Goal: Task Accomplishment & Management: Complete application form

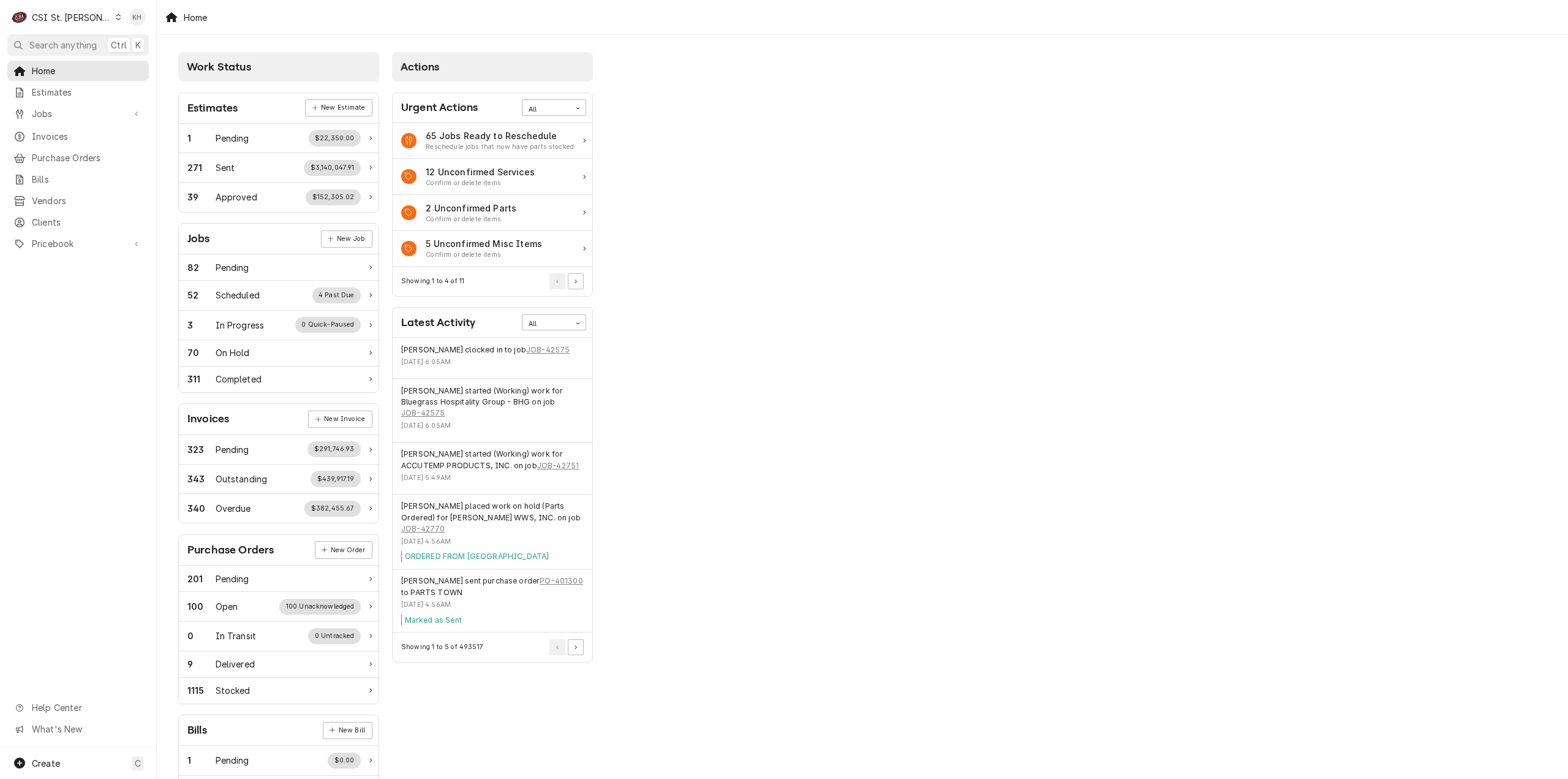
click at [39, 19] on div "CSI St. [PERSON_NAME]" at bounding box center [72, 17] width 80 height 13
drag, startPoint x: 117, startPoint y: 41, endPoint x: 1003, endPoint y: 175, distance: 896.1
click at [117, 42] on div "CSI [US_STATE]" at bounding box center [188, 46] width 162 height 13
click at [89, 117] on div "Jobs" at bounding box center [78, 114] width 137 height 16
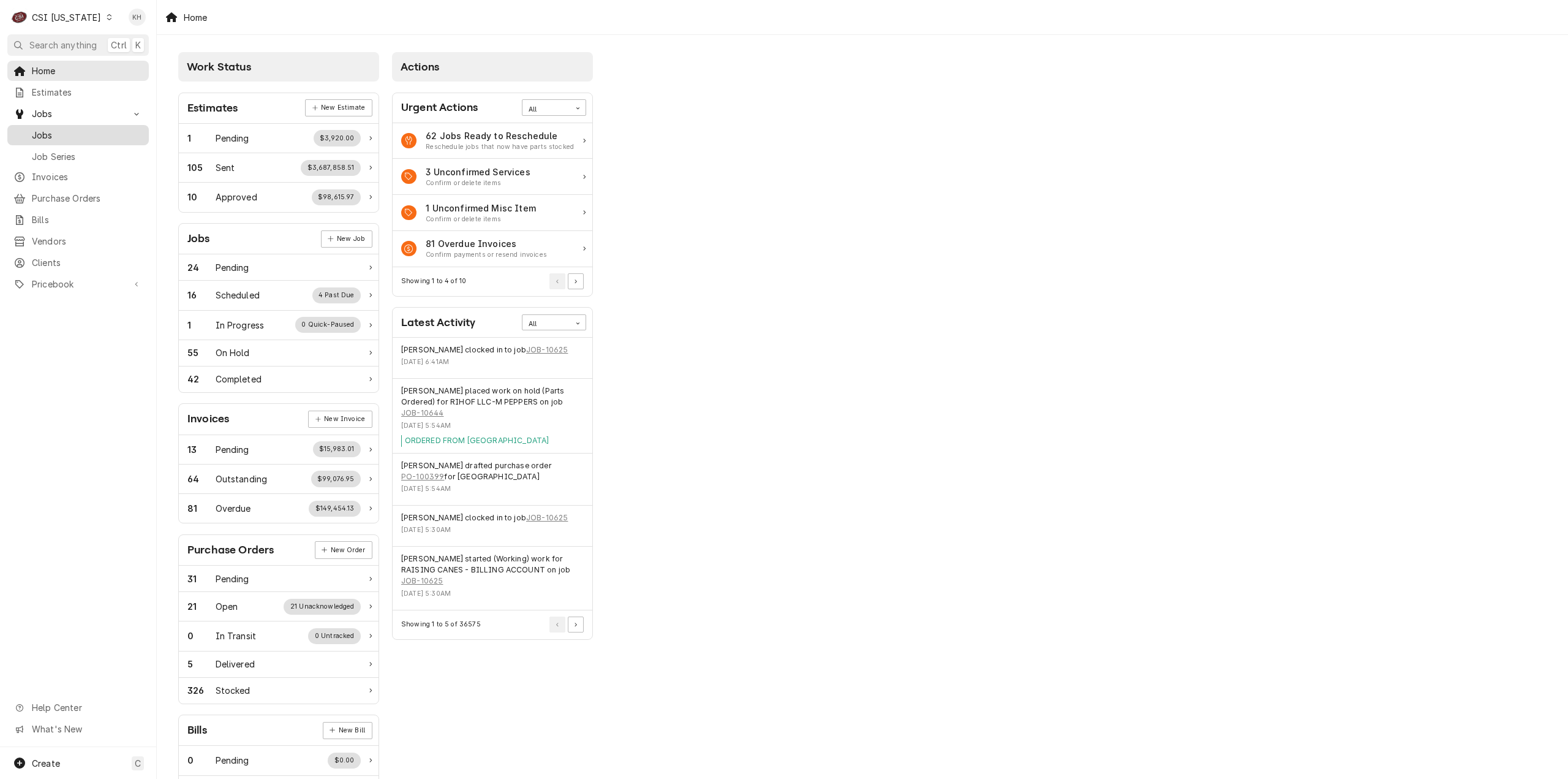
click at [82, 140] on link "Jobs" at bounding box center [78, 135] width 142 height 20
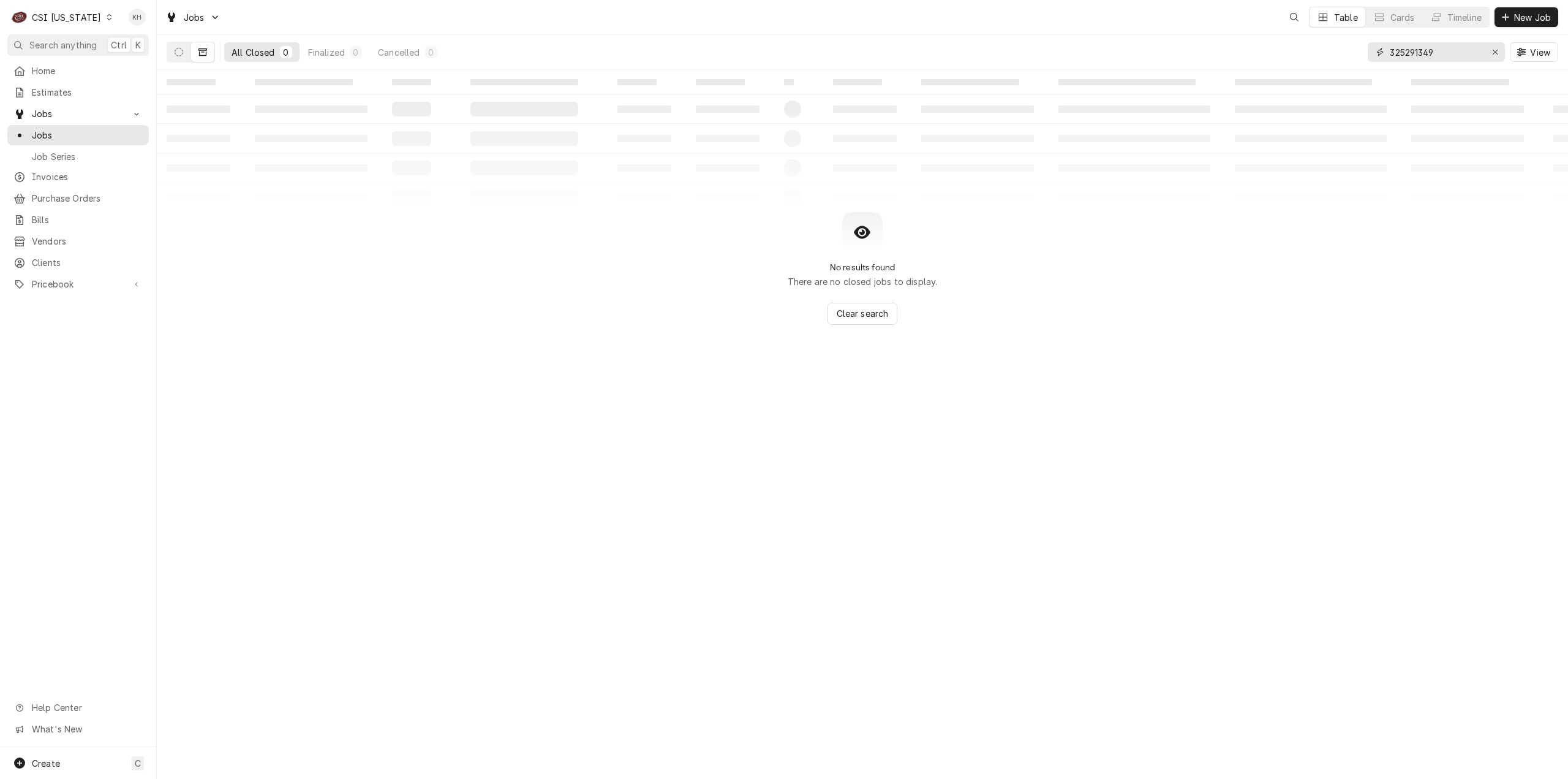
drag, startPoint x: 1455, startPoint y: 53, endPoint x: 1228, endPoint y: 49, distance: 227.0
click at [1228, 49] on div "All Closed 0 Finalized 0 Cancelled 0 325291349 View" at bounding box center [862, 52] width 1392 height 34
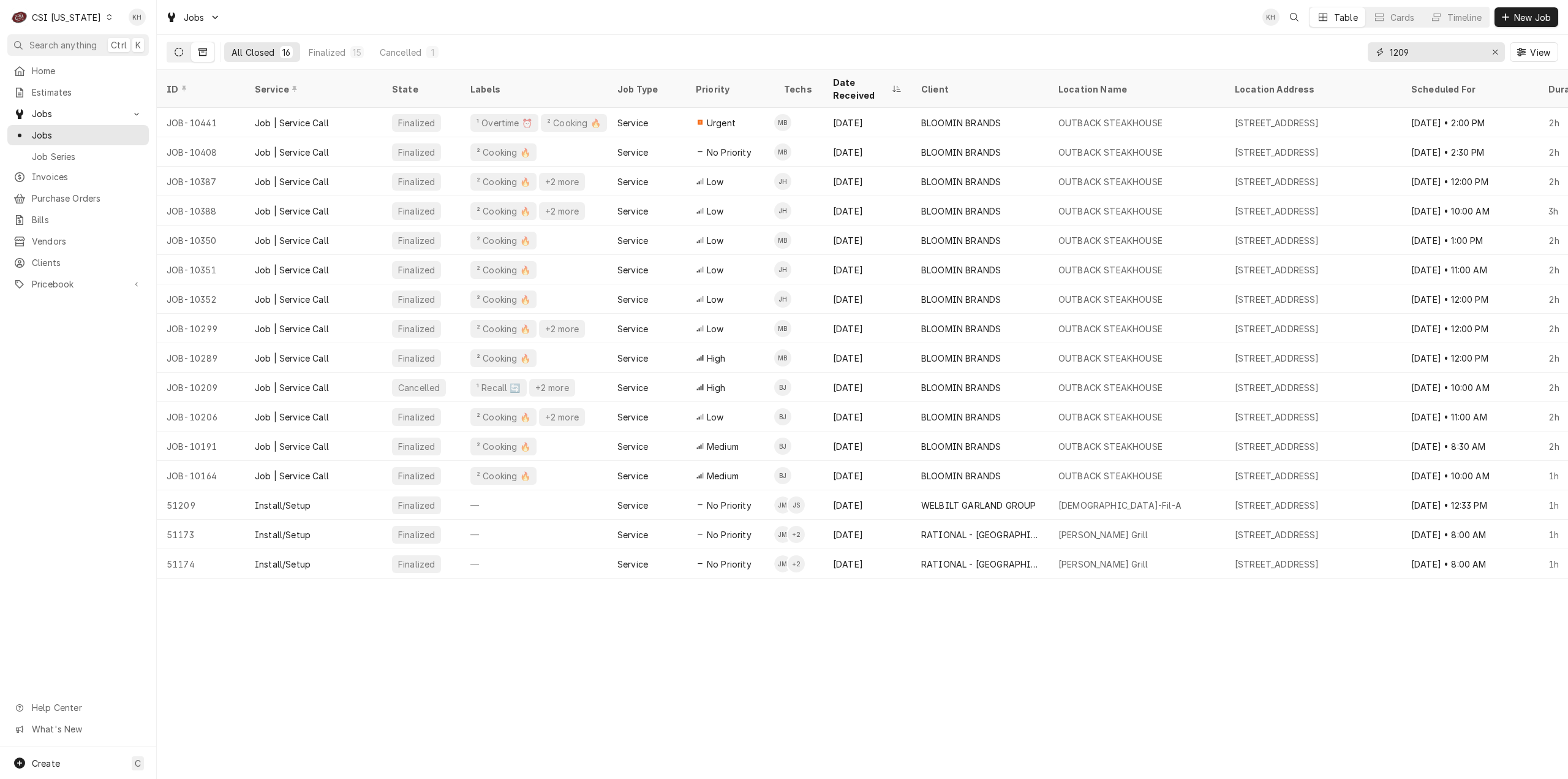
type input "1209"
click at [184, 49] on button "Dynamic Content Wrapper" at bounding box center [179, 52] width 23 height 19
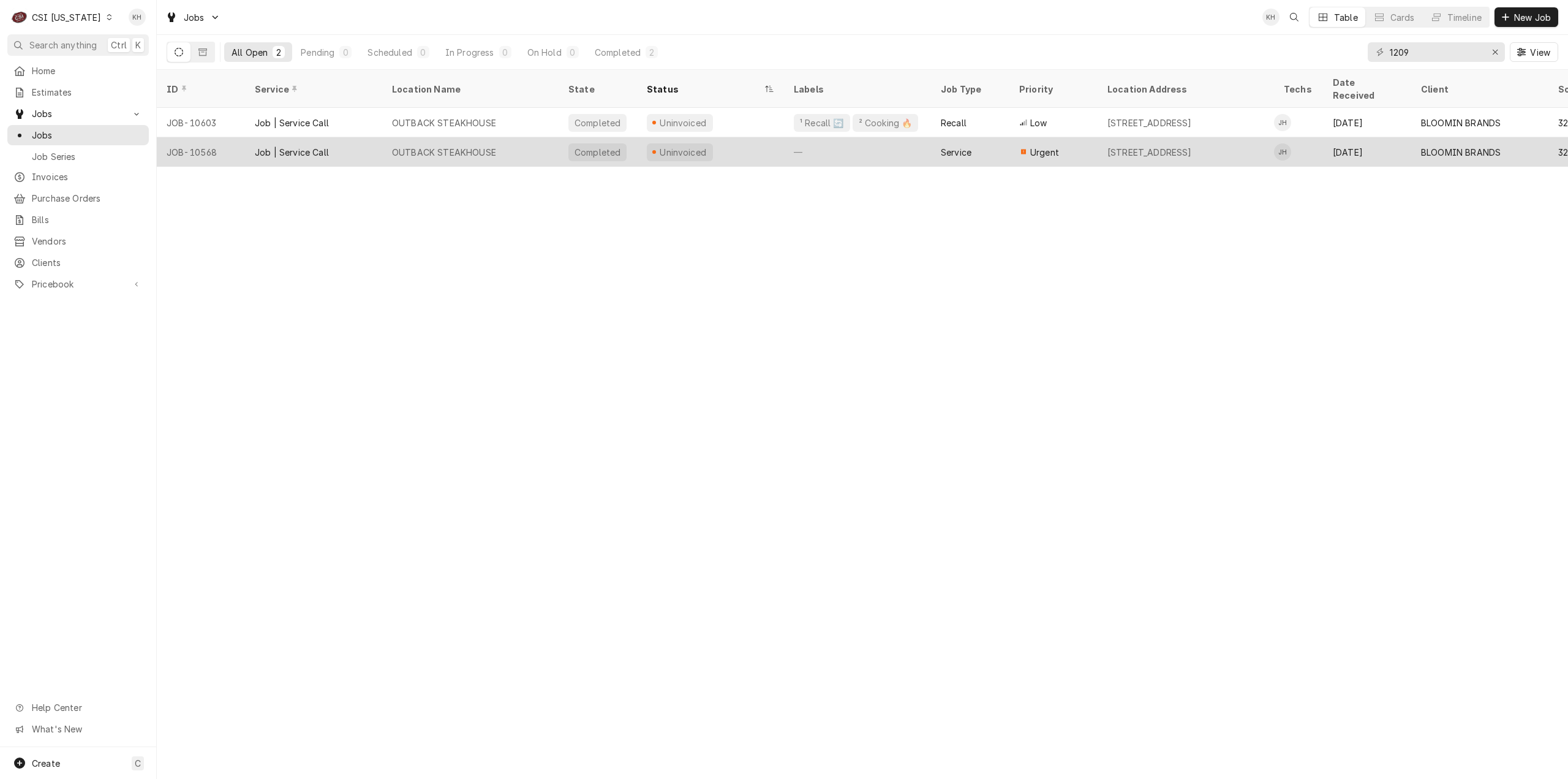
click at [756, 144] on div "Uninvoiced" at bounding box center [710, 152] width 147 height 29
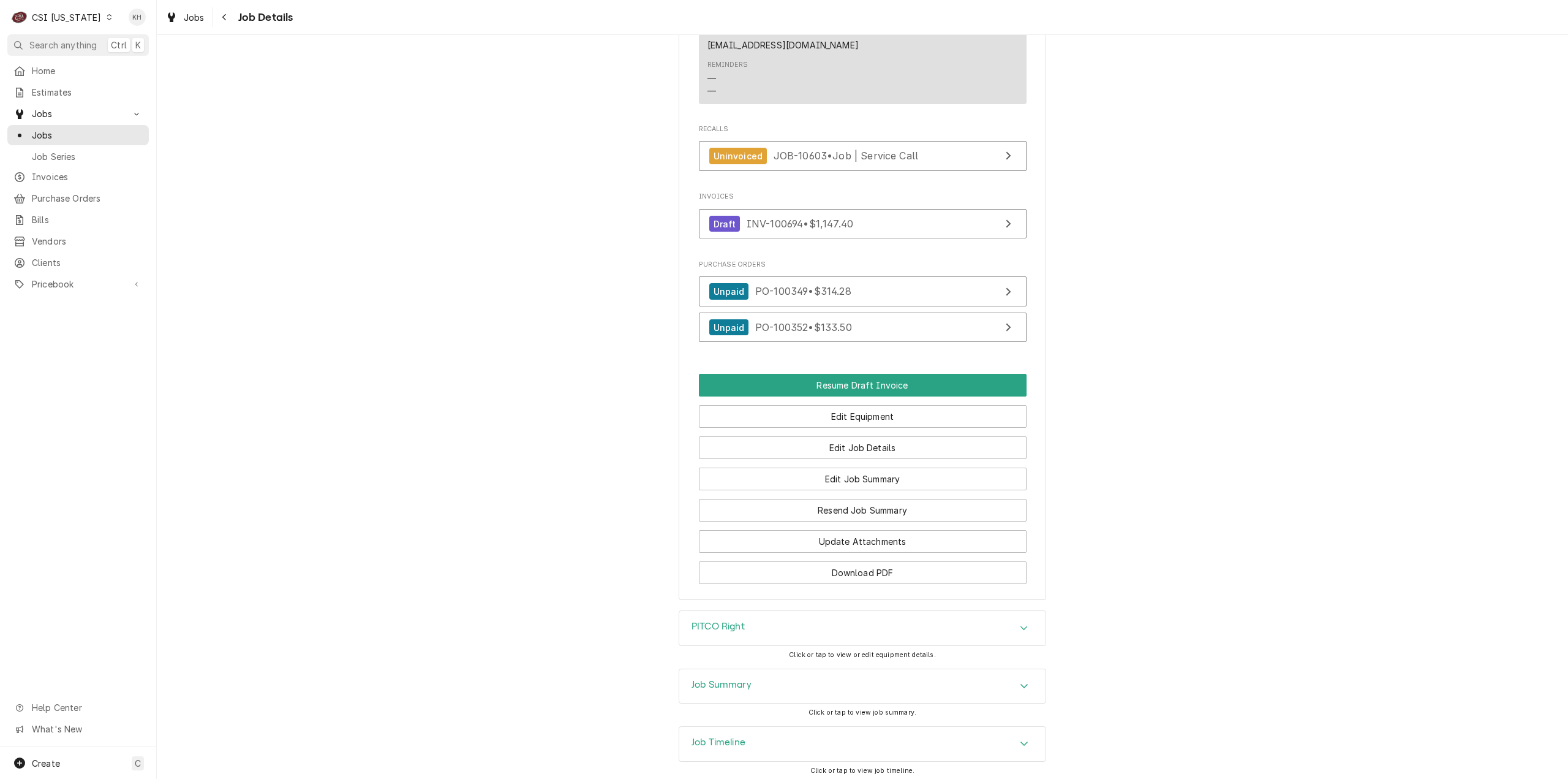
scroll to position [1164, 0]
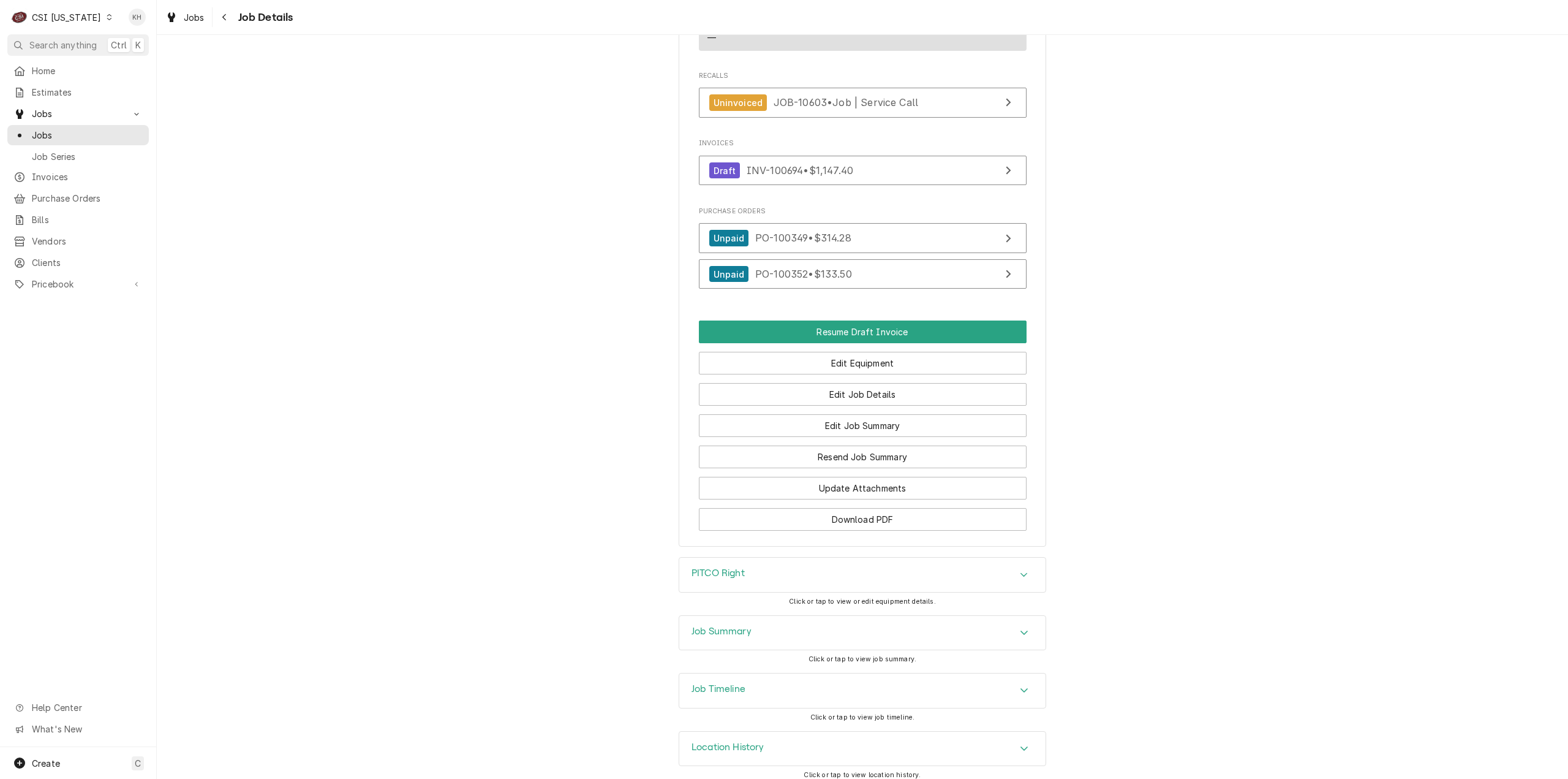
click at [721, 650] on div "Job Summary" at bounding box center [862, 633] width 367 height 34
click at [721, 651] on div "Job Summary" at bounding box center [862, 633] width 367 height 35
drag, startPoint x: 714, startPoint y: 723, endPoint x: 709, endPoint y: 718, distance: 7.1
click at [709, 708] on div "Job Timeline" at bounding box center [862, 690] width 367 height 34
click at [711, 695] on h3 "Job Timeline" at bounding box center [718, 689] width 54 height 12
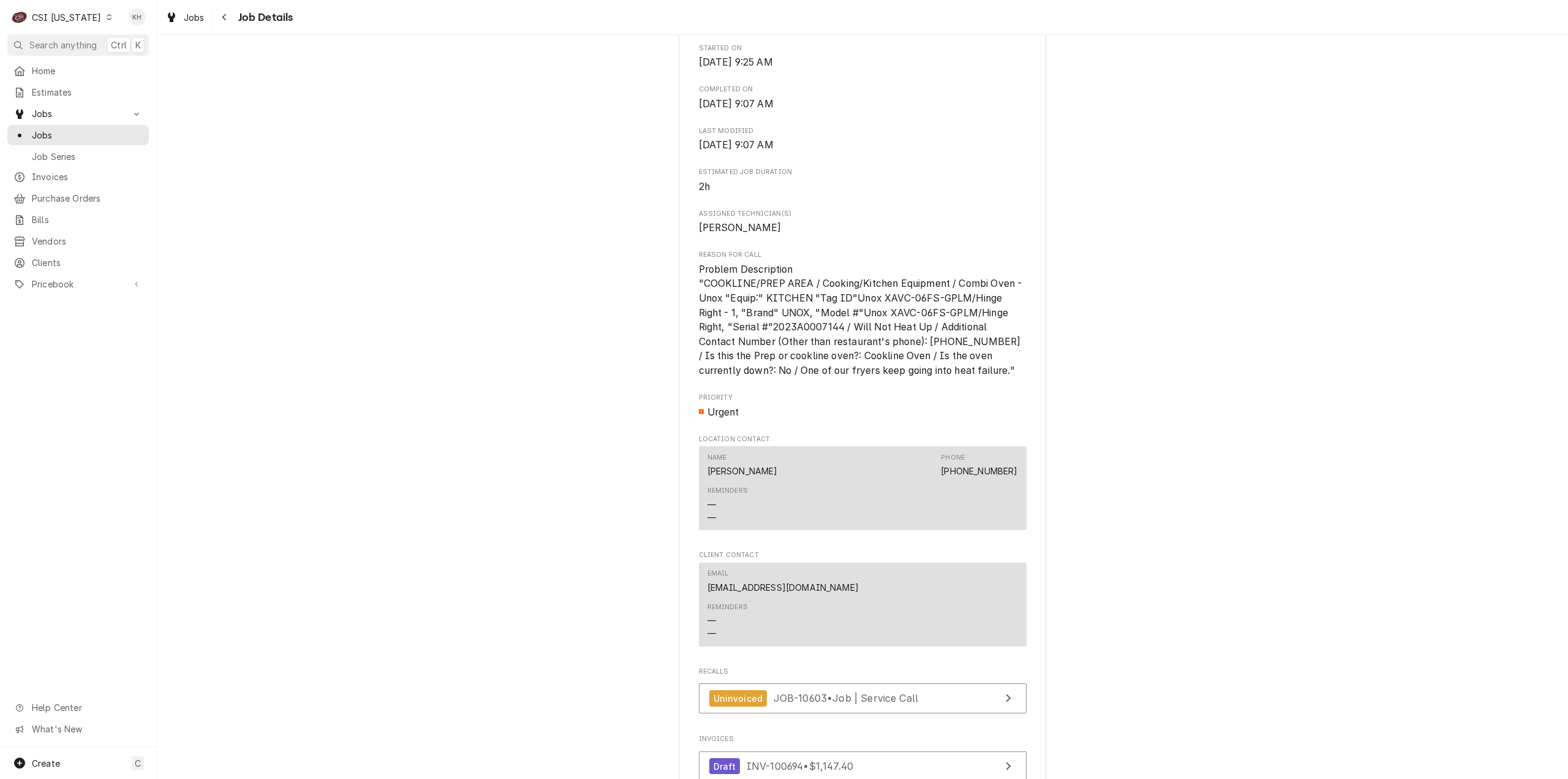
scroll to position [552, 0]
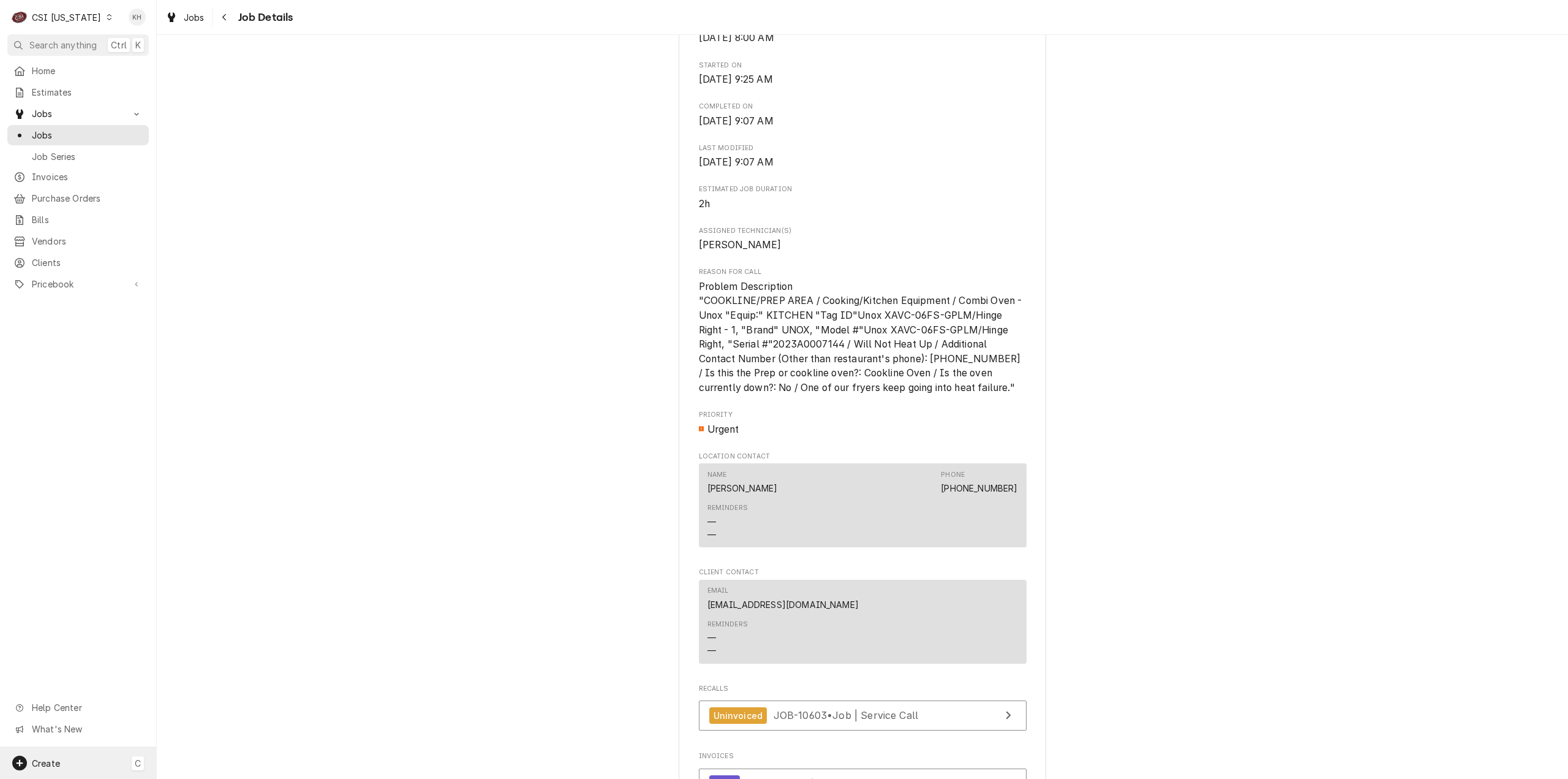
click at [84, 753] on div "Create C" at bounding box center [78, 763] width 156 height 32
click at [197, 638] on div "Job" at bounding box center [229, 636] width 82 height 13
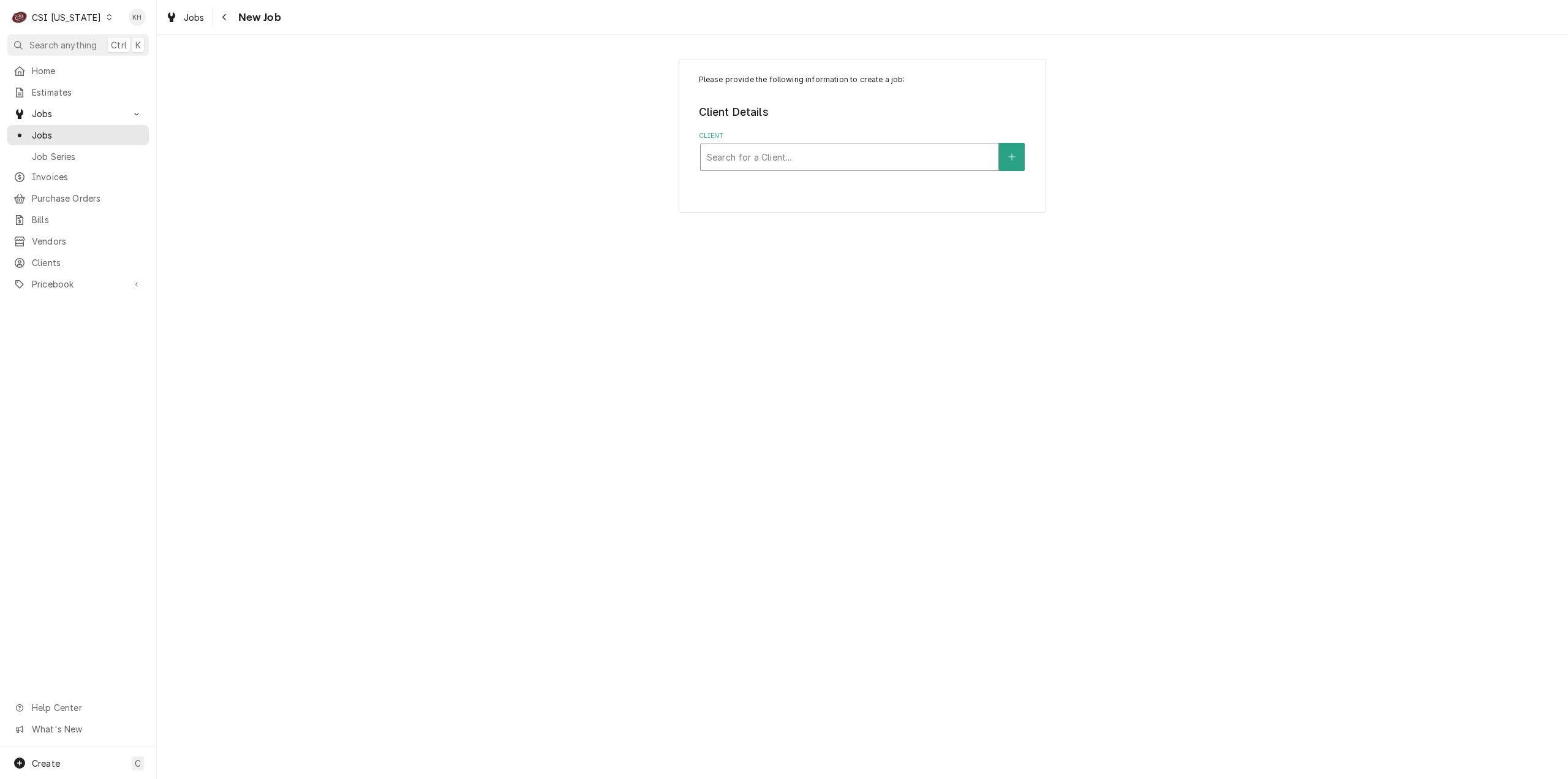
click at [875, 151] on div "Client" at bounding box center [849, 156] width 285 height 22
type input "1209"
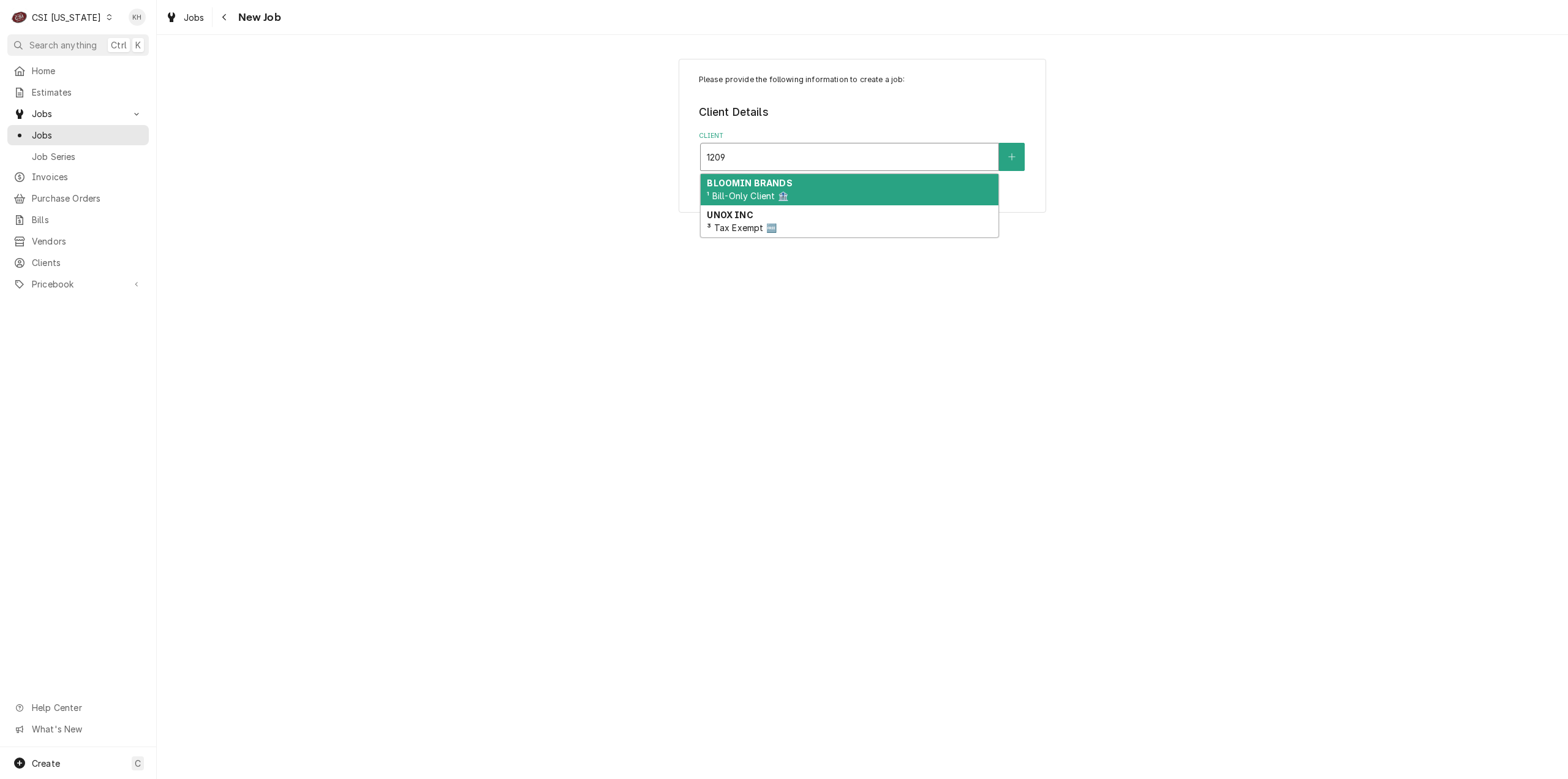
click at [759, 196] on span "¹ Bill-Only Client 🏦" at bounding box center [747, 196] width 81 height 11
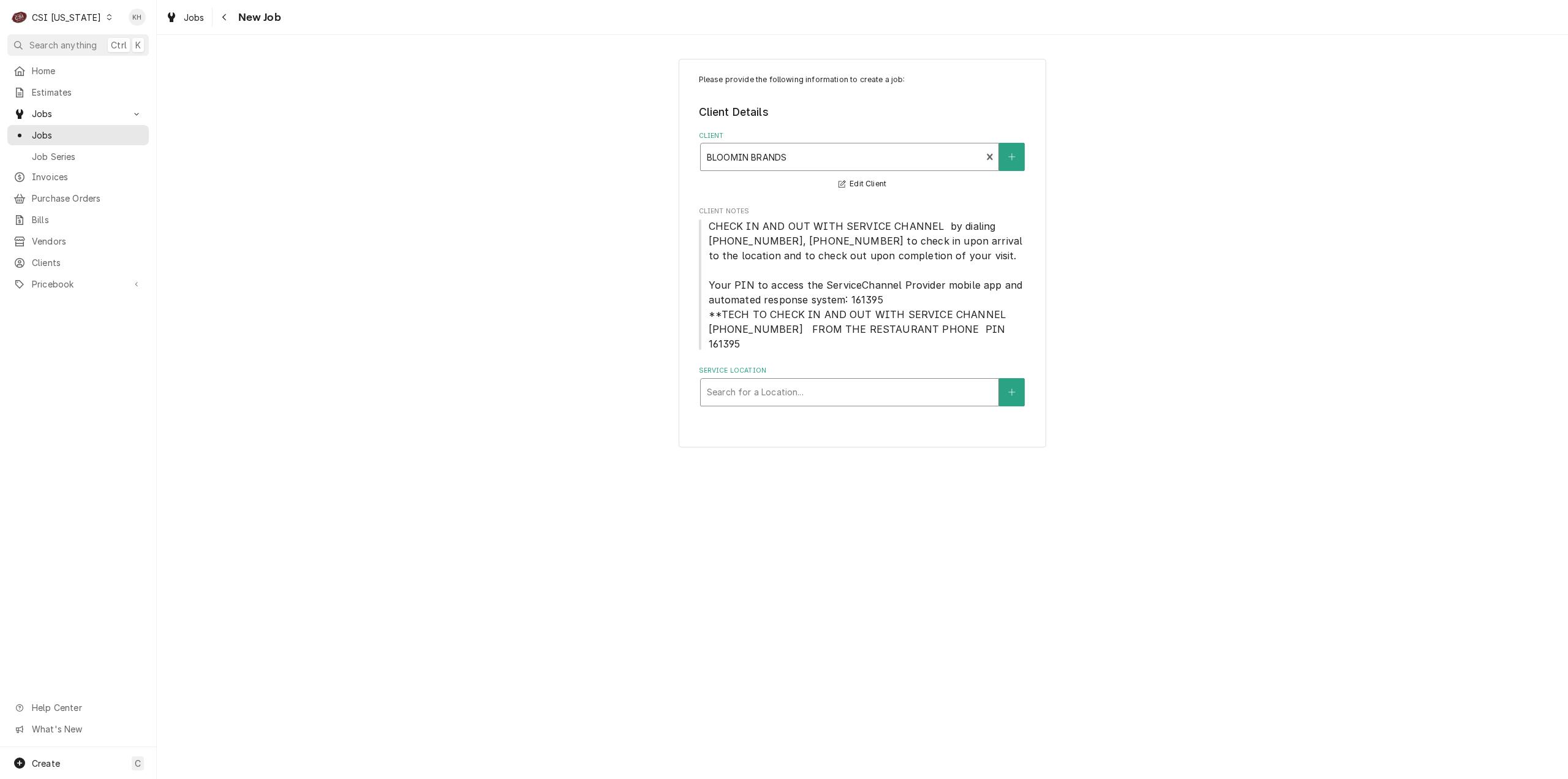
click at [805, 381] on div "Service Location" at bounding box center [849, 392] width 285 height 22
type input "1209"
drag, startPoint x: 802, startPoint y: 393, endPoint x: 792, endPoint y: 404, distance: 14.9
click at [802, 393] on div "Please provide the following information to create a job: Client Details Client…" at bounding box center [862, 253] width 368 height 389
click at [791, 381] on div "Service Location" at bounding box center [849, 392] width 285 height 22
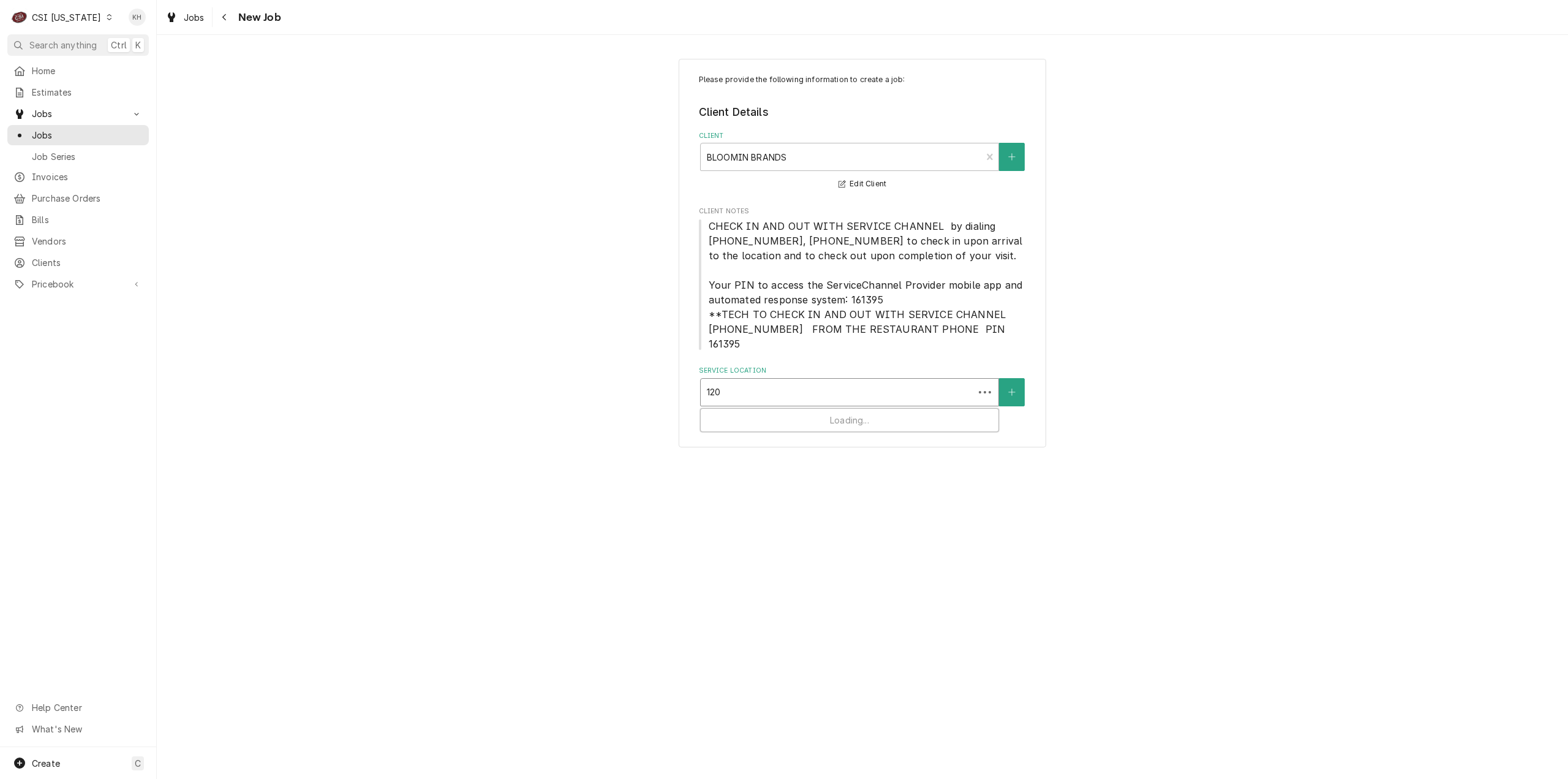
type input "1209"
click at [789, 409] on div "OUTBACK STEAKHOUSE / 1209 Veterans Pkwy, Clarksville, IN 47129" at bounding box center [849, 418] width 298 height 19
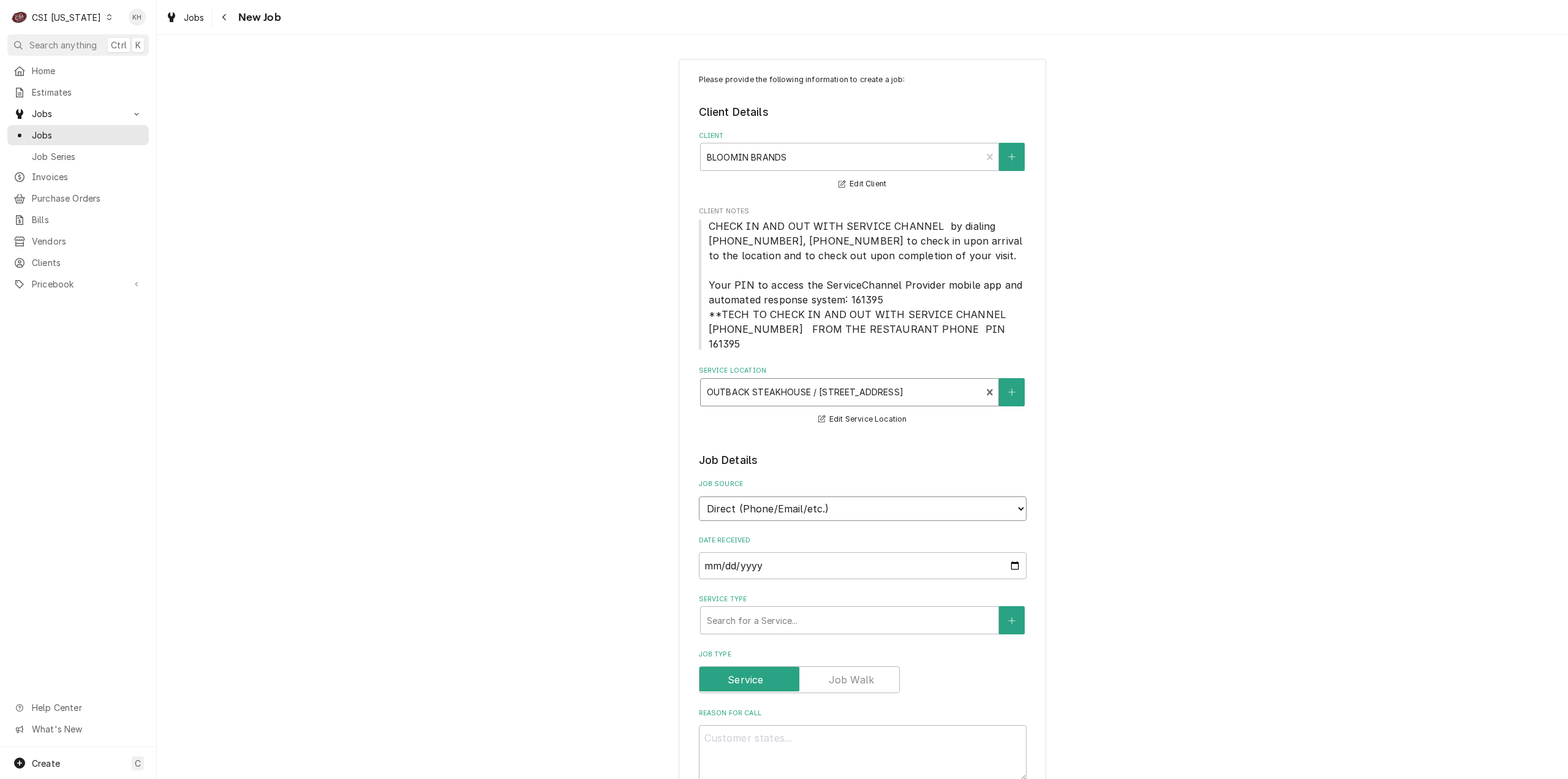
click at [784, 503] on select "Direct (Phone/Email/etc.) Service Channel Corrigo Ecotrak Other" at bounding box center [862, 509] width 328 height 24
select select "1"
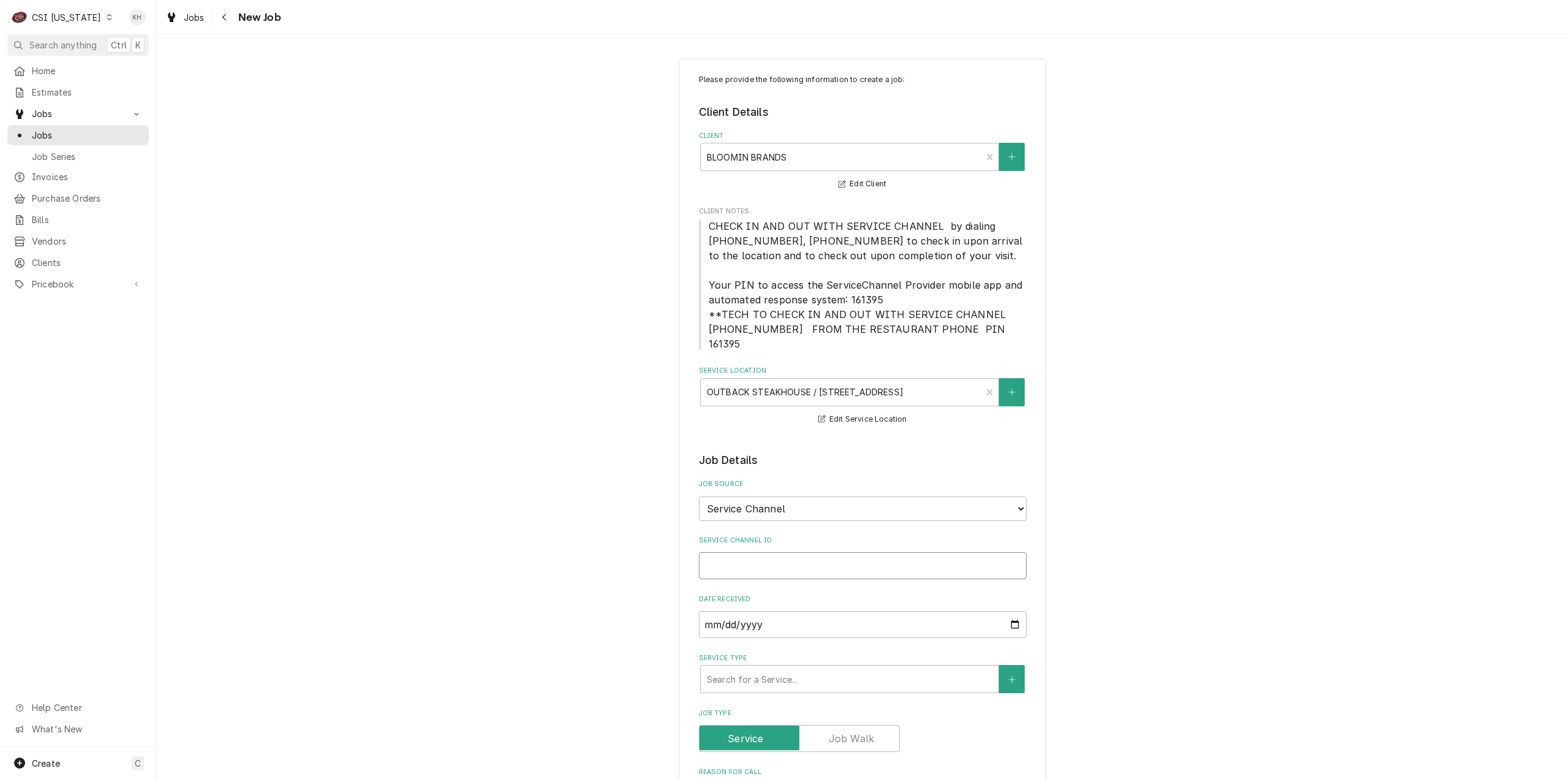
click at [781, 552] on input "Service Channel ID" at bounding box center [862, 565] width 328 height 27
paste input "326393172"
type textarea "x"
type input "326393172"
type textarea "x"
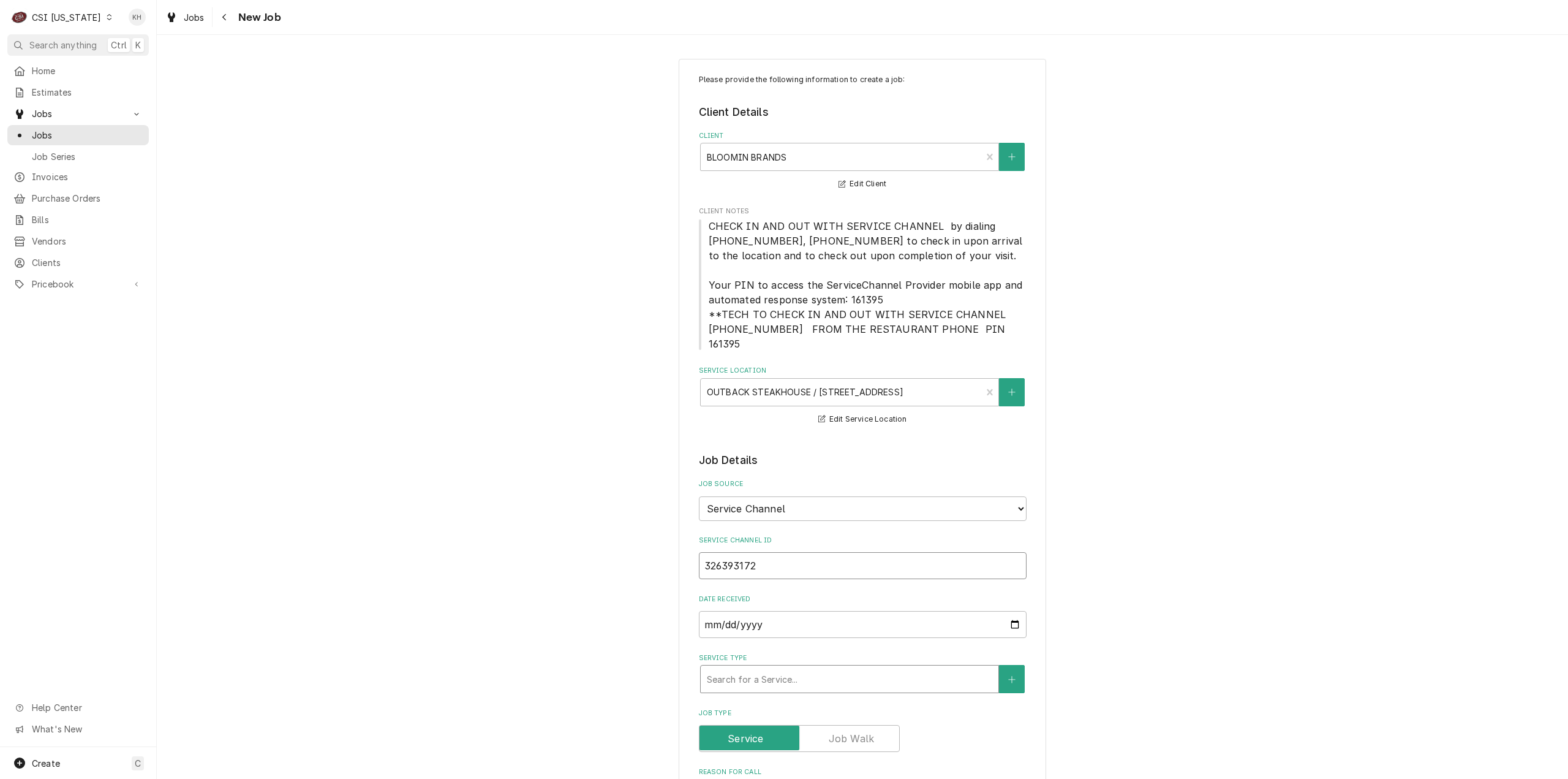
type input "326393172"
click at [741, 668] on div "Service Type" at bounding box center [849, 678] width 285 height 22
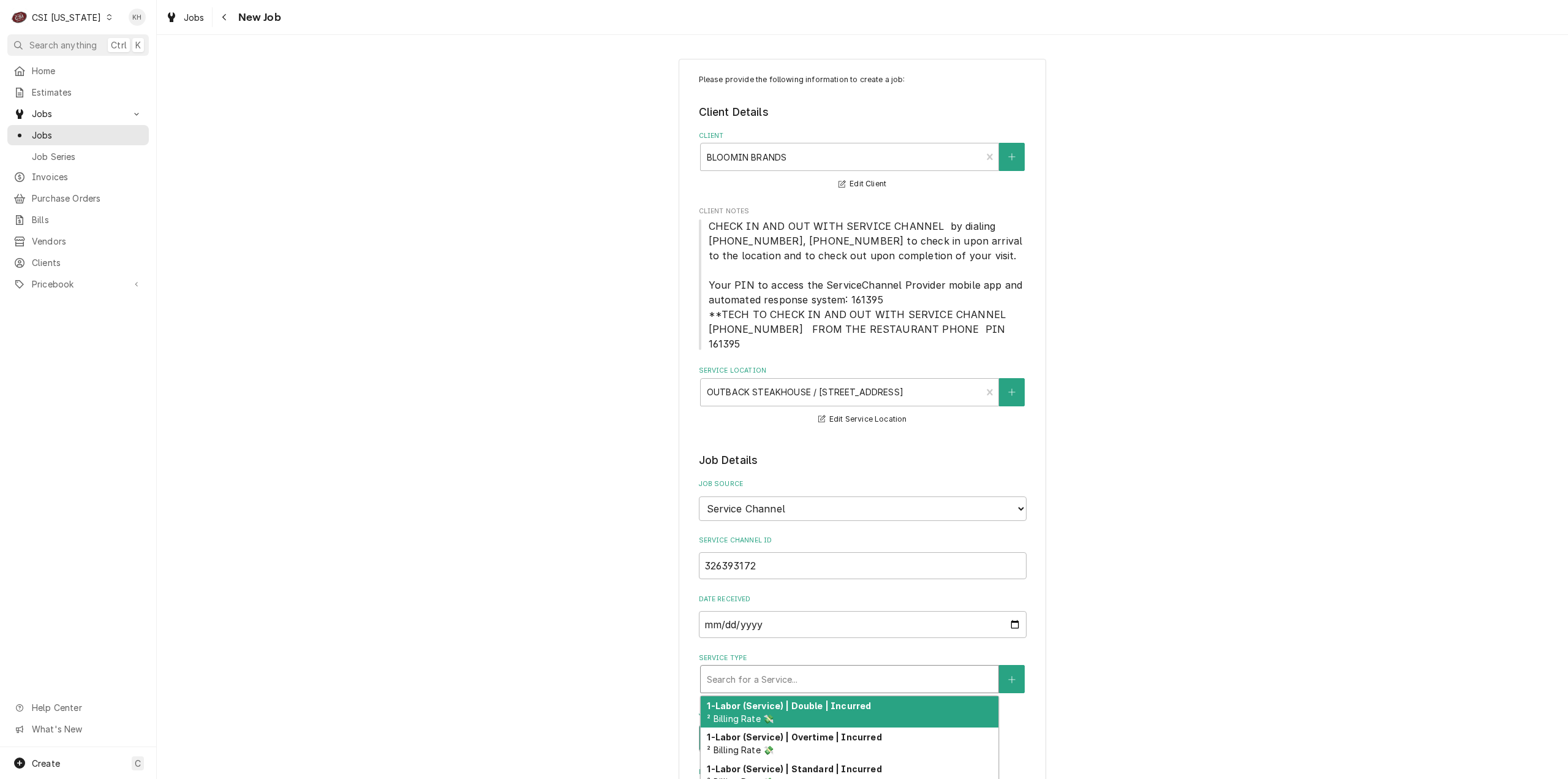
type textarea "x"
type input "s"
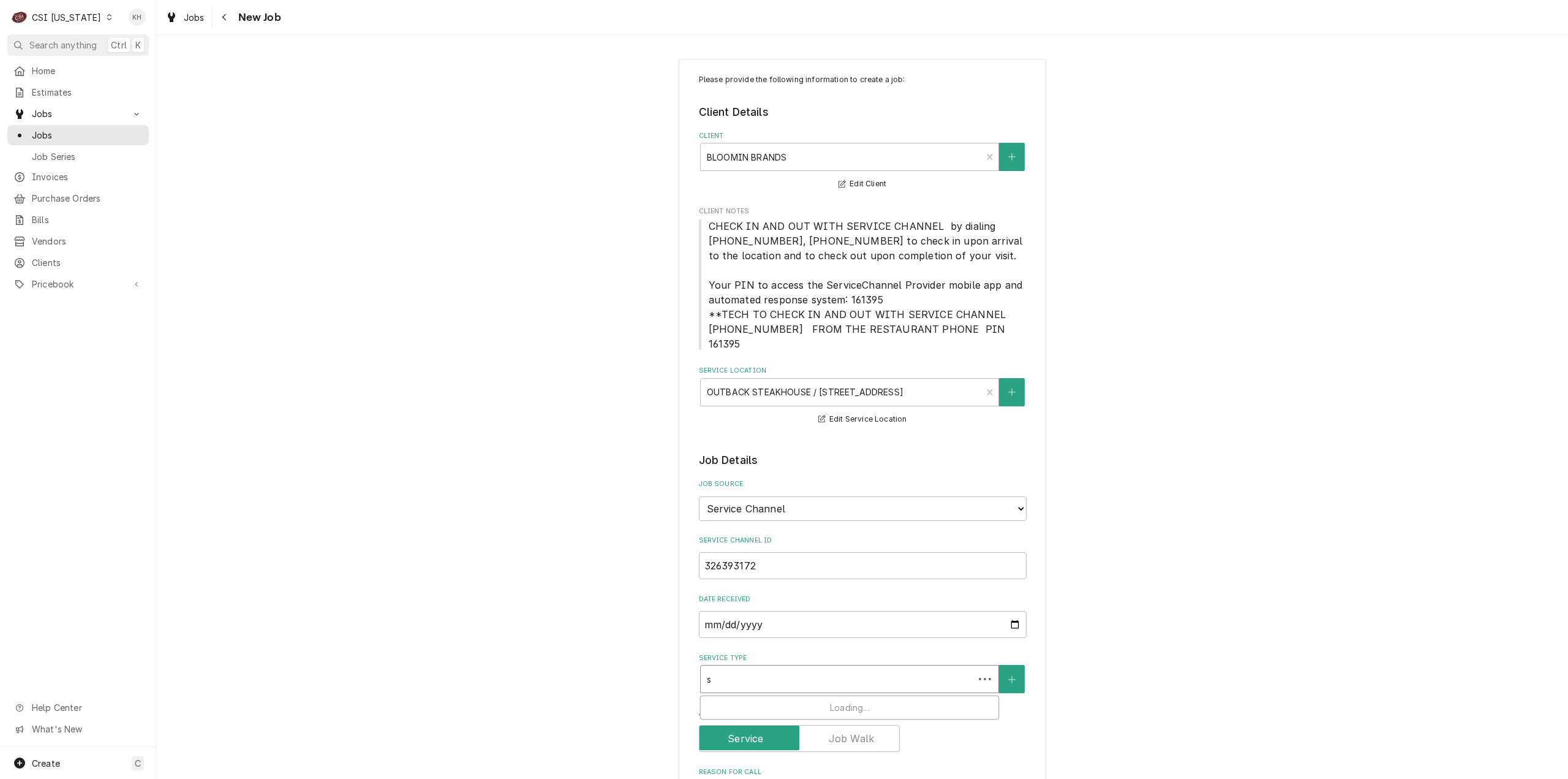
type textarea "x"
type input "se"
type textarea "x"
type input "ser"
type textarea "x"
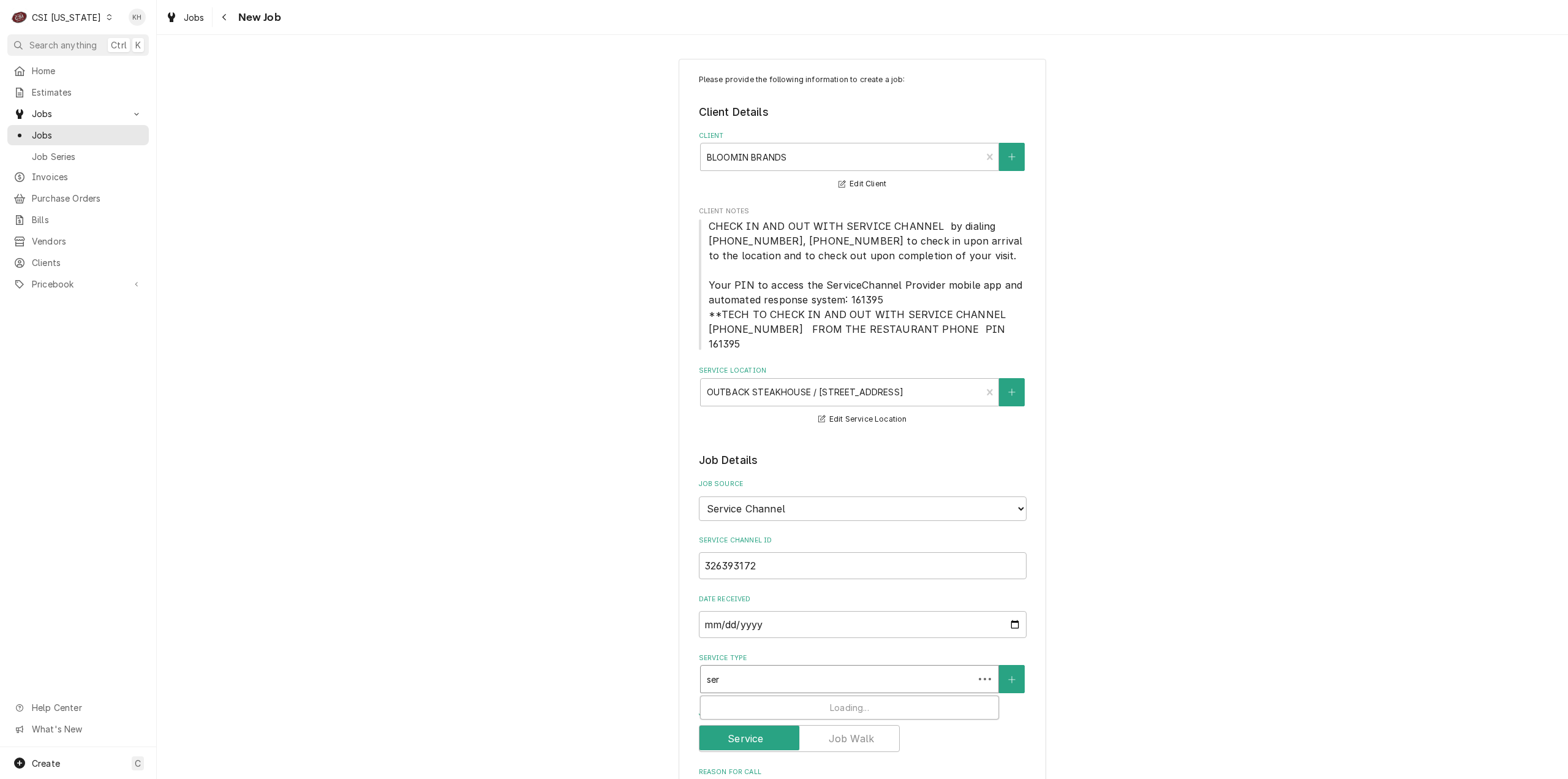
type input "serv"
type textarea "x"
type input "servc"
type textarea "x"
type input "servci"
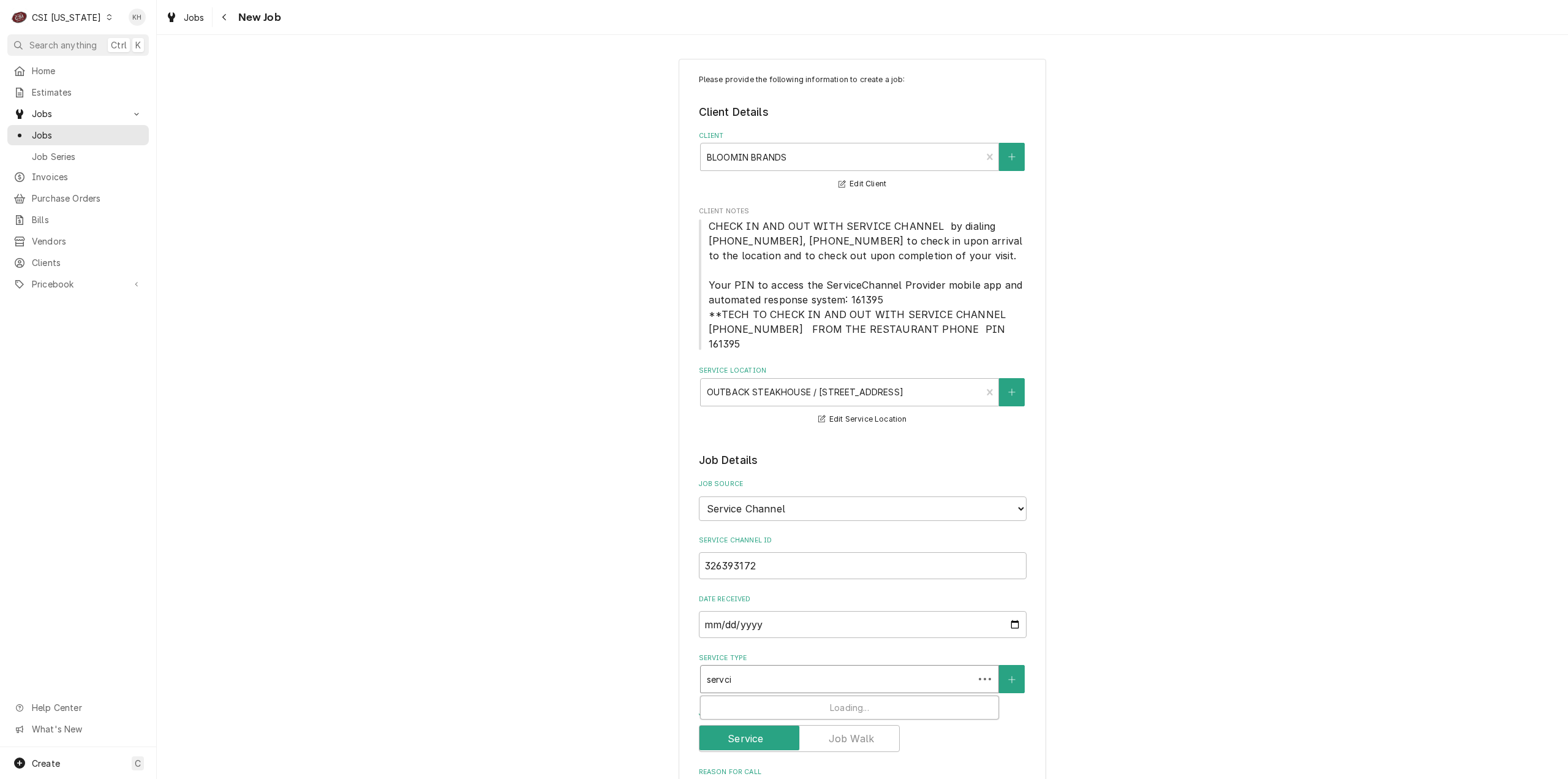
type textarea "x"
type input "servcie"
type textarea "x"
type input "servcie c"
type textarea "x"
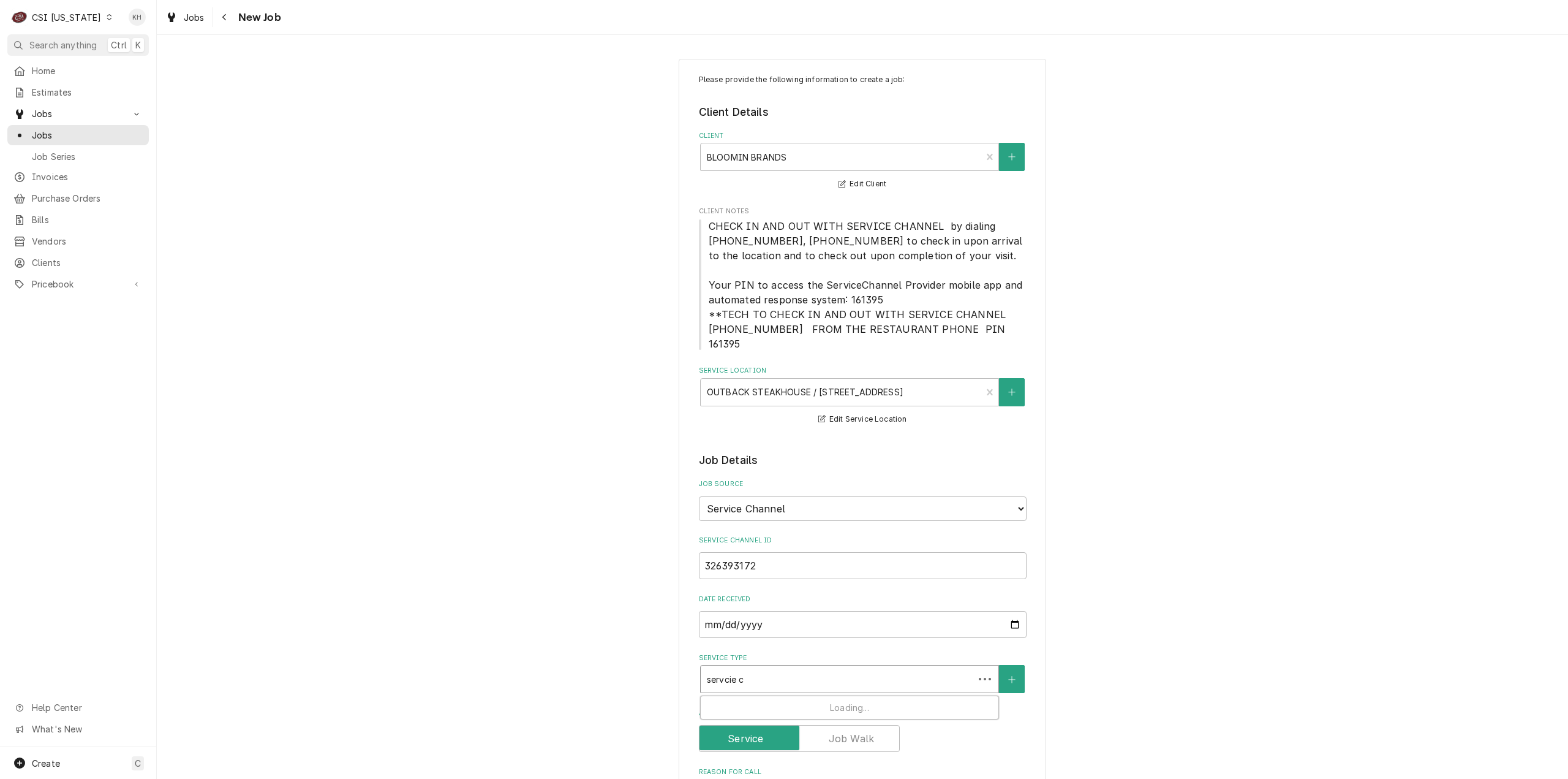
type input "servcie ca"
type textarea "x"
type input "servcie cal"
type textarea "x"
type input "servcie call"
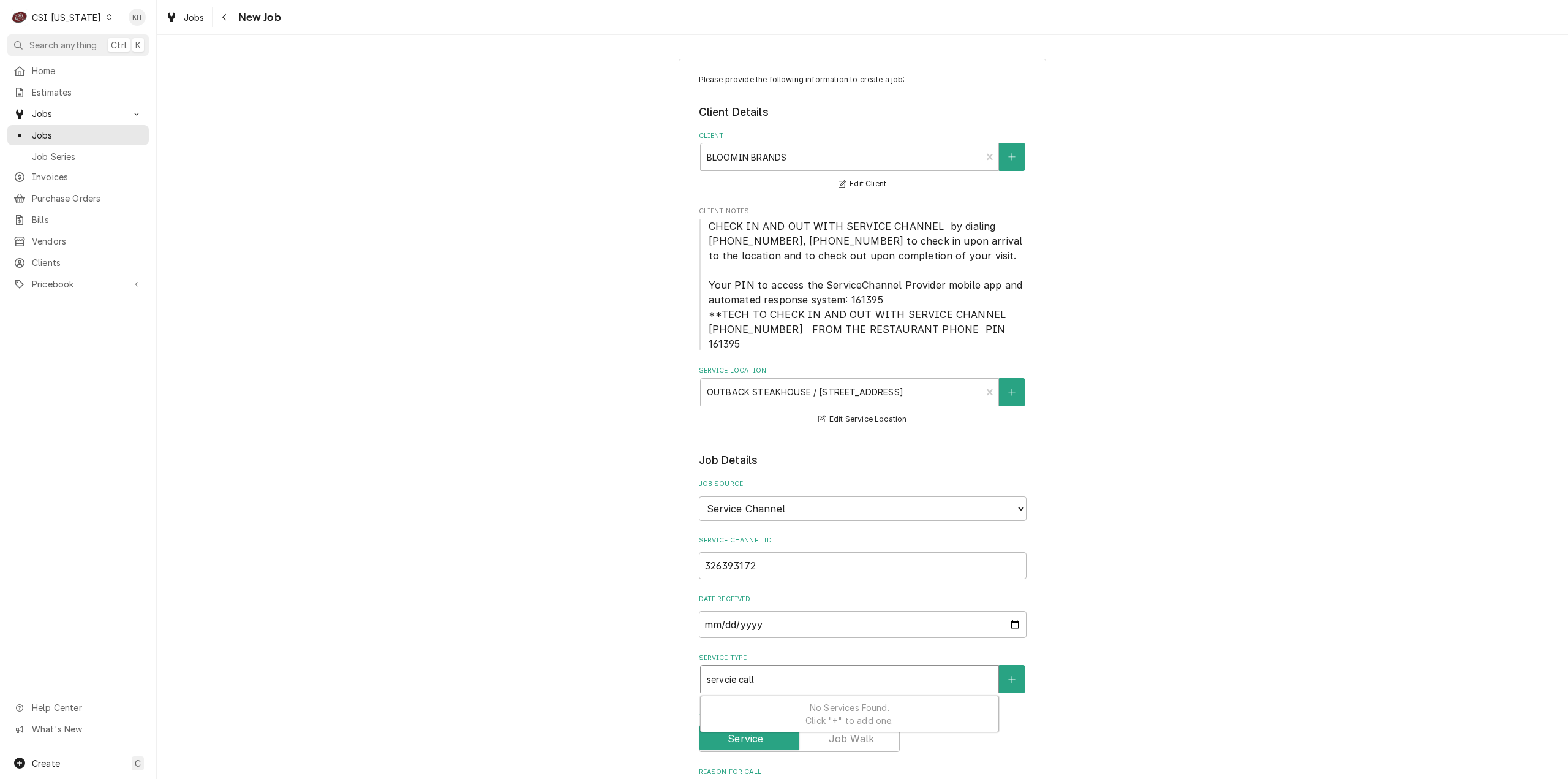
click at [724, 669] on input "servcie call" at bounding box center [731, 678] width 49 height 19
type textarea "x"
type input "servci call"
type textarea "x"
type input "servc call"
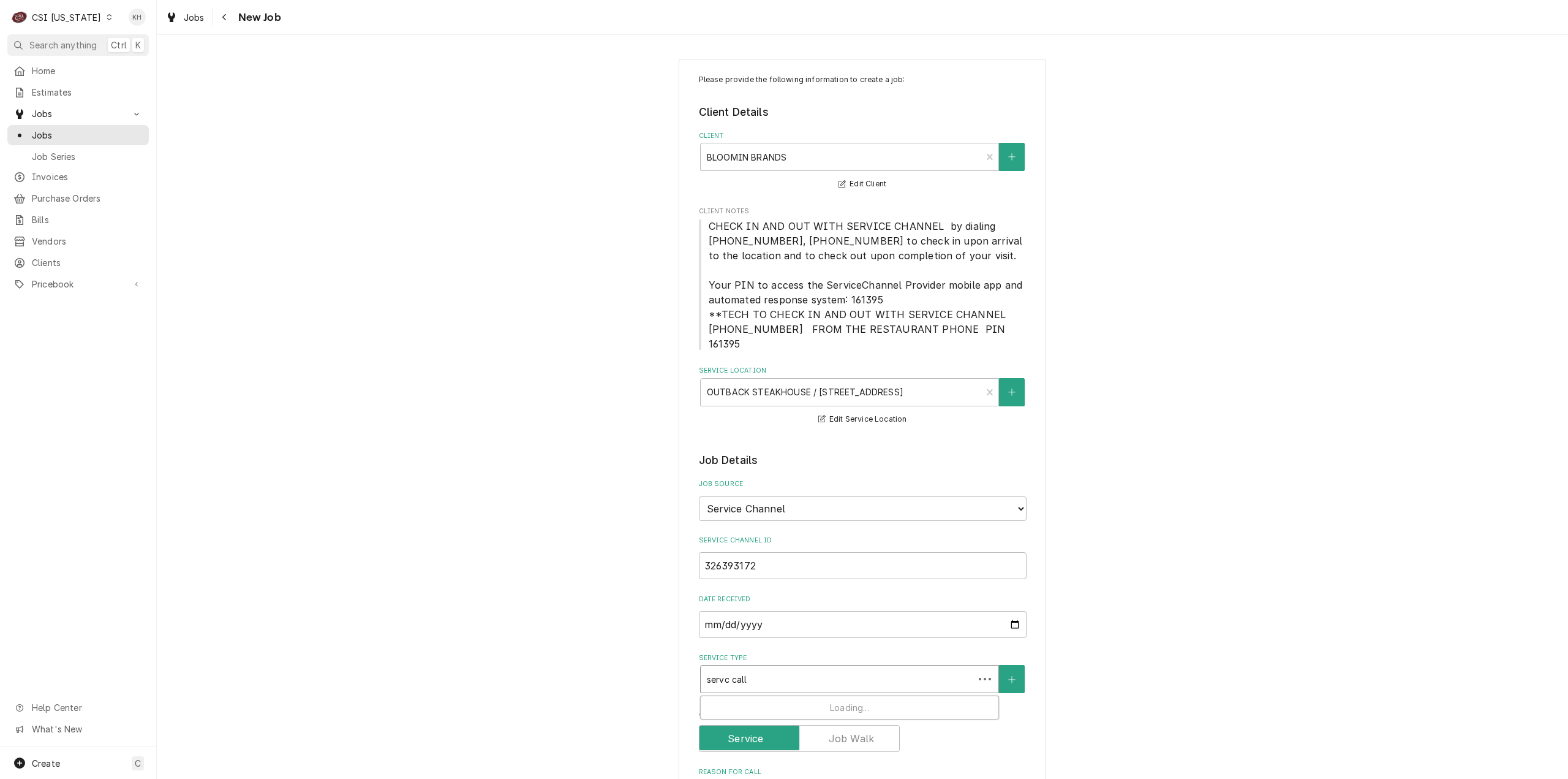
type textarea "x"
type input "serv call"
type textarea "x"
type input "servi call"
type textarea "x"
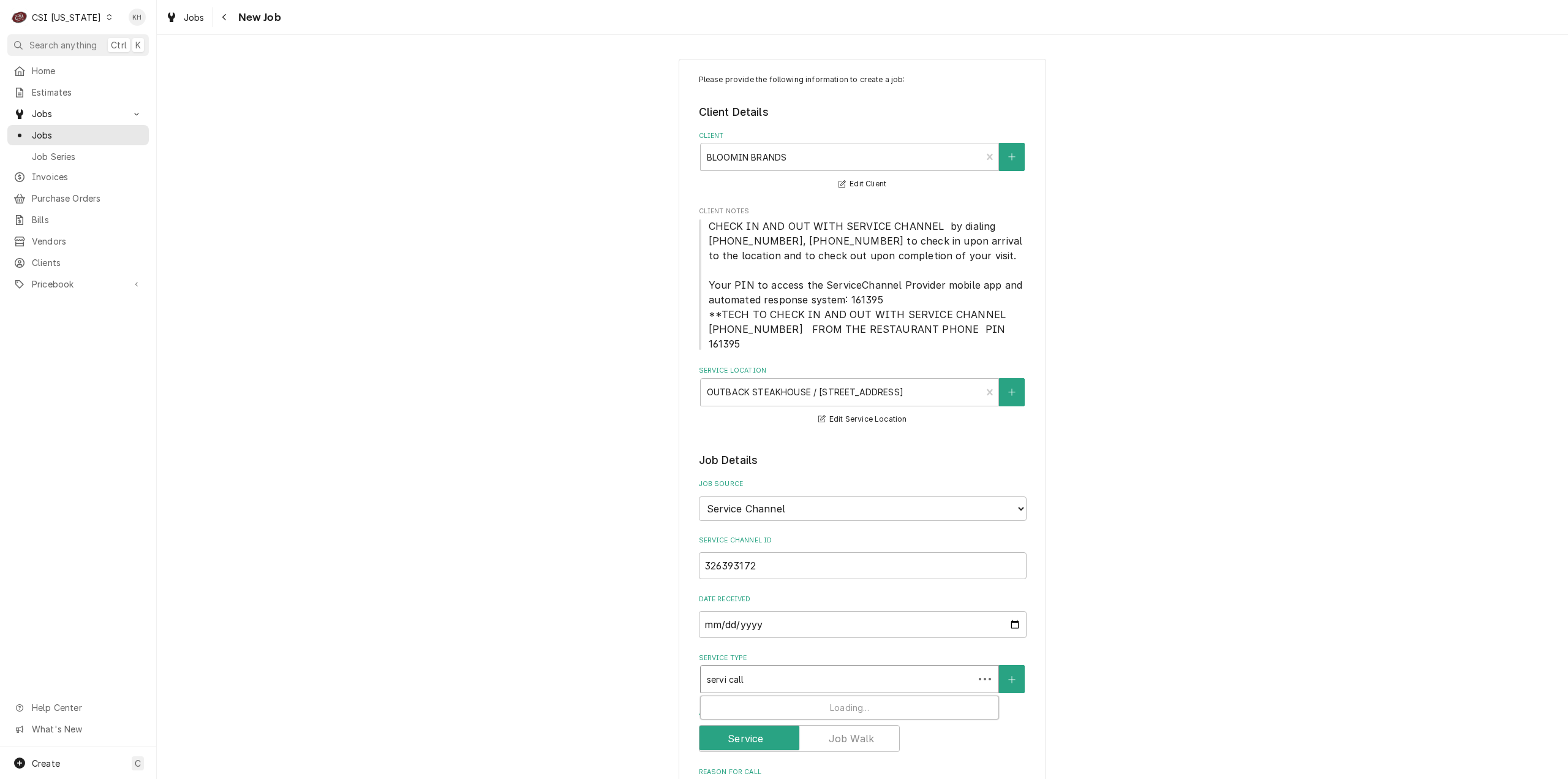
type input "servic call"
type textarea "x"
type input "service call"
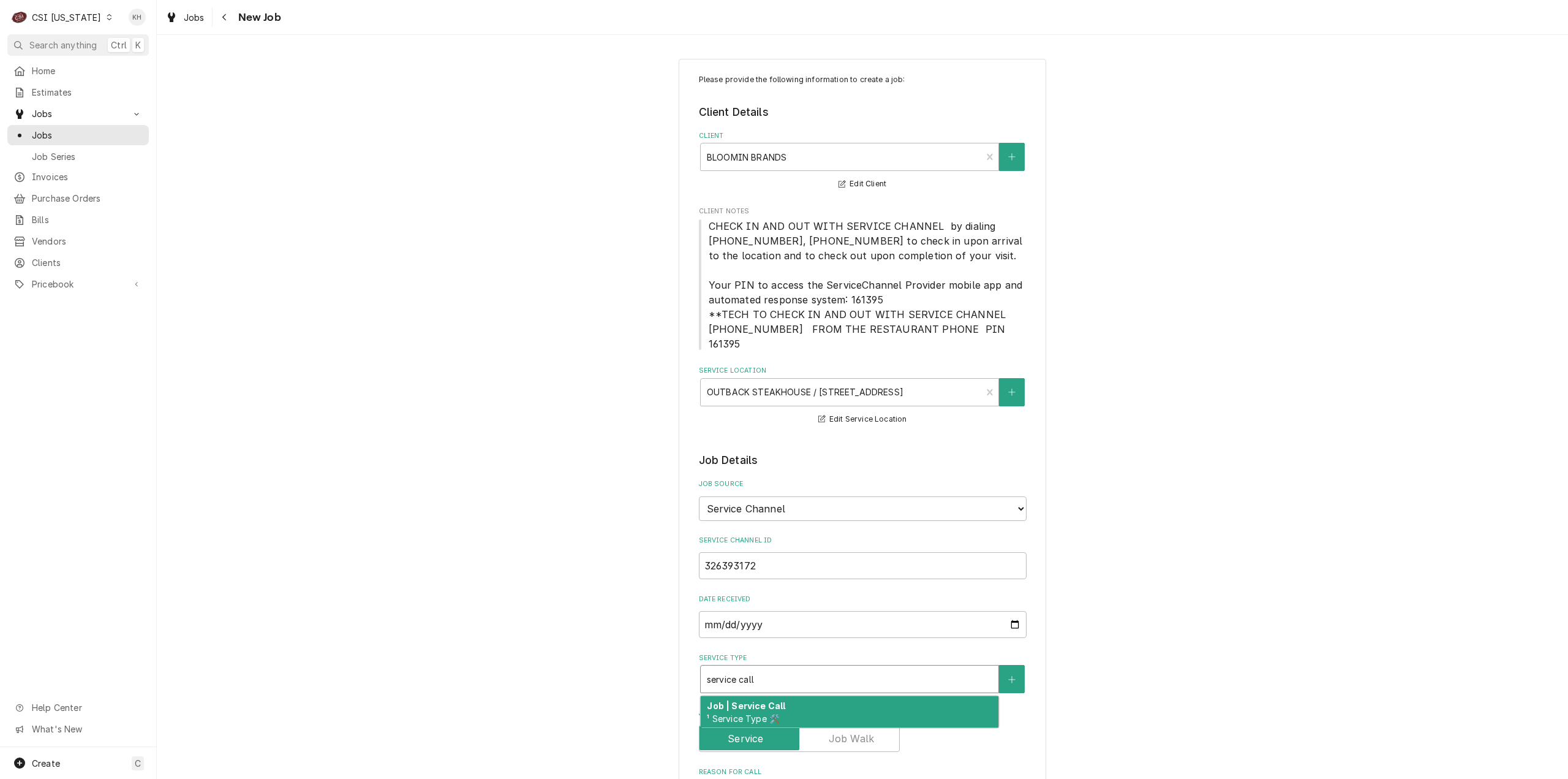
click at [809, 696] on div "Job | Service Call ¹ Service Type 🛠️" at bounding box center [849, 712] width 298 height 32
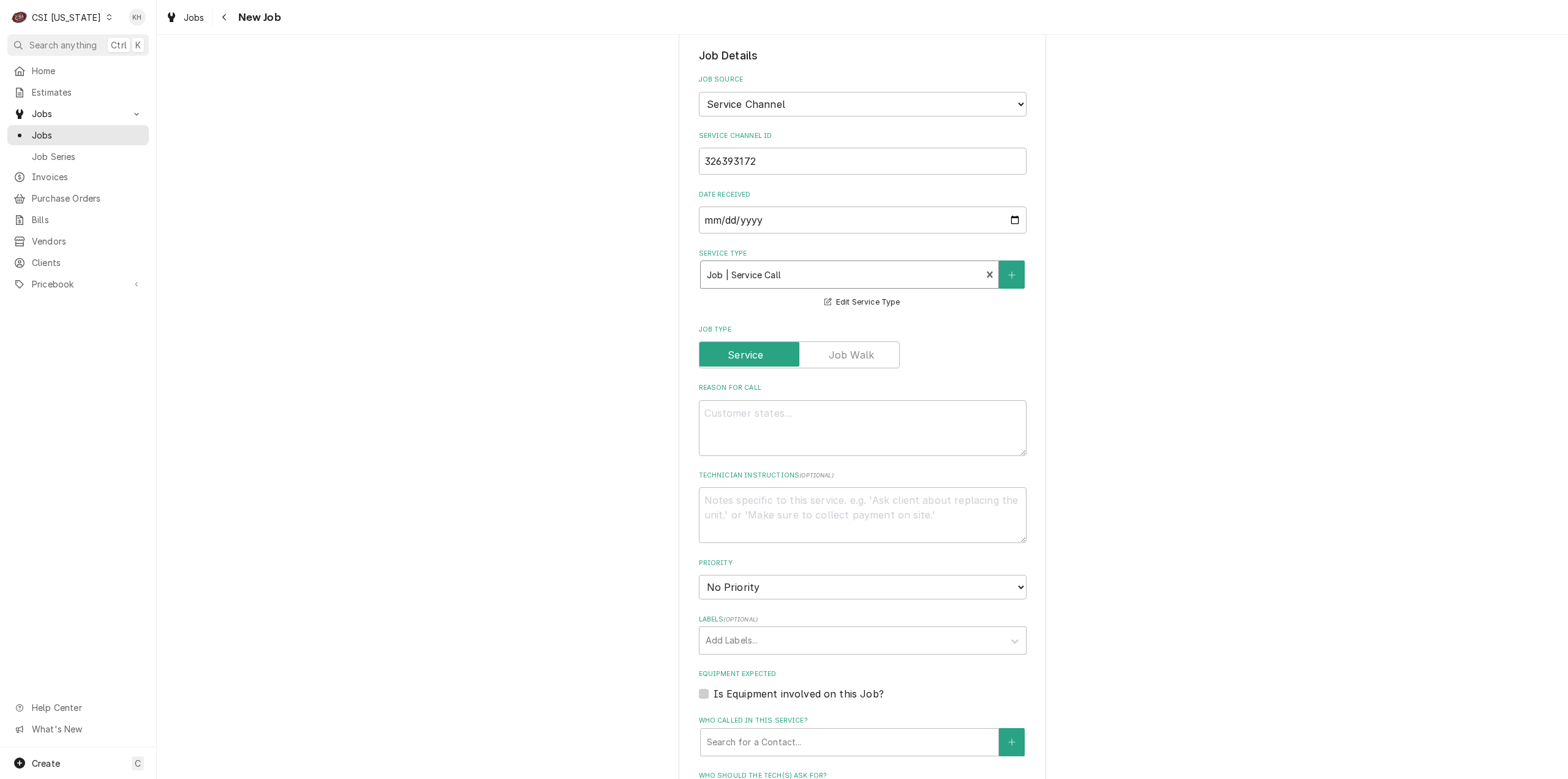
scroll to position [429, 0]
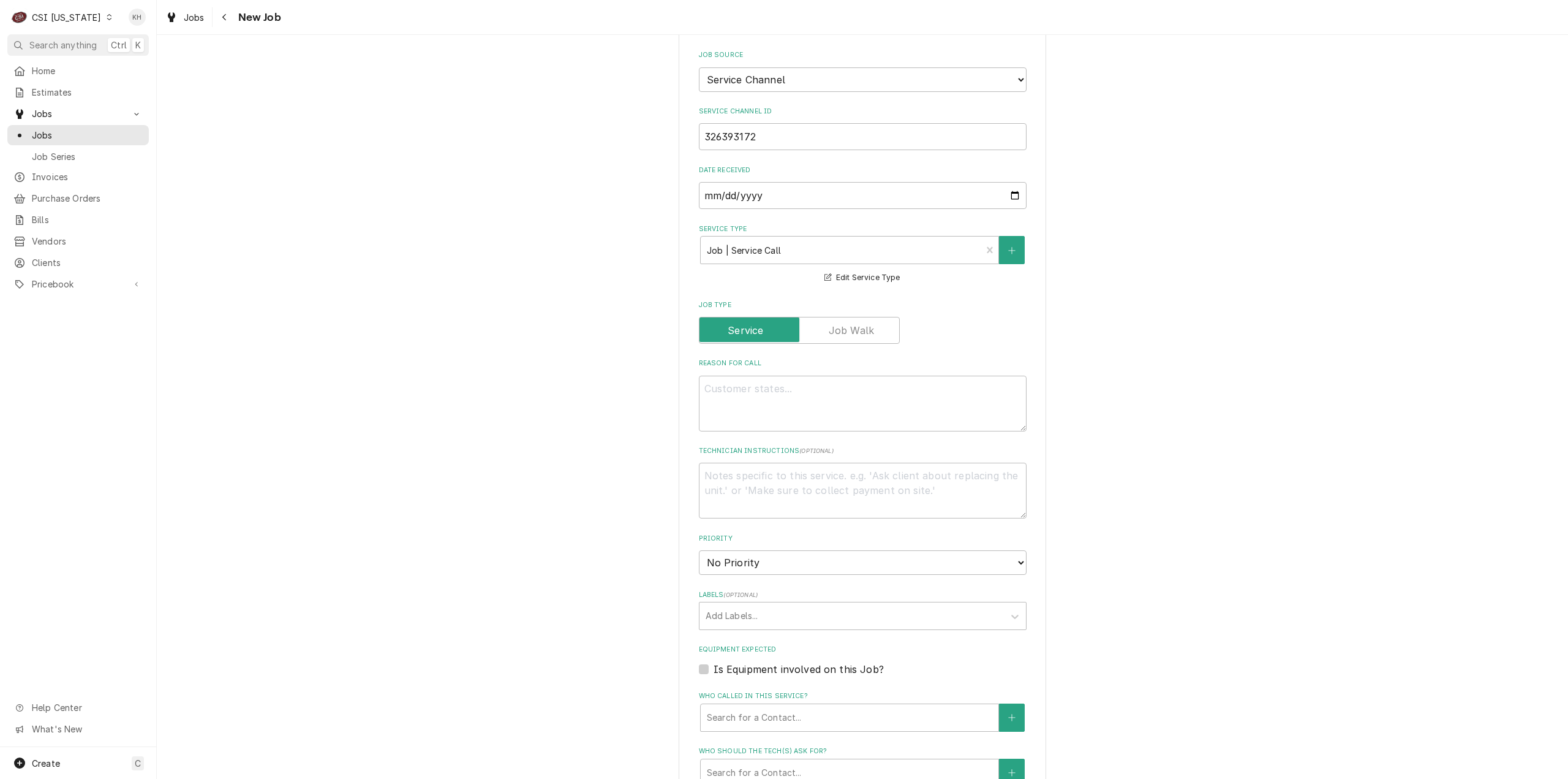
drag, startPoint x: 779, startPoint y: 360, endPoint x: 786, endPoint y: 372, distance: 13.9
click at [781, 362] on div "Reason For Call" at bounding box center [862, 395] width 328 height 72
click at [790, 378] on textarea "Reason For Call" at bounding box center [862, 403] width 328 height 56
click at [797, 389] on textarea "Reason For Call" at bounding box center [862, 403] width 328 height 56
paste textarea "COOKLINE/PREP AREA / Cooking/Kitchen Equipment / Combi Oven - Unox "Equip:" KIT…"
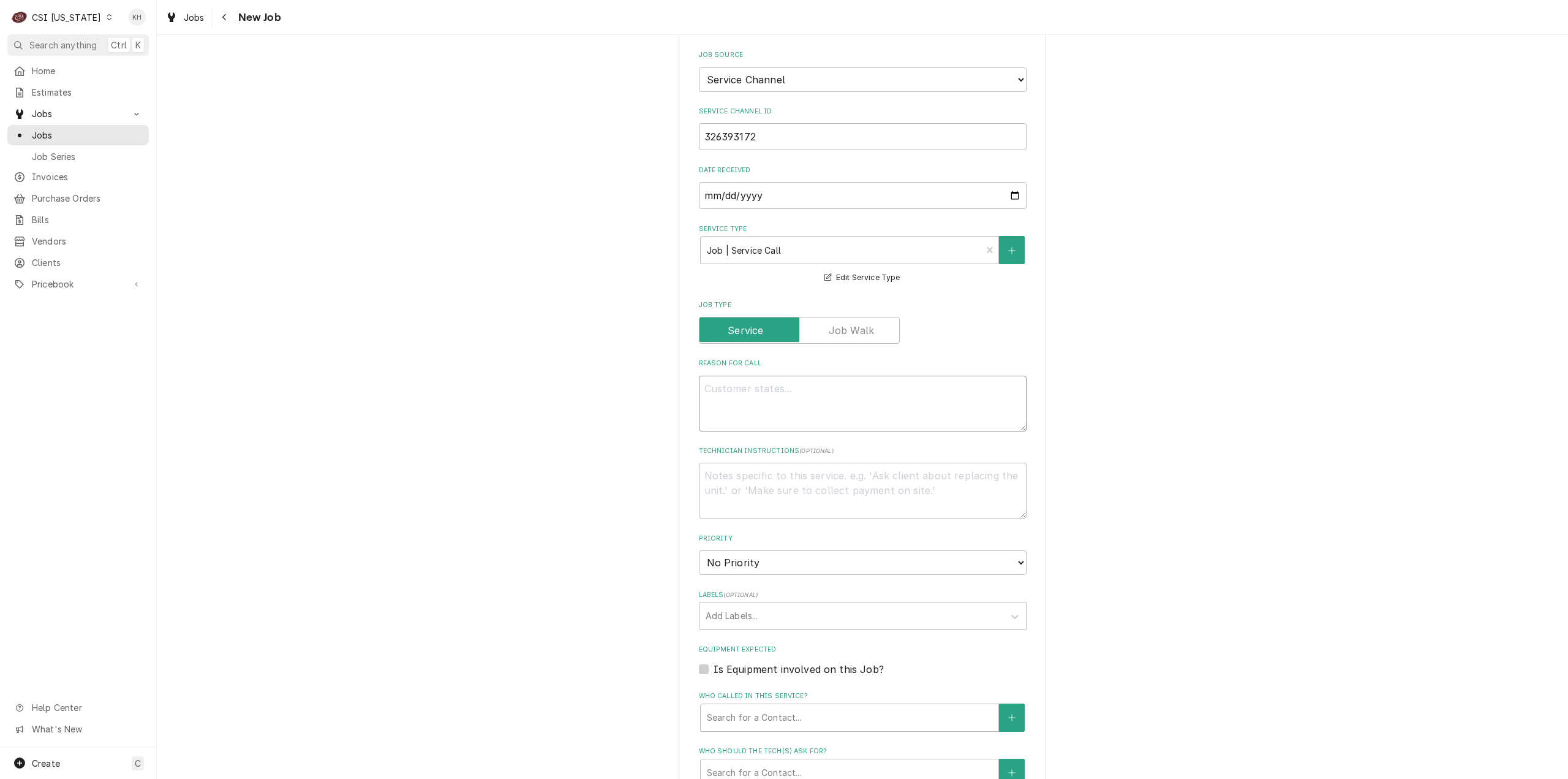
type textarea "x"
type textarea "COOKLINE/PREP AREA / Cooking/Kitchen Equipment / Combi Oven - Unox "Equip:" KIT…"
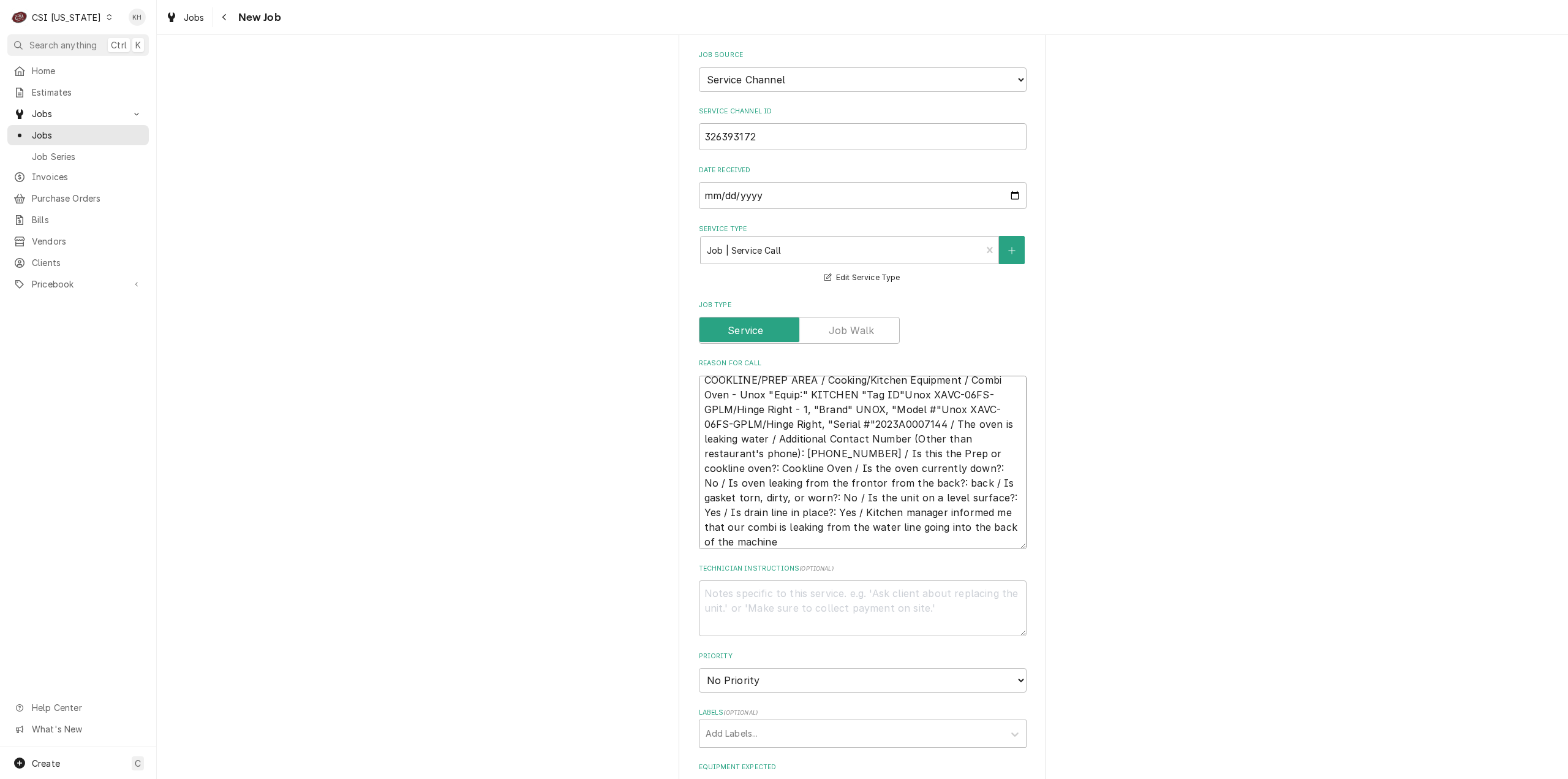
type textarea "x"
type textarea "COOKLINE/PREP AREA / Cooking/Kitchen Equipment / Combi Oven - Unox "Equip:" KIT…"
type textarea "x"
type textarea "COOKLINE/PREP AREA / Cooking/Kitchen Equipment / Combi Oven - Unox "Equip:" KIT…"
type textarea "x"
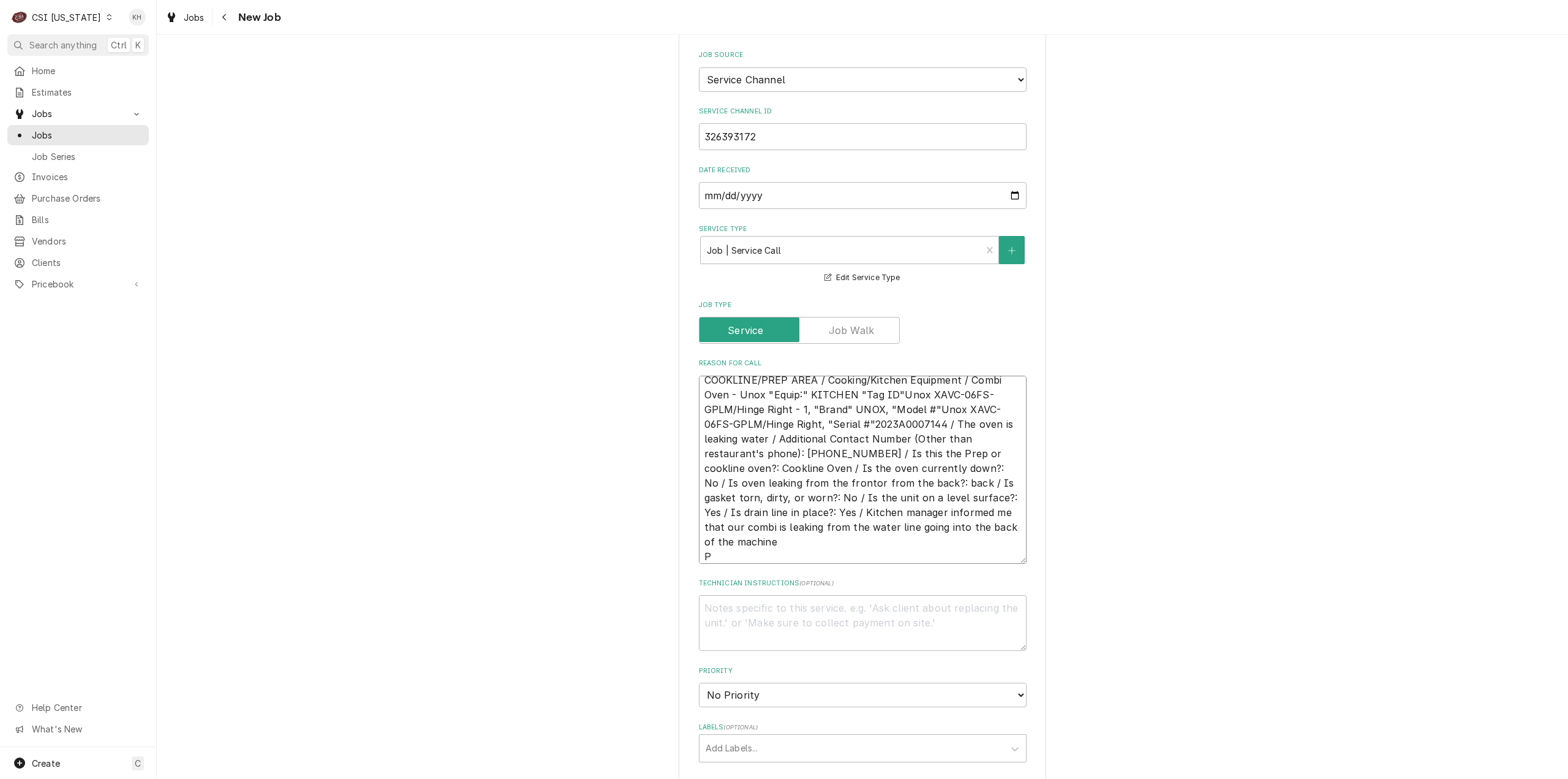
type textarea "COOKLINE/PREP AREA / Cooking/Kitchen Equipment / Combi Oven - Unox "Equip:" KIT…"
type textarea "x"
type textarea "COOKLINE/PREP AREA / Cooking/Kitchen Equipment / Combi Oven - Unox "Equip:" KIT…"
type textarea "x"
type textarea "COOKLINE/PREP AREA / Cooking/Kitchen Equipment / Combi Oven - Unox "Equip:" KIT…"
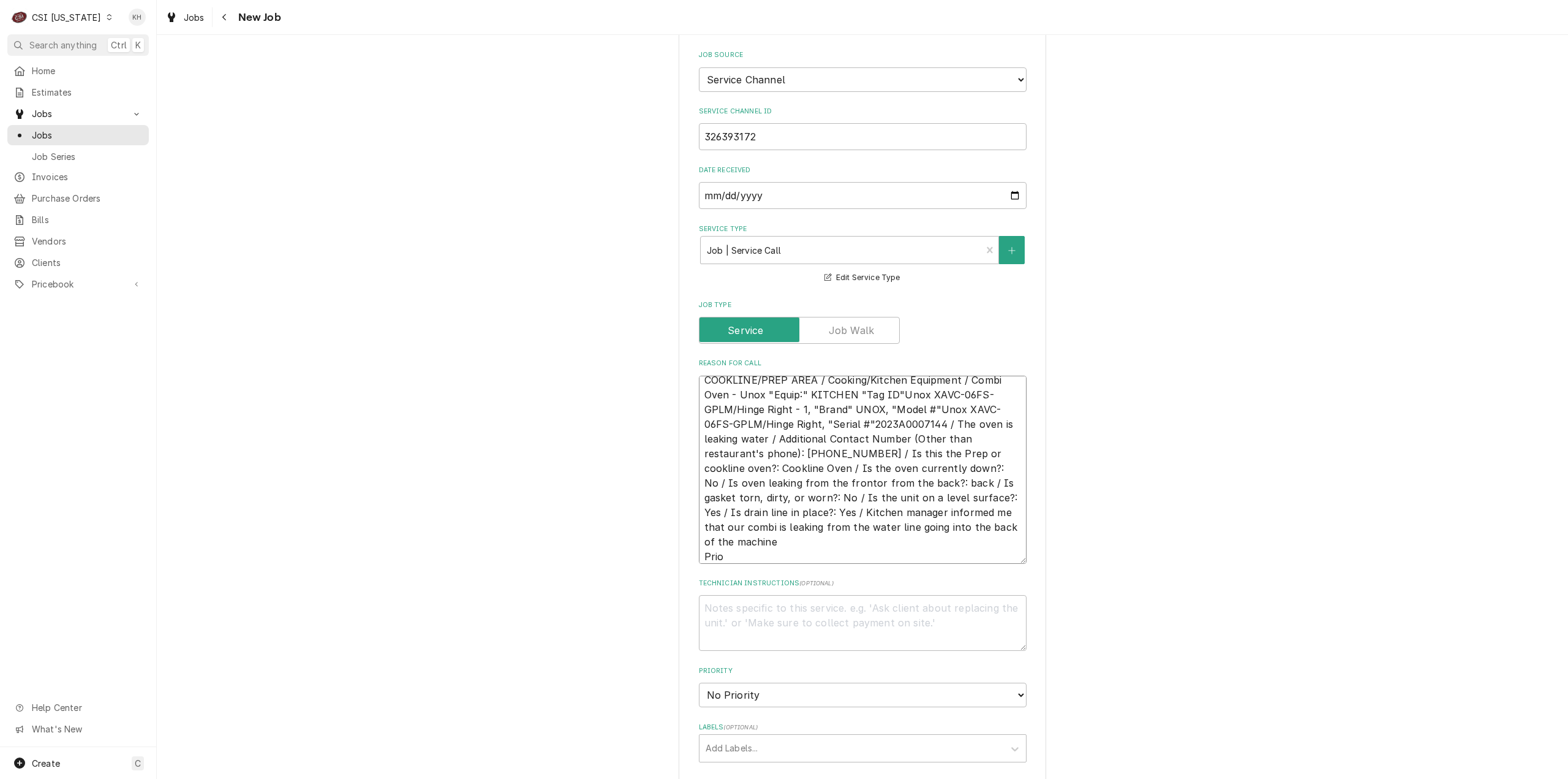
type textarea "x"
type textarea "COOKLINE/PREP AREA / Cooking/Kitchen Equipment / Combi Oven - Unox "Equip:" KIT…"
type textarea "x"
type textarea "COOKLINE/PREP AREA / Cooking/Kitchen Equipment / Combi Oven - Unox "Equip:" KIT…"
type textarea "x"
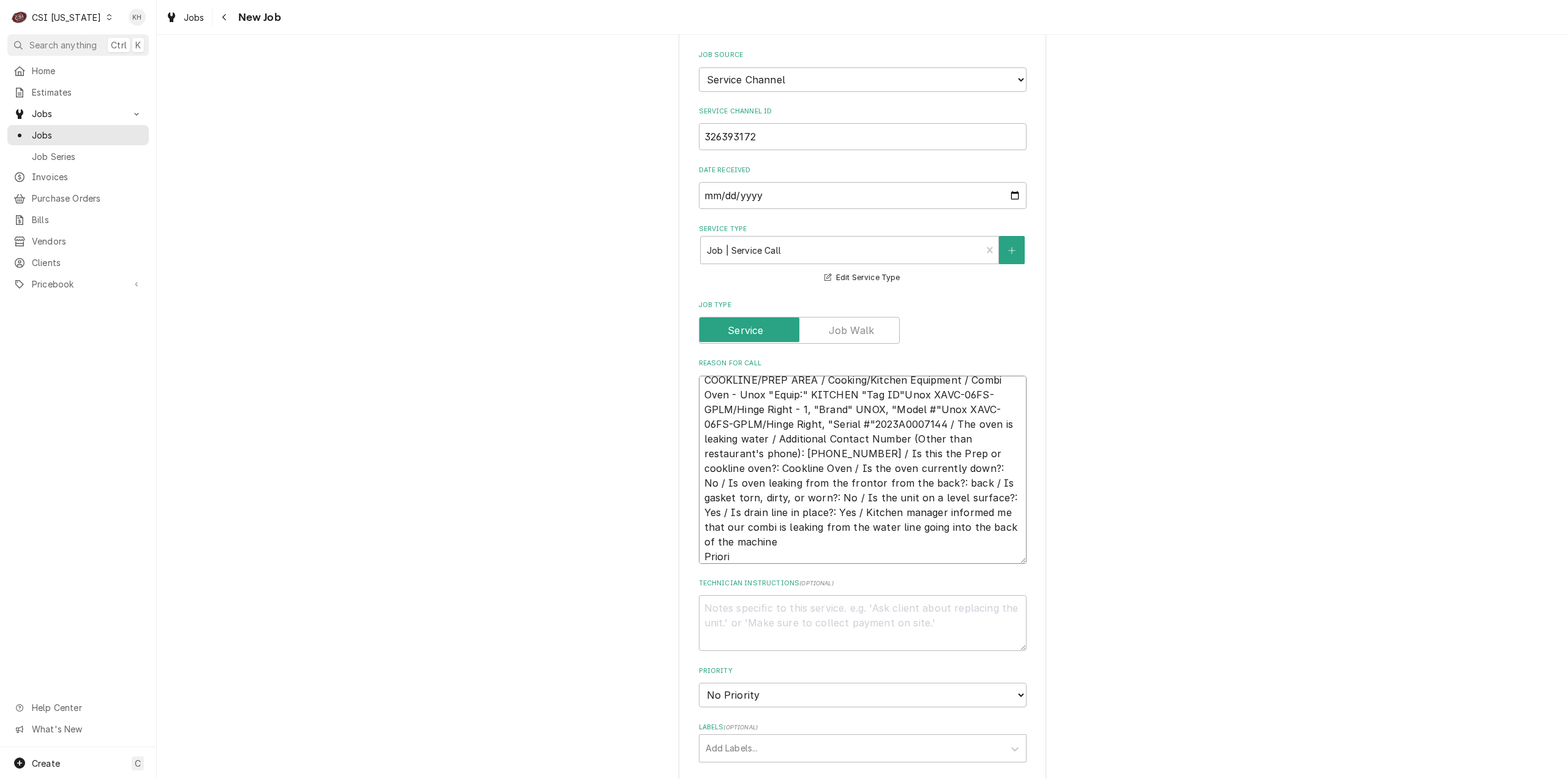
type textarea "COOKLINE/PREP AREA / Cooking/Kitchen Equipment / Combi Oven - Unox "Equip:" KIT…"
type textarea "x"
type textarea "COOKLINE/PREP AREA / Cooking/Kitchen Equipment / Combi Oven - Unox "Equip:" KIT…"
type textarea "x"
type textarea "COOKLINE/PREP AREA / Cooking/Kitchen Equipment / Combi Oven - Unox "Equip:" KIT…"
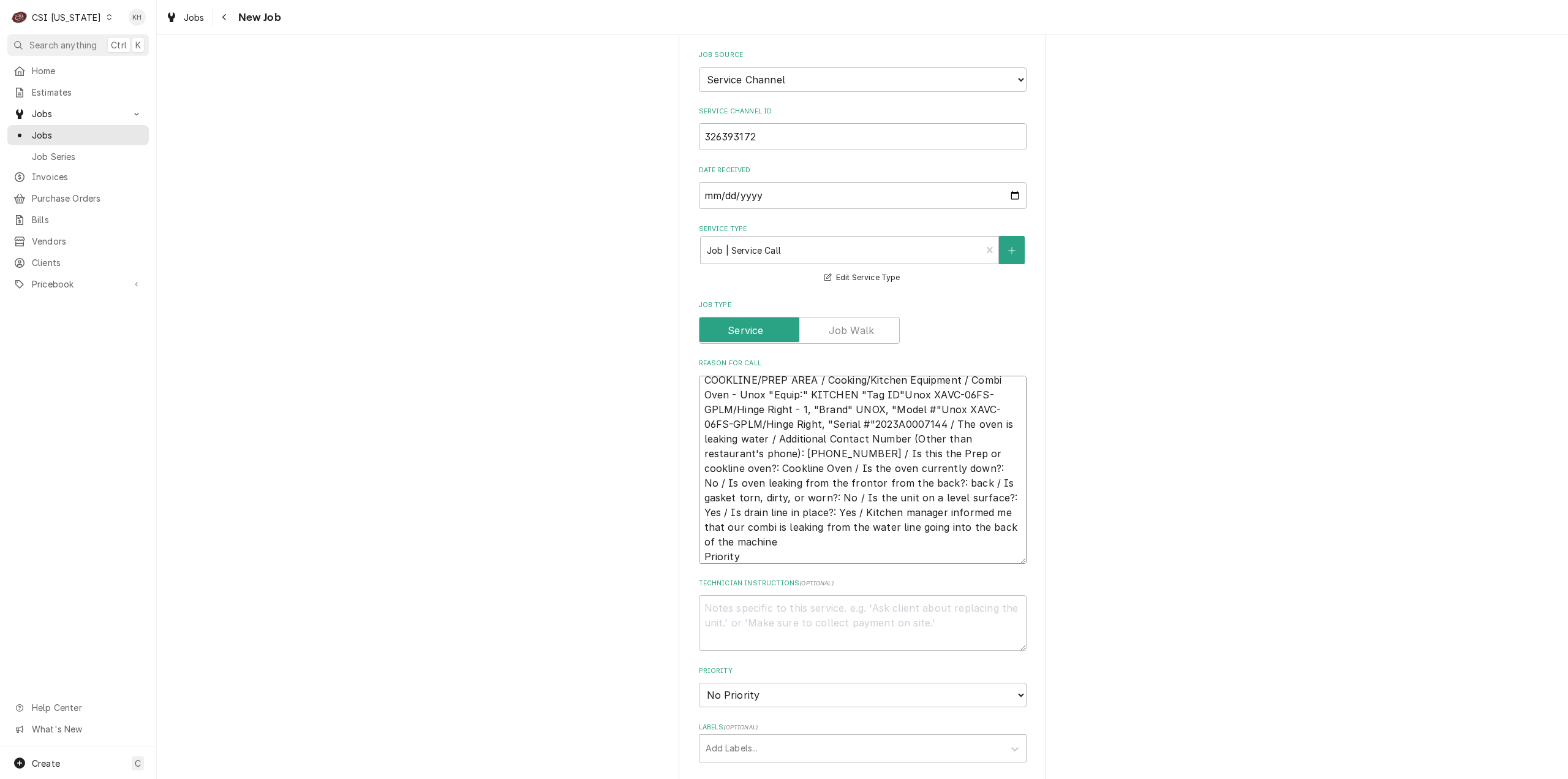
click at [739, 546] on textarea "COOKLINE/PREP AREA / Cooking/Kitchen Equipment / Combi Oven - Unox "Equip:" KIT…" at bounding box center [862, 469] width 328 height 188
paste textarea "Today (8 Hours)"
type textarea "x"
type textarea "COOKLINE/PREP AREA / Cooking/Kitchen Equipment / Combi Oven - Unox "Equip:" KIT…"
type textarea "x"
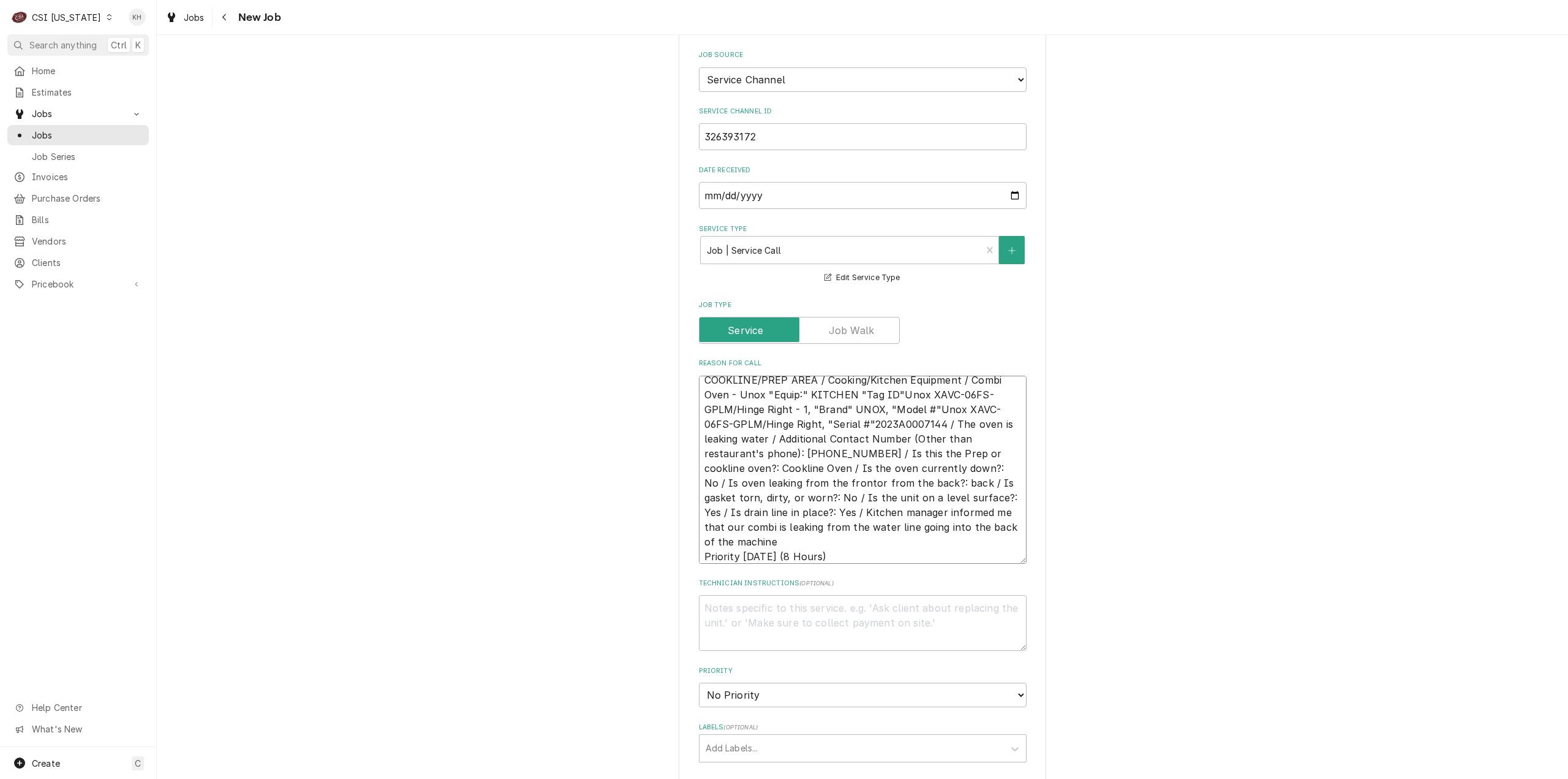
click at [859, 439] on textarea "COOKLINE/PREP AREA / Cooking/Kitchen Equipment / Combi Oven - Unox "Equip:" KIT…" at bounding box center [862, 469] width 328 height 188
click at [853, 436] on textarea "COOKLINE/PREP AREA / Cooking/Kitchen Equipment / Combi Oven - Unox "Equip:" KIT…" at bounding box center [862, 469] width 328 height 188
type textarea "COOKLINE/PREP AREA / Cooking/Kitchen Equipment / Combi Oven - Unox "Equip:" KIT…"
click at [781, 610] on textarea "Technician Instructions ( optional )" at bounding box center [862, 622] width 328 height 56
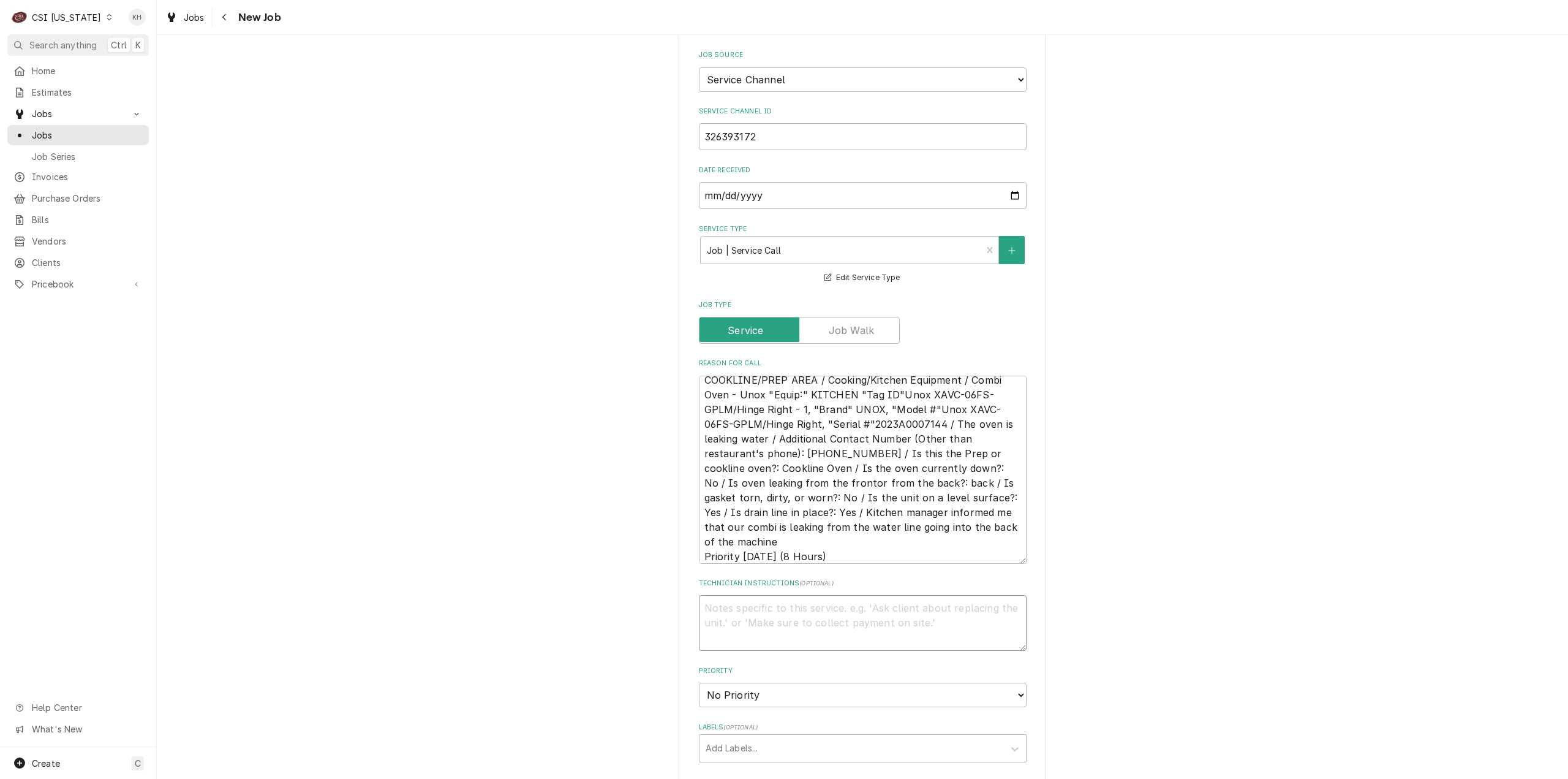
type textarea "x"
type textarea "M"
type textarea "x"
type textarea "MO"
type textarea "x"
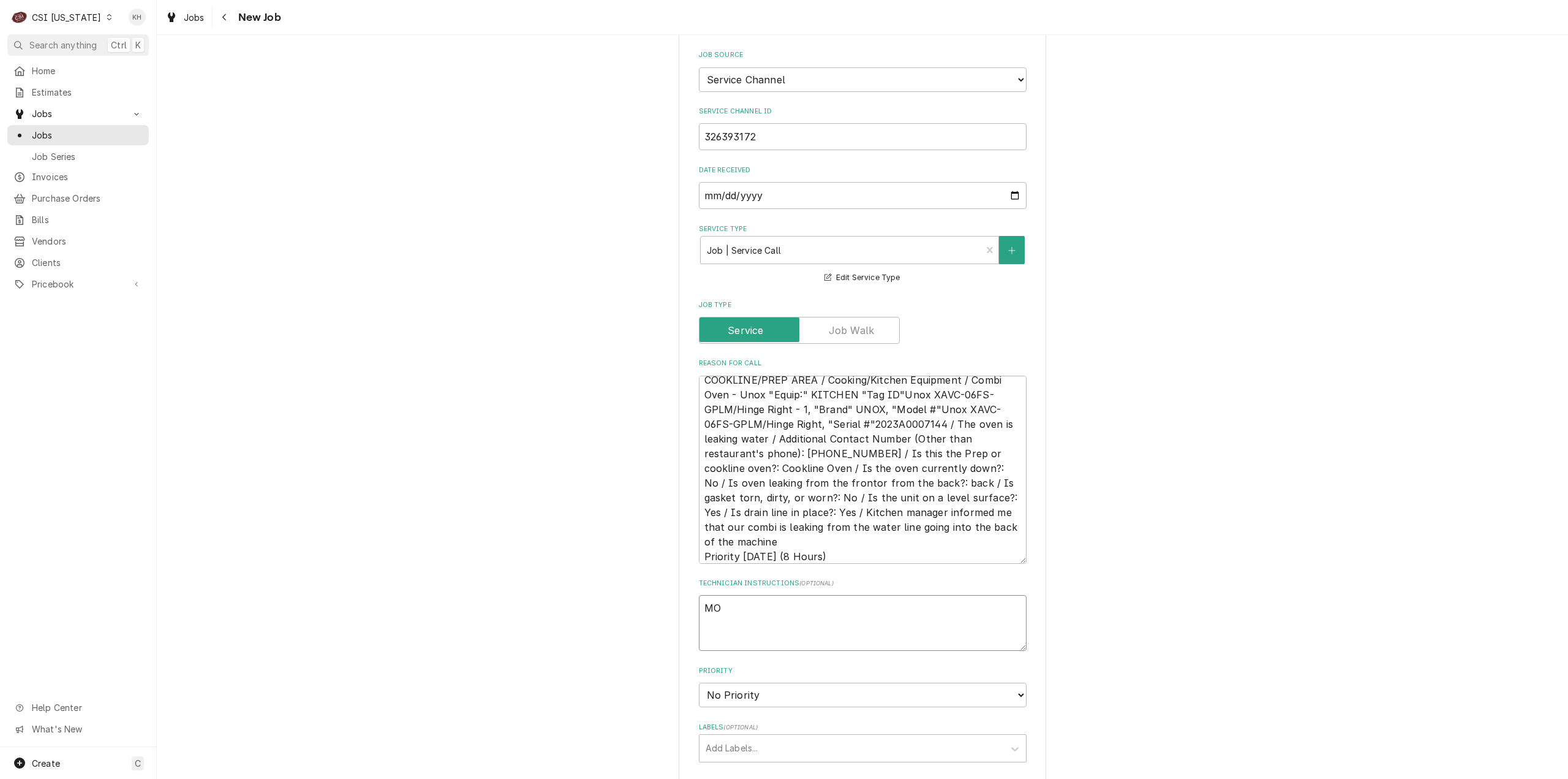
type textarea "MOD"
type textarea "x"
type textarea "MOD"
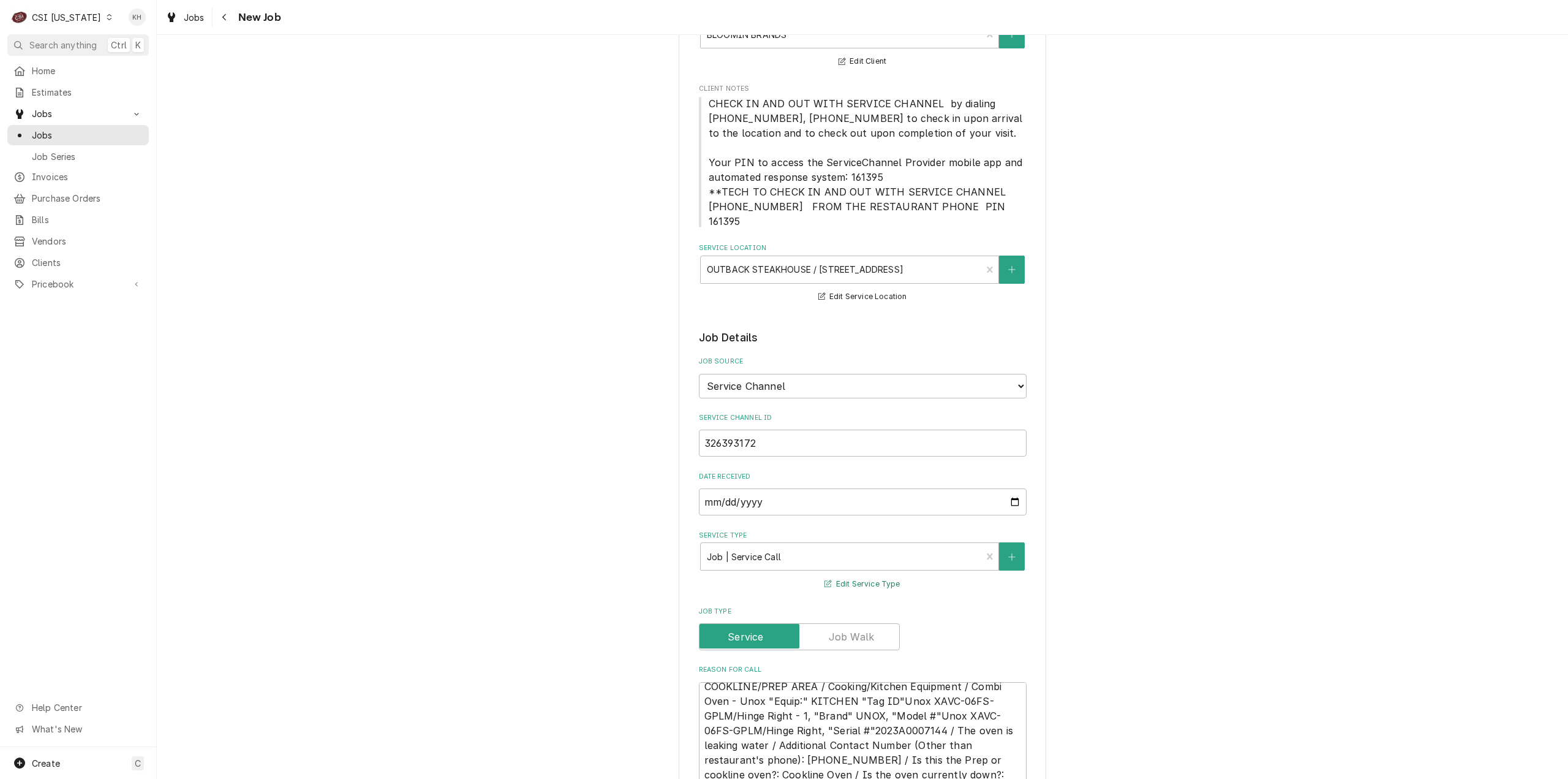
scroll to position [552, 0]
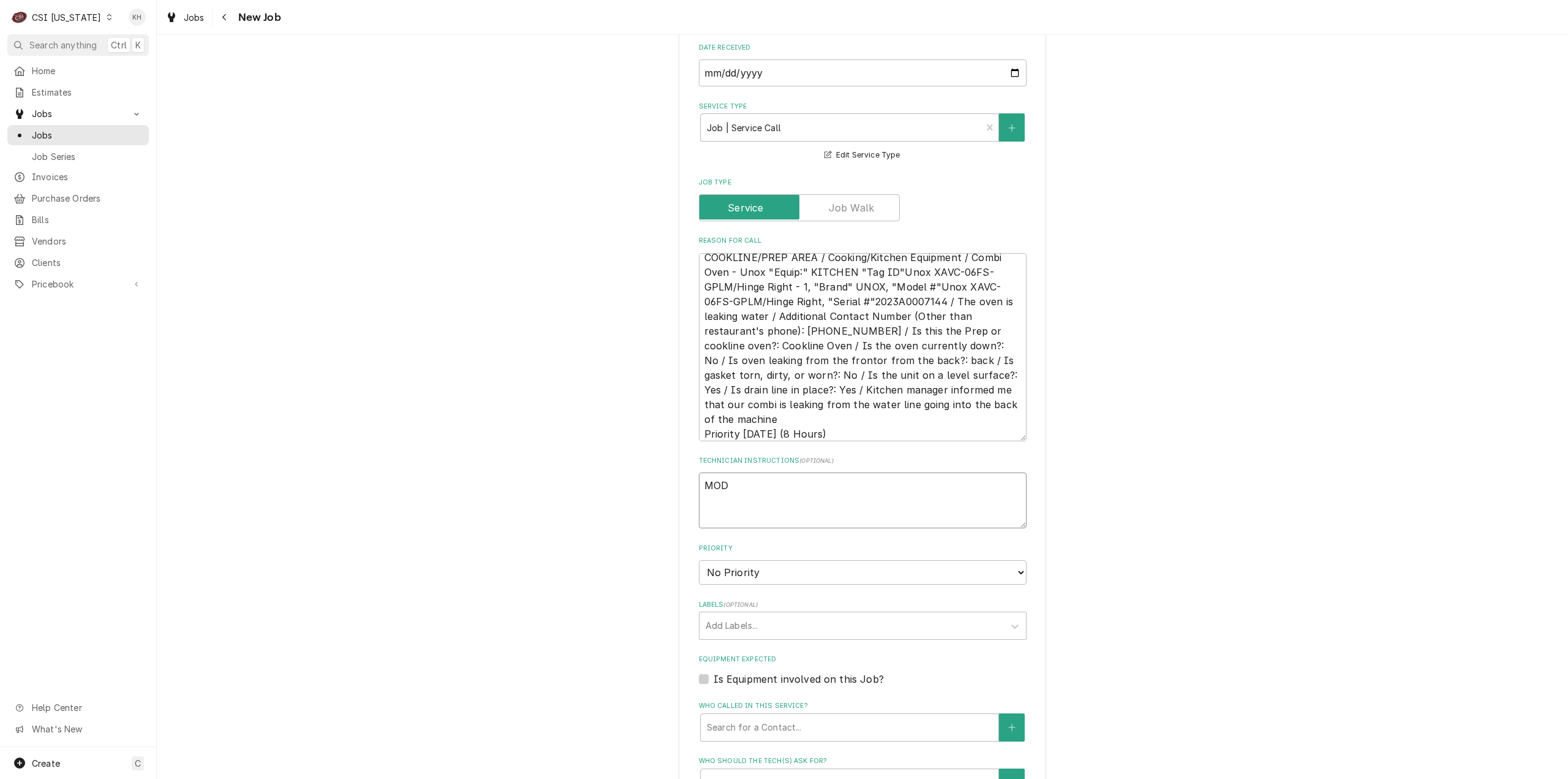
type textarea "x"
type textarea "MOD"
type textarea "x"
type textarea "MOD 8"
type textarea "x"
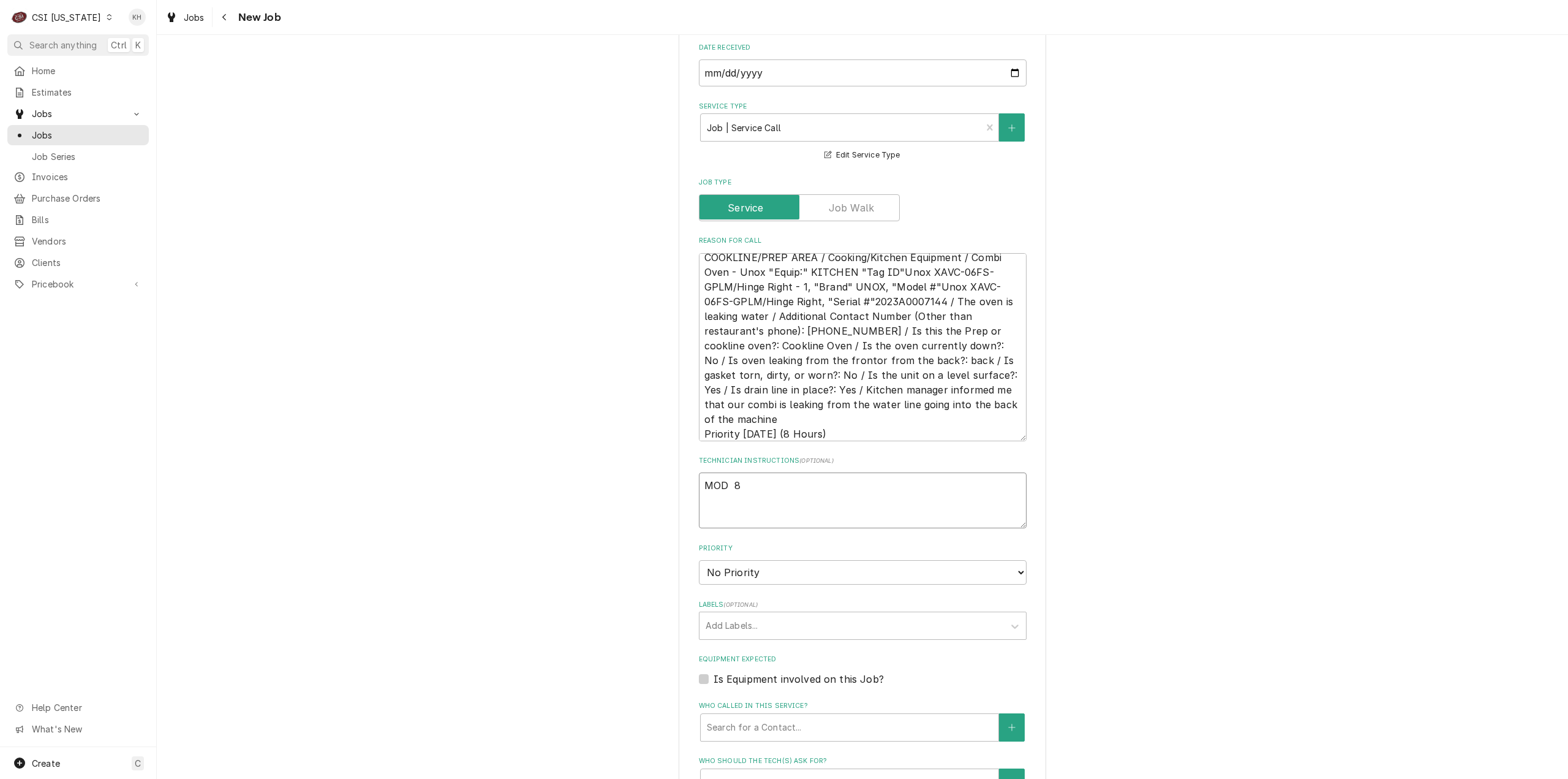
type textarea "MOD 81"
type textarea "x"
type textarea "MOD 812"
type textarea "x"
type textarea "MOD 812-"
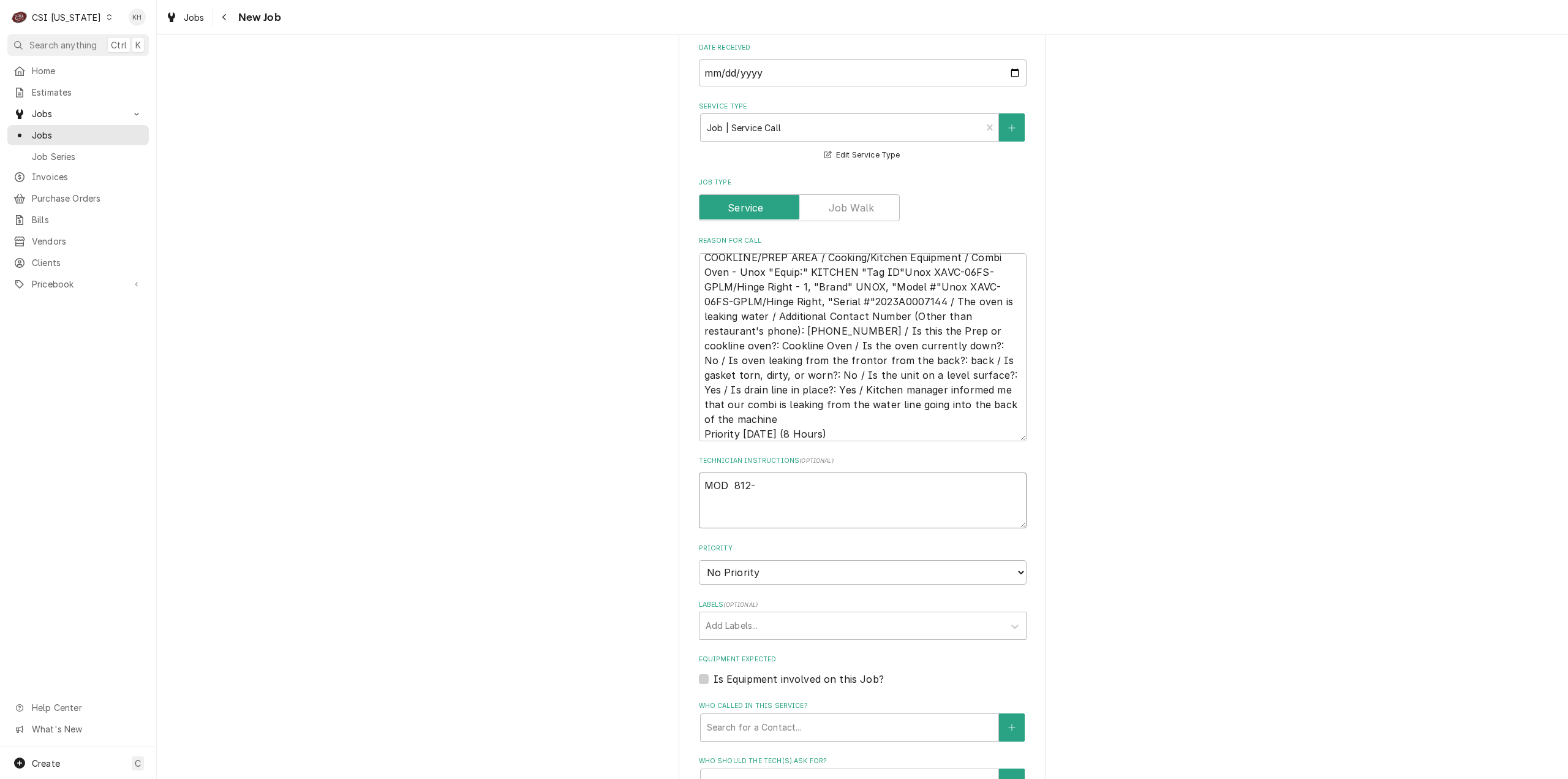
type textarea "x"
type textarea "MOD 812-2"
type textarea "x"
type textarea "MOD 812-28"
type textarea "x"
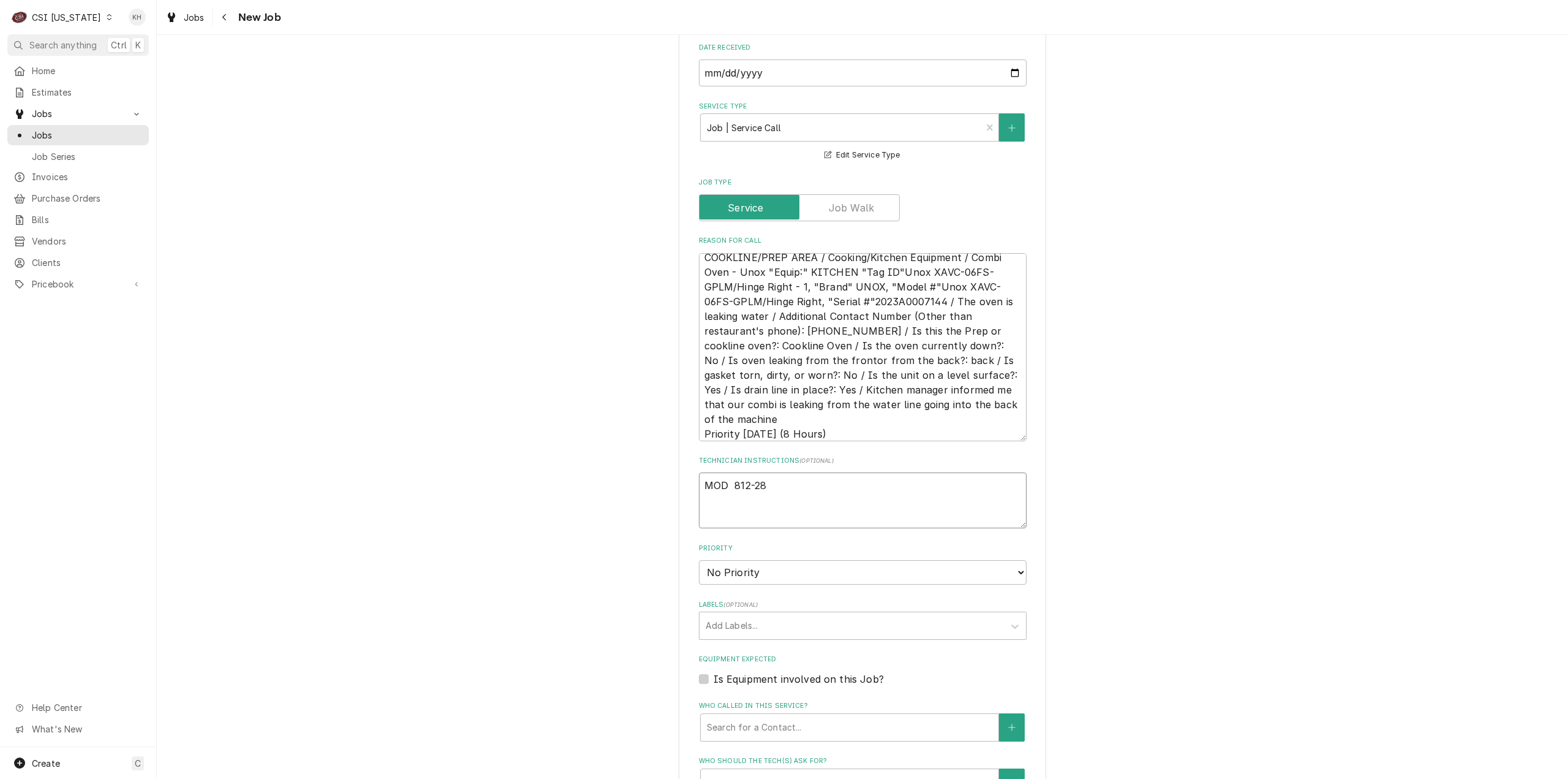
type textarea "MOD 812-283"
type textarea "x"
type textarea "MOD 812-283-"
type textarea "x"
type textarea "MOD 812-283-4"
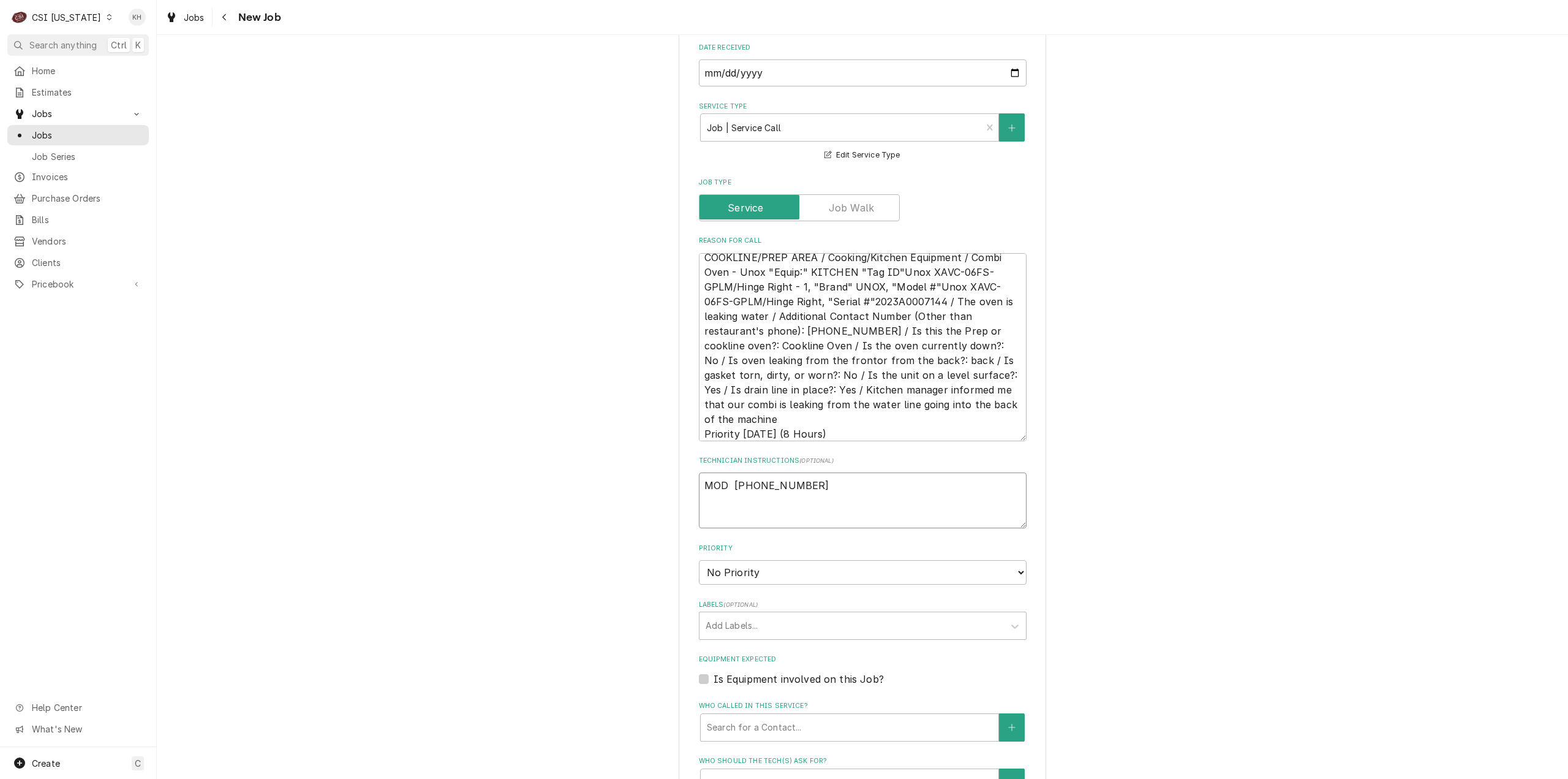
type textarea "x"
type textarea "MOD 812-283-43"
type textarea "x"
type textarea "MOD 812-283-432"
type textarea "x"
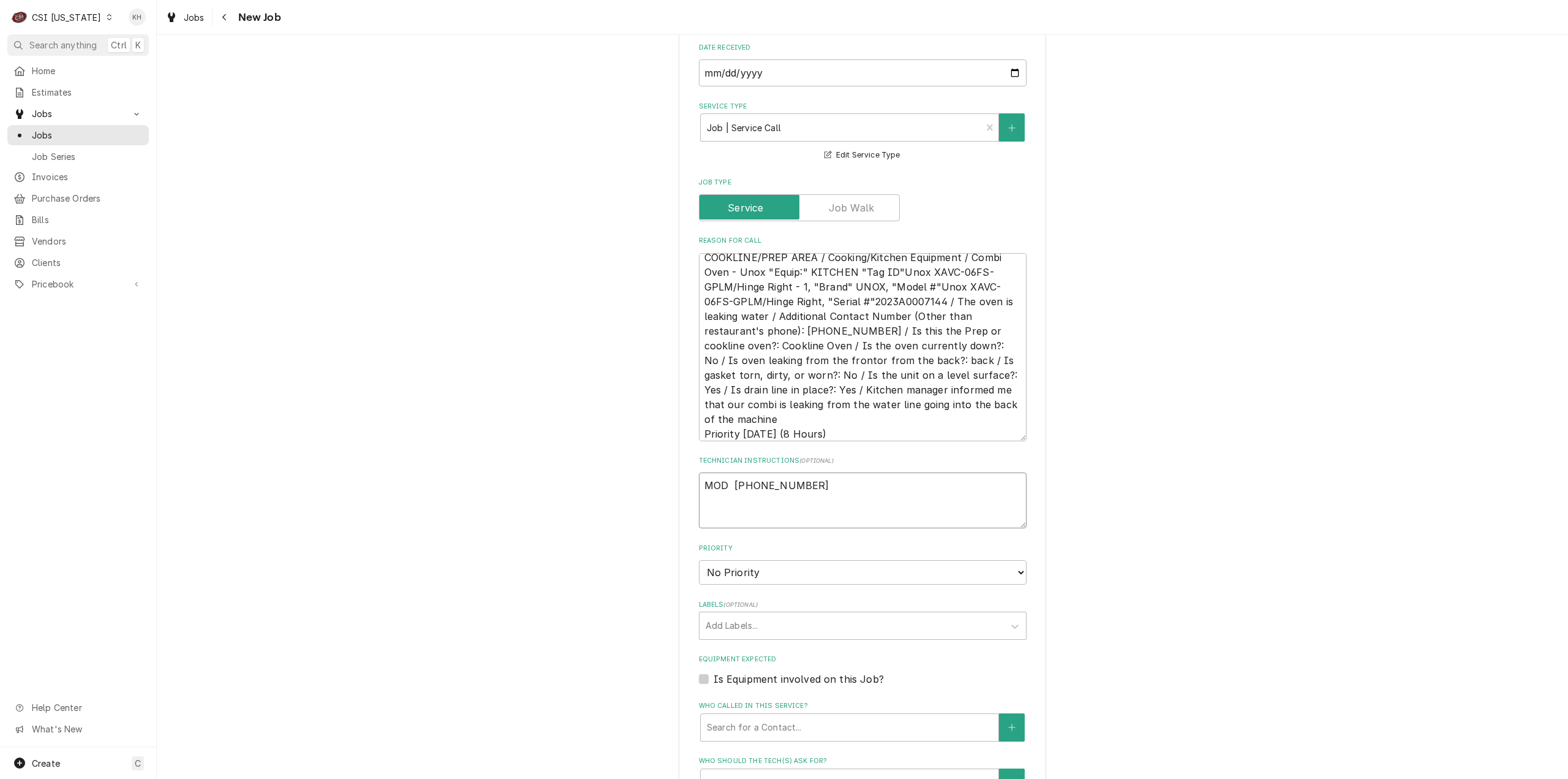
type textarea "MOD 812-283-4329"
type textarea "x"
type textarea "MOD 812-283-4329"
type textarea "x"
type textarea "MOD 812-283-4329 or"
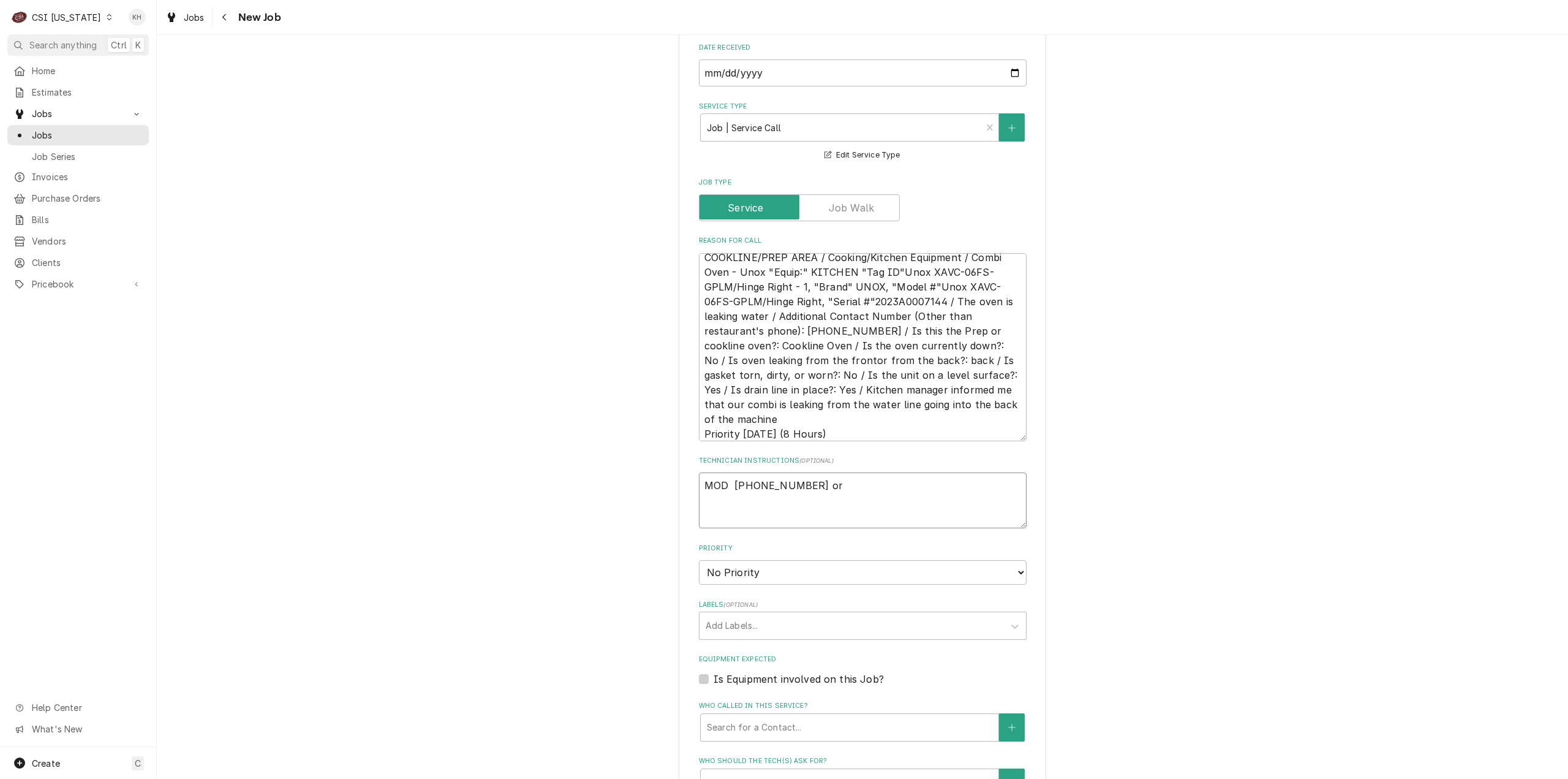
type textarea "x"
type textarea "MOD 812-283-4329 or"
type textarea "x"
type textarea "MOD 812-283-4329 or al"
type textarea "x"
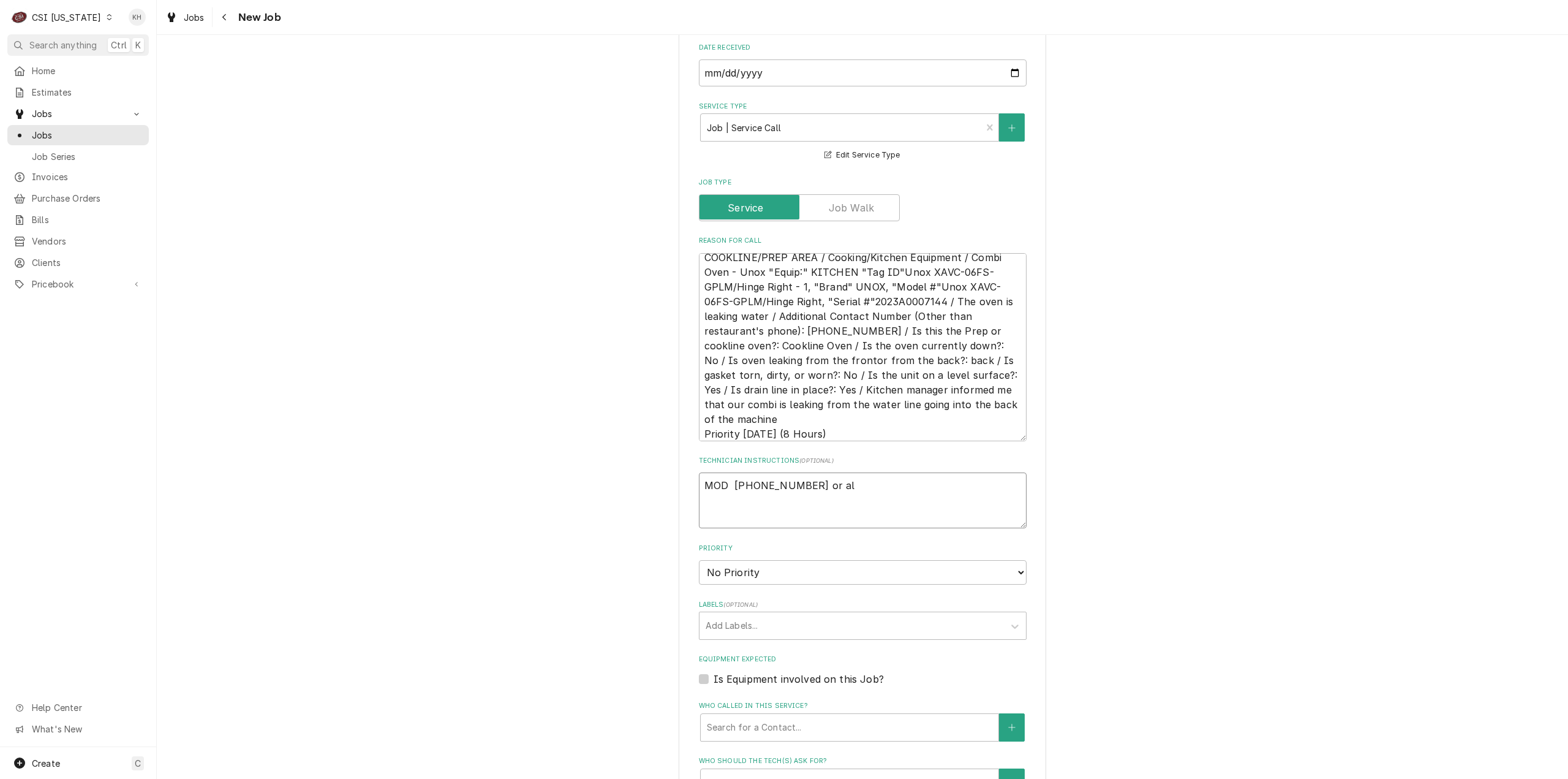
type textarea "MOD 812-283-4329 or alt"
type textarea "x"
type textarea "MOD 812-283-4329 or alt"
type textarea "x"
type textarea "MOD 812-283-4329 or alt"
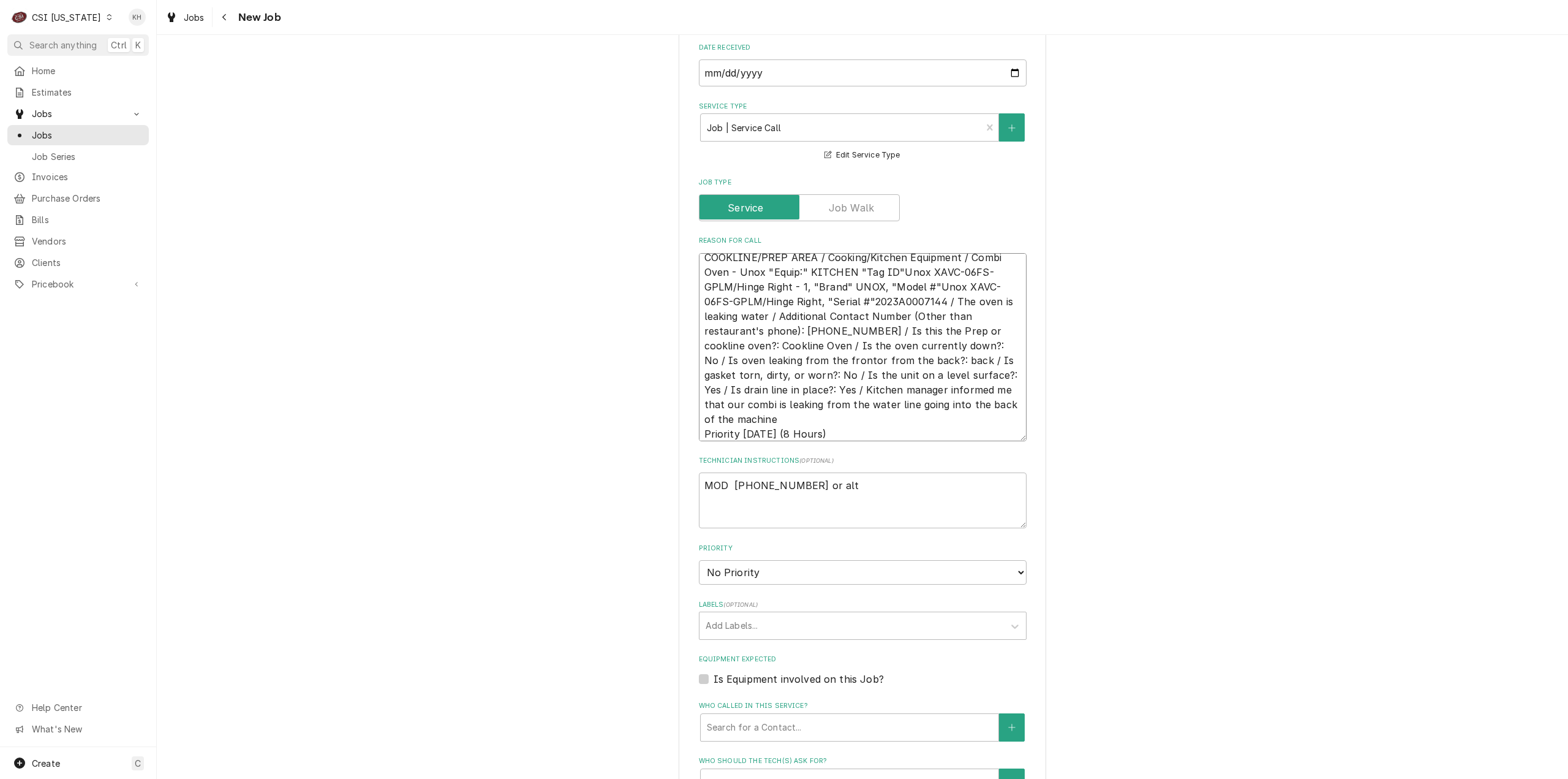
drag, startPoint x: 865, startPoint y: 339, endPoint x: 846, endPoint y: 324, distance: 24.2
click at [865, 338] on textarea "COOKLINE/PREP AREA / Cooking/Kitchen Equipment / Combi Oven - Unox "Equip:" KIT…" at bounding box center [862, 347] width 328 height 188
click at [839, 318] on textarea "COOKLINE/PREP AREA / Cooking/Kitchen Equipment / Combi Oven - Unox "Equip:" KIT…" at bounding box center [862, 347] width 328 height 188
click at [847, 472] on textarea "MOD 812-283-4329 or alt" at bounding box center [862, 500] width 328 height 56
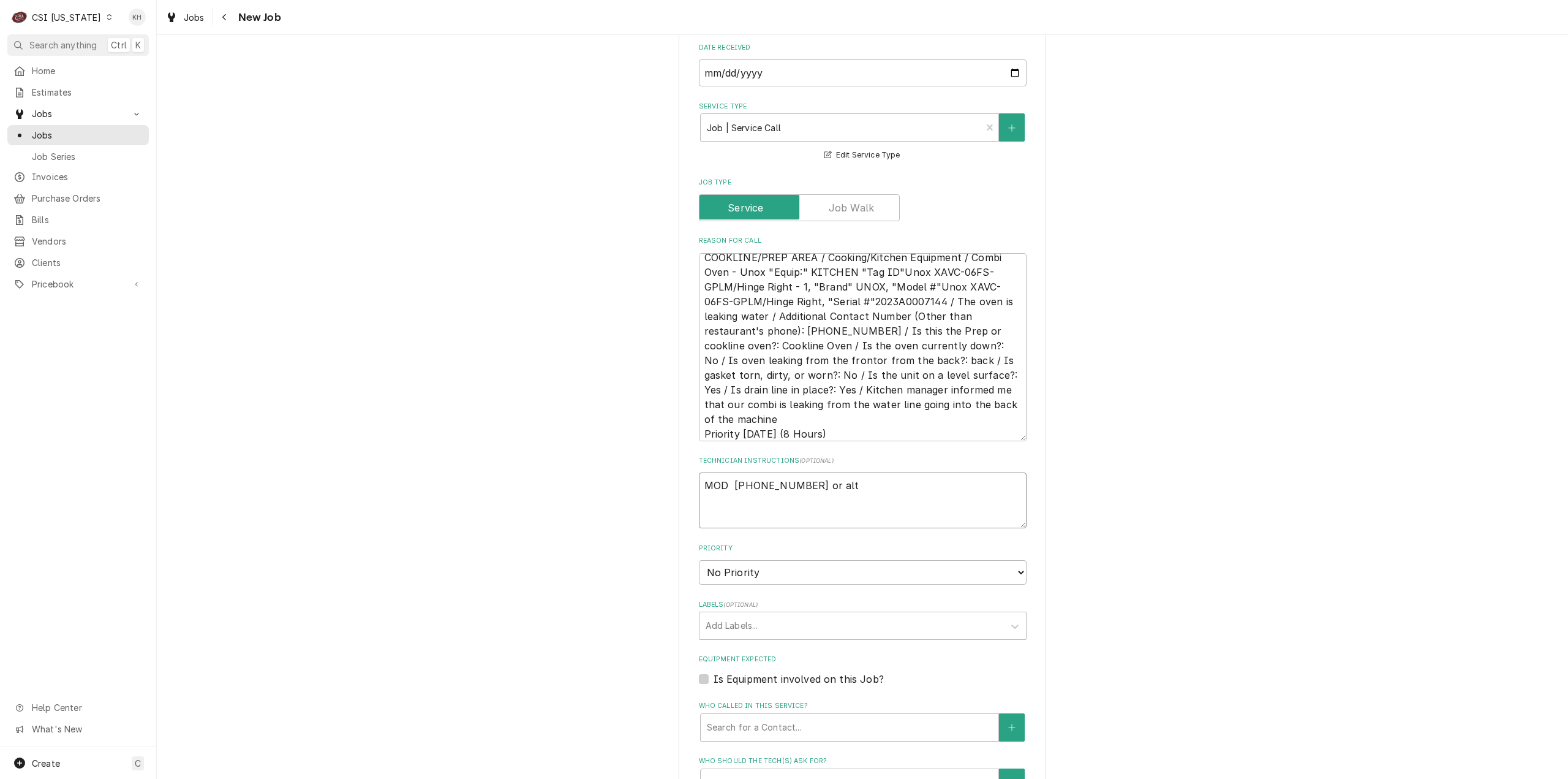
paste textarea "8594087883"
type textarea "x"
type textarea "MOD 812-283-4329 or alt 8594087883"
type textarea "x"
type textarea "MOD 812-283-4329 or alt 8594087883"
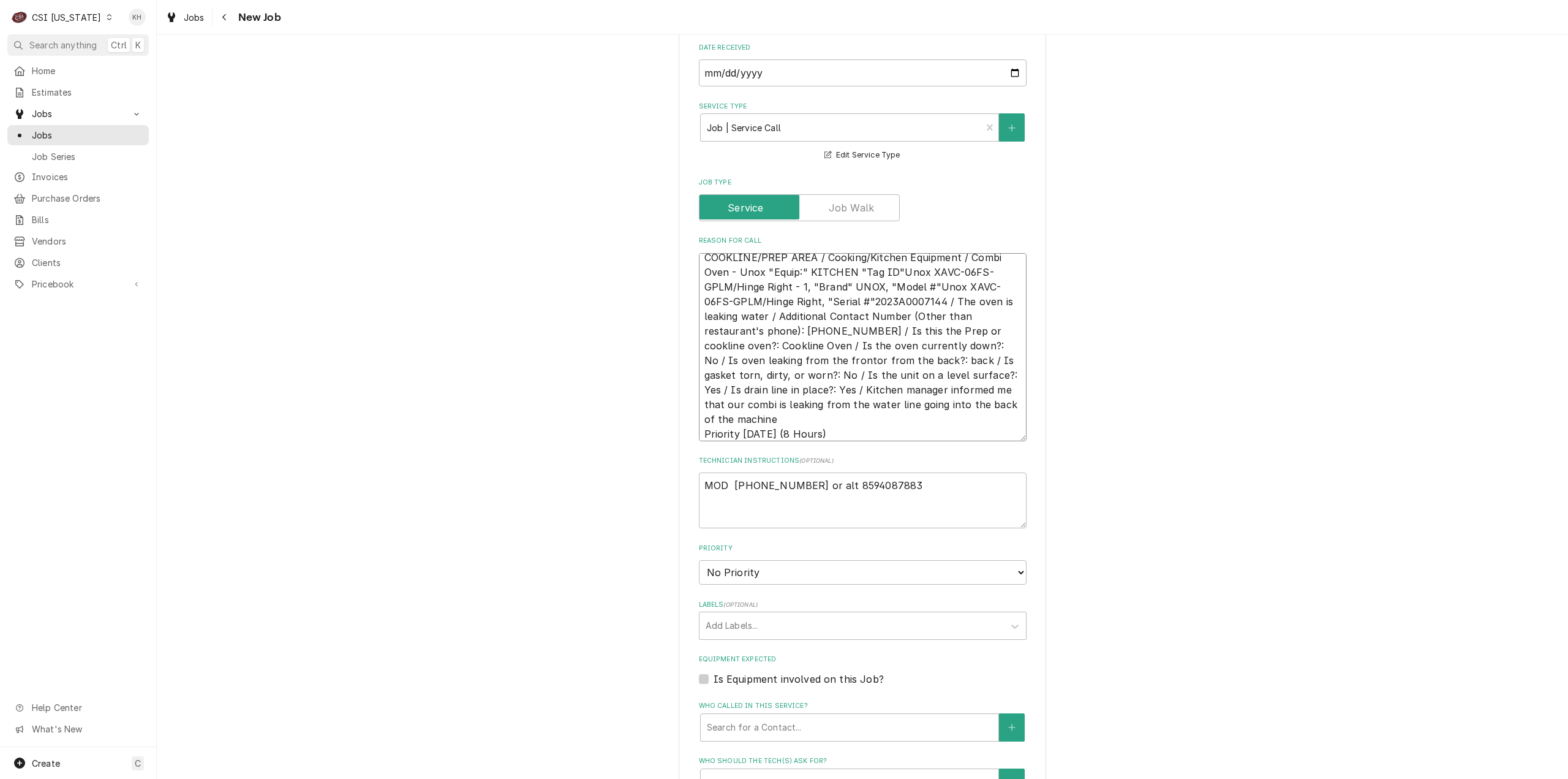
drag, startPoint x: 860, startPoint y: 314, endPoint x: 764, endPoint y: 302, distance: 96.7
click at [764, 302] on textarea "COOKLINE/PREP AREA / Cooking/Kitchen Equipment / Combi Oven - Unox "Equip:" KIT…" at bounding box center [862, 347] width 328 height 188
type textarea "x"
type textarea "COOKLINE/PREP AREA / Cooking/Kitchen Equipment / Combi Oven - Unox "Equip:" KIT…"
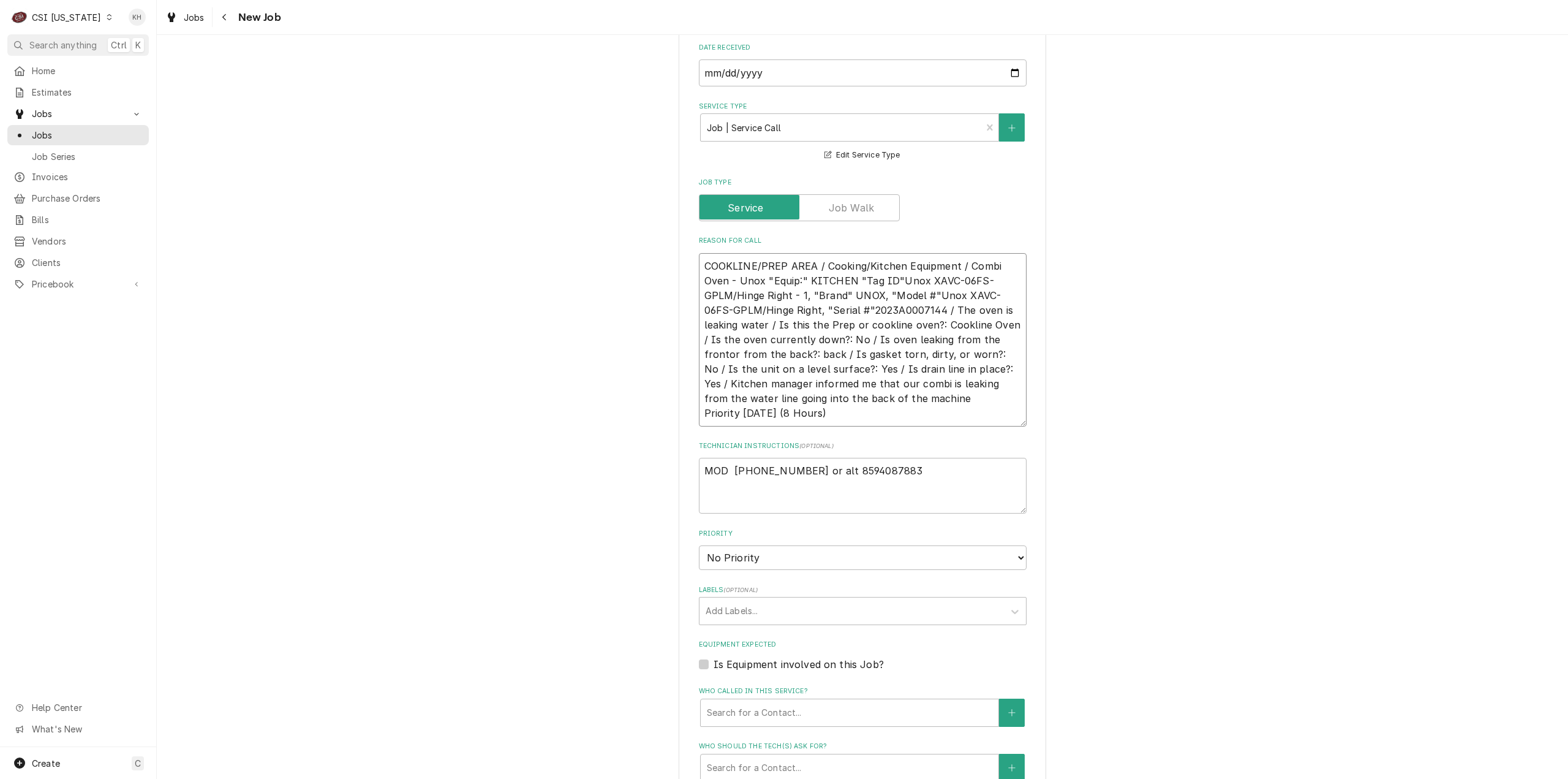
scroll to position [0, 0]
type textarea "x"
type textarea "COOKLINE/PREP AREA / Cooking/Kitchen Equipment / Combi Oven - Unox "Equip:" KIT…"
click at [699, 458] on textarea "MOD 812-283-4329 or alt 8594087883" at bounding box center [862, 485] width 328 height 56
type textarea "x"
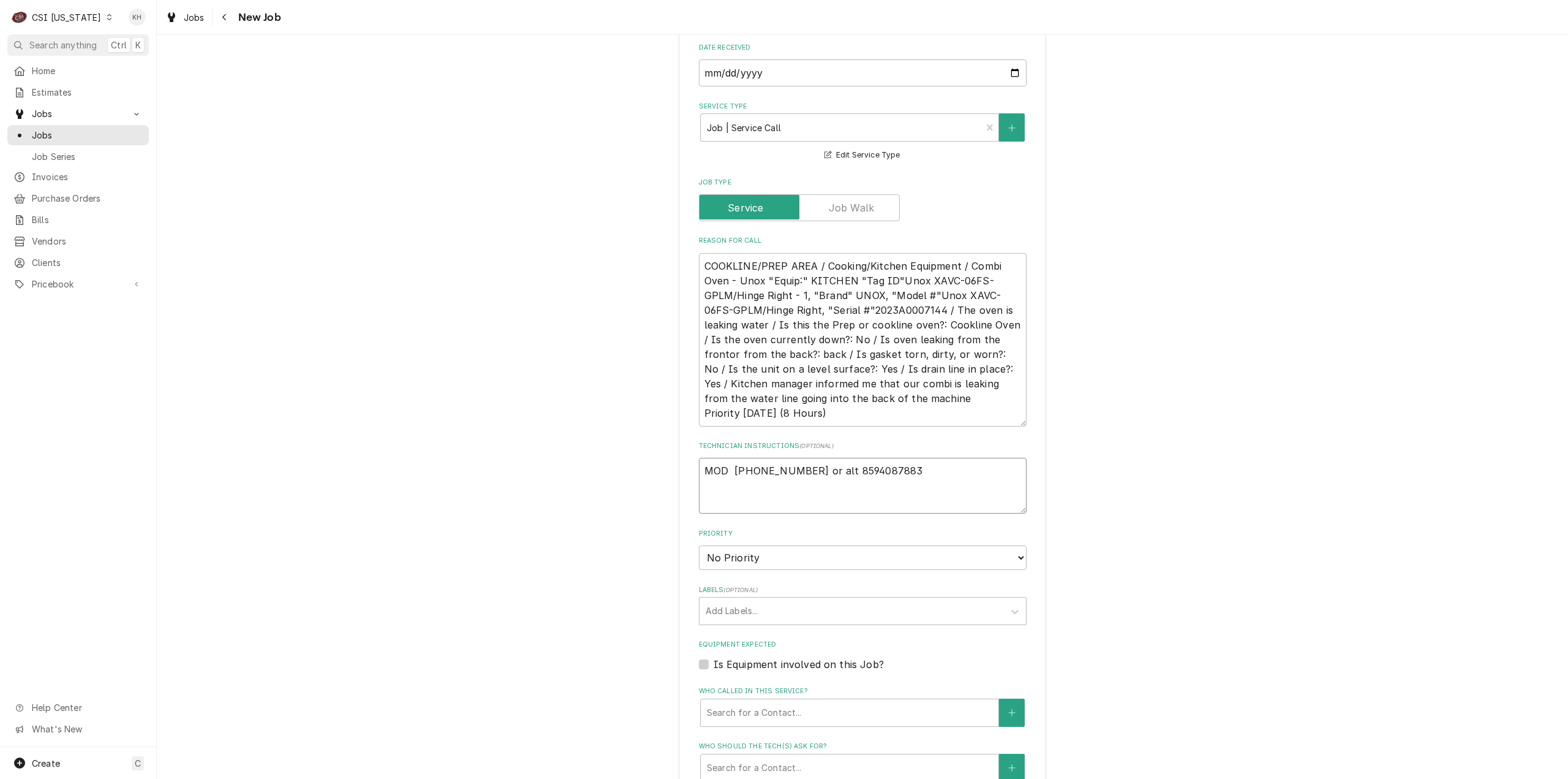
type textarea "MOD 812-283-4329 or alt 8594087883"
type textarea "x"
type textarea "MOD 812-283-4329 or alt 8594087883"
type textarea "x"
type textarea "N MOD 812-283-4329 or alt 8594087883"
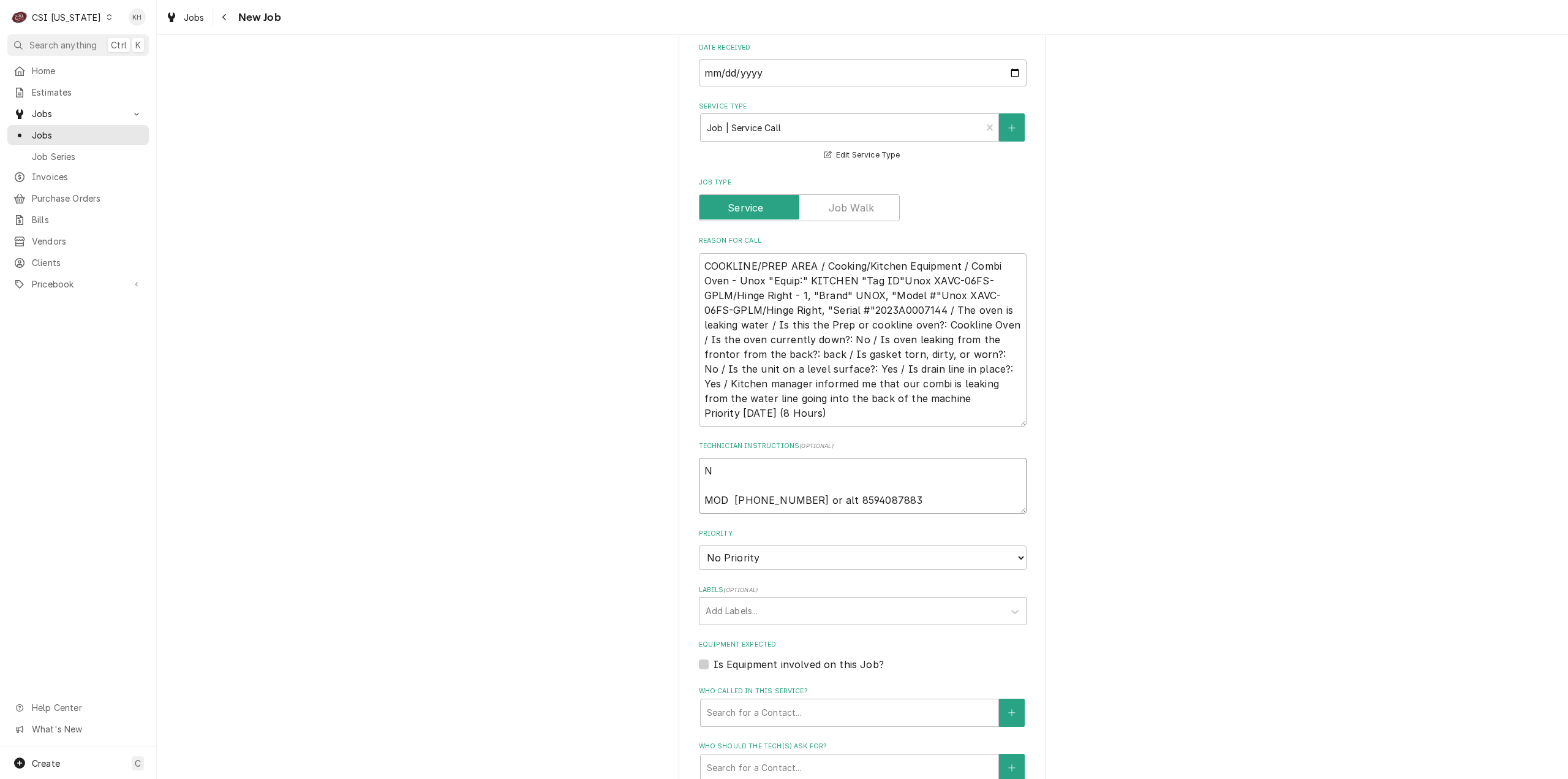
type textarea "x"
type textarea "NT MOD 812-283-4329 or alt 8594087883"
type textarea "x"
type textarea "NTE MOD 812-283-4329 or alt 8594087883"
type textarea "x"
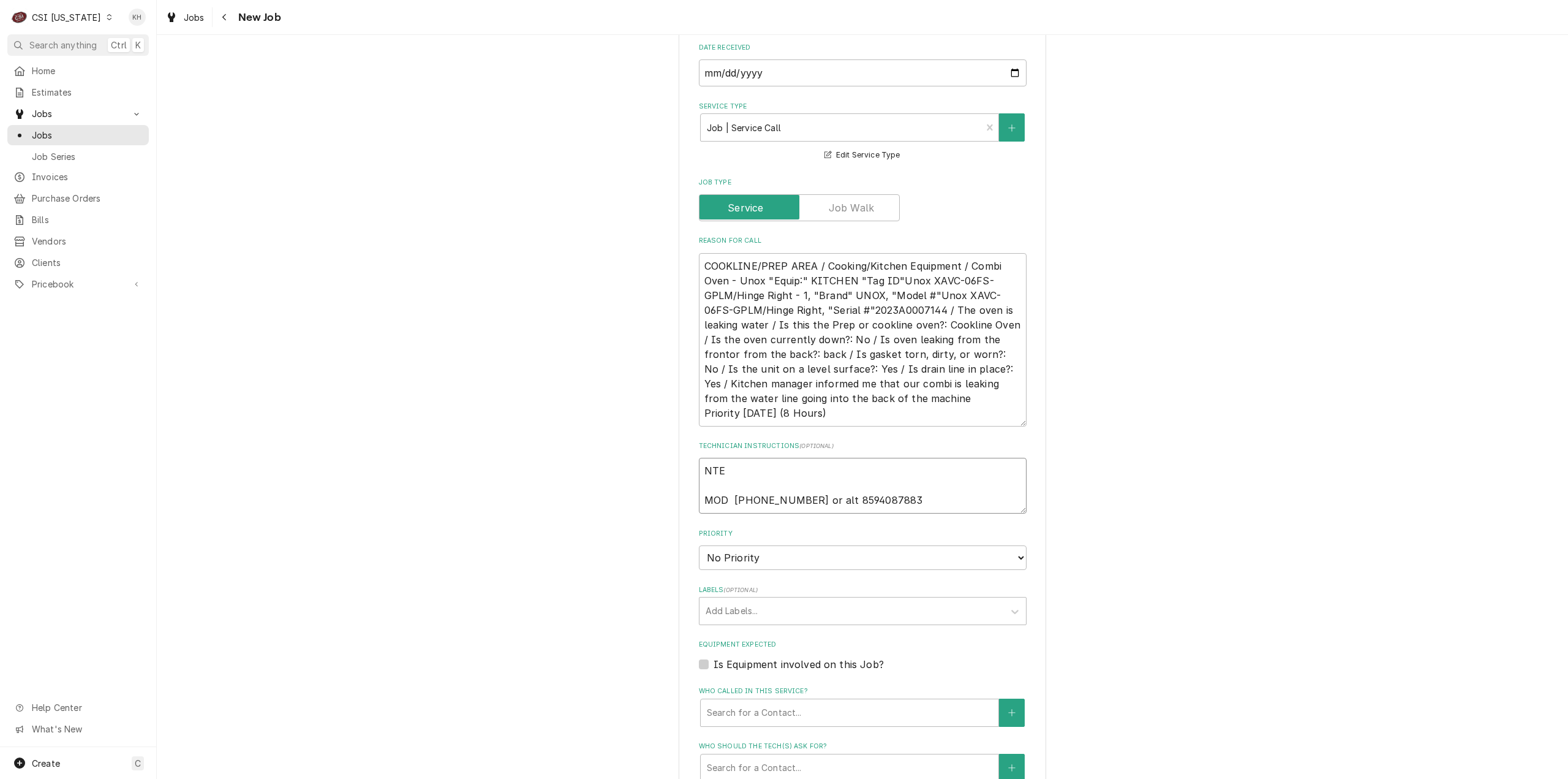
type textarea "NTE MOD 812-283-4329 or alt 8594087883"
type textarea "x"
type textarea "NTE $ MOD 812-283-4329 or alt 8594087883"
type textarea "x"
type textarea "NTE $0 MOD 812-283-4329 or alt 8594087883"
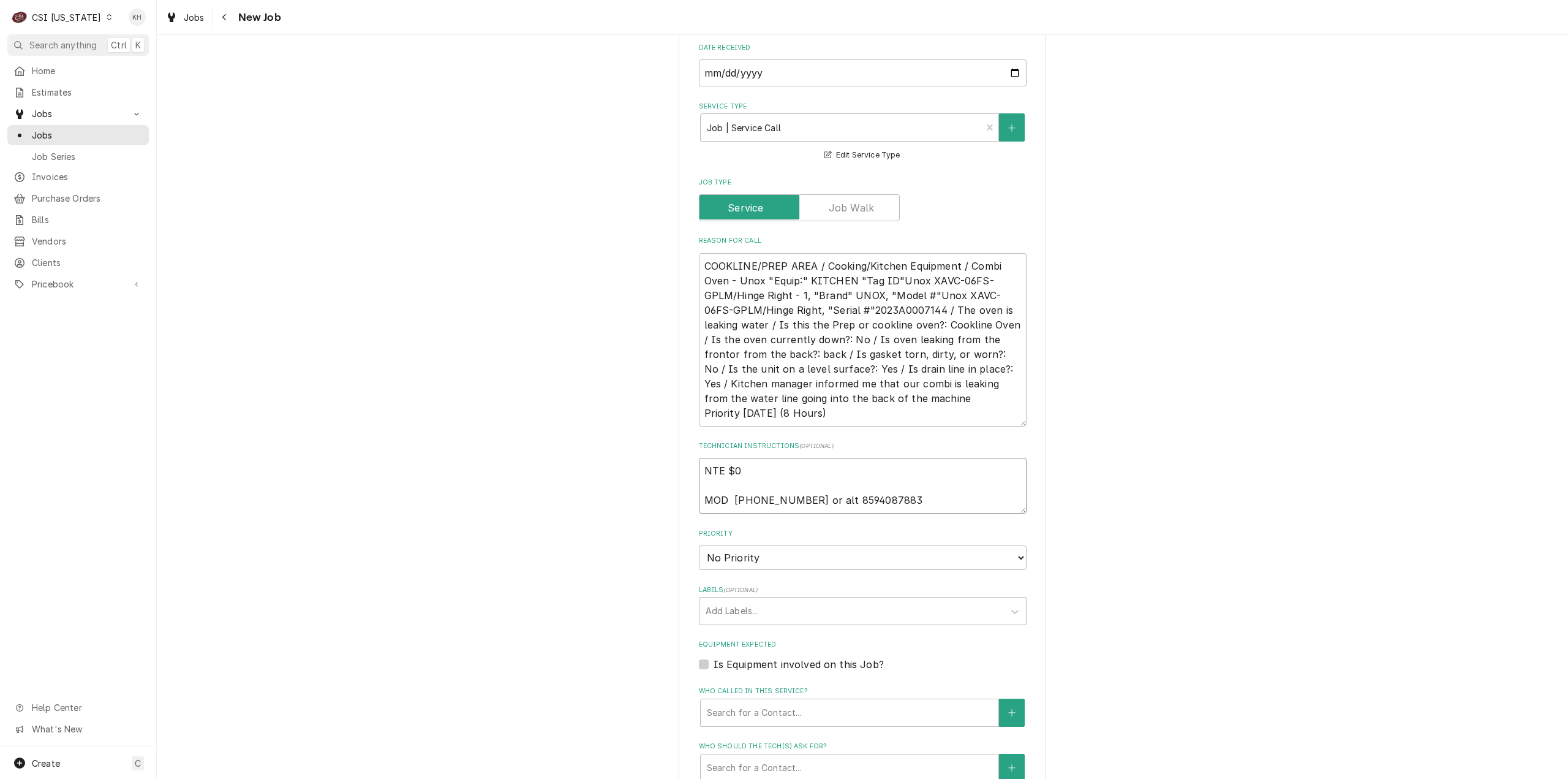
type textarea "x"
type textarea "NTE $0. MOD 812-283-4329 or alt 8594087883"
type textarea "x"
type textarea "NTE $0.0 MOD 812-283-4329 or alt 8594087883"
type textarea "x"
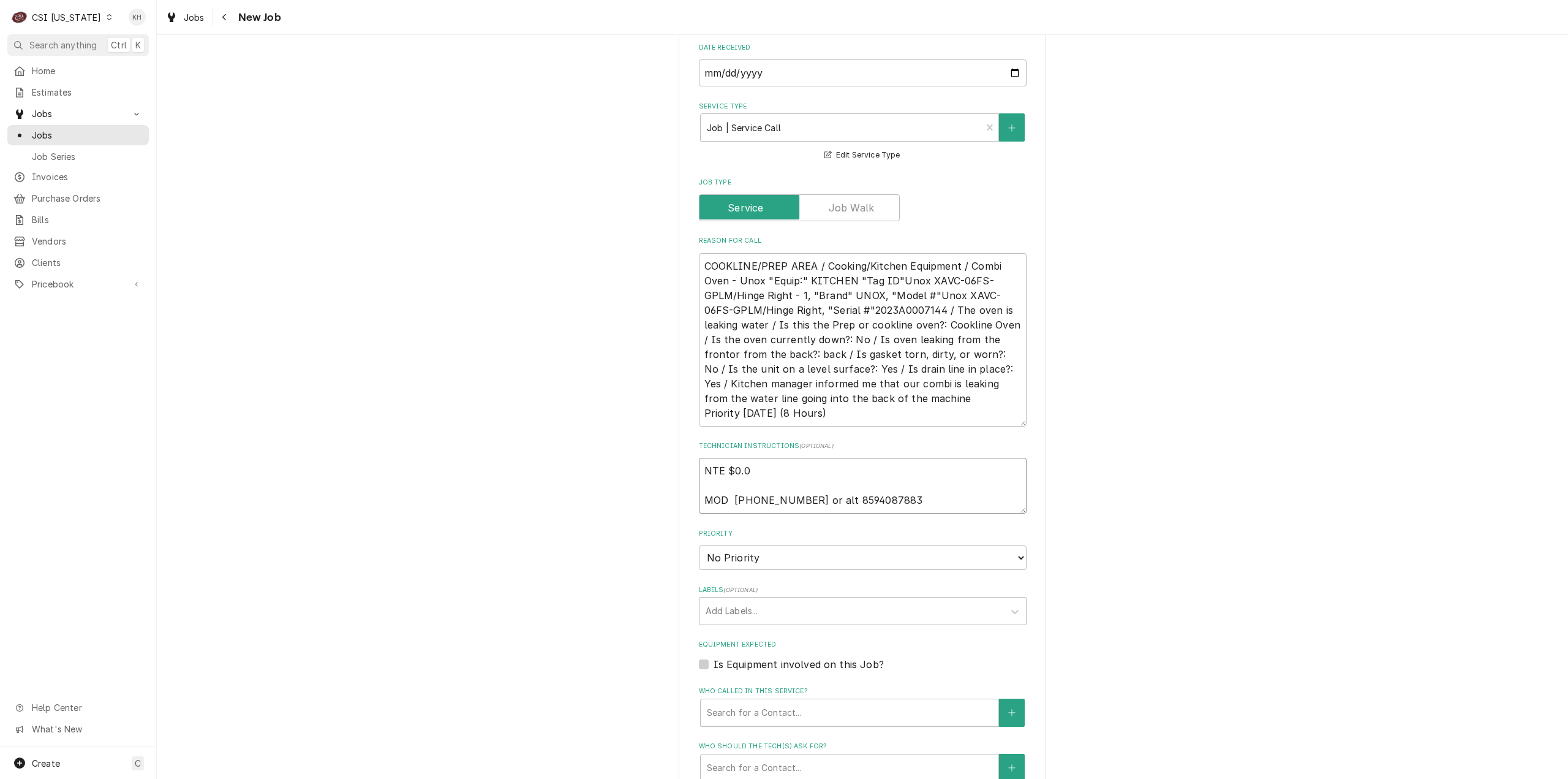
type textarea "NTE $0.00 MOD 812-283-4329 or alt 8594087883"
type textarea "x"
type textarea "NTE $0.00 MOD 812-283-4329 or alt 8594087883"
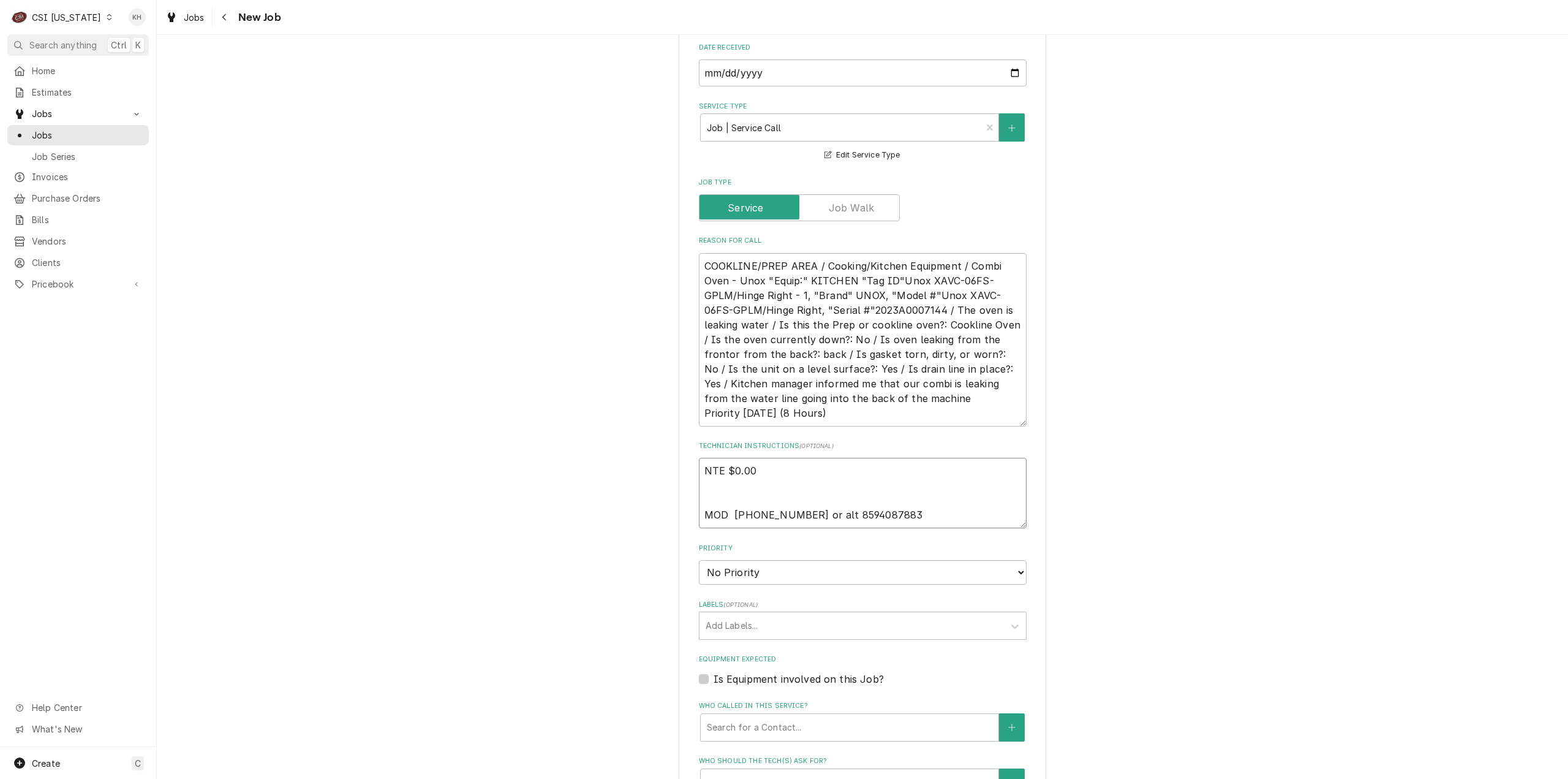
type textarea "x"
type textarea "NTE $0.00 MOD 812-283-4329 or alt 8594087883"
type textarea "x"
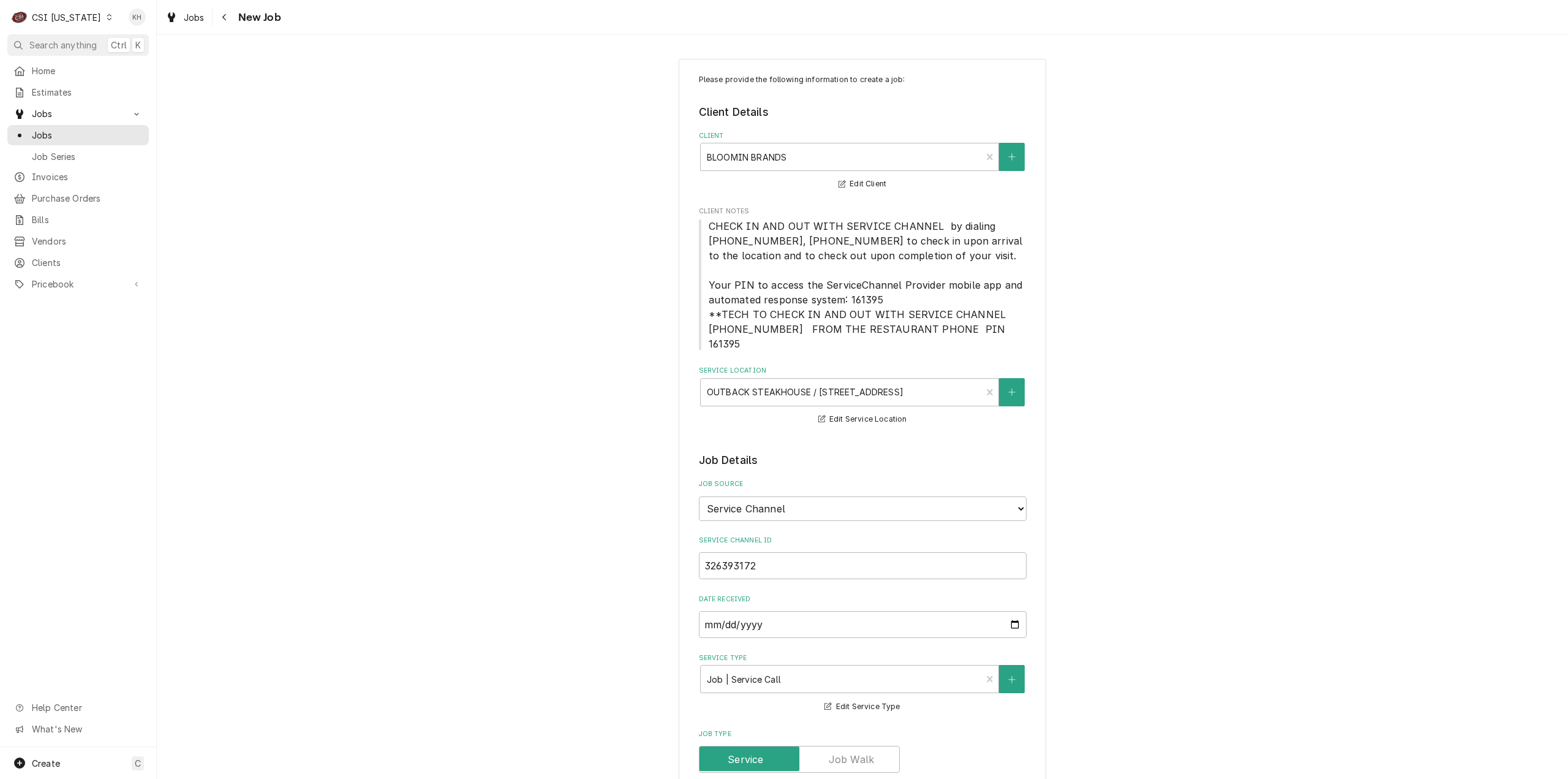
type textarea "NTE $0.00 MOD 812-283-4329 or alt 8594087883"
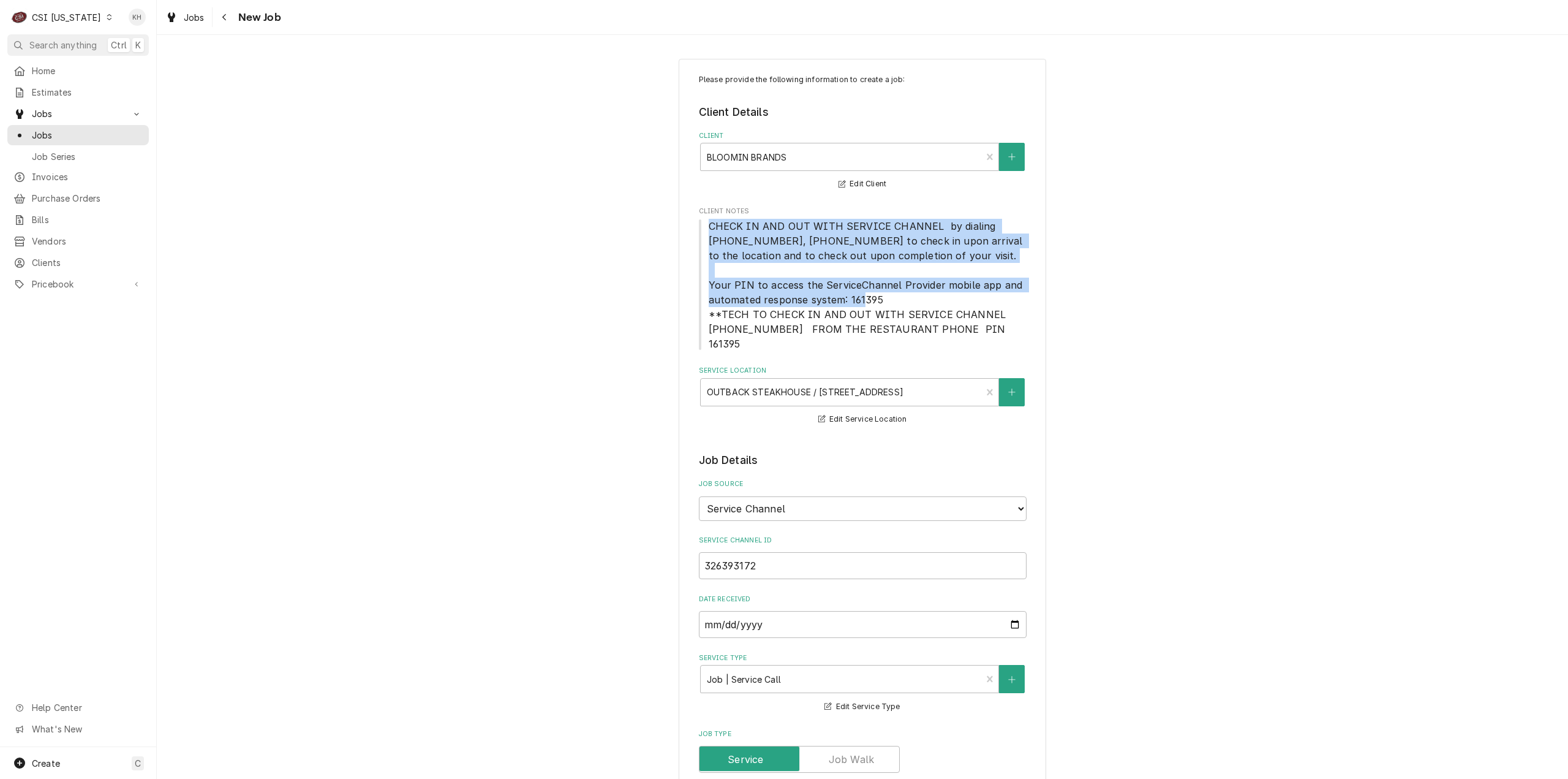
drag, startPoint x: 706, startPoint y: 223, endPoint x: 891, endPoint y: 297, distance: 199.3
click at [891, 297] on span "CHECK IN AND OUT WITH SERVICE CHANNEL by dialing 516-500-7776, 516-200-3363 to …" at bounding box center [862, 285] width 328 height 132
copy span "CHECK IN AND OUT WITH SERVICE CHANNEL by dialing 516-500-7776, 516-200-3363 to …"
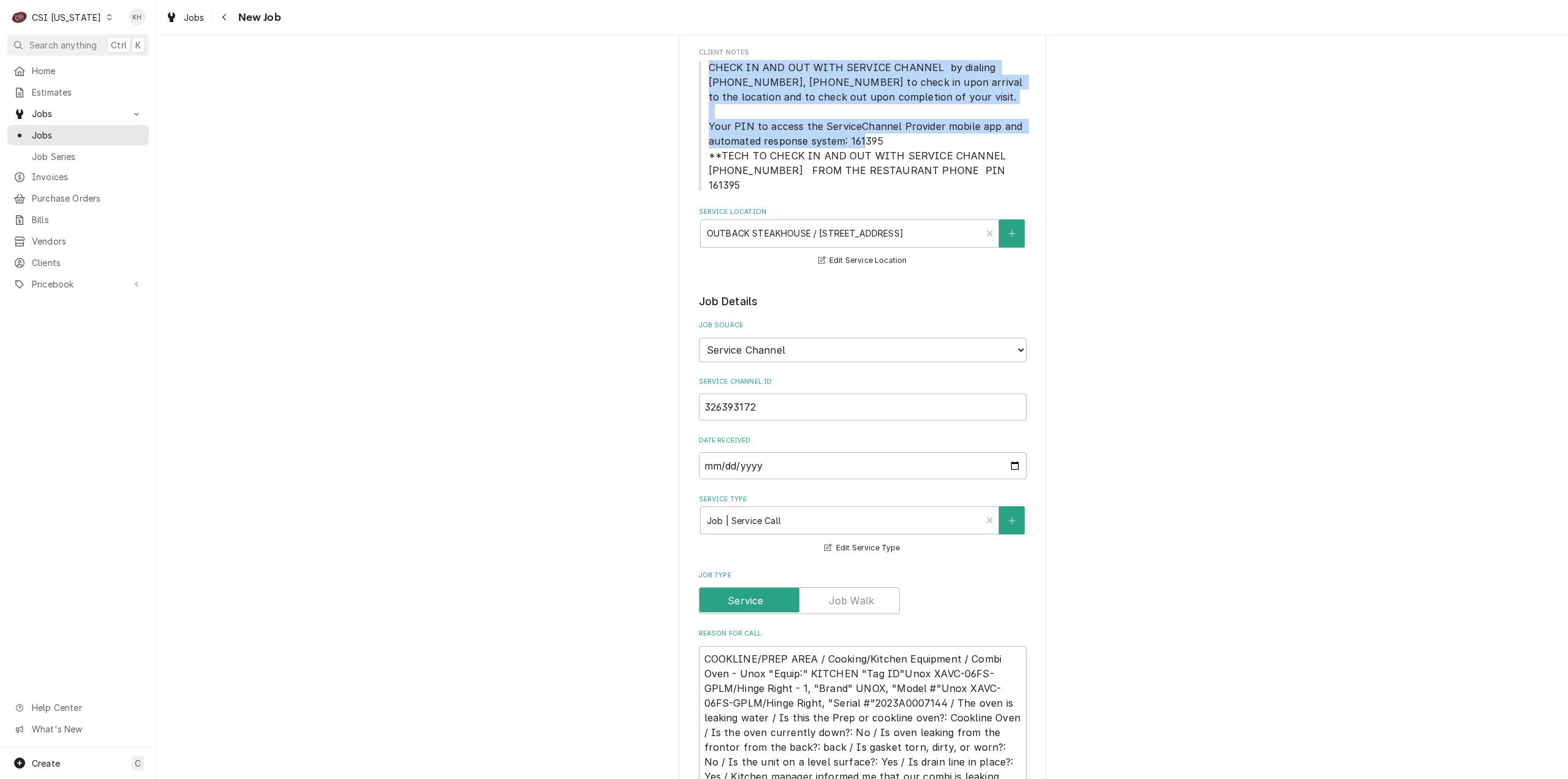
scroll to position [429, 0]
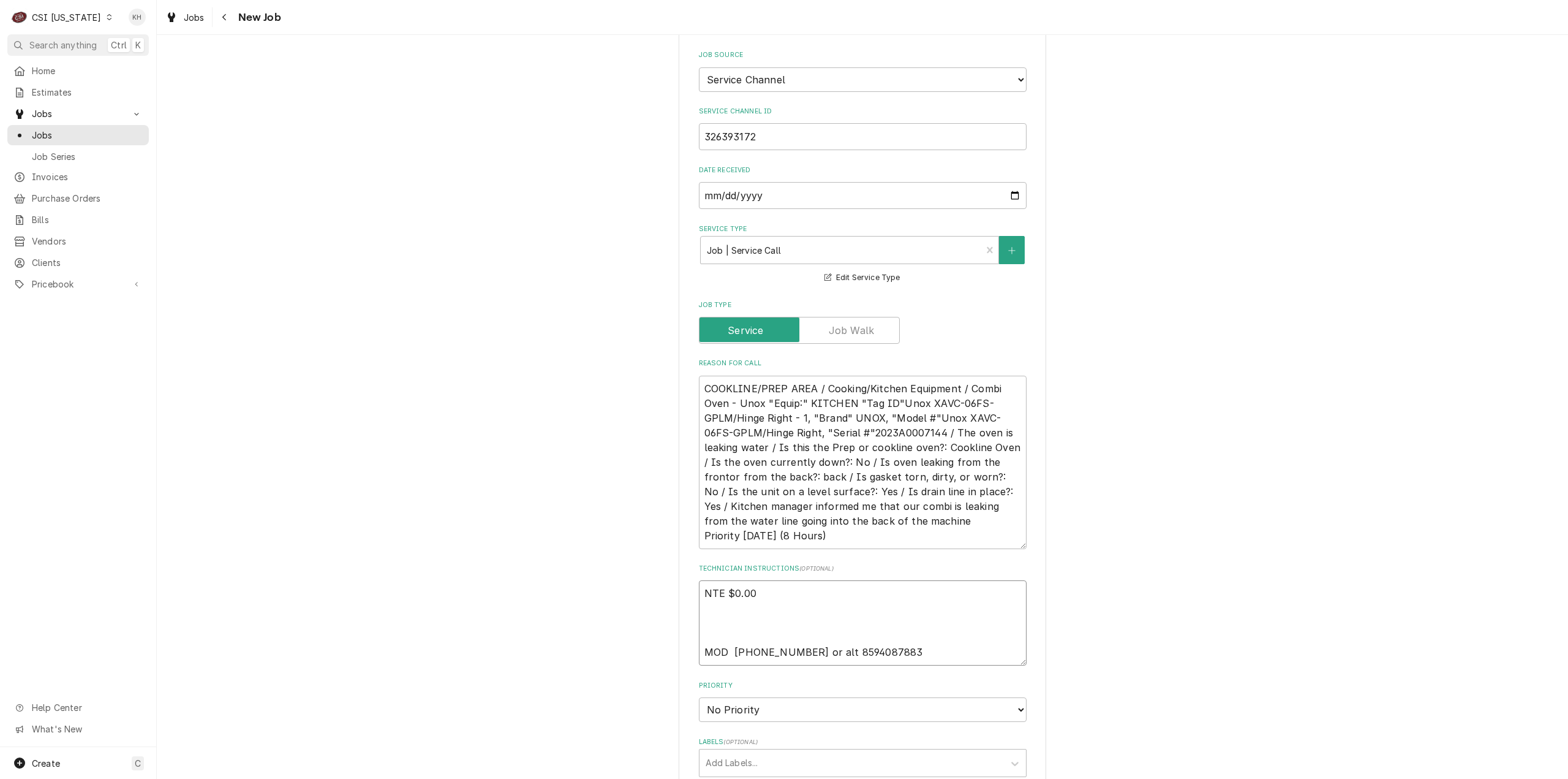
click at [742, 606] on textarea "NTE $0.00 MOD 812-283-4329 or alt 8594087883" at bounding box center [862, 623] width 328 height 85
paste textarea "CHECK IN AND OUT WITH SERVICE CHANNEL by dialing 516-500-7776, 516-200-3363 to …"
type textarea "x"
type textarea "NTE $0.00 CHECK IN AND OUT WITH SERVICE CHANNEL by dialing 516-500-7776, 516-20…"
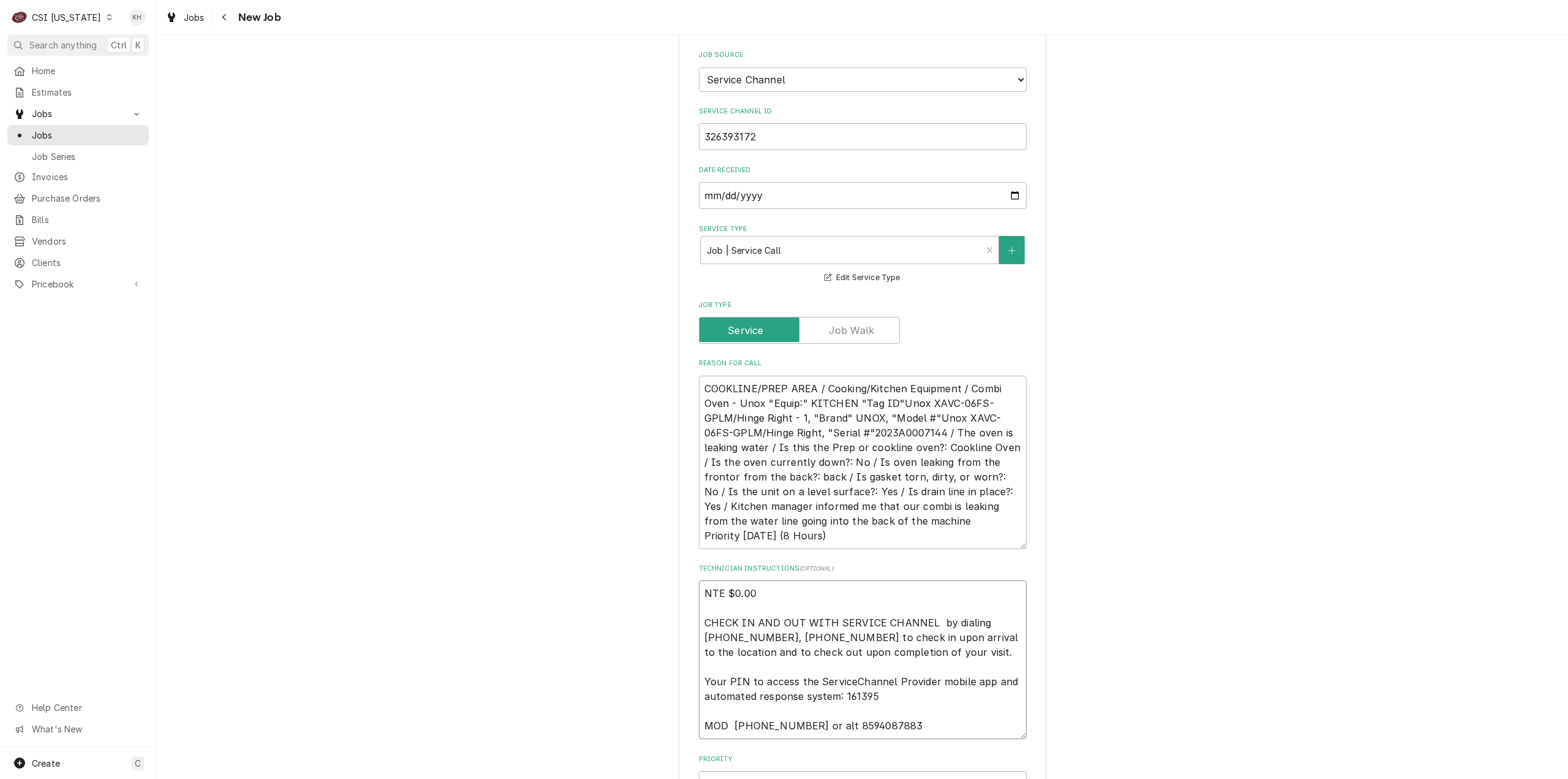
click at [791, 648] on textarea "NTE $0.00 CHECK IN AND OUT WITH SERVICE CHANNEL by dialing 516-500-7776, 516-20…" at bounding box center [862, 660] width 328 height 159
type textarea "x"
type textarea "NTE $0.00 CHECK IN AND OUT WITH SERVICE CHANNEL by dialing 516-500-7776, 516-20…"
type textarea "x"
type textarea "NTE $0.00 CHECK IN AND OUT WITH SERVICE CHANNEL by dialing 516-500-7776, 516-20…"
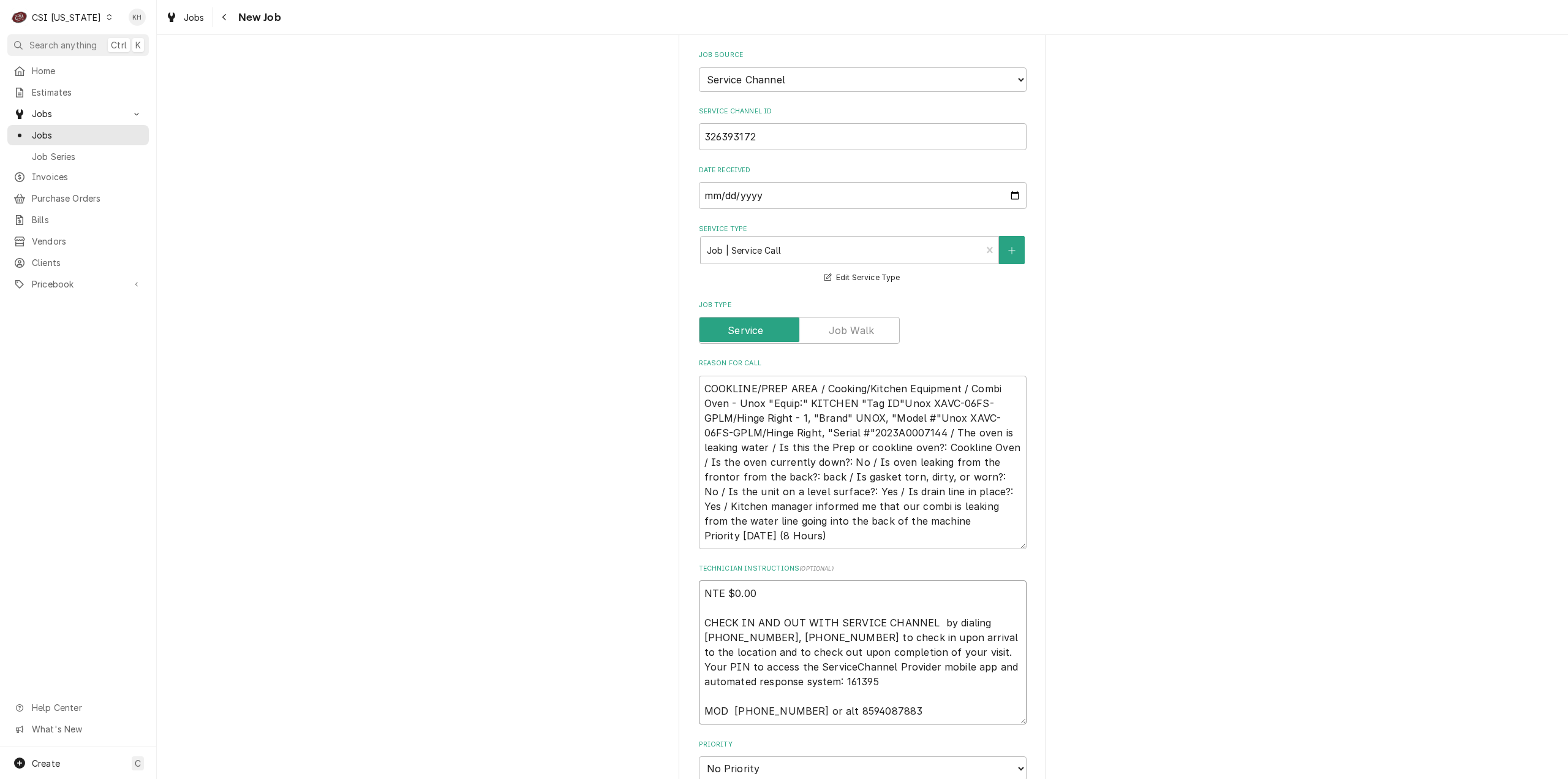
type textarea "x"
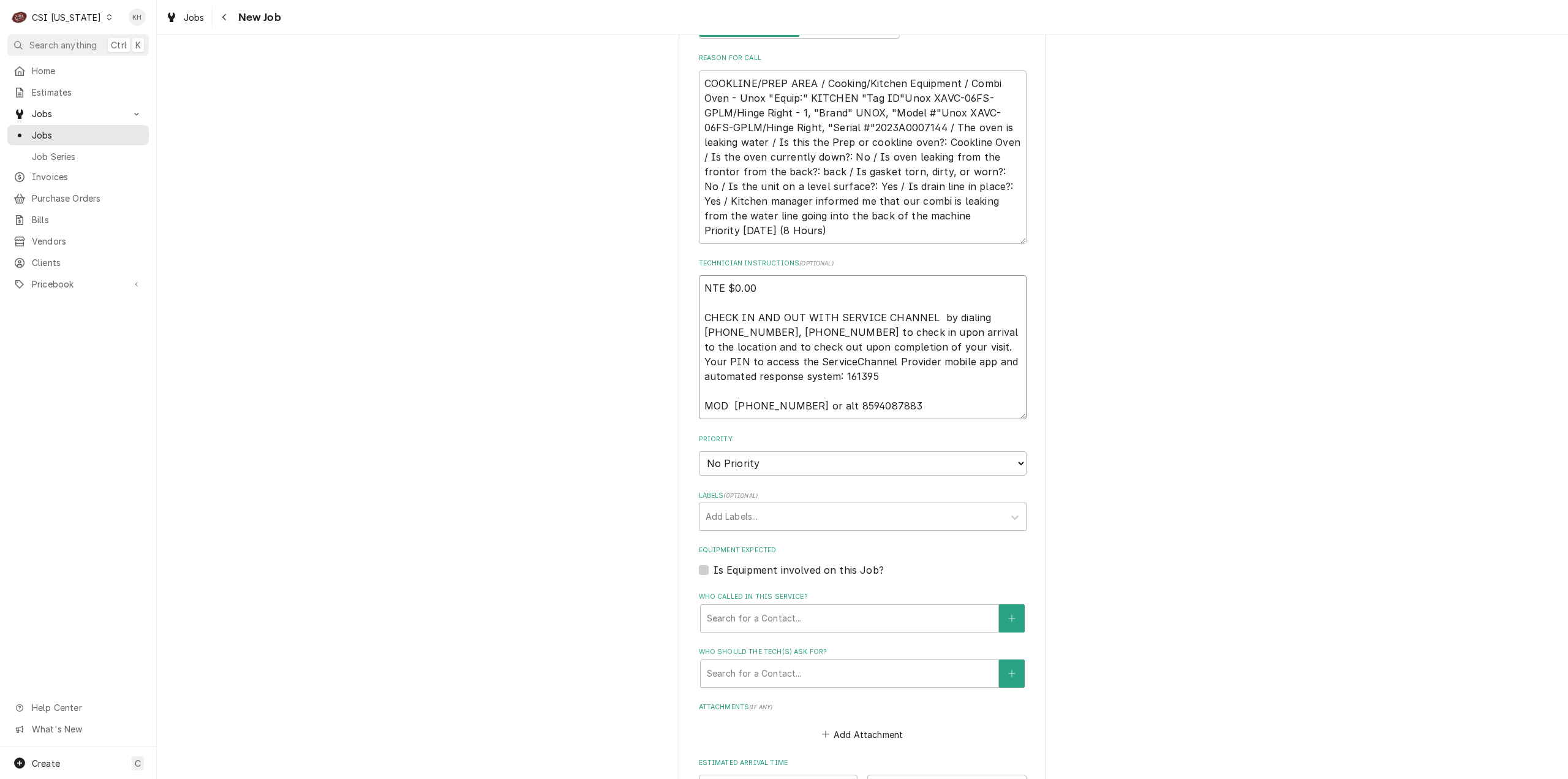
scroll to position [735, 0]
type textarea "NTE $0.00 CHECK IN AND OUT WITH SERVICE CHANNEL by dialing 516-500-7776, 516-20…"
click at [786, 450] on select "No Priority Urgent High Medium Low" at bounding box center [862, 462] width 328 height 24
select select "1"
click at [699, 450] on select "No Priority Urgent High Medium Low" at bounding box center [862, 462] width 328 height 24
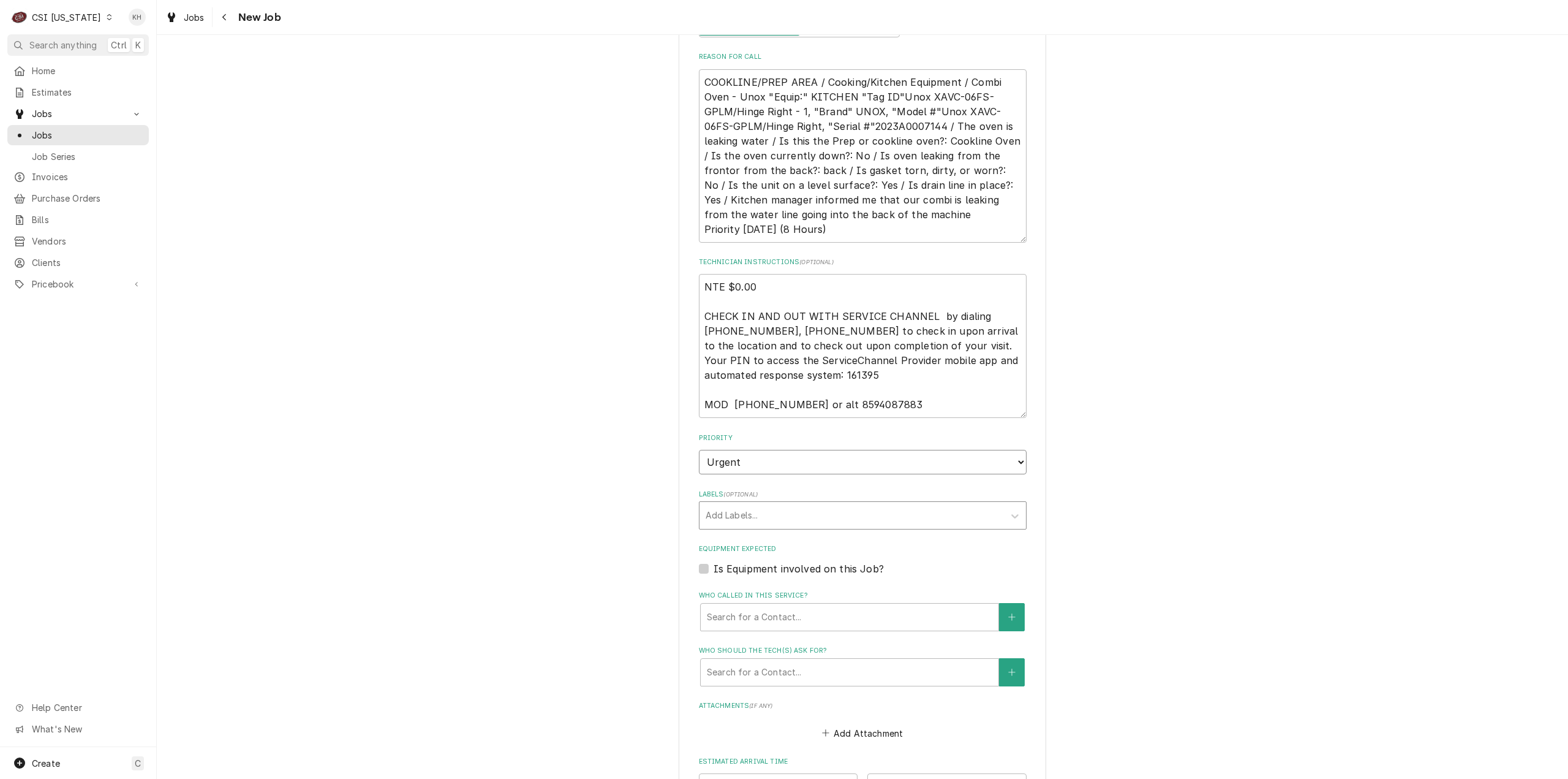
type textarea "x"
drag, startPoint x: 777, startPoint y: 442, endPoint x: 769, endPoint y: 457, distance: 17.0
click at [777, 450] on select "No Priority Urgent High Medium Low" at bounding box center [862, 462] width 328 height 24
select select "2"
click at [699, 450] on select "No Priority Urgent High Medium Low" at bounding box center [862, 462] width 328 height 24
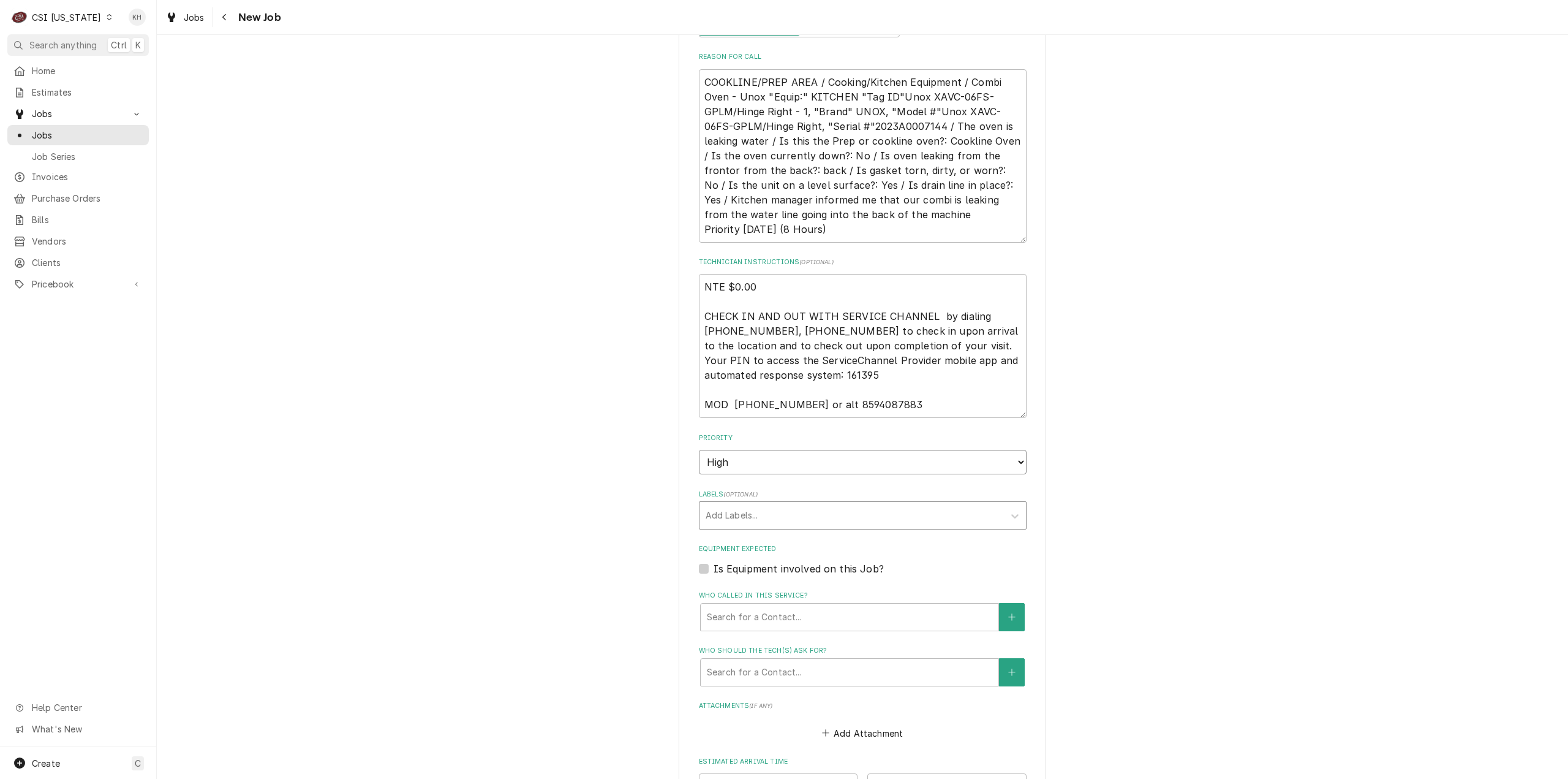
type textarea "x"
click at [756, 504] on div "Labels" at bounding box center [852, 515] width 292 height 22
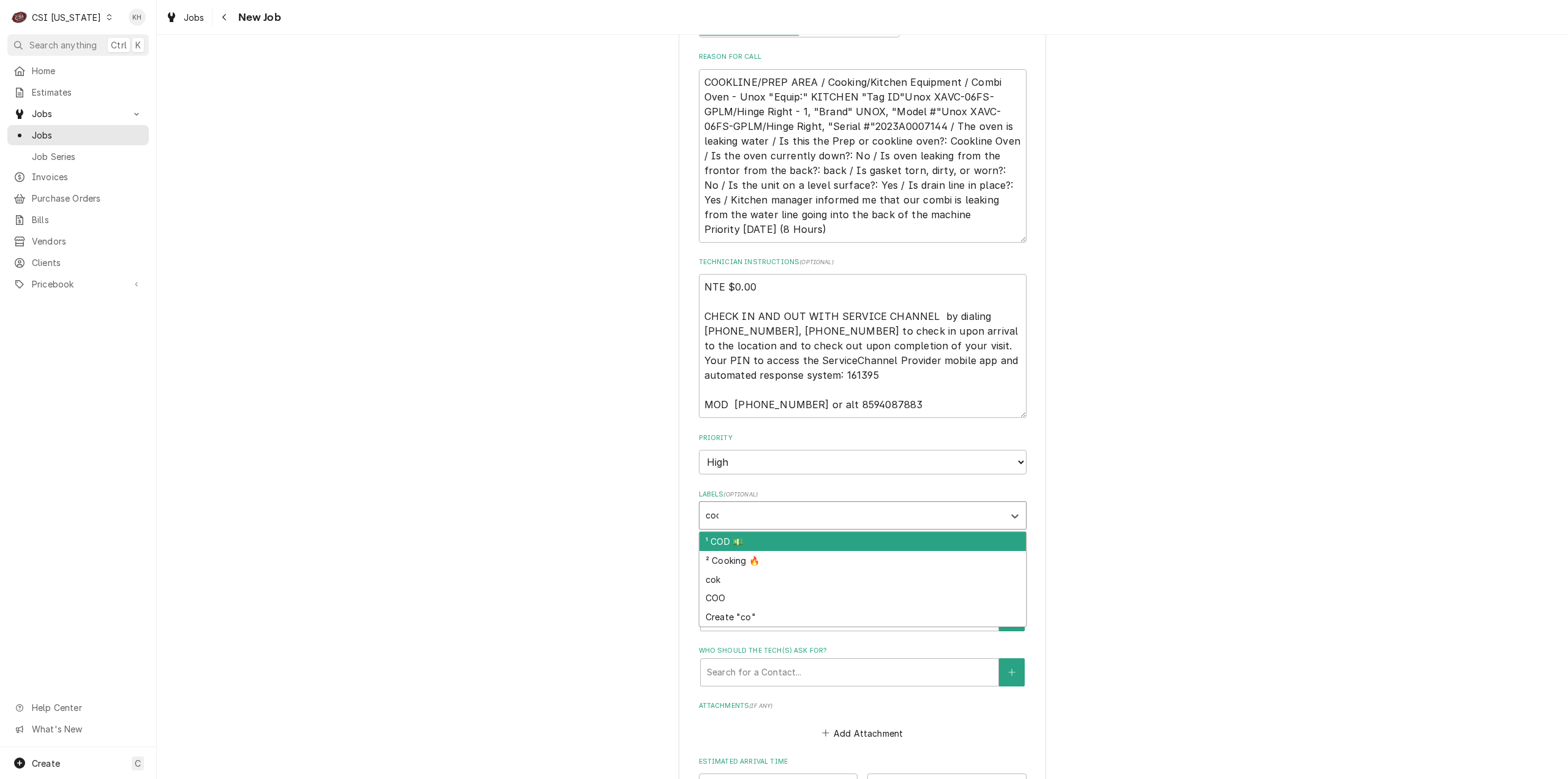
type input "cook"
click at [751, 532] on div "² Cooking 🔥" at bounding box center [862, 541] width 327 height 19
type textarea "x"
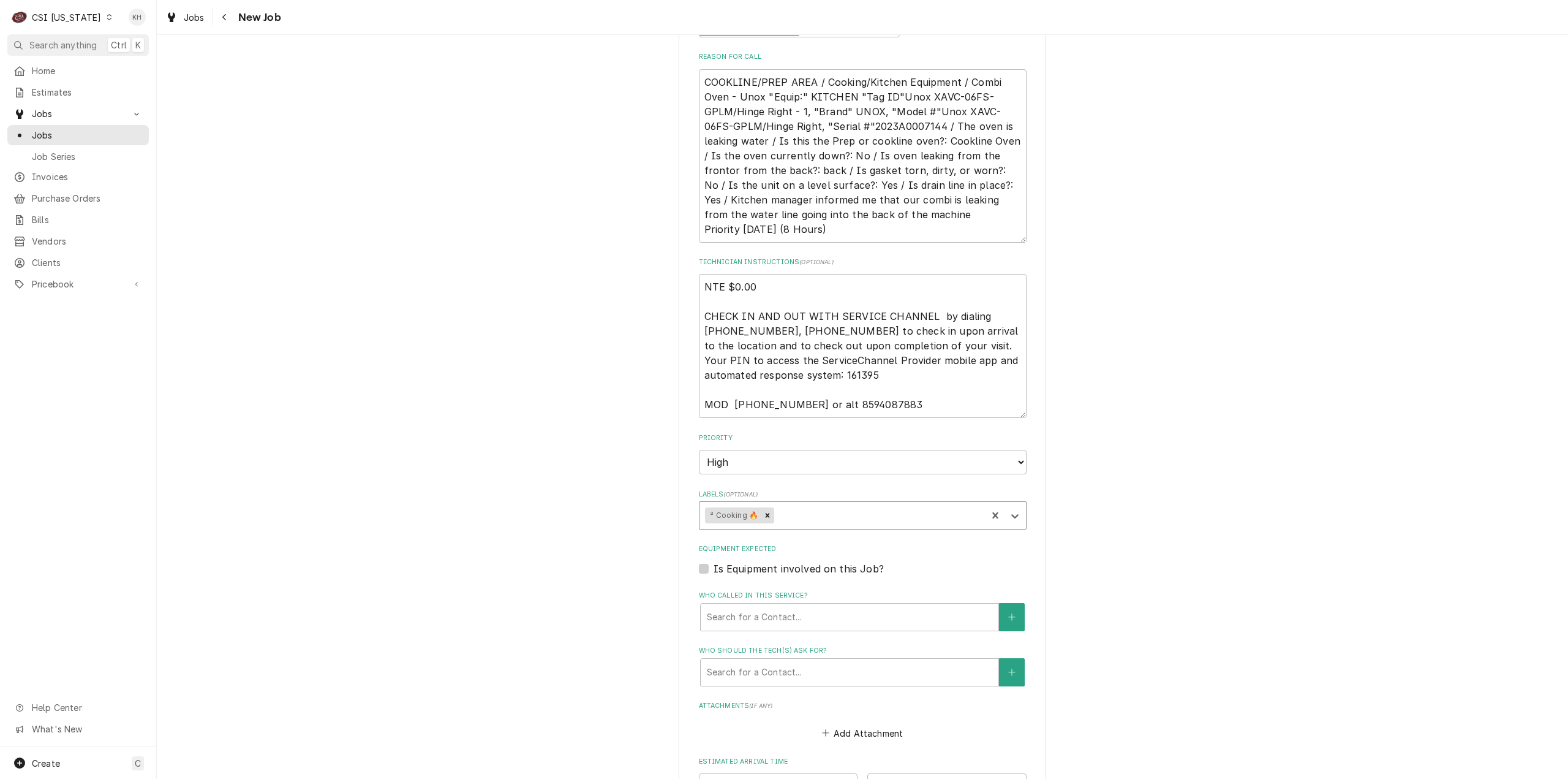
type textarea "x"
click at [703, 562] on div "Is Equipment involved on this Job?" at bounding box center [862, 569] width 328 height 15
drag, startPoint x: 701, startPoint y: 552, endPoint x: 682, endPoint y: 580, distance: 33.8
click at [714, 562] on label "Is Equipment involved on this Job?" at bounding box center [799, 569] width 170 height 15
click at [714, 562] on input "Equipment Expected" at bounding box center [877, 575] width 328 height 27
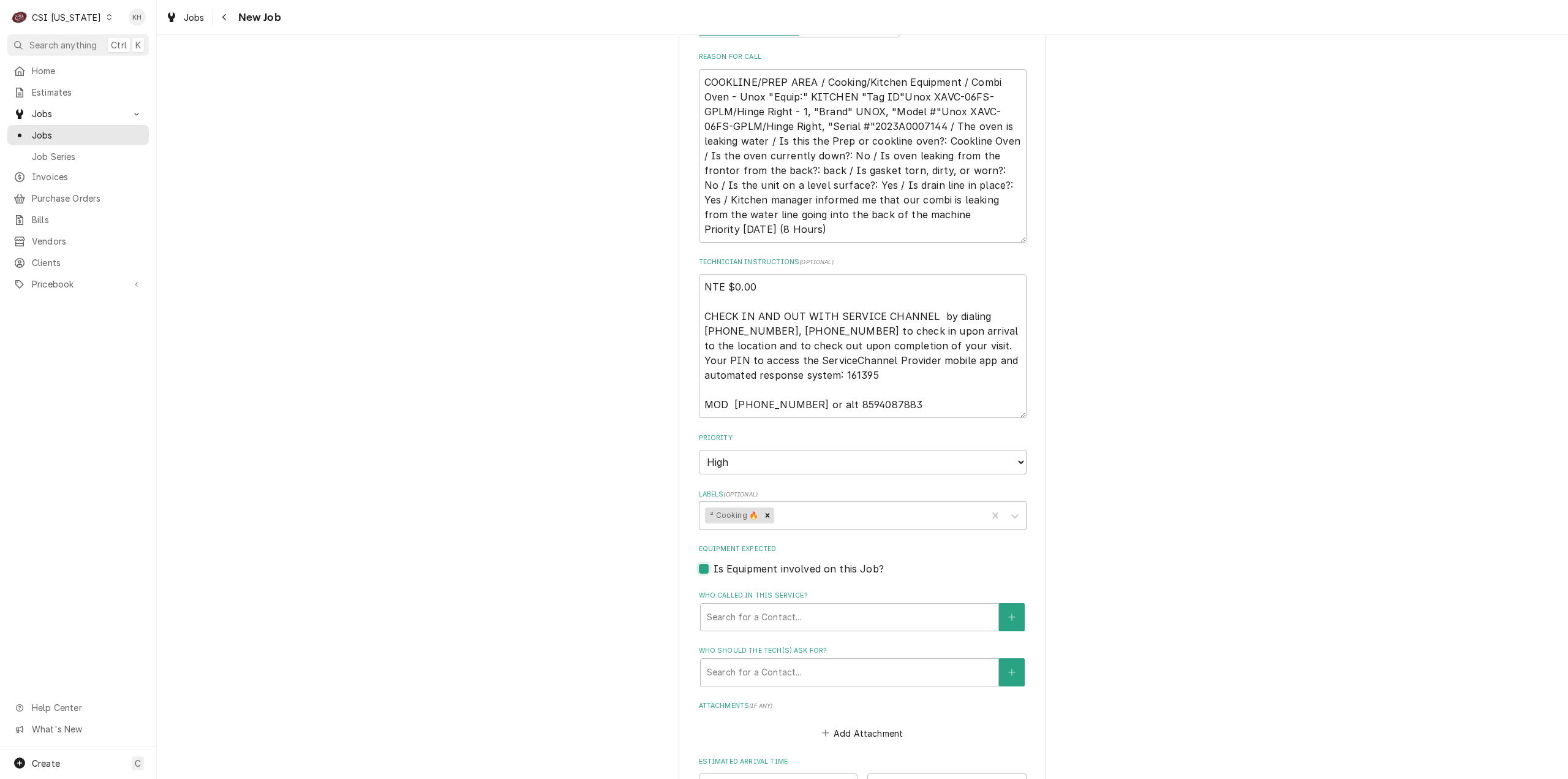
checkbox input "true"
click at [905, 109] on textarea "COOKLINE/PREP AREA / Cooking/Kitchen Equipment / Combi Oven - Unox "Equip:" KIT…" at bounding box center [862, 156] width 328 height 174
click at [799, 606] on div "Equipment" at bounding box center [849, 617] width 285 height 22
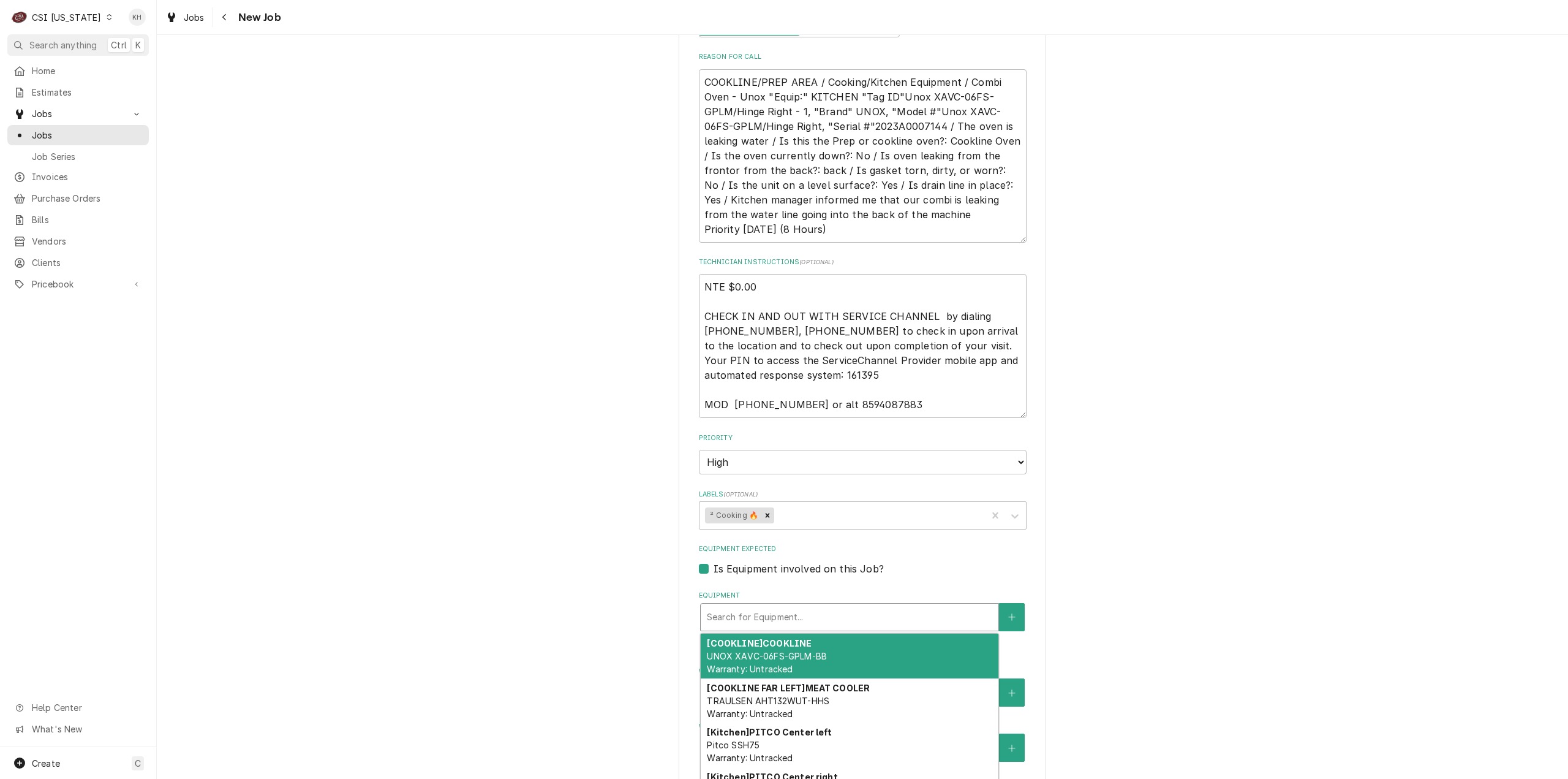
paste input "2023A0007144"
type textarea "x"
type input "2023A0007144"
type textarea "x"
type input "2023A0007144"
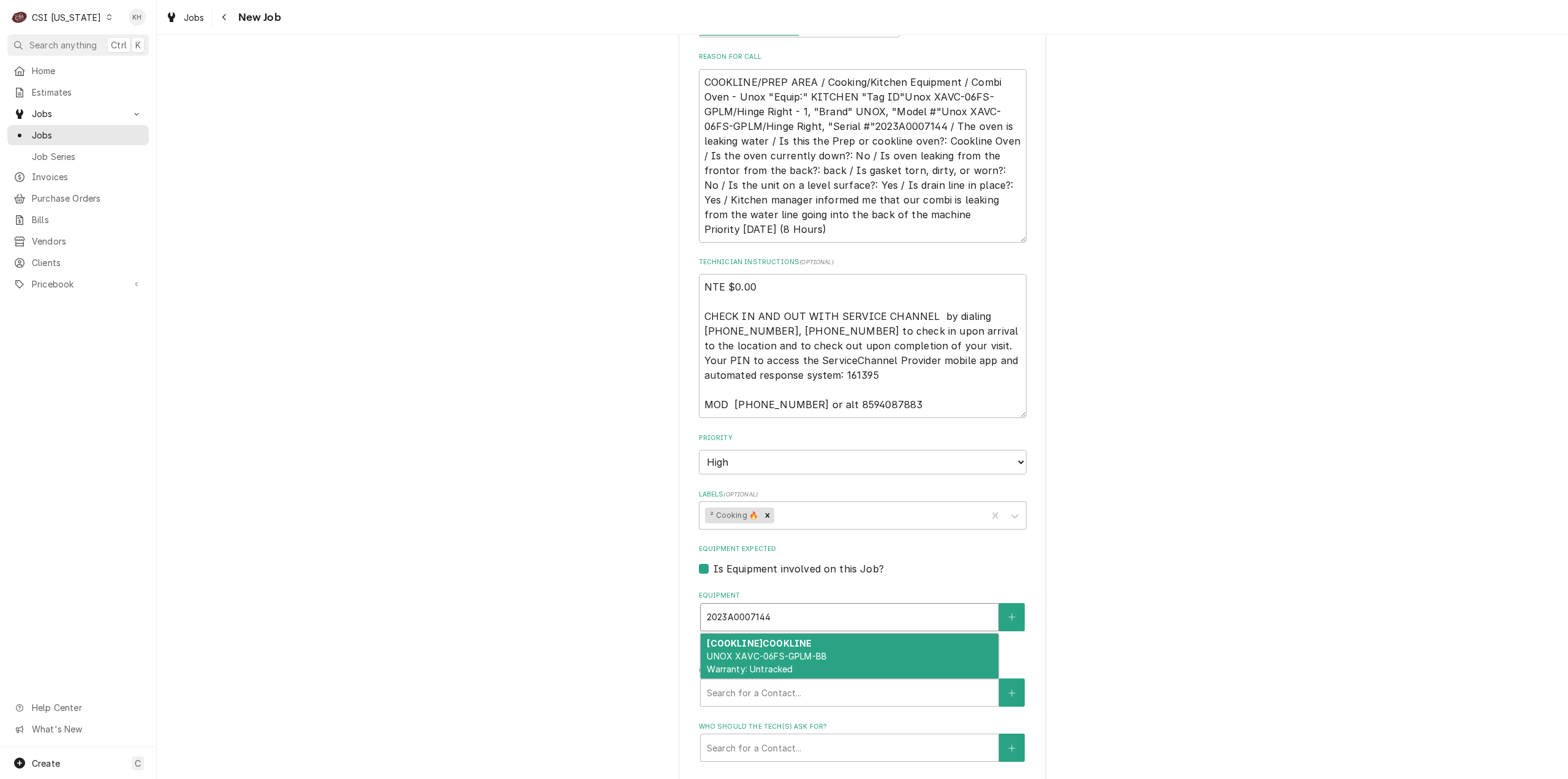
click at [796, 651] on span "UNOX XAVC-06FS-GPLM-BB Warranty: Untracked" at bounding box center [767, 662] width 120 height 23
type textarea "x"
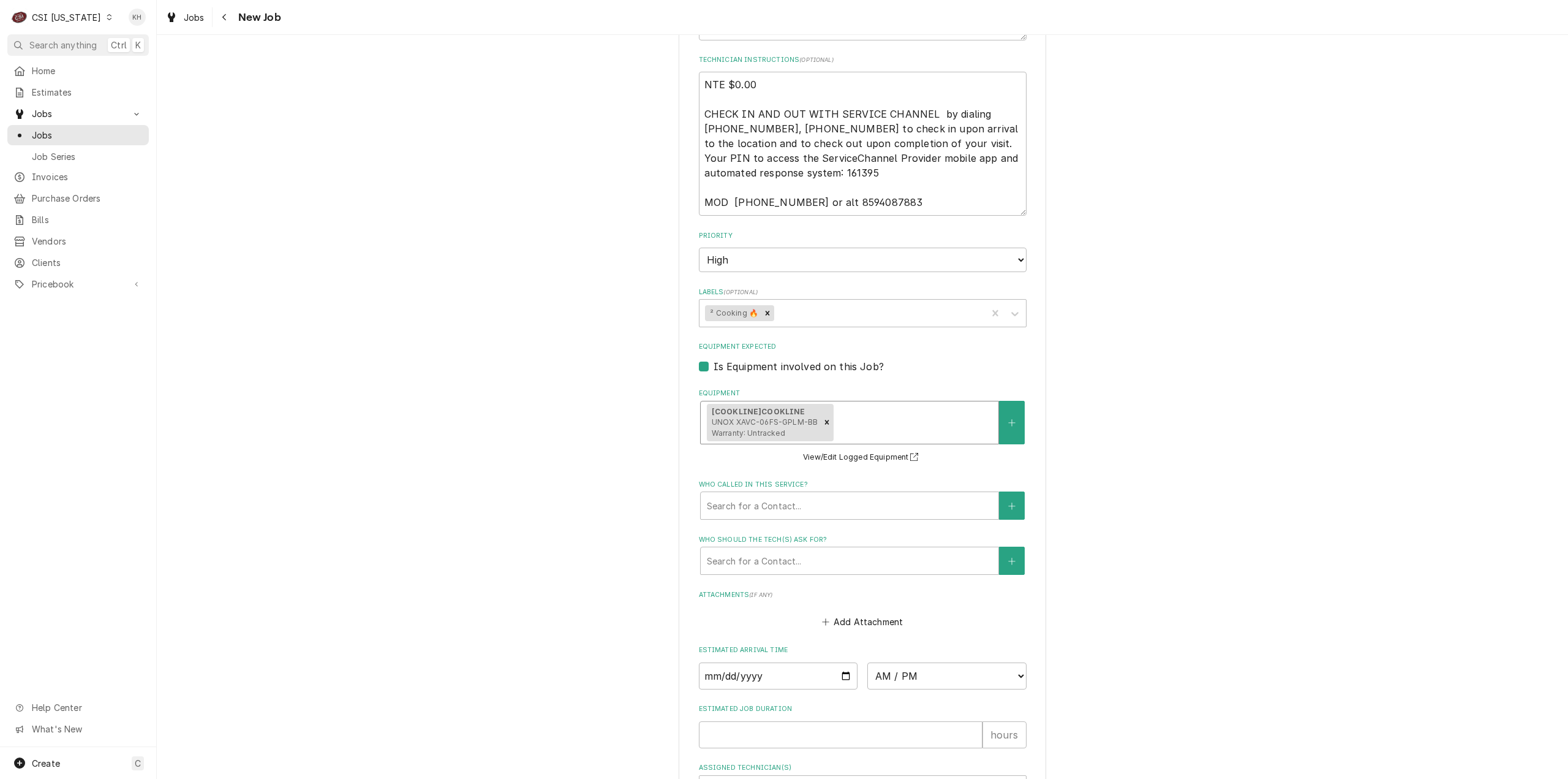
scroll to position [980, 0]
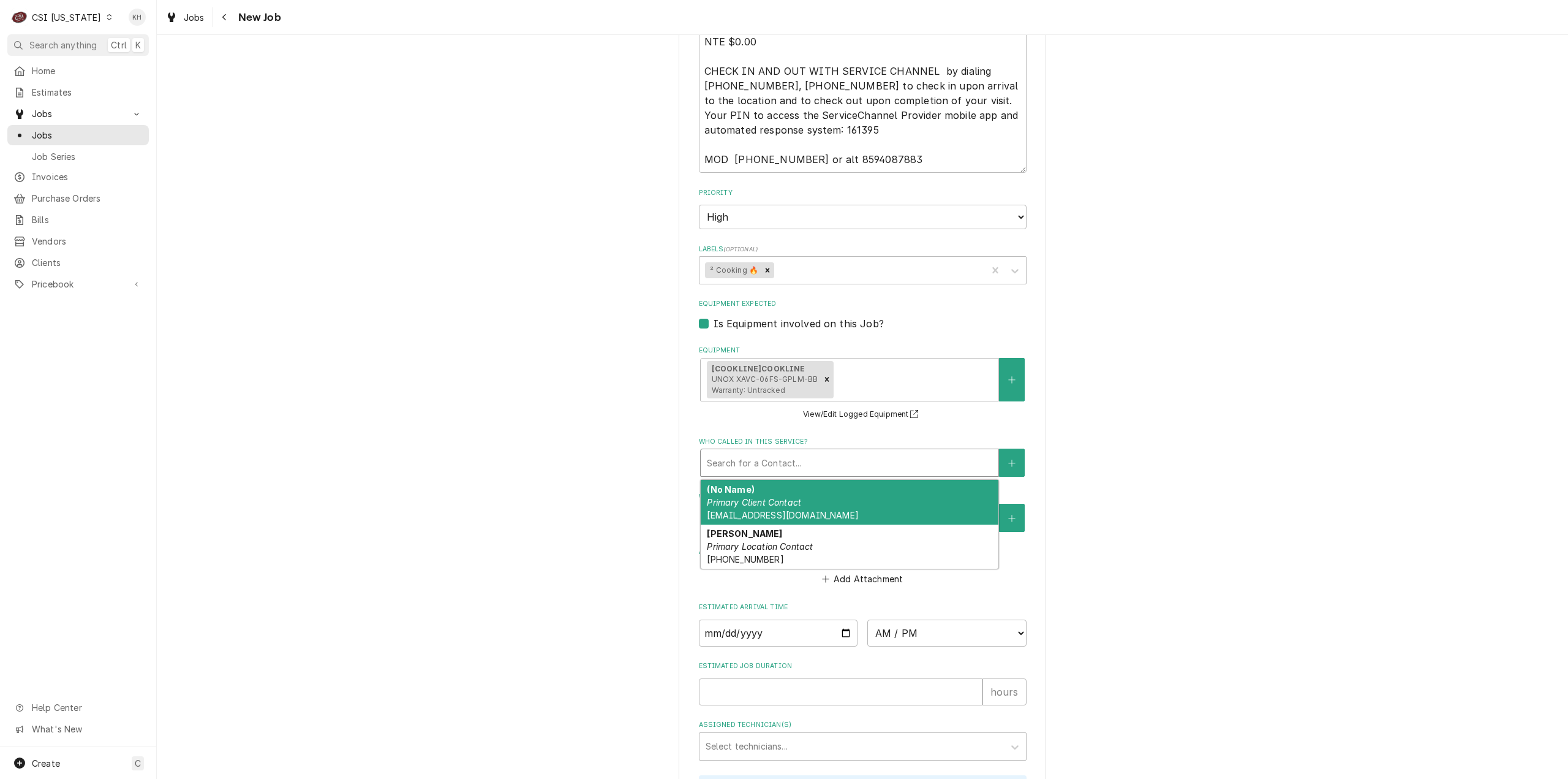
click at [752, 452] on div "Who called in this service?" at bounding box center [849, 462] width 285 height 22
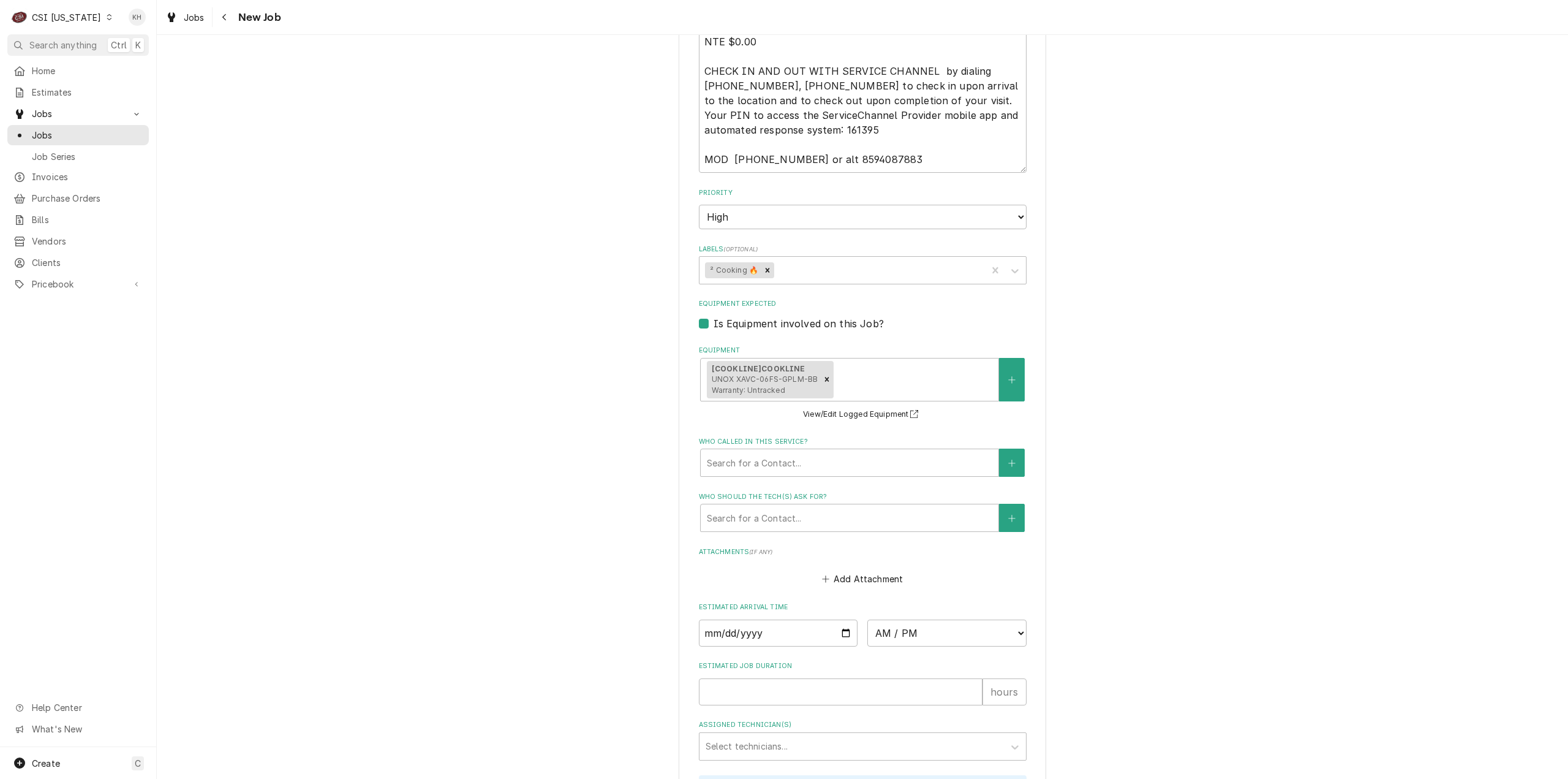
click at [448, 392] on div "Please provide the following information to create a job: Client Details Client…" at bounding box center [862, 41] width 1411 height 1947
click at [843, 146] on textarea "NTE $0.00 CHECK IN AND OUT WITH SERVICE CHANNEL by dialing 516-500-7776, 516-20…" at bounding box center [862, 101] width 328 height 144
type textarea "x"
type textarea "NTE $0.00 CHECK IN AND OUT WITH SERVICE CHANNEL by dialing 516-500-7776, 516-20…"
drag, startPoint x: 866, startPoint y: 144, endPoint x: 939, endPoint y: 157, distance: 74.1
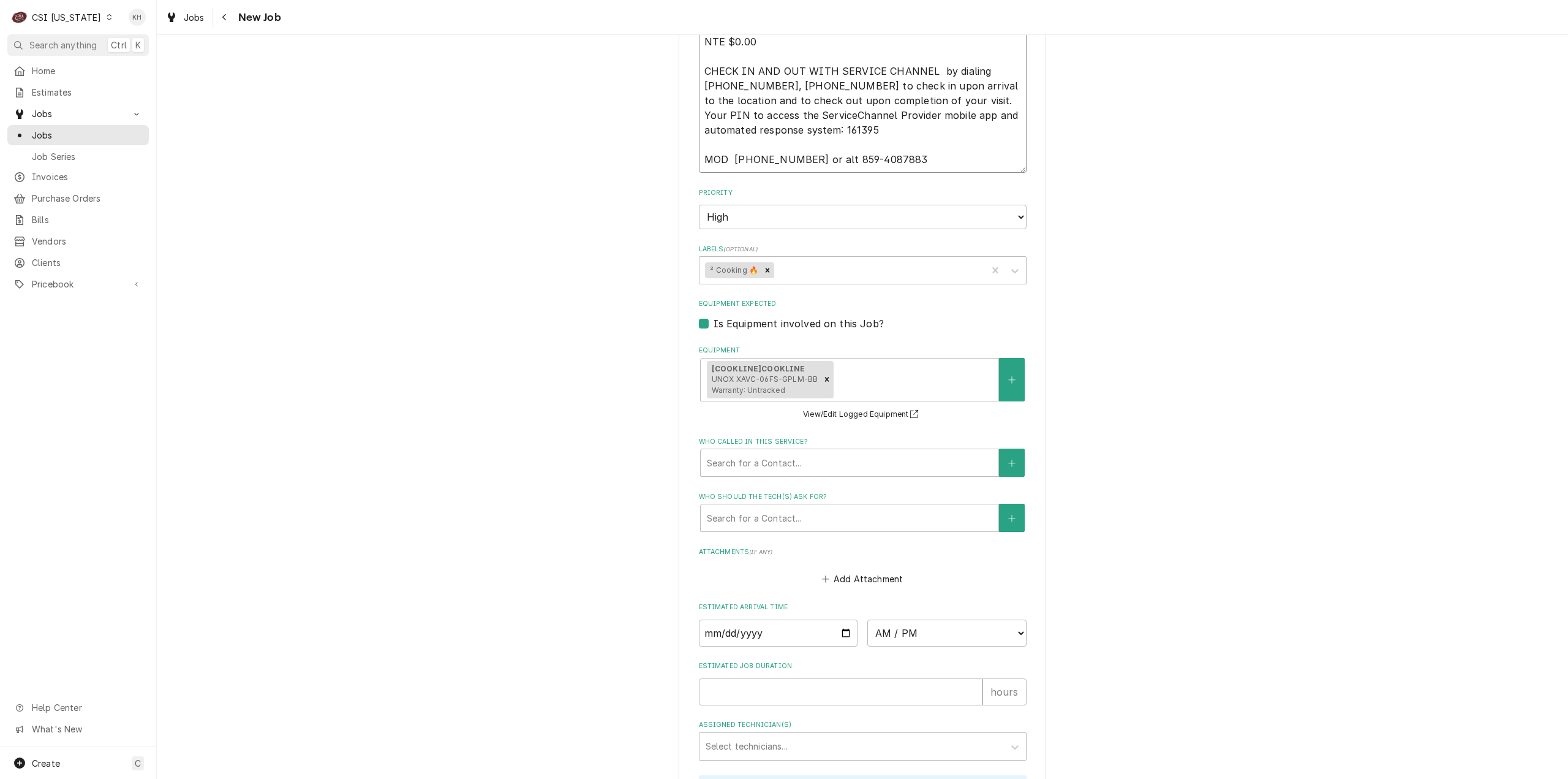
click at [867, 144] on textarea "NTE $0.00 CHECK IN AND OUT WITH SERVICE CHANNEL by dialing 516-500-7776, 516-20…" at bounding box center [862, 101] width 328 height 144
type textarea "x"
type textarea "NTE $0.00 CHECK IN AND OUT WITH SERVICE CHANNEL by dialing 516-500-7776, 516-20…"
type textarea "x"
type textarea "NTE $0.00 CHECK IN AND OUT WITH SERVICE CHANNEL by dialing 516-500-7776, 516-20…"
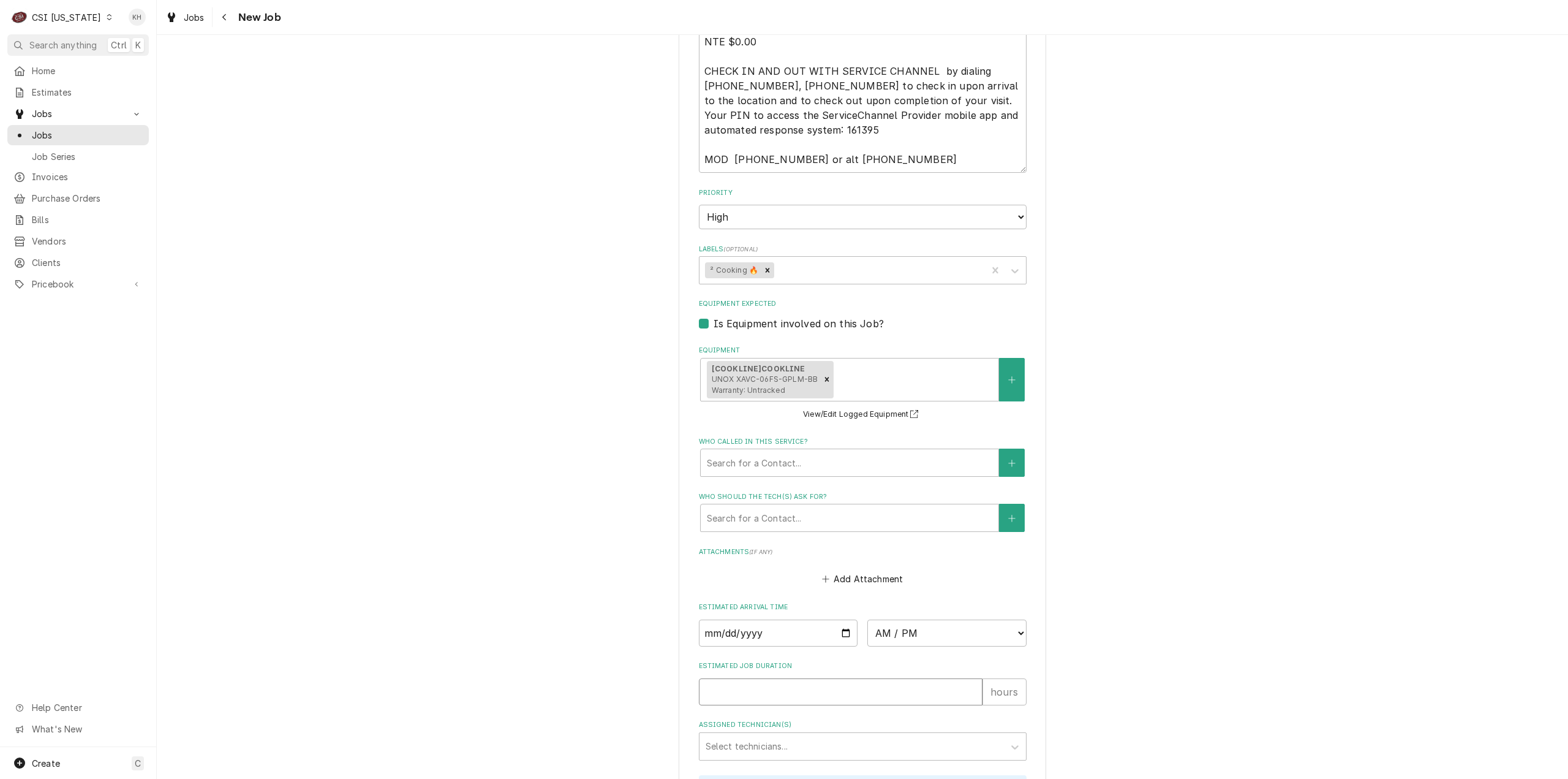
click at [768, 690] on input "Estimated Job Duration" at bounding box center [841, 692] width 284 height 27
type textarea "x"
type input "2"
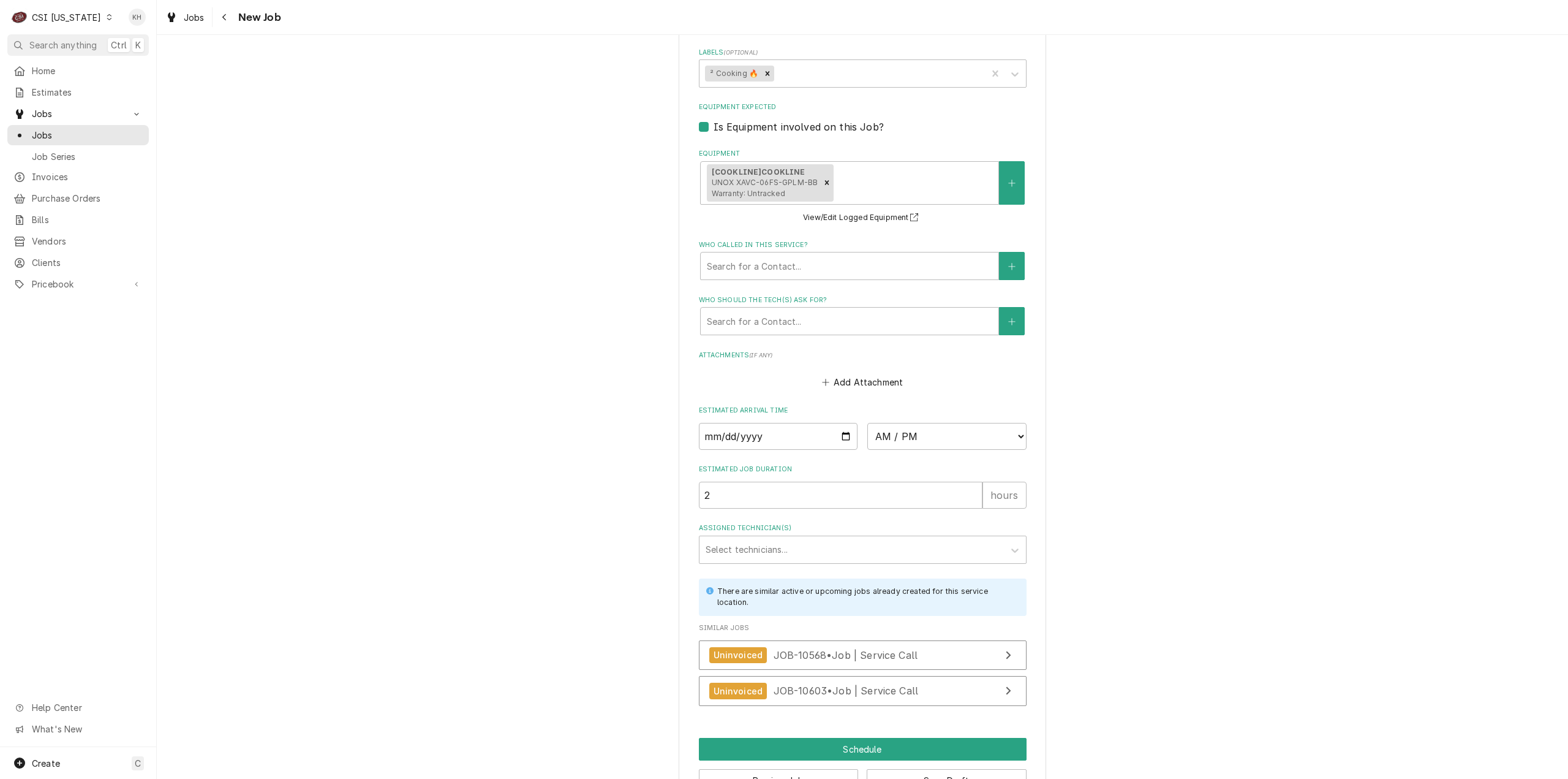
scroll to position [1204, 0]
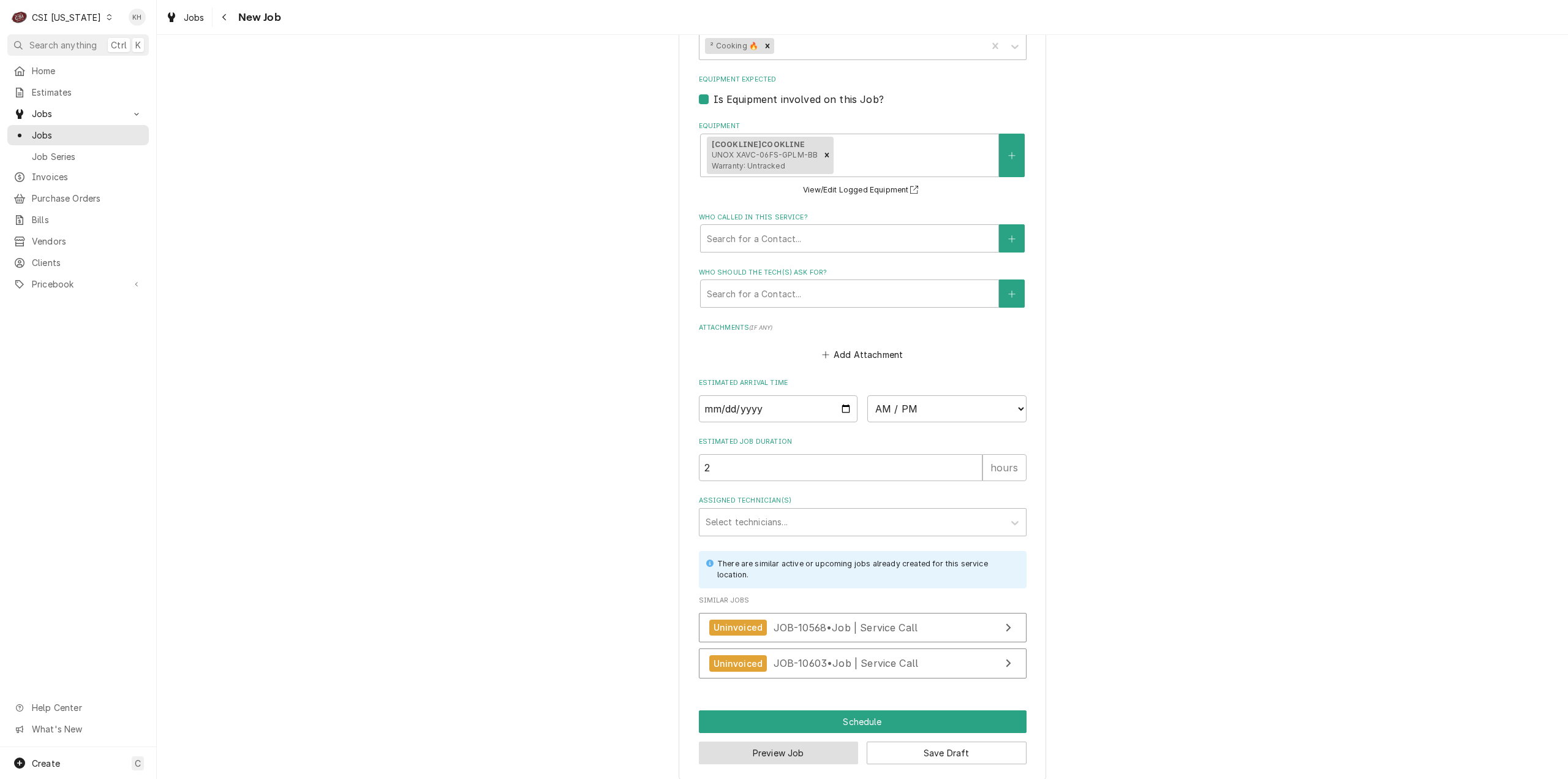
click at [774, 742] on button "Preview Job" at bounding box center [779, 753] width 160 height 22
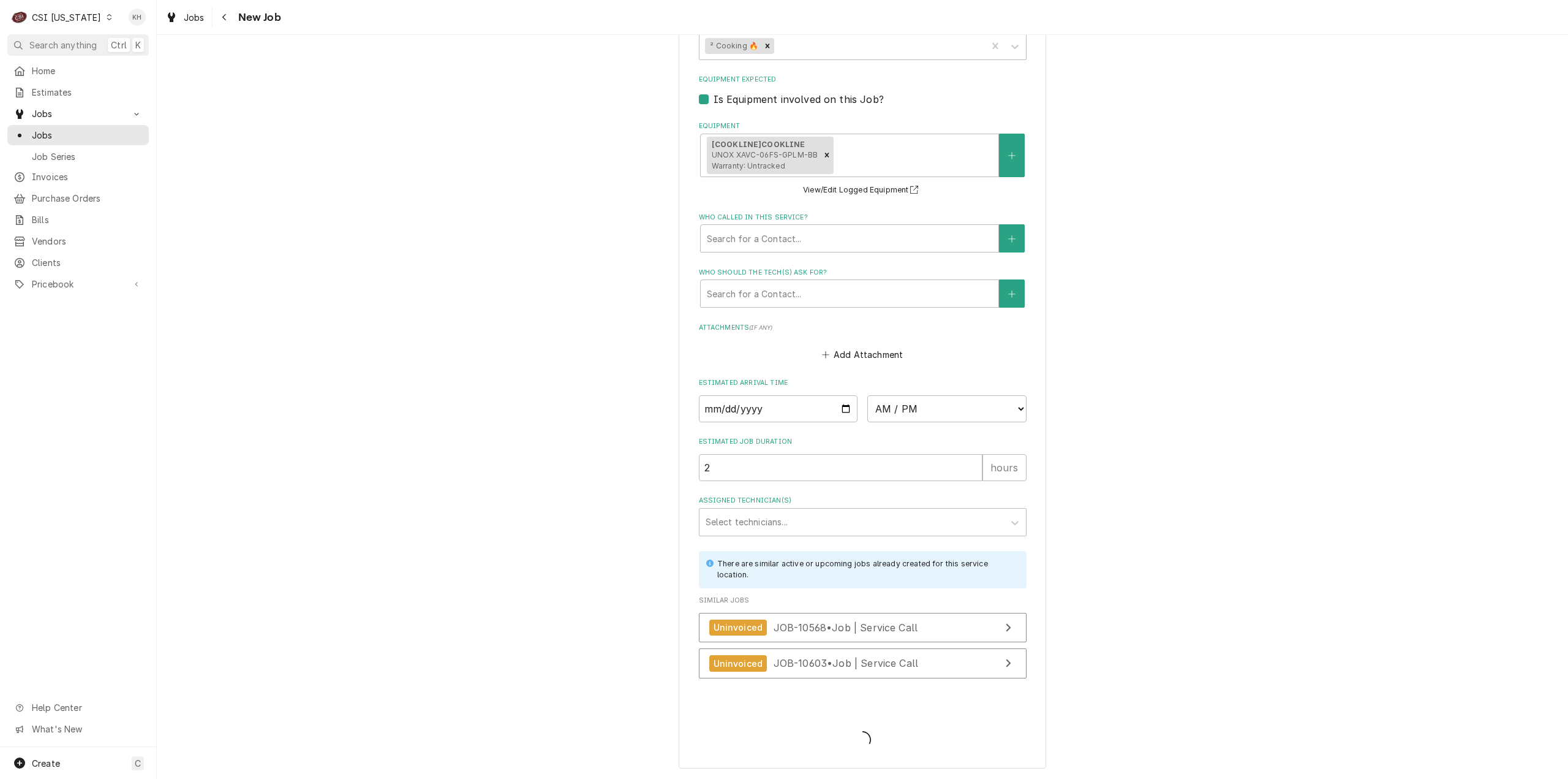
scroll to position [1193, 0]
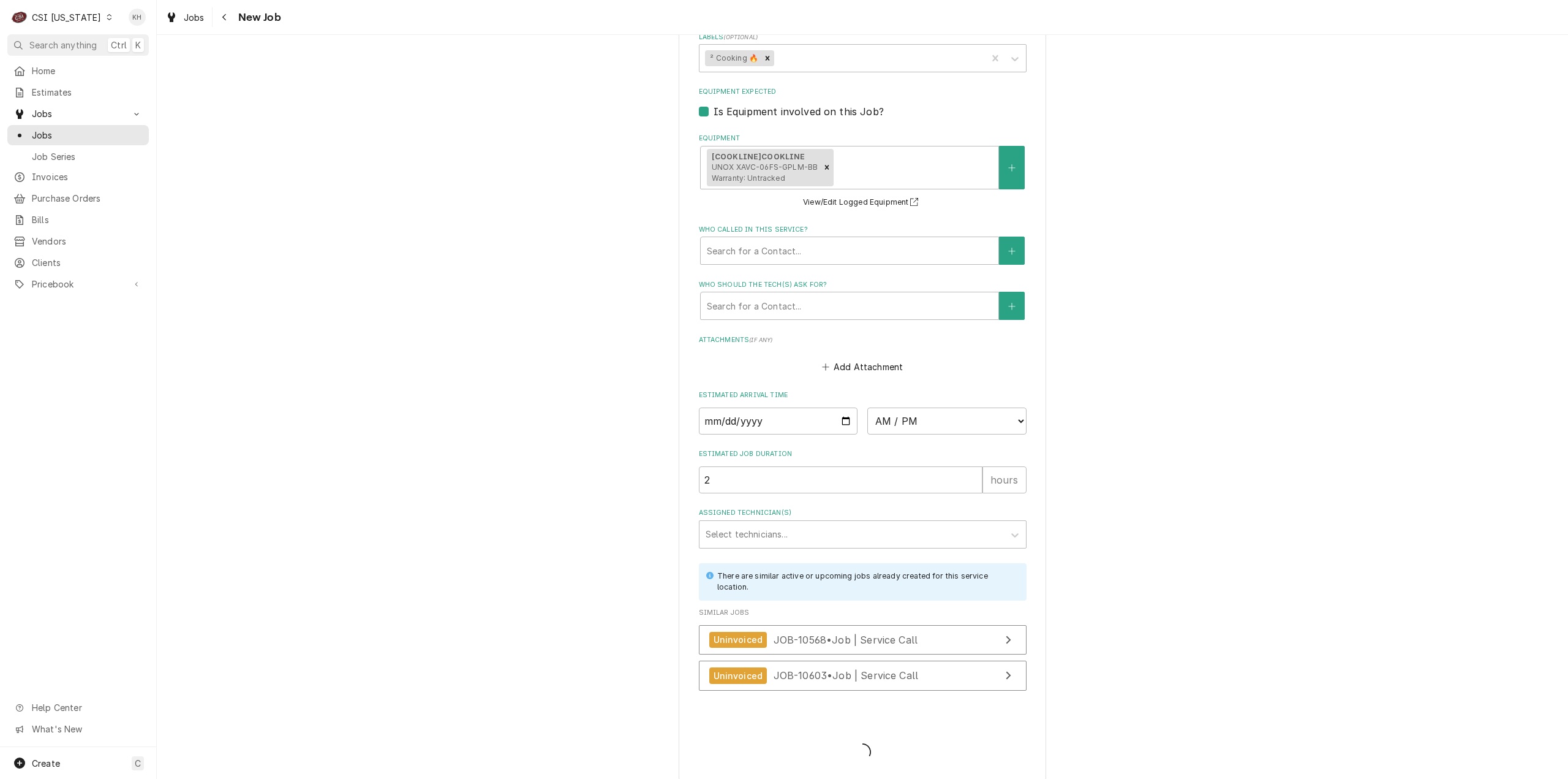
type textarea "x"
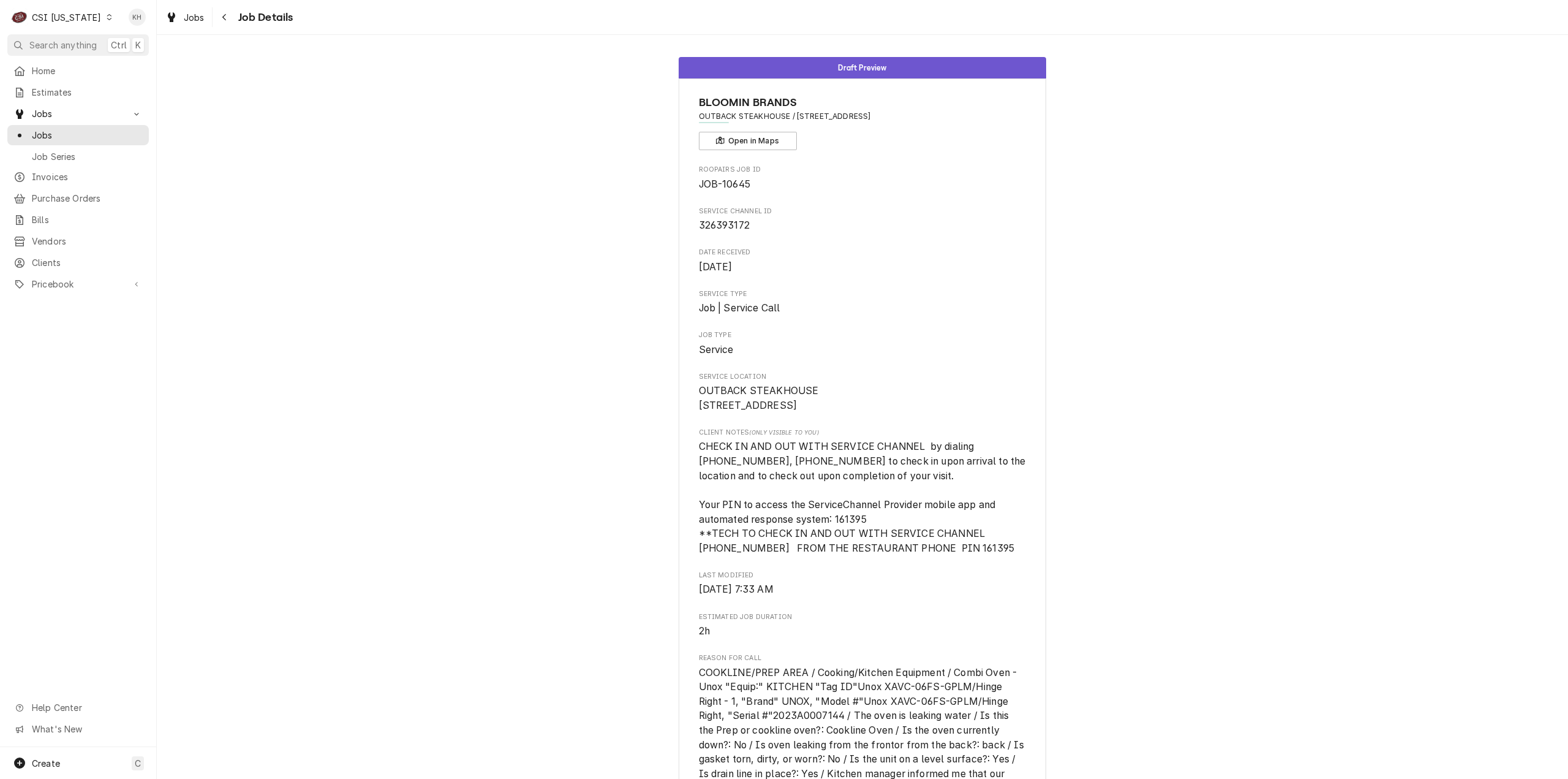
click at [69, 15] on div "CSI [US_STATE]" at bounding box center [66, 17] width 69 height 13
click at [140, 17] on div "CSI [US_STATE][GEOGRAPHIC_DATA]" at bounding box center [191, 24] width 162 height 13
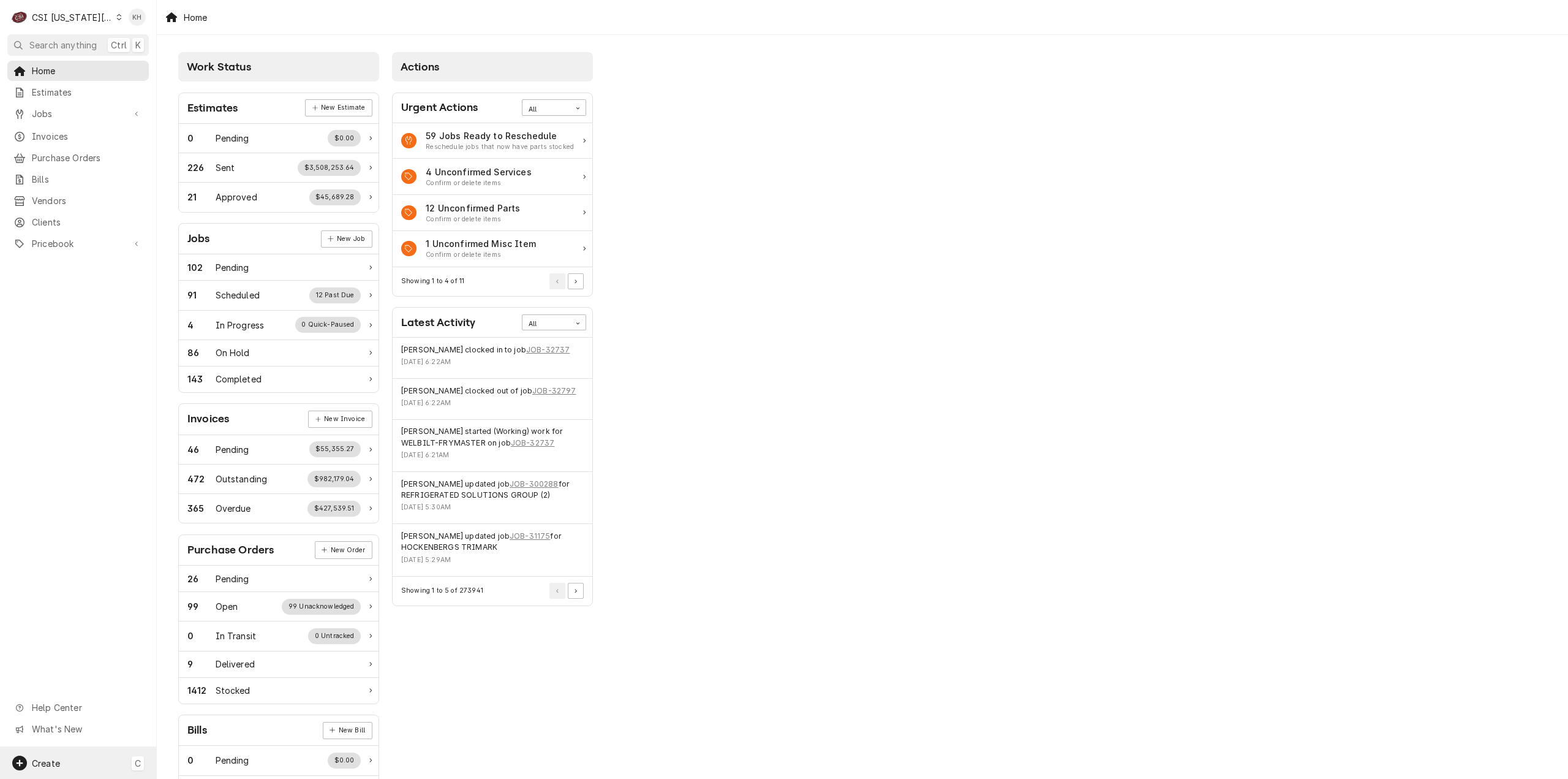
click at [87, 752] on div "Create C" at bounding box center [78, 763] width 156 height 32
click at [77, 104] on html "C CSI Kansas City KH Search anything Ctrl K Home Estimates Jobs Jobs Job Series…" at bounding box center [784, 389] width 1568 height 779
click at [65, 117] on div "Jobs" at bounding box center [78, 114] width 137 height 16
click at [56, 134] on span "Jobs" at bounding box center [87, 135] width 111 height 13
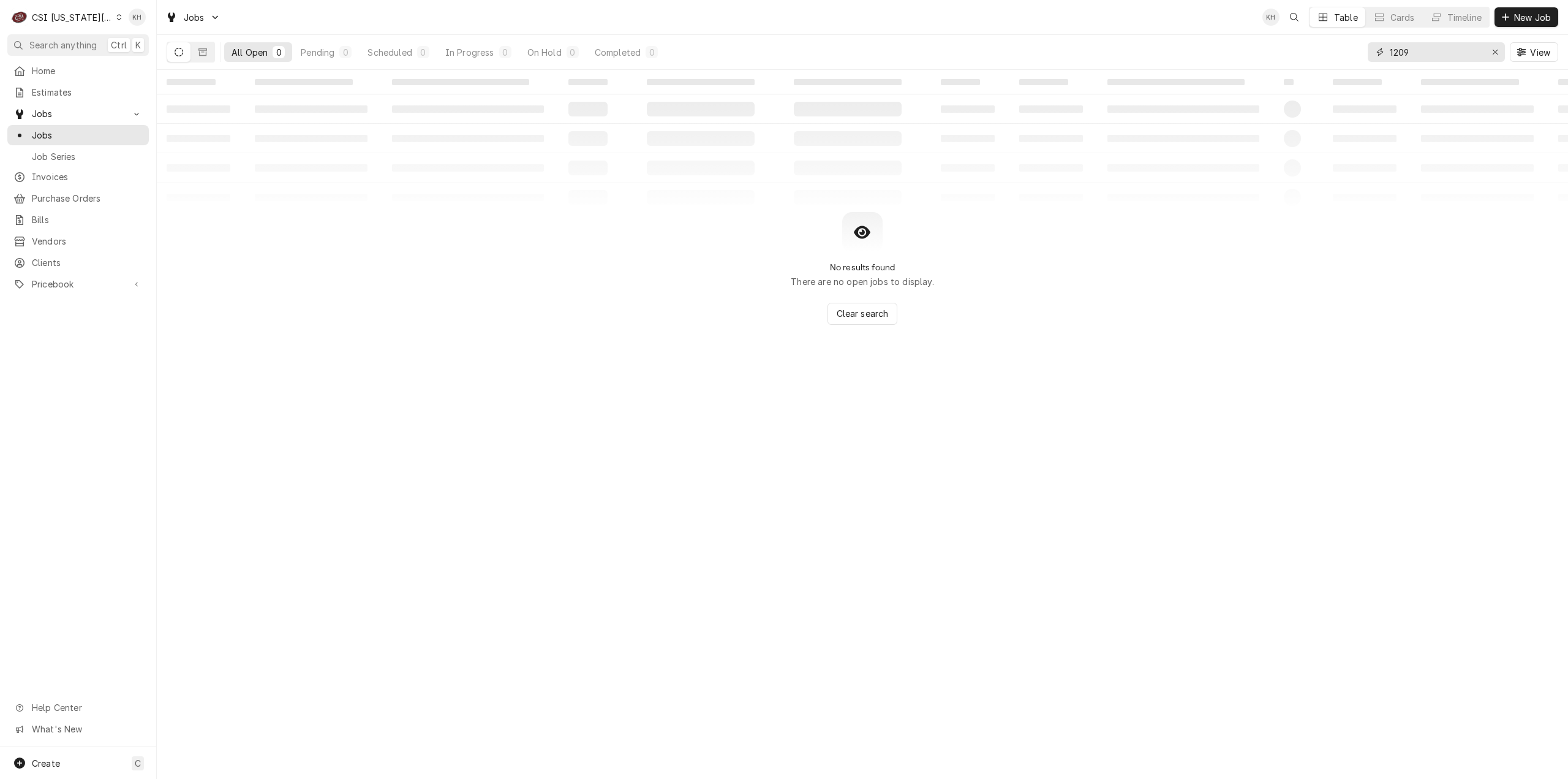
drag, startPoint x: 1436, startPoint y: 57, endPoint x: 1293, endPoint y: 69, distance: 143.5
click at [1293, 69] on div "Jobs KH Table Cards Timeline New Job All Open 0 Pending 0 Scheduled 0 In Progre…" at bounding box center [862, 389] width 1411 height 779
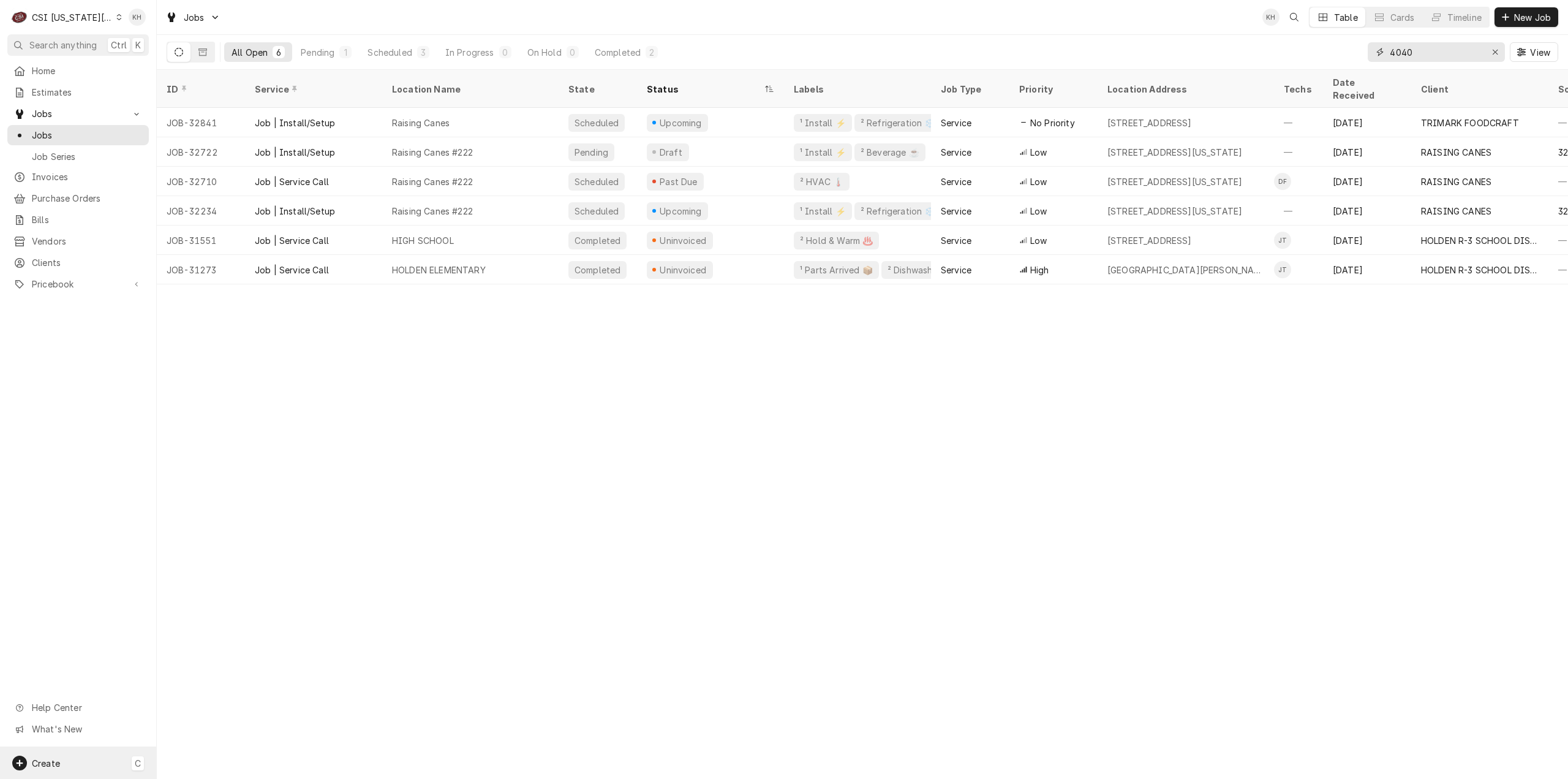
type input "4040"
click at [74, 759] on div "Create C" at bounding box center [78, 763] width 156 height 32
drag, startPoint x: 185, startPoint y: 637, endPoint x: 184, endPoint y: 657, distance: 20.0
click at [185, 637] on div "Job" at bounding box center [220, 636] width 106 height 16
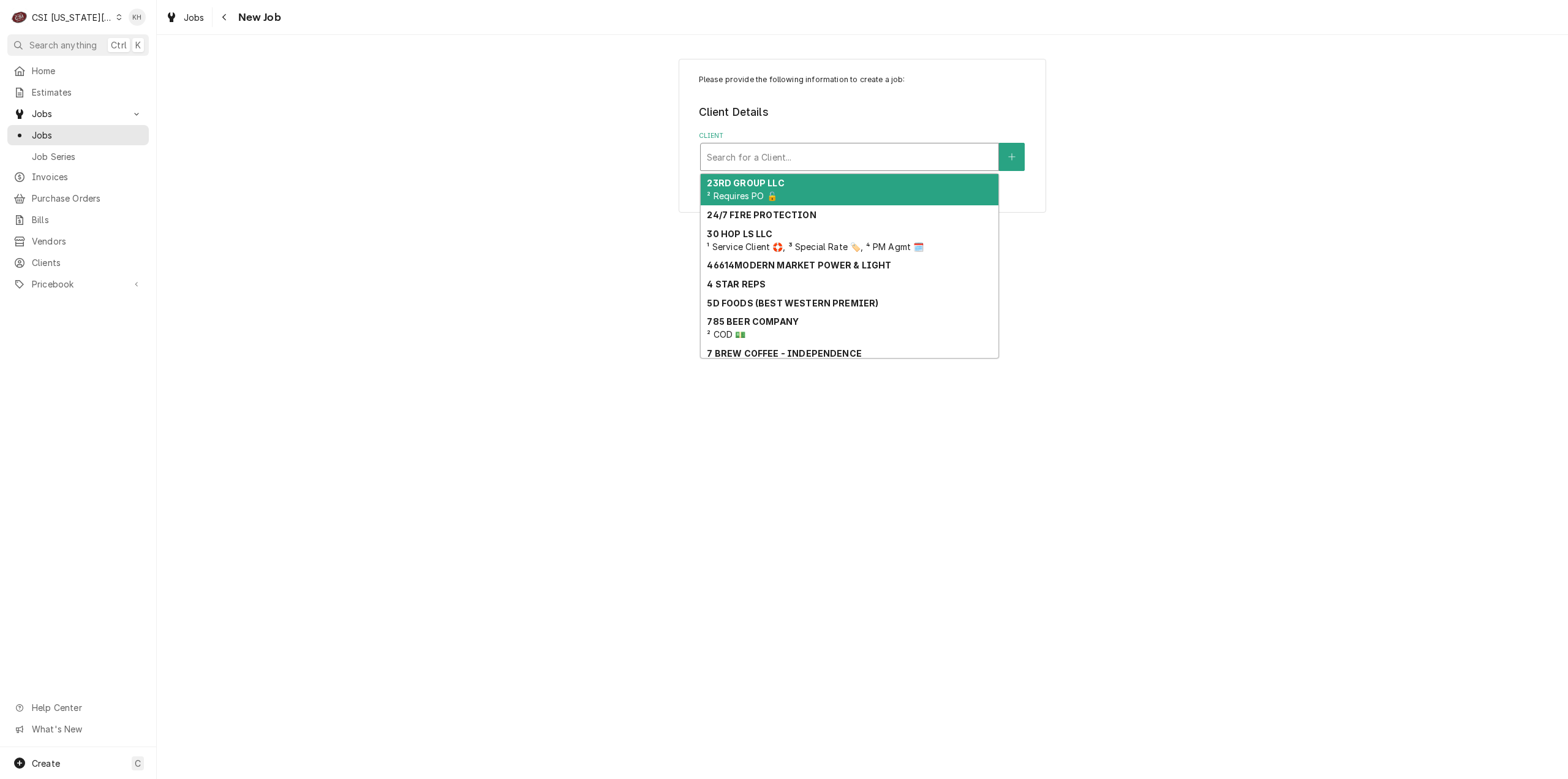
click at [889, 160] on div "Client" at bounding box center [849, 156] width 285 height 22
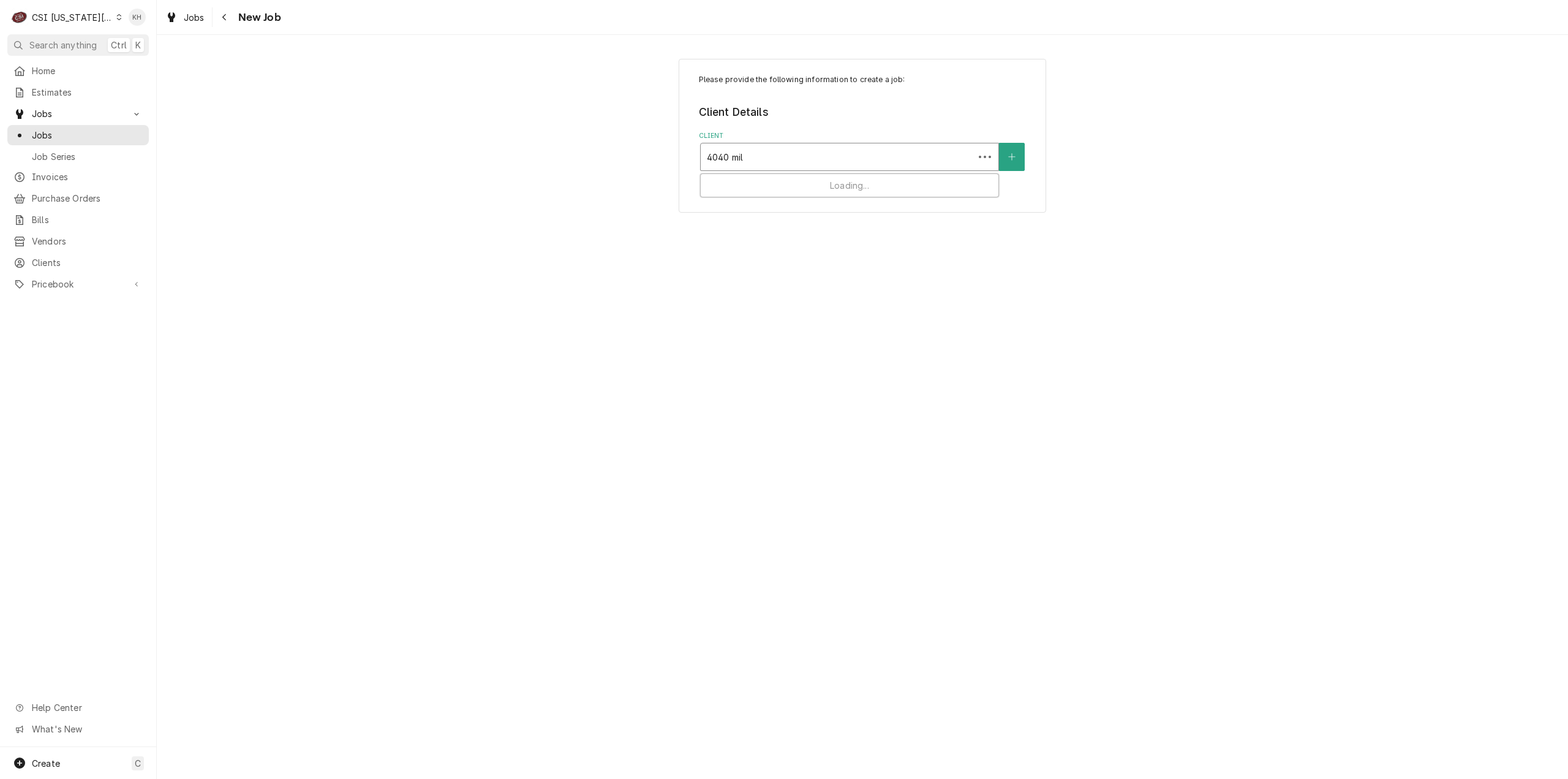
type input "4040 mill"
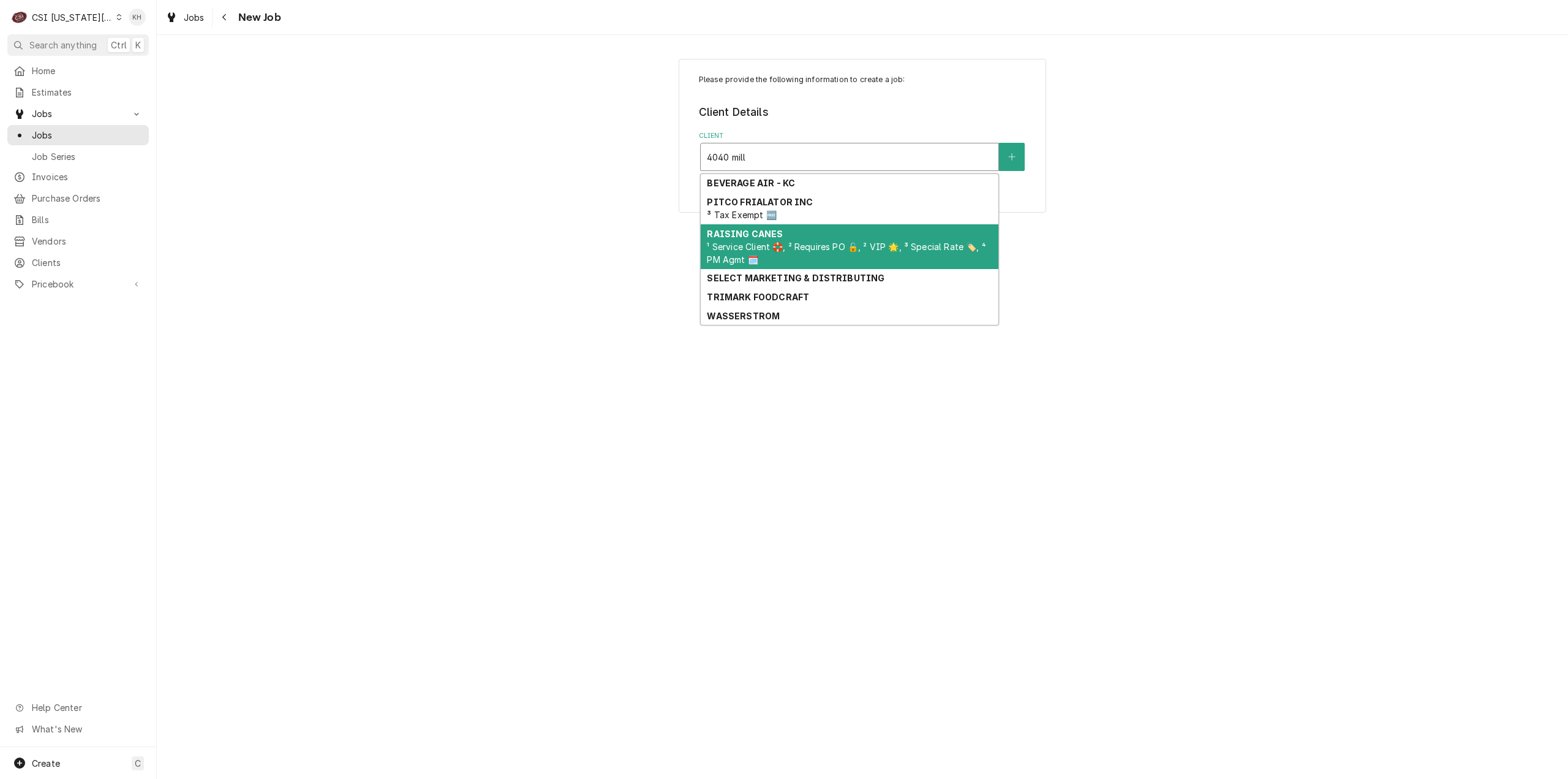
click at [787, 251] on span "¹ Service Client 🛟, ² Requires PO 🔓, ² VIP 🌟, ³ Special Rate 🏷️, ⁴ PM Agmt 🗓️" at bounding box center [846, 252] width 279 height 23
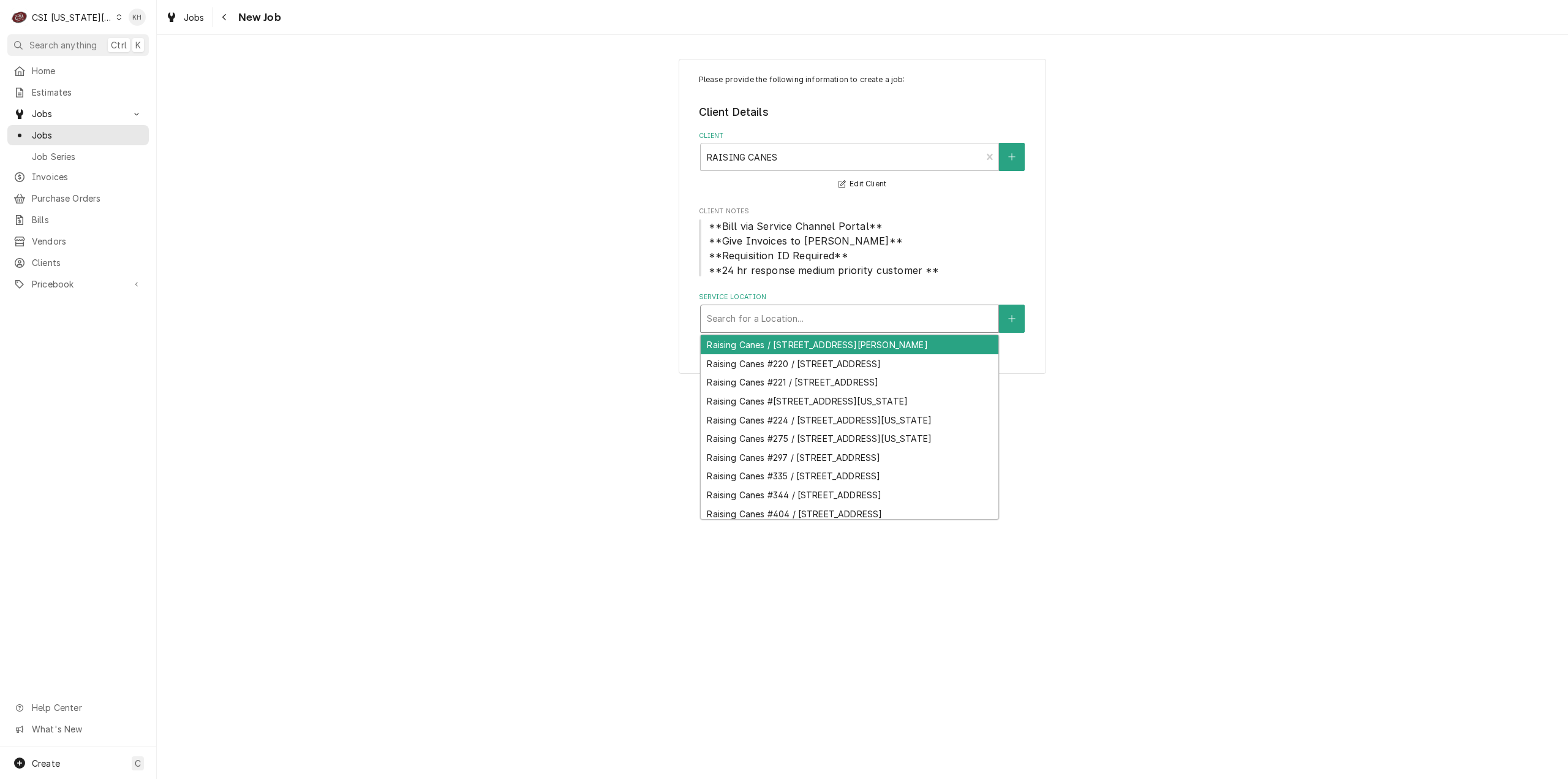
drag, startPoint x: 796, startPoint y: 311, endPoint x: 806, endPoint y: 319, distance: 12.8
click at [806, 319] on div "Service Location" at bounding box center [849, 318] width 285 height 22
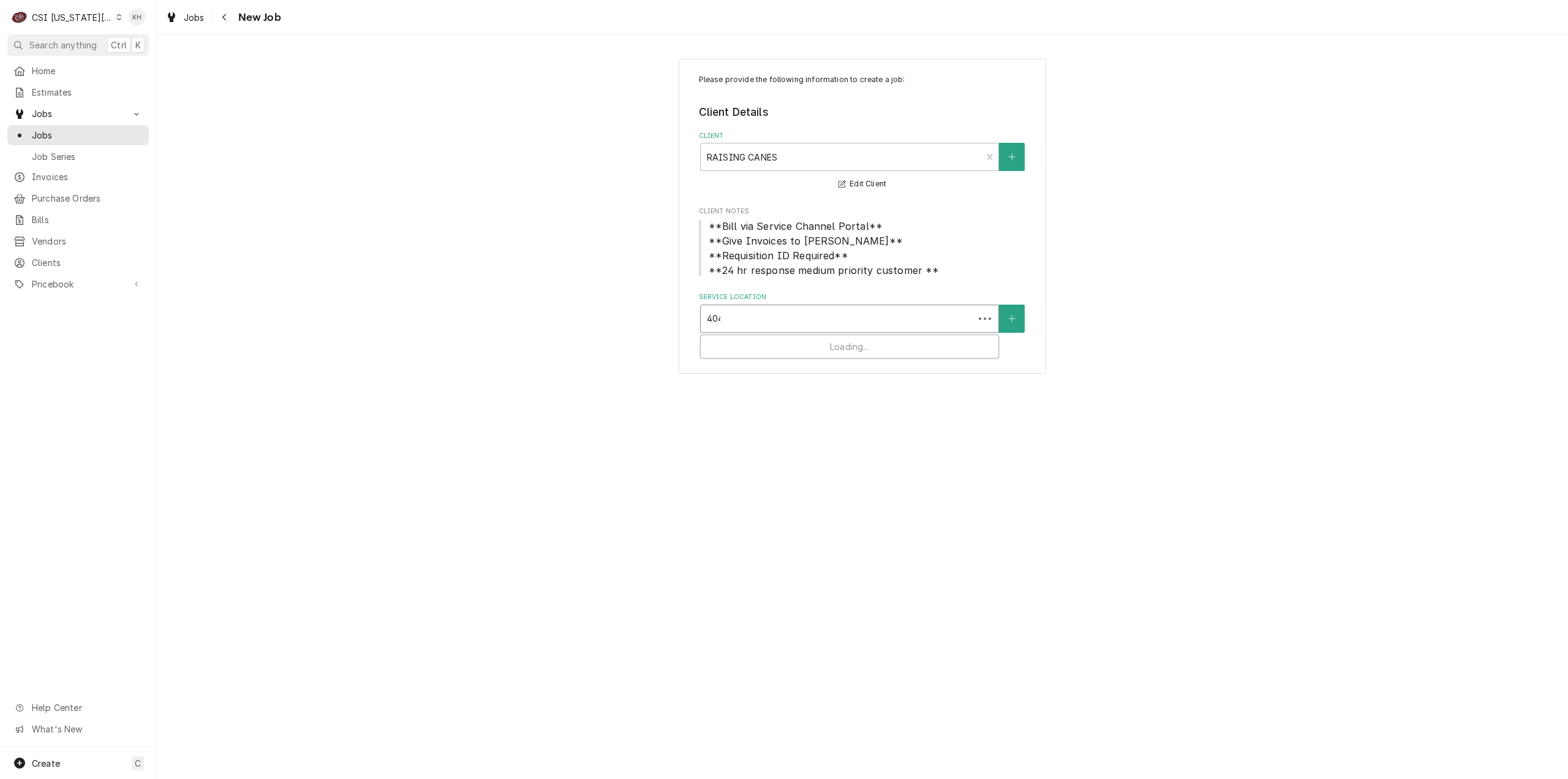
type input "4040"
click at [817, 340] on div "Raising Canes #[STREET_ADDRESS][US_STATE]" at bounding box center [849, 345] width 298 height 19
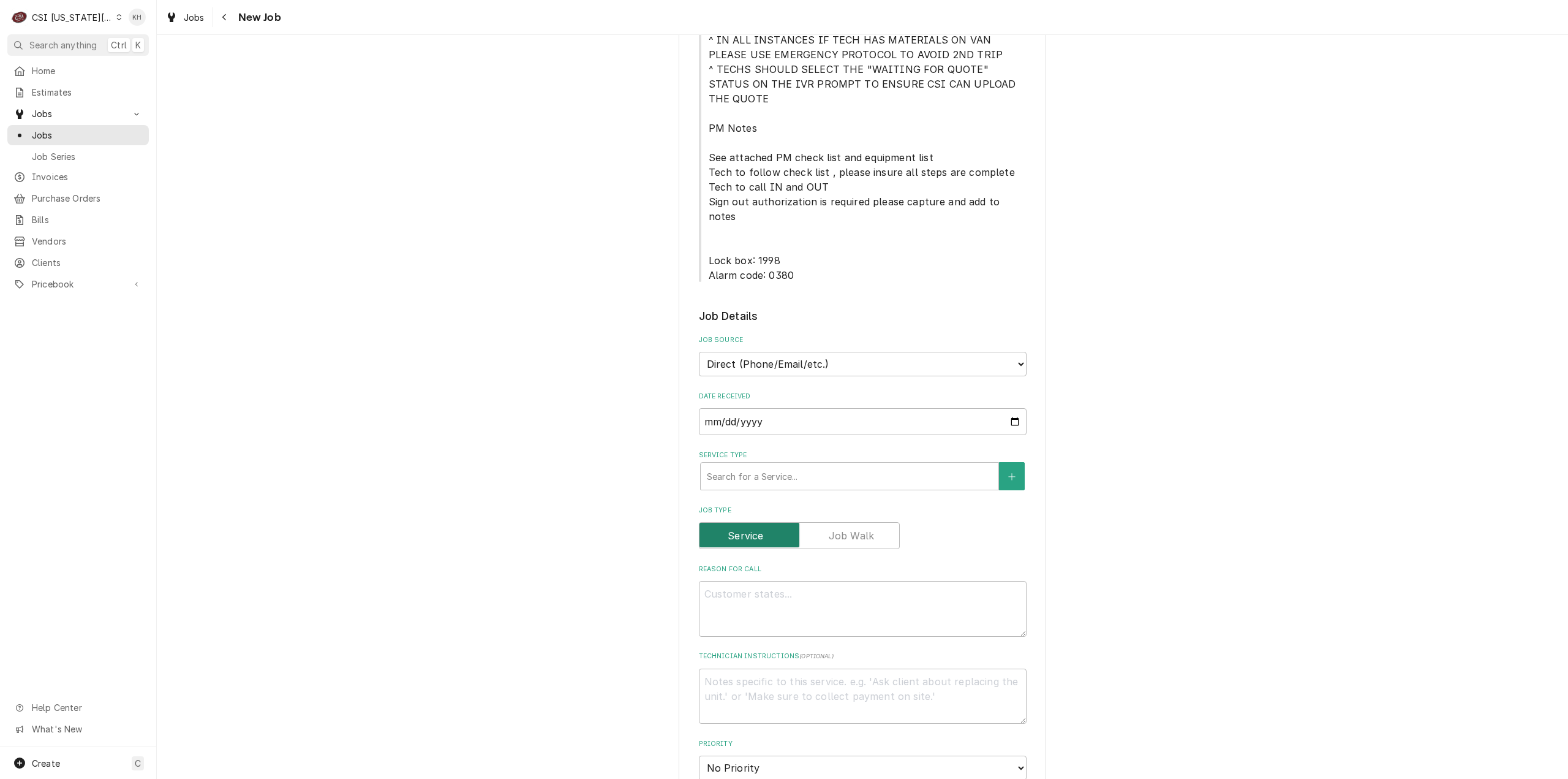
scroll to position [674, 0]
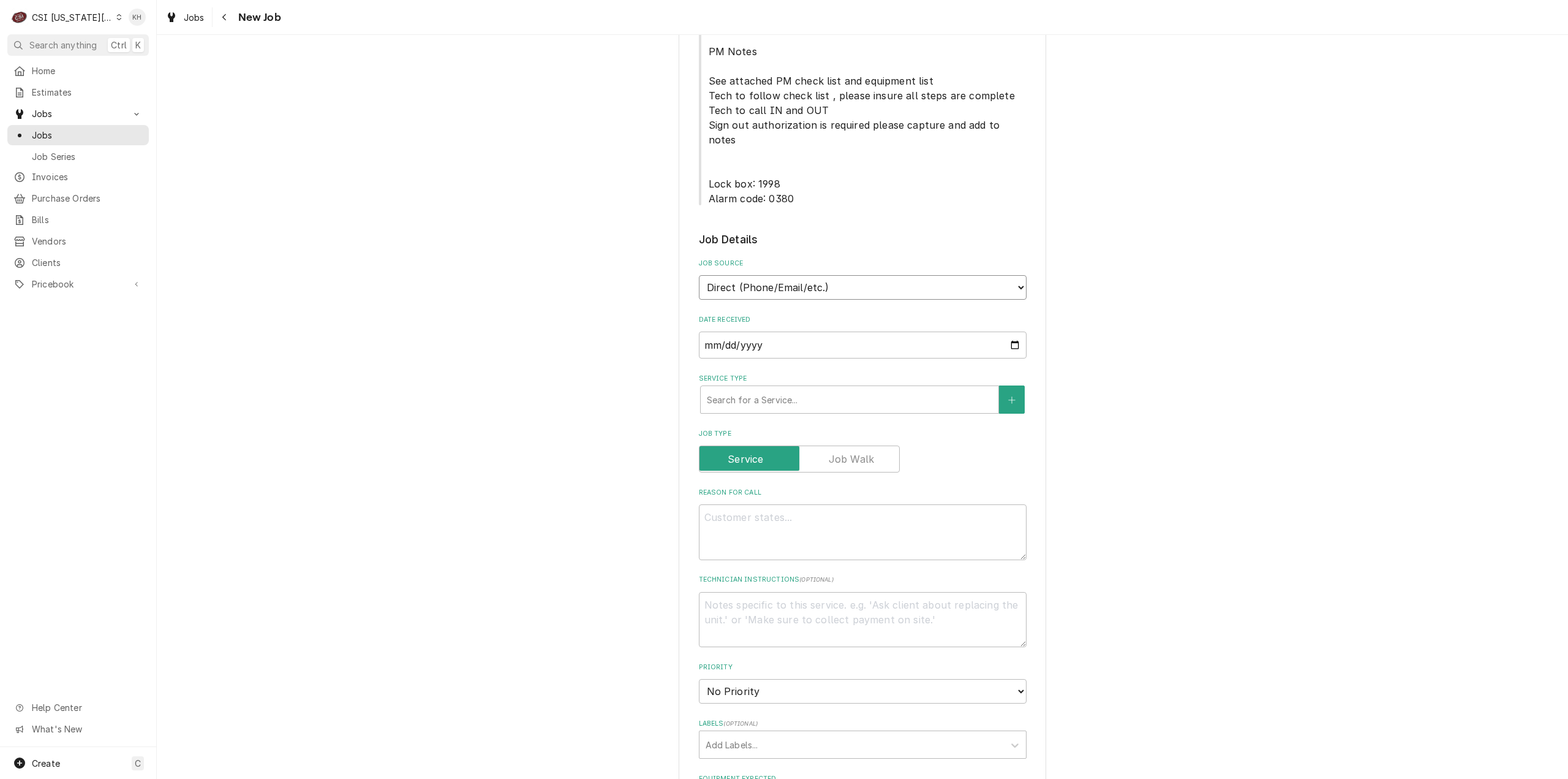
click at [770, 275] on select "Direct (Phone/Email/etc.) Service Channel Corrigo Ecotrak Other" at bounding box center [862, 287] width 328 height 24
select select "1"
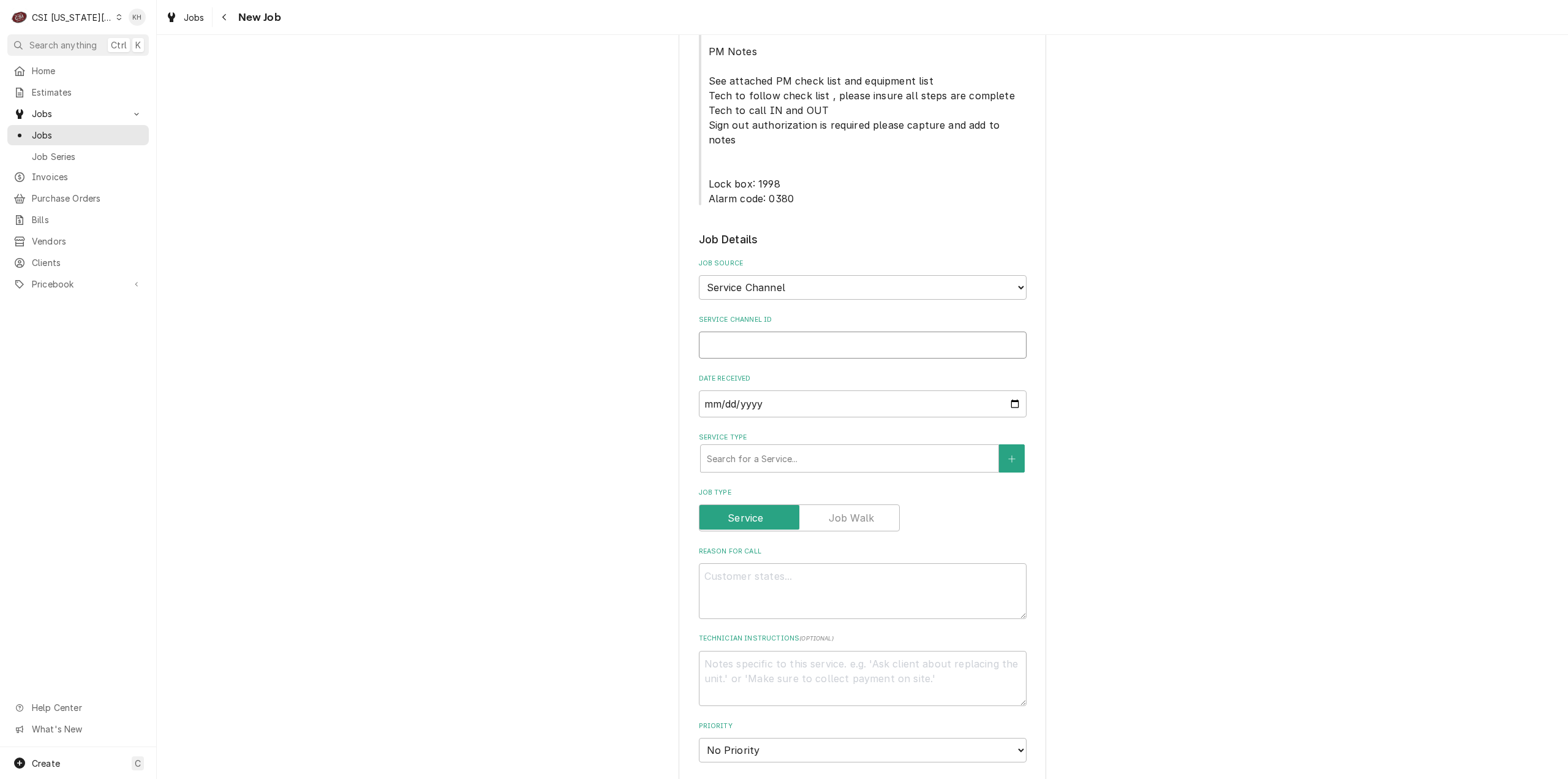
click at [757, 332] on input "Service Channel ID" at bounding box center [862, 345] width 328 height 27
paste input "326469291"
type textarea "x"
type input "326469291"
type textarea "x"
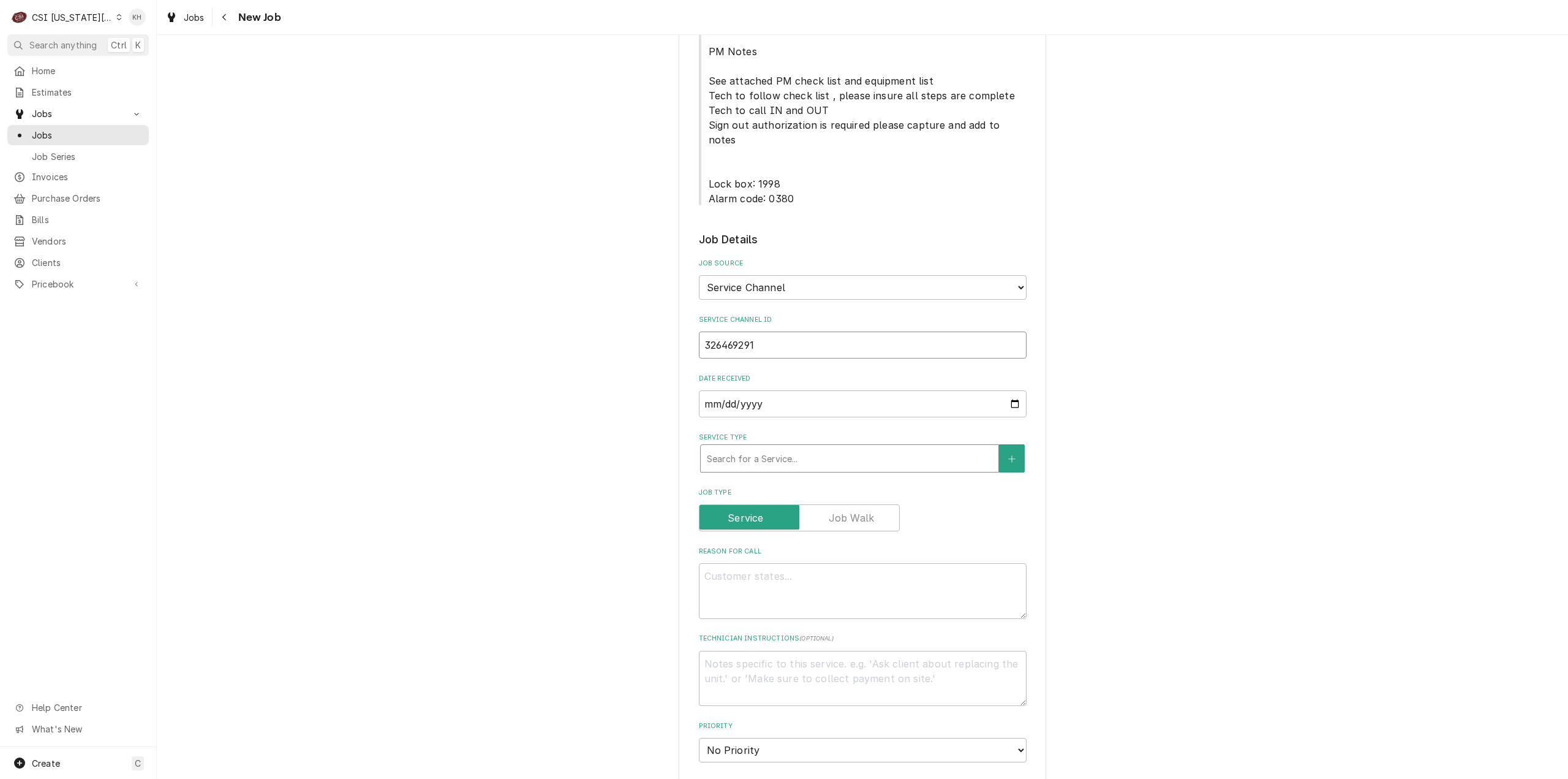
type input "326469291"
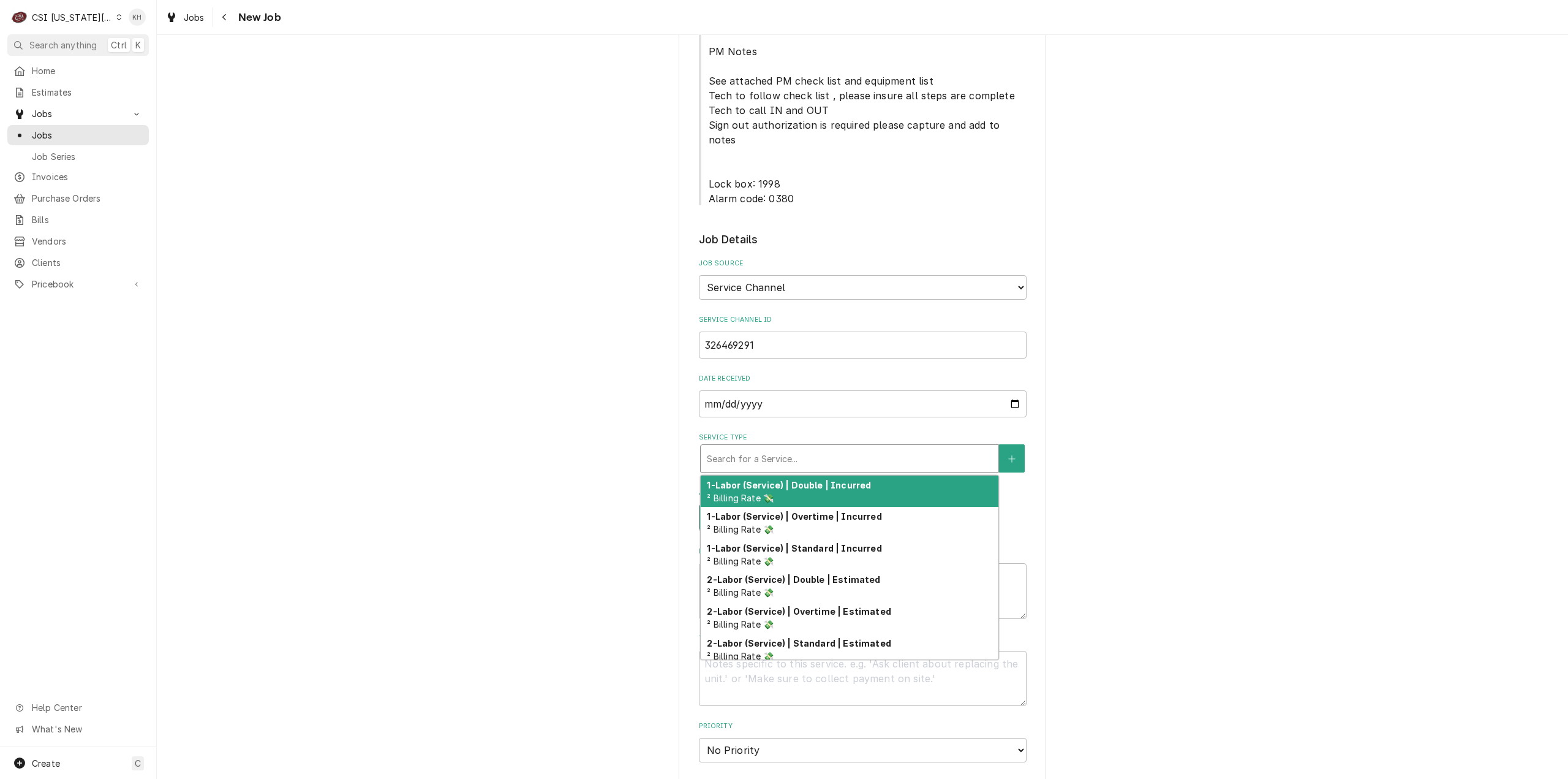
click at [836, 447] on div "Service Type" at bounding box center [849, 458] width 285 height 22
type textarea "x"
type input "s"
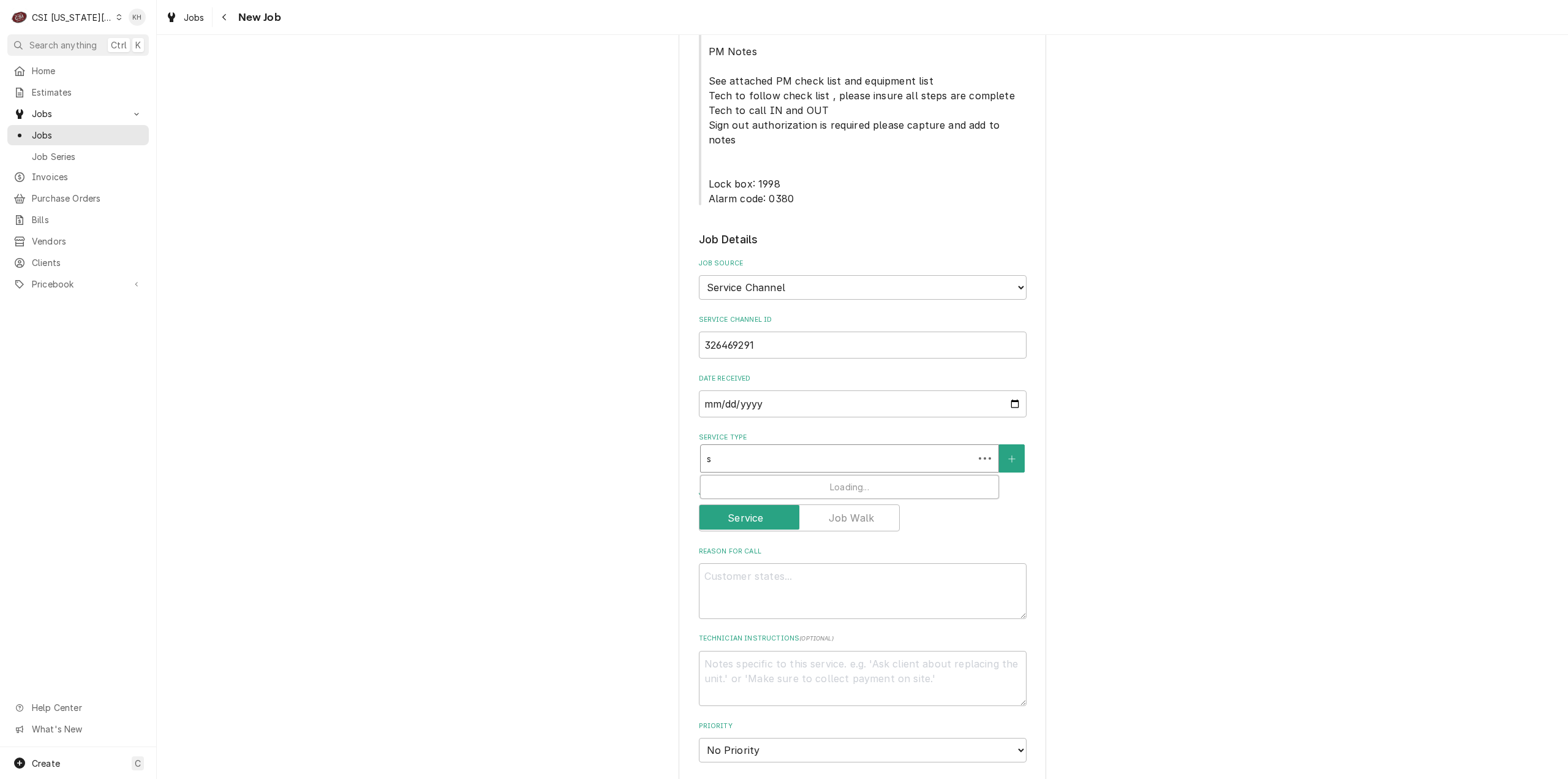
type textarea "x"
type input "se"
type textarea "x"
type input "ser"
type textarea "x"
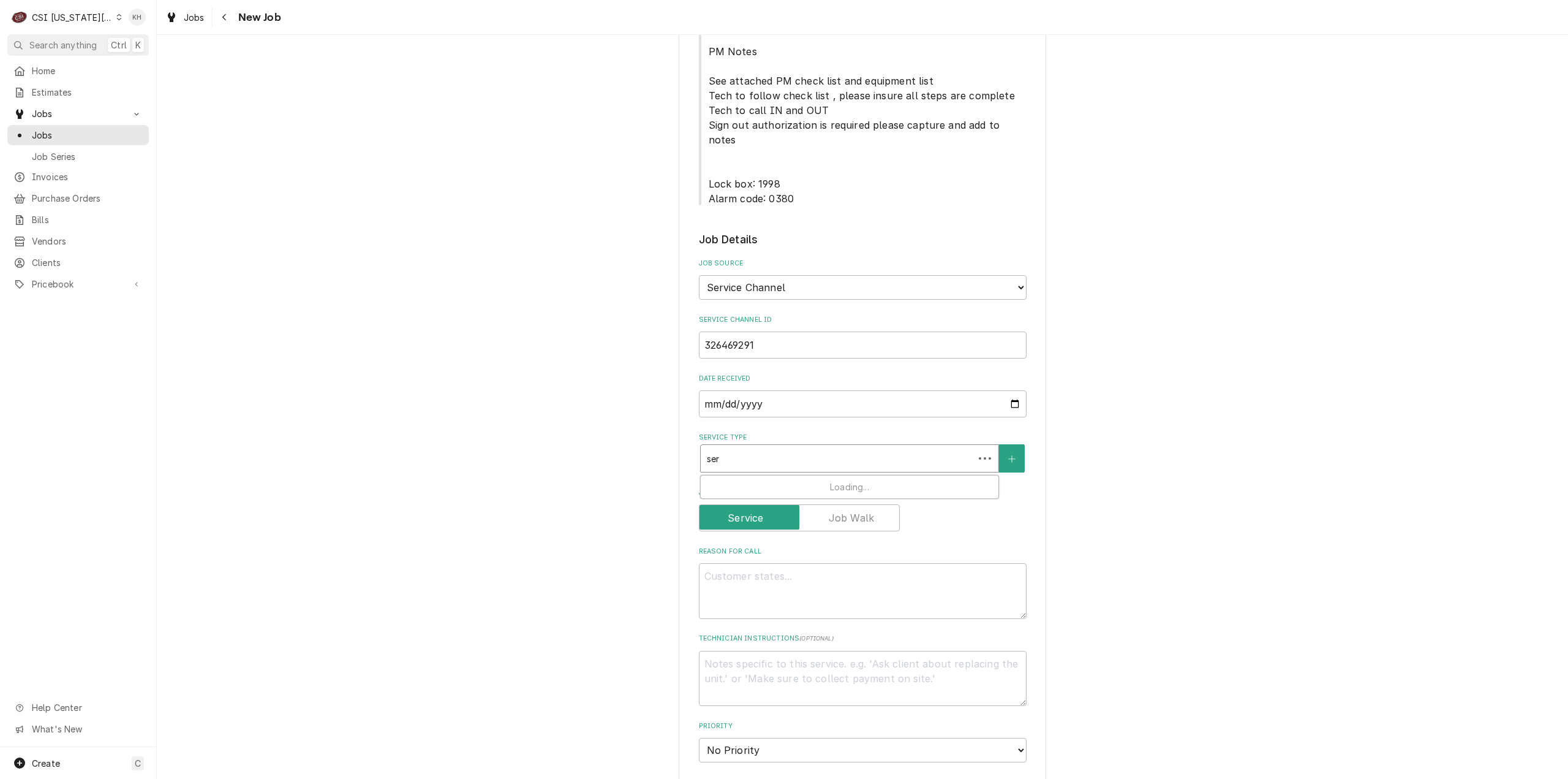
type input "serv"
type textarea "x"
type input "servi"
type textarea "x"
type input "servic"
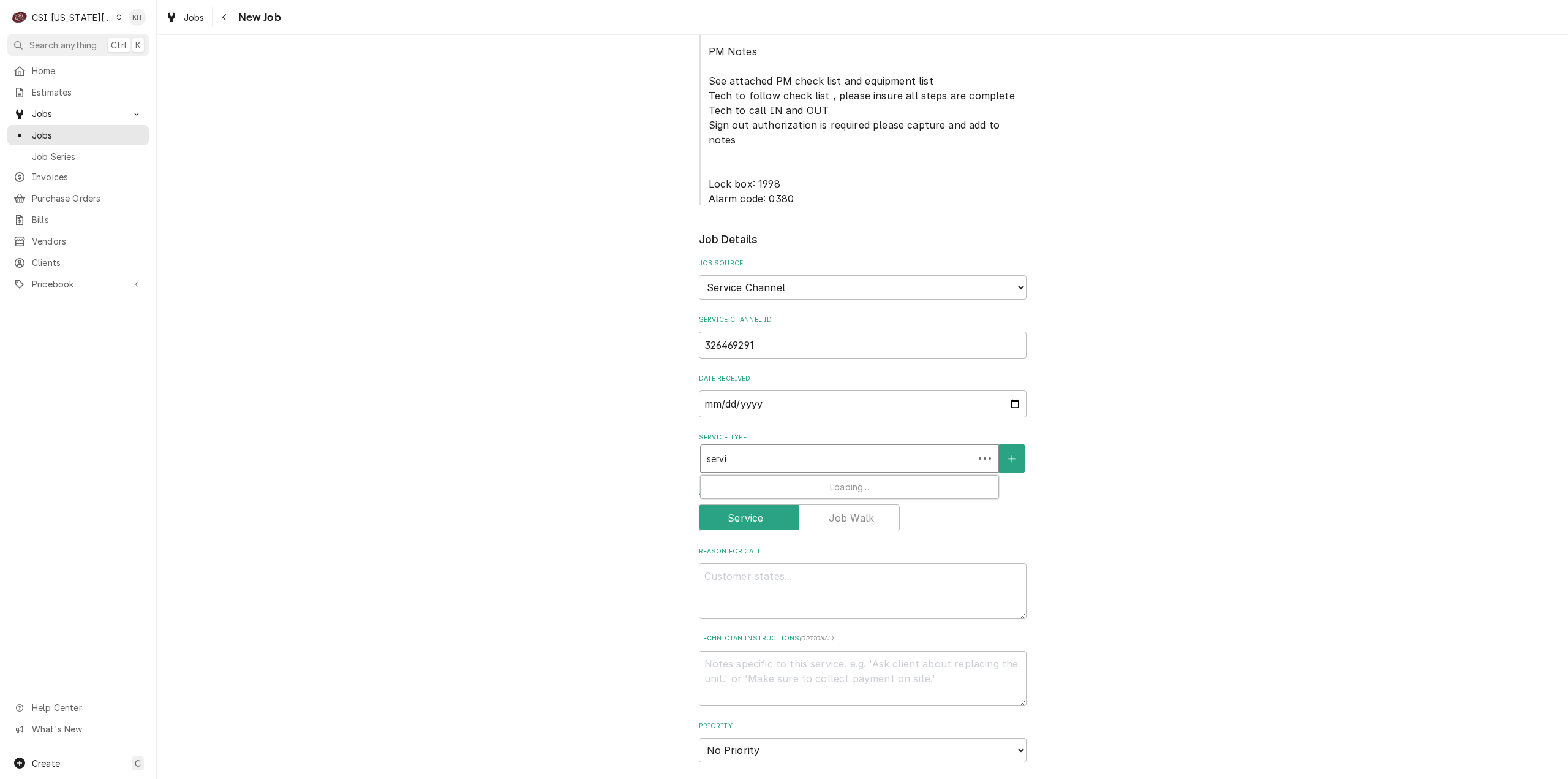
type textarea "x"
type input "service"
type textarea "x"
type input "service"
type textarea "x"
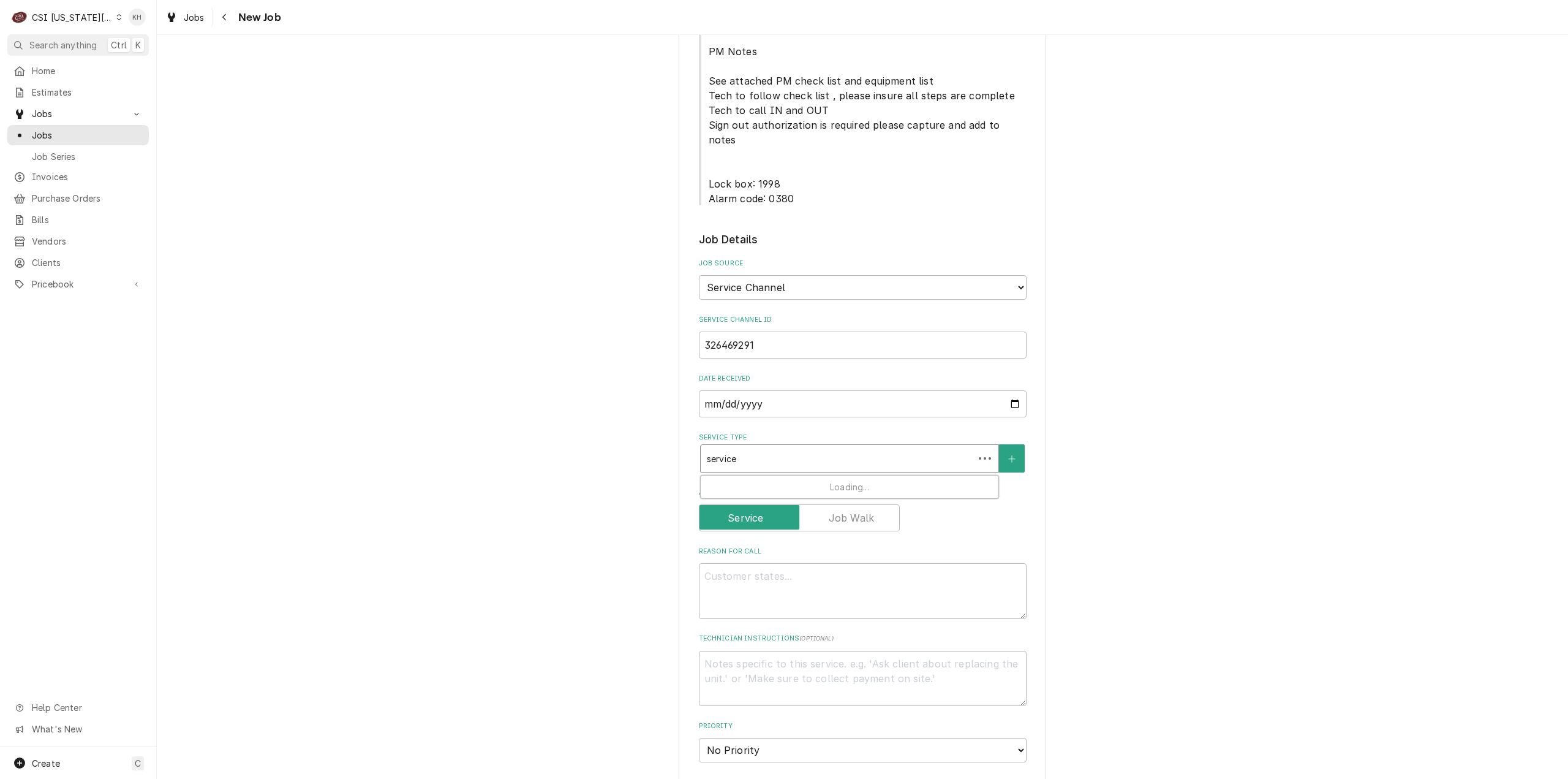
type input "service c"
type textarea "x"
type input "service ca"
type textarea "x"
type input "service cal"
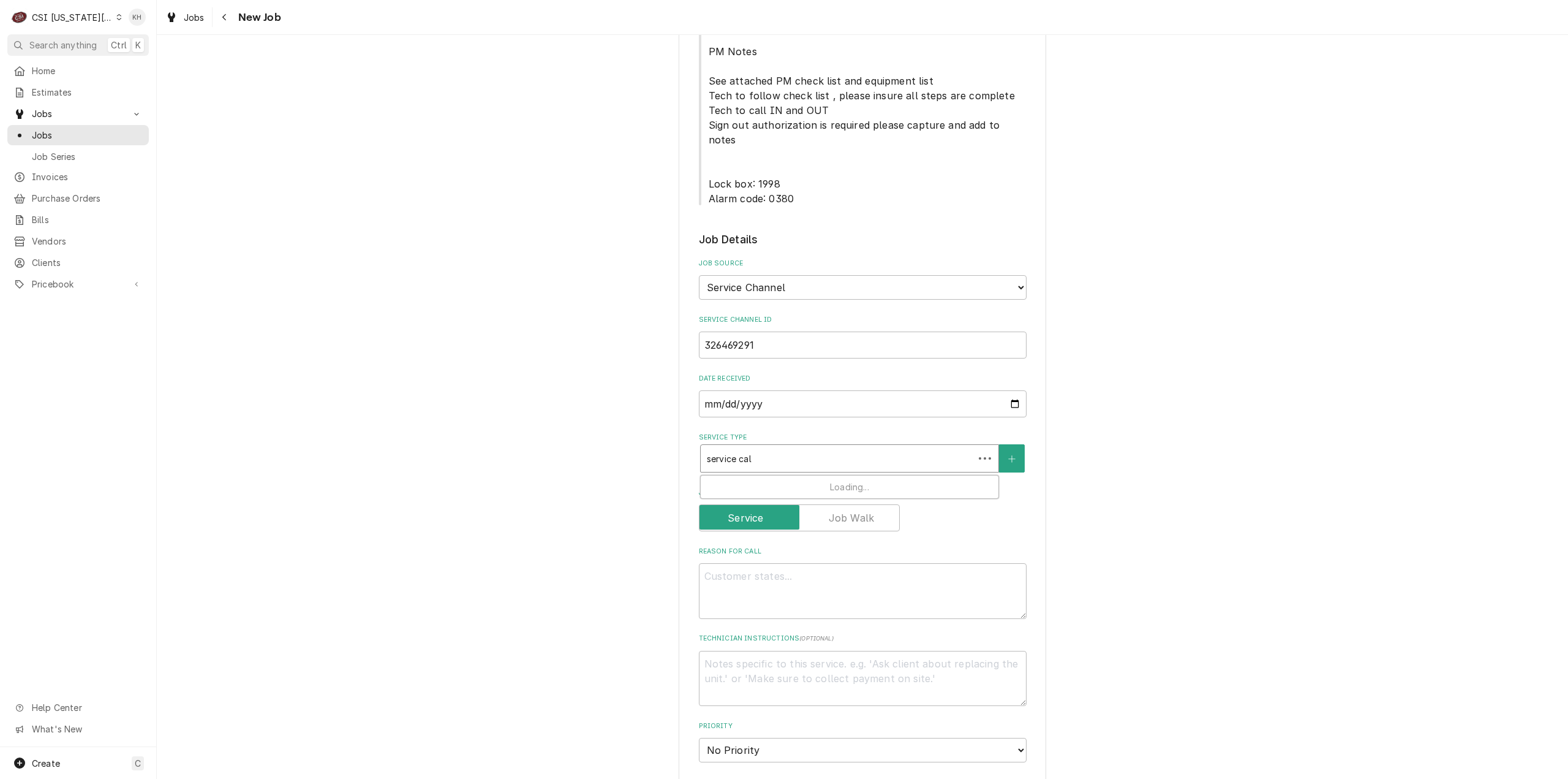
type textarea "x"
type input "service call"
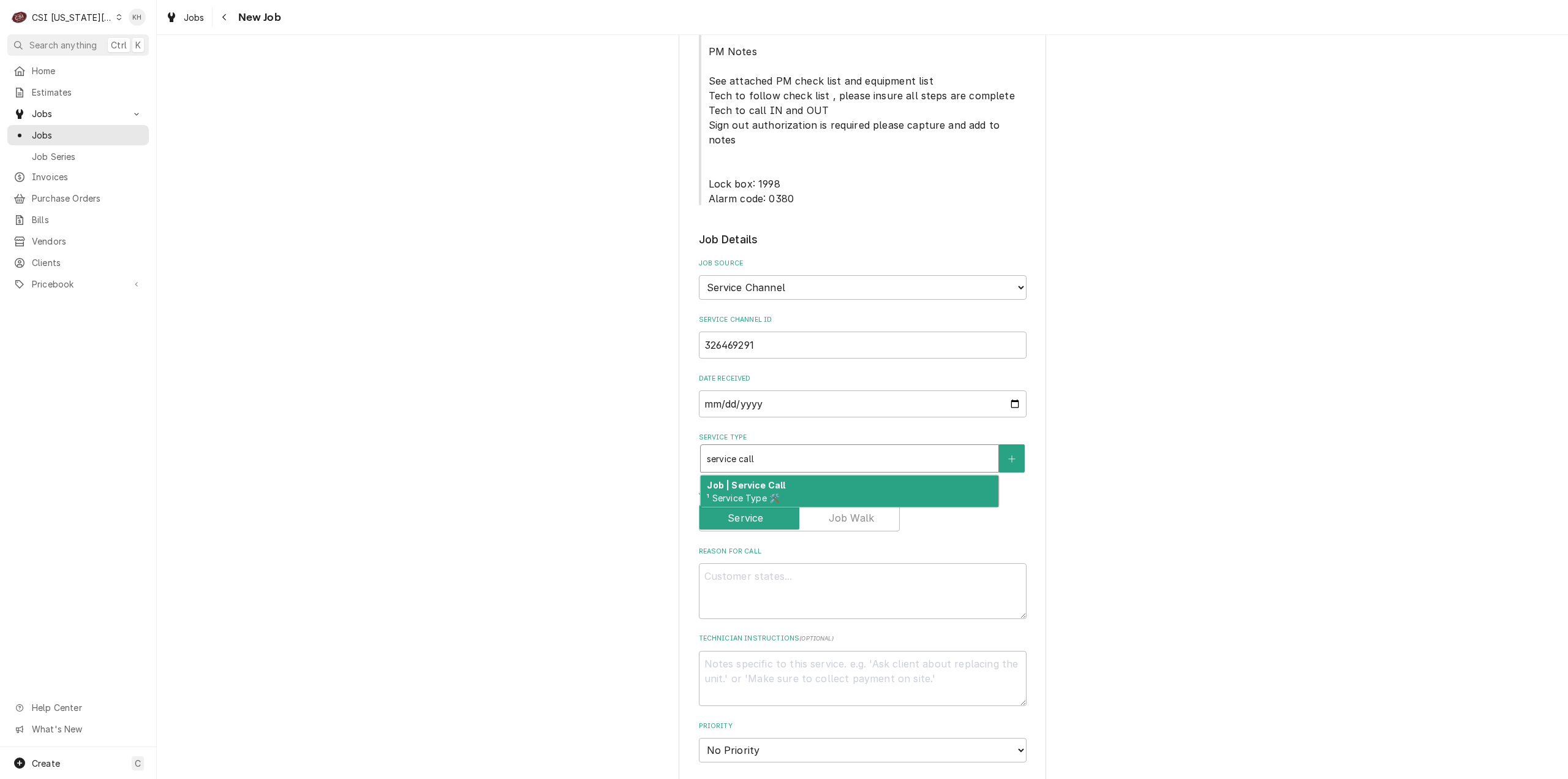
click at [834, 475] on div "Job | Service Call ¹ Service Type 🛠️" at bounding box center [849, 491] width 298 height 32
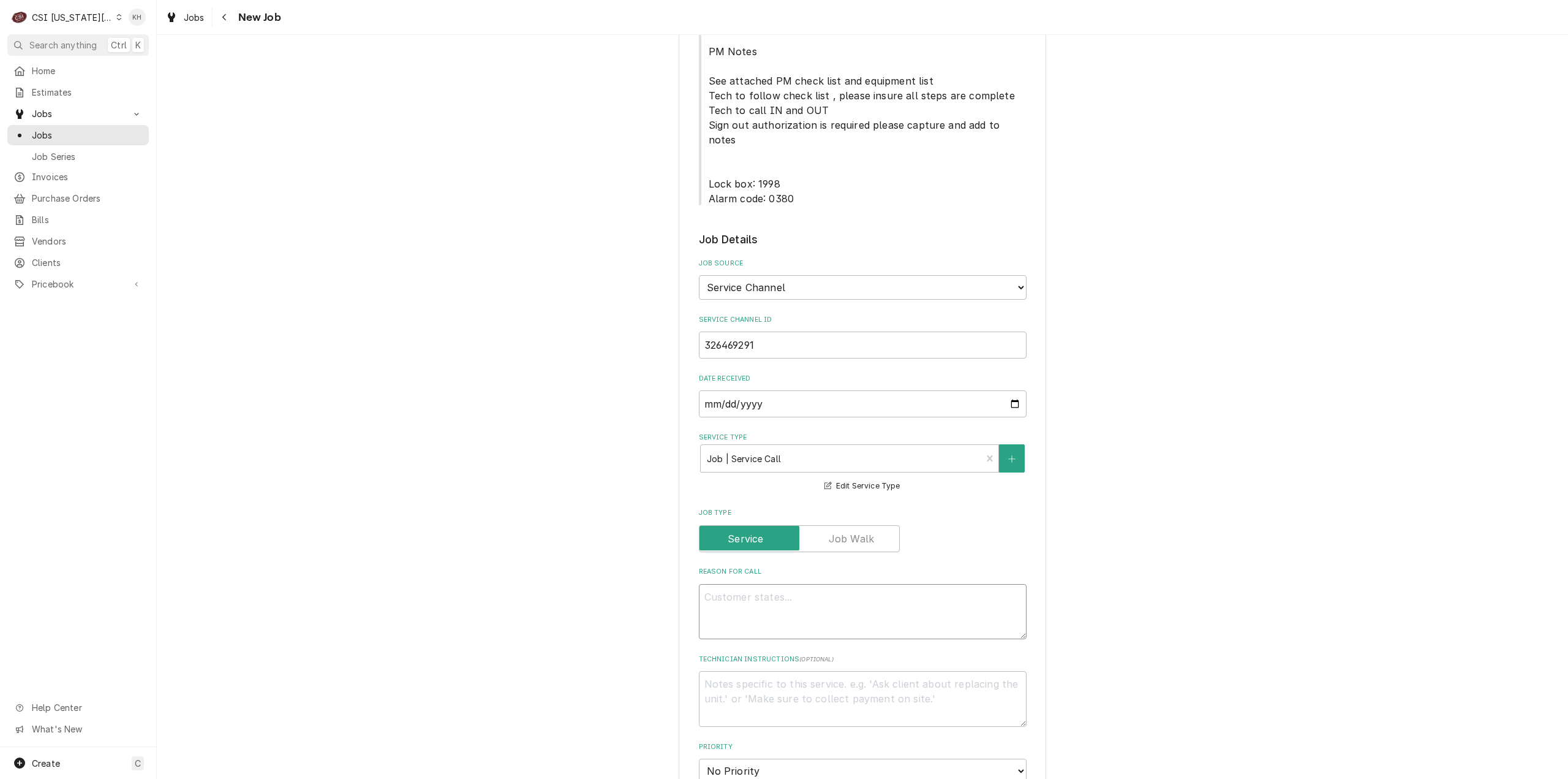
click at [905, 584] on textarea "Reason For Call" at bounding box center [862, 612] width 328 height 56
paste textarea "KITCHEN / Hot Side / Fryer #3 (Start from Left) "Equip:" Kitchen "Tag ID"138447…"
type textarea "x"
type textarea "KITCHEN / Hot Side / Fryer #3 (Start from Left) "Equip:" Kitchen "Tag ID"138447…"
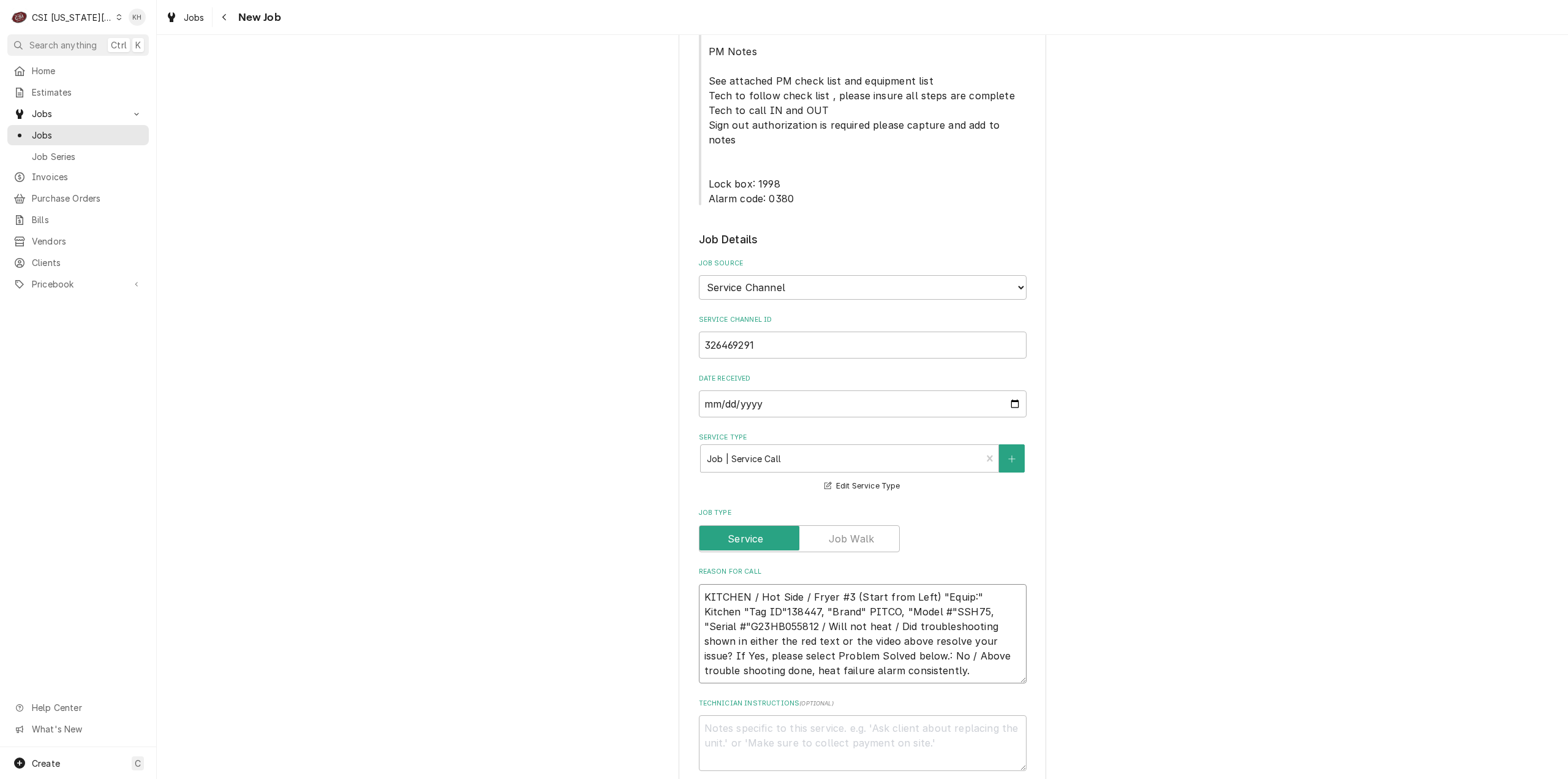
type textarea "x"
type textarea "KITCHEN / Hot Side / Fryer #3 (Start from Left) "Equip:" Kitchen "Tag ID"138447…"
click at [902, 601] on textarea "KITCHEN / Hot Side / Fryer #3 (Start from Left) "Equip:" Kitchen "Tag ID"138447…" at bounding box center [862, 634] width 328 height 100
type textarea "x"
type textarea "KITCHEN / Hot Side / Fryer #3 (Start from Left) "Equip:" Kitchen "Tag ID"138447…"
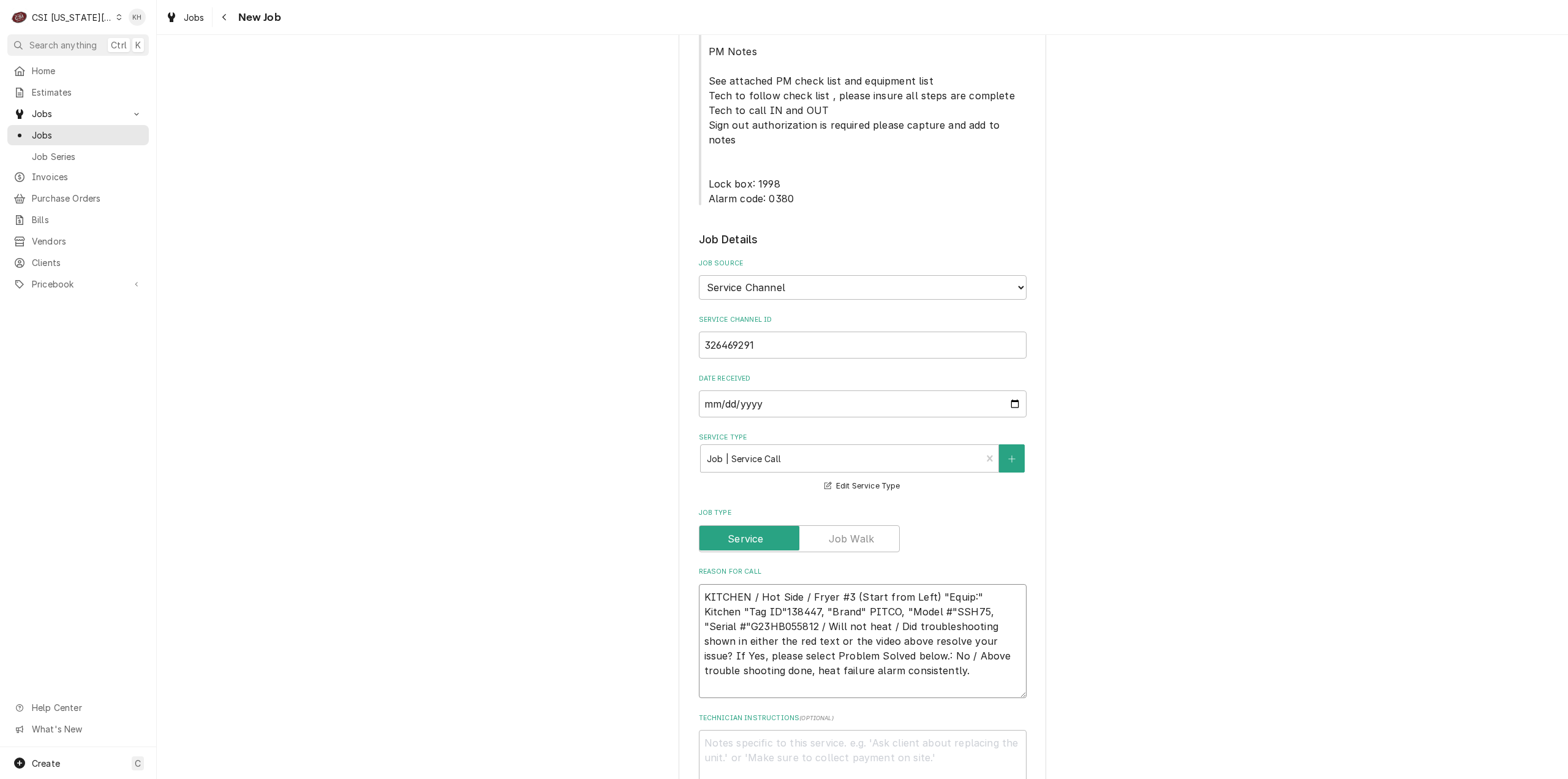
type textarea "x"
type textarea "KITCHEN / Hot Side / Fryer #3 (Start from Left) "Equip:" Kitchen "Tag ID"138447…"
type textarea "x"
type textarea "KITCHEN / Hot Side / Fryer #3 (Start from Left) "Equip:" Kitchen "Tag ID"138447…"
type textarea "x"
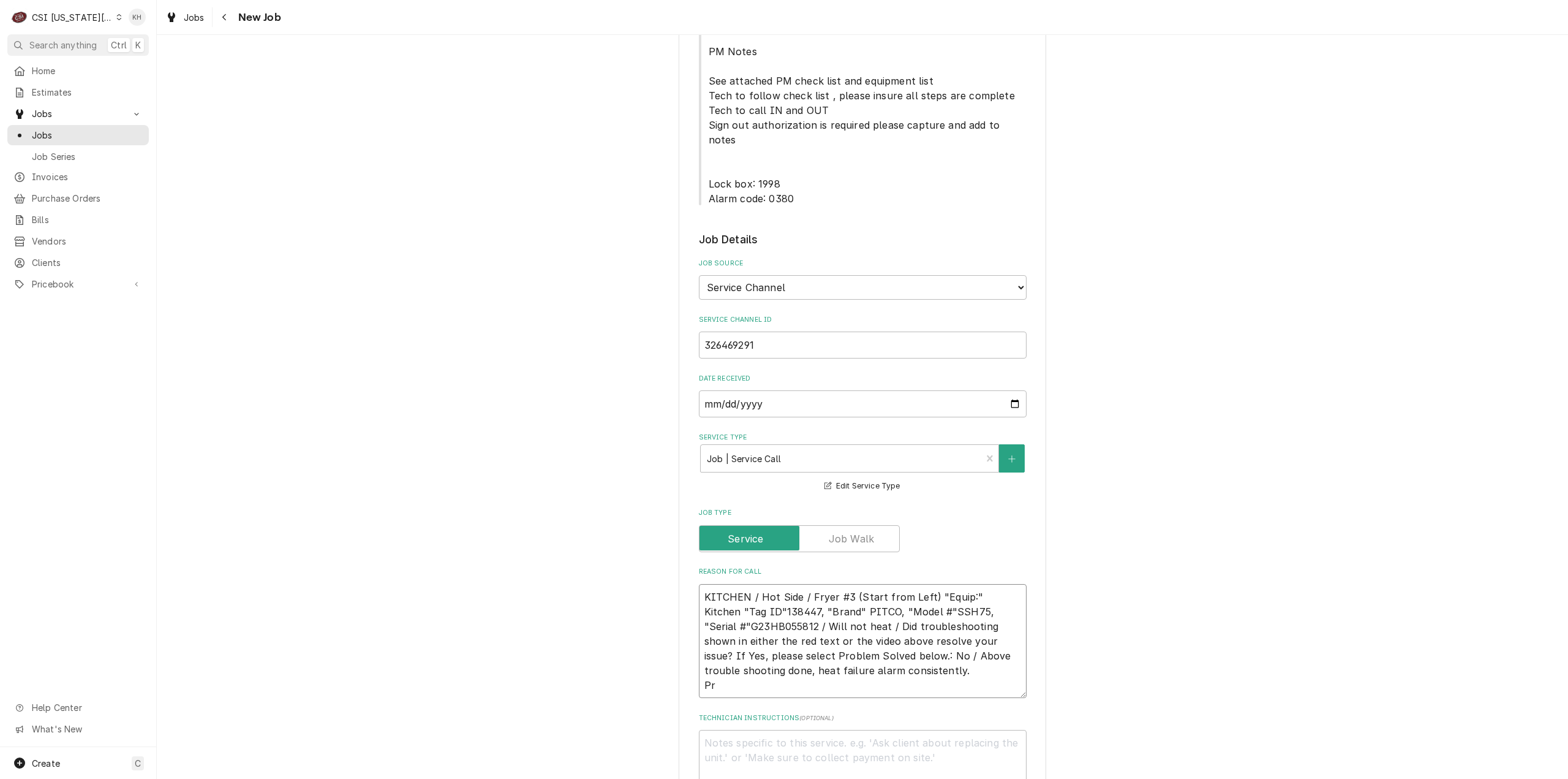
type textarea "KITCHEN / Hot Side / Fryer #3 (Start from Left) "Equip:" Kitchen "Tag ID"138447…"
type textarea "x"
type textarea "KITCHEN / Hot Side / Fryer #3 (Start from Left) "Equip:" Kitchen "Tag ID"138447…"
type textarea "x"
type textarea "KITCHEN / Hot Side / Fryer #3 (Start from Left) "Equip:" Kitchen "Tag ID"138447…"
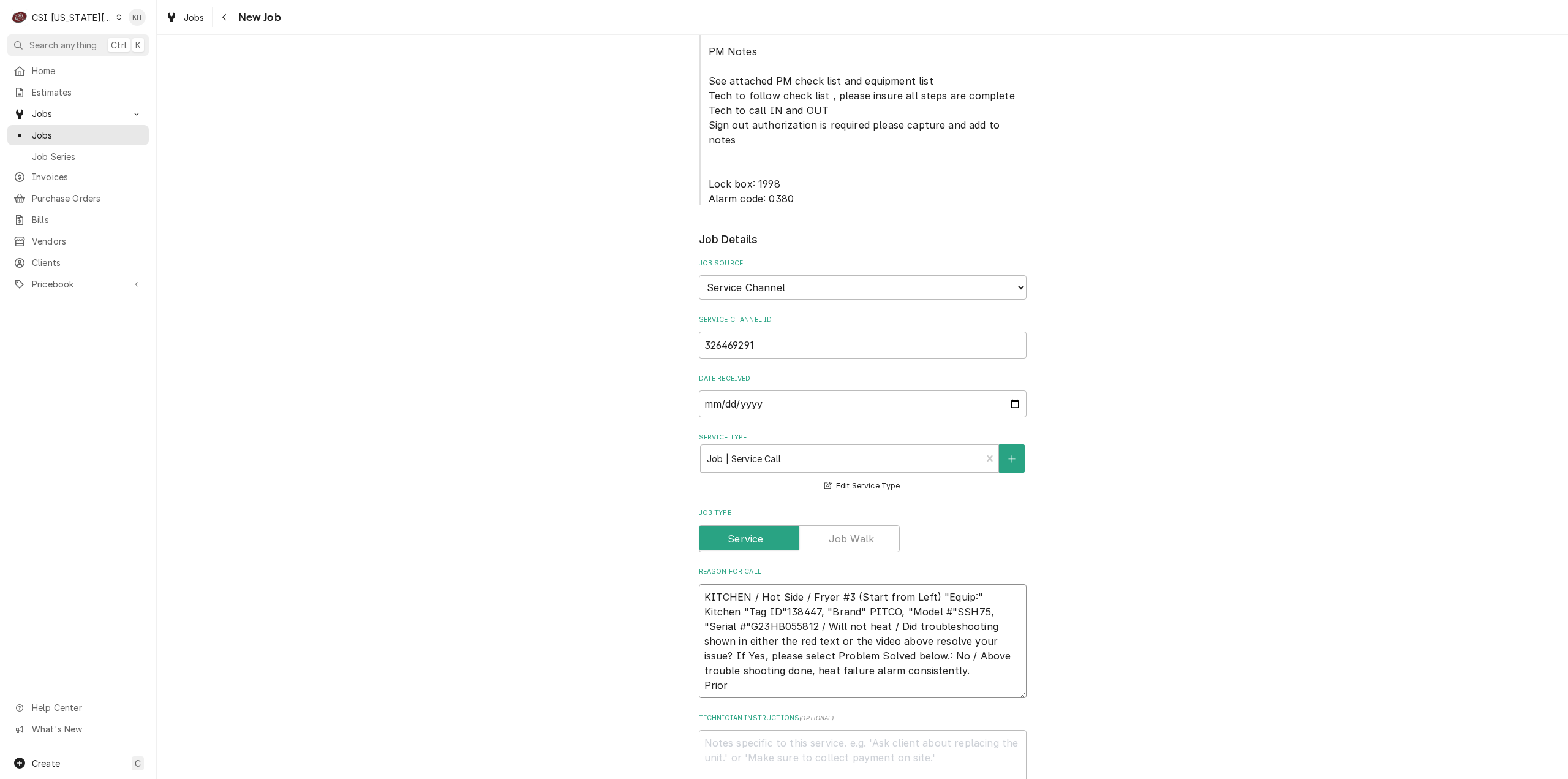
type textarea "x"
type textarea "KITCHEN / Hot Side / Fryer #3 (Start from Left) "Equip:" Kitchen "Tag ID"138447…"
type textarea "x"
type textarea "KITCHEN / Hot Side / Fryer #3 (Start from Left) "Equip:" Kitchen "Tag ID"138447…"
type textarea "x"
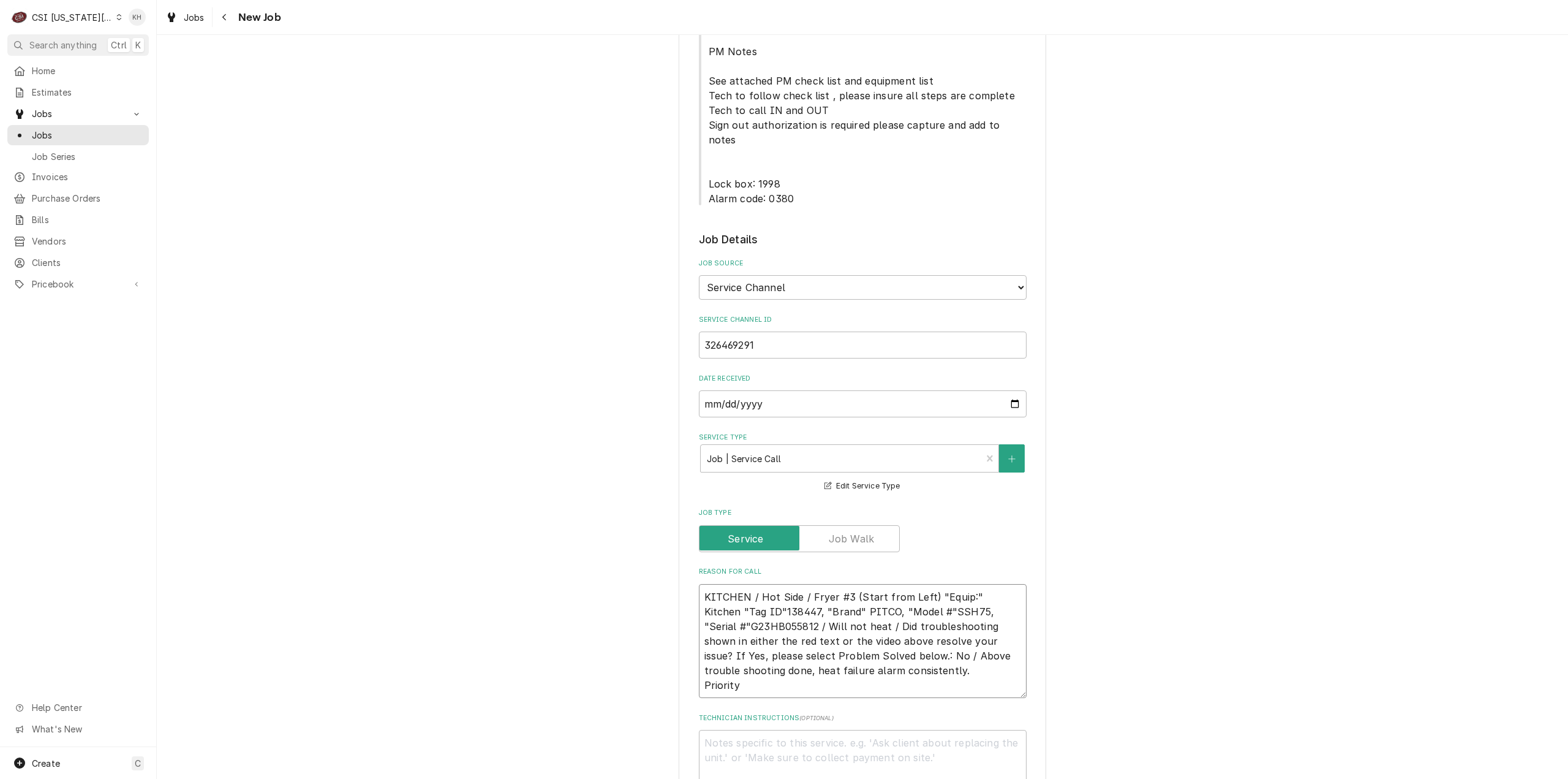
type textarea "KITCHEN / Hot Side / Fryer #3 (Start from Left) "Equip:" Kitchen "Tag ID"138447…"
type textarea "x"
type textarea "KITCHEN / Hot Side / Fryer #3 (Start from Left) "Equip:" Kitchen "Tag ID"138447…"
click at [788, 611] on textarea "KITCHEN / Hot Side / Fryer #3 (Start from Left) "Equip:" Kitchen "Tag ID"138447…" at bounding box center [862, 641] width 328 height 114
paste textarea "Urgent - 24 Hours Priority"
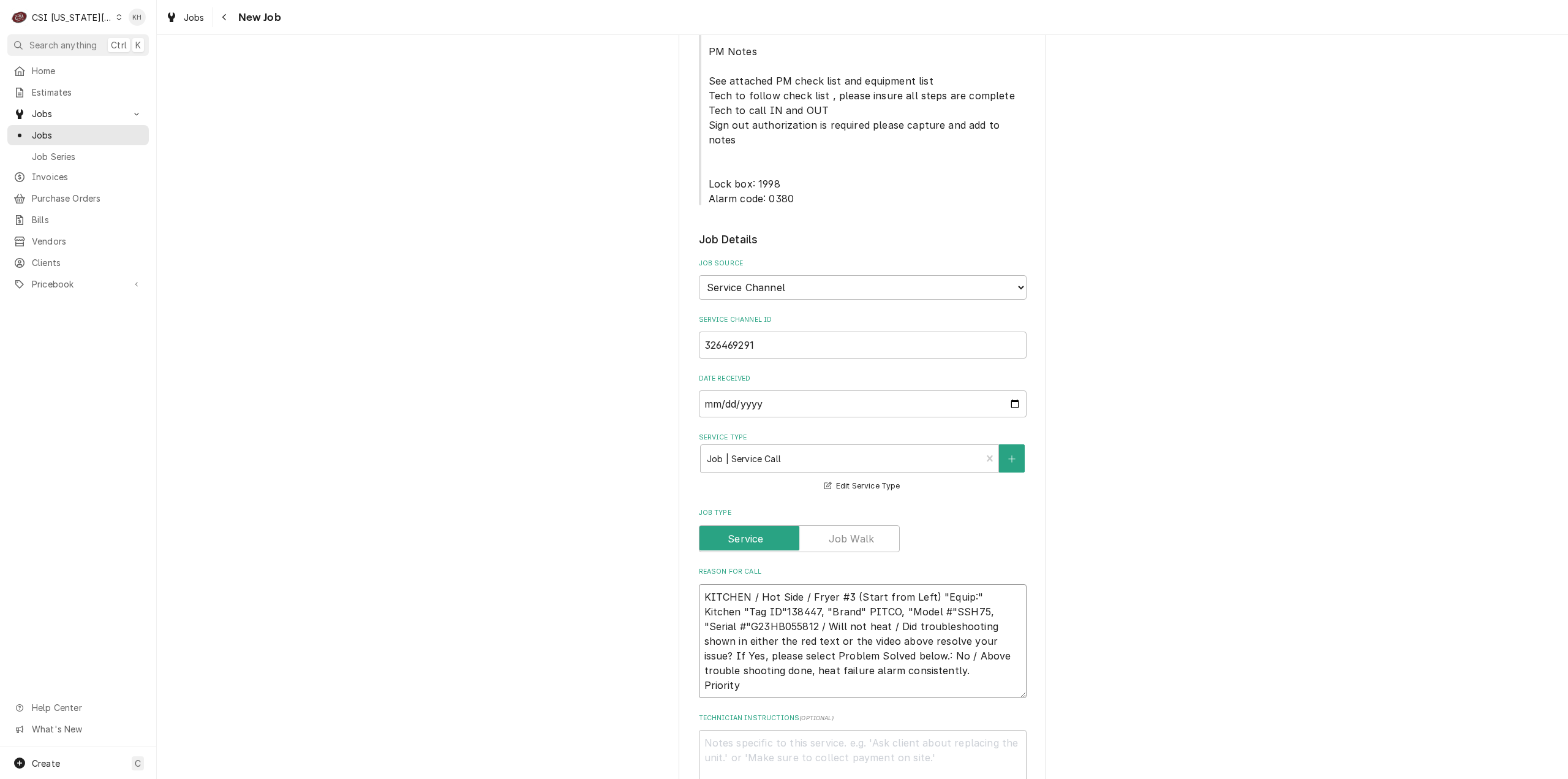
type textarea "x"
type textarea "KITCHEN / Hot Side / Fryer #3 (Start from Left) "Equip:" Kitchen "Tag ID"138447…"
drag, startPoint x: 747, startPoint y: 629, endPoint x: 689, endPoint y: 621, distance: 58.5
click at [689, 621] on div "Please provide the following information to create a job: Client Details Client…" at bounding box center [862, 444] width 368 height 2120
type textarea "x"
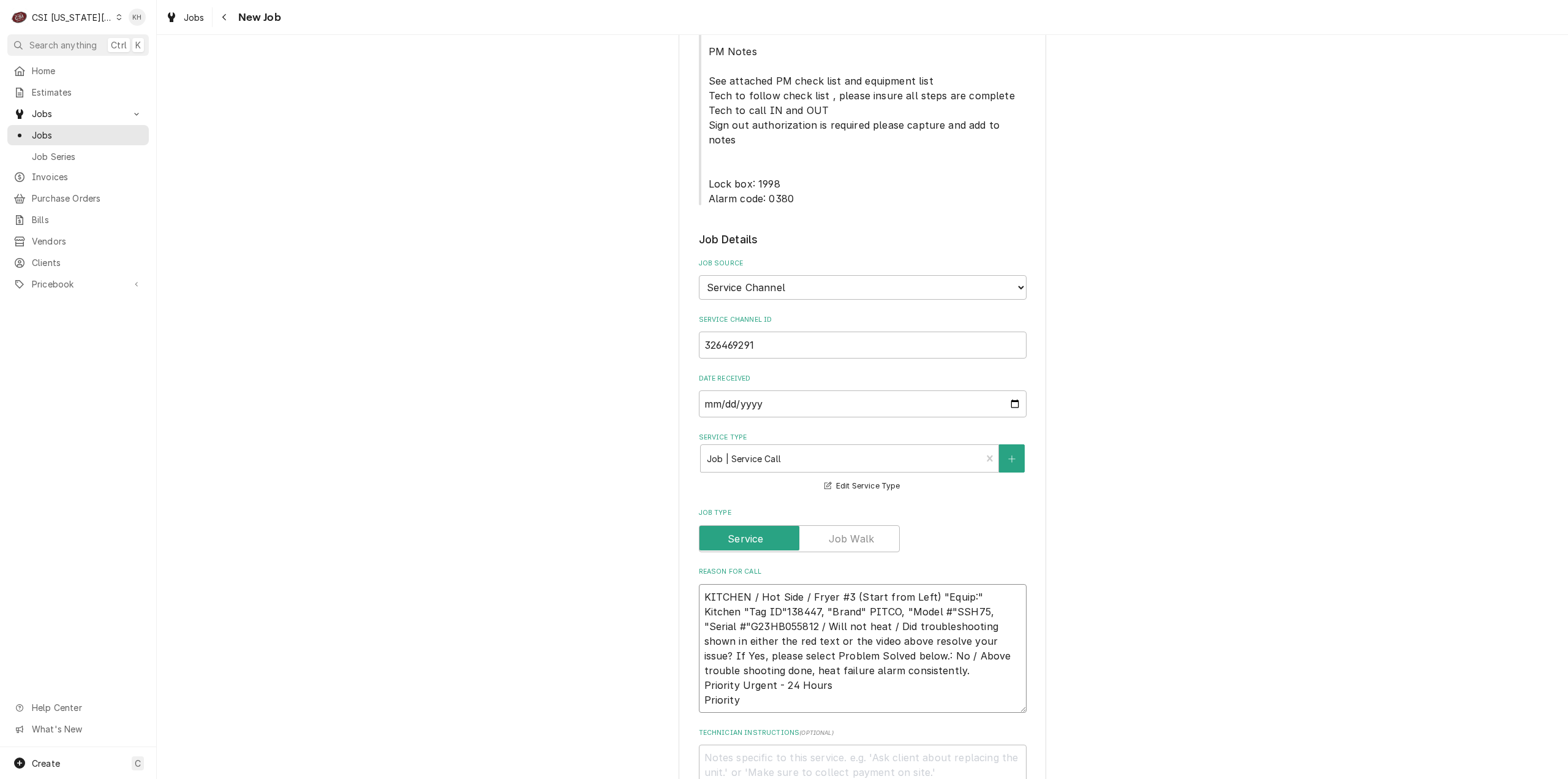
type textarea "KITCHEN / Hot Side / Fryer #3 (Start from Left) "Equip:" Kitchen "Tag ID"138447…"
type textarea "x"
type textarea "KITCHEN / Hot Side / Fryer #3 (Start from Left) "Equip:" Kitchen "Tag ID"138447…"
type textarea "x"
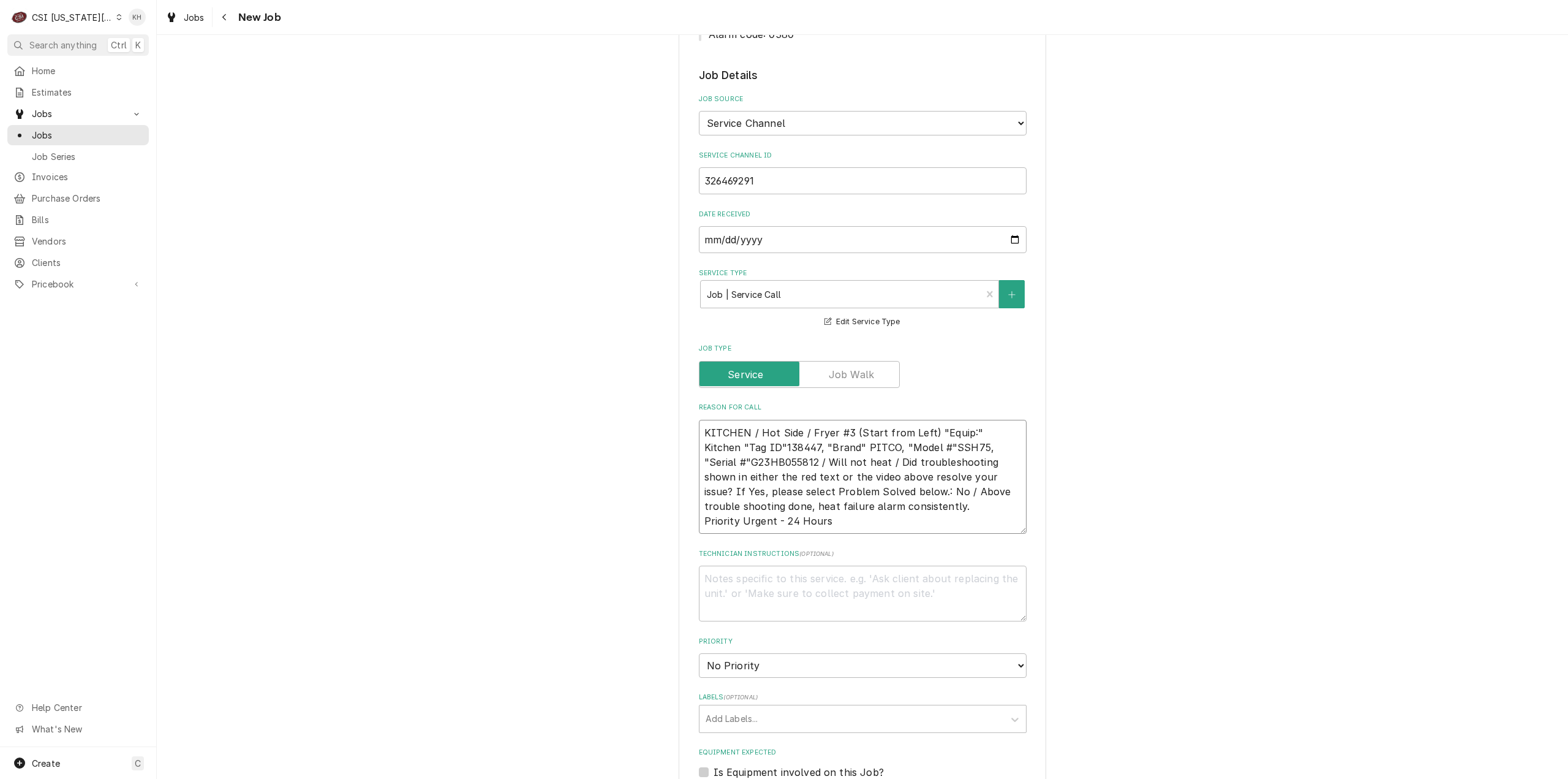
scroll to position [858, 0]
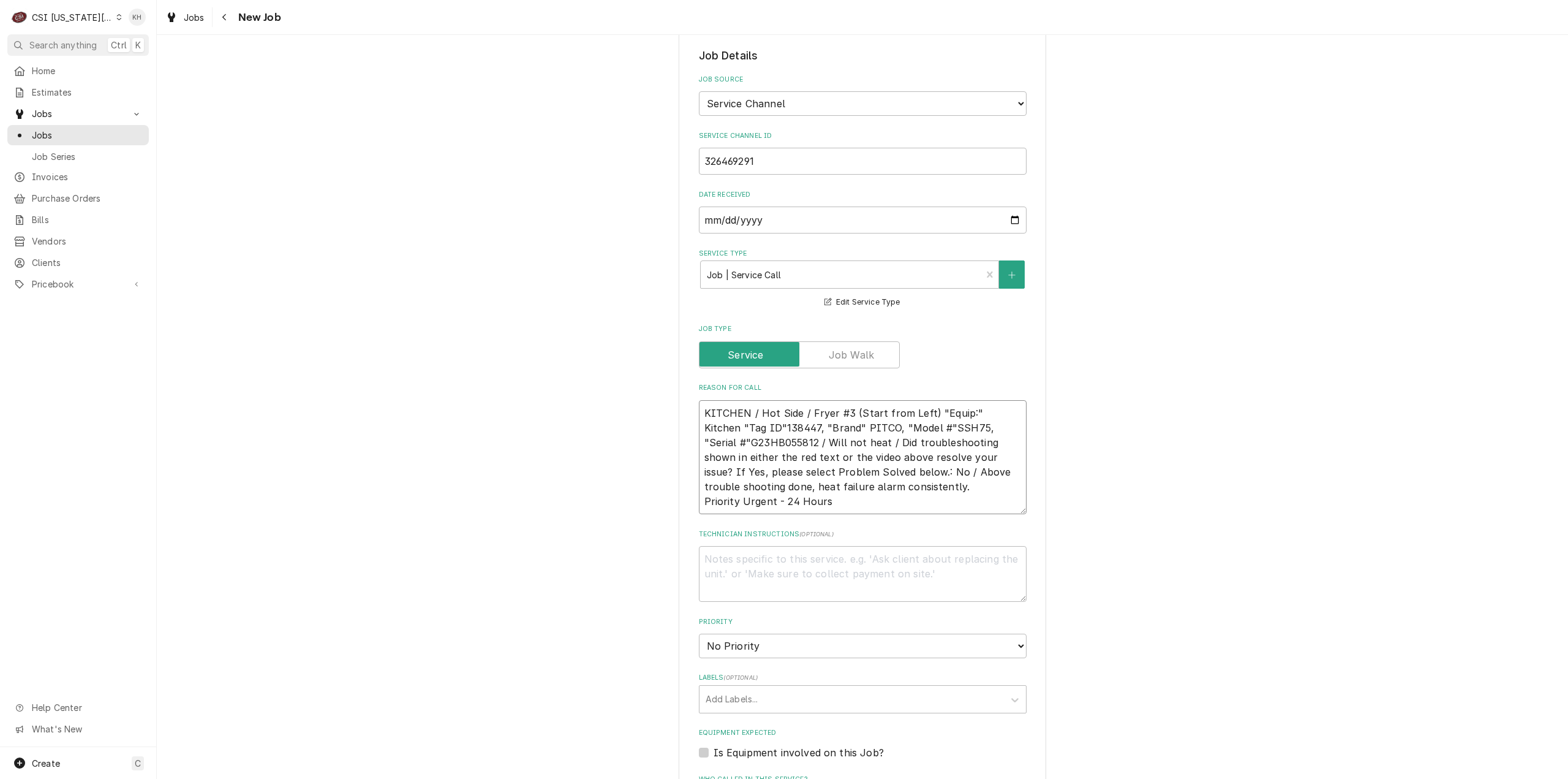
click at [731, 400] on textarea "KITCHEN / Hot Side / Fryer #3 (Start from Left) "Equip:" Kitchen "Tag ID"138447…" at bounding box center [862, 457] width 328 height 114
type textarea "KITCHEN / Hot Side / Fryer #3 (Start from Left) "Equip:" Kitchen "Tag ID"138447…"
click at [714, 745] on label "Is Equipment involved on this Job?" at bounding box center [799, 753] width 170 height 15
click at [714, 745] on input "Equipment Expected" at bounding box center [877, 758] width 328 height 27
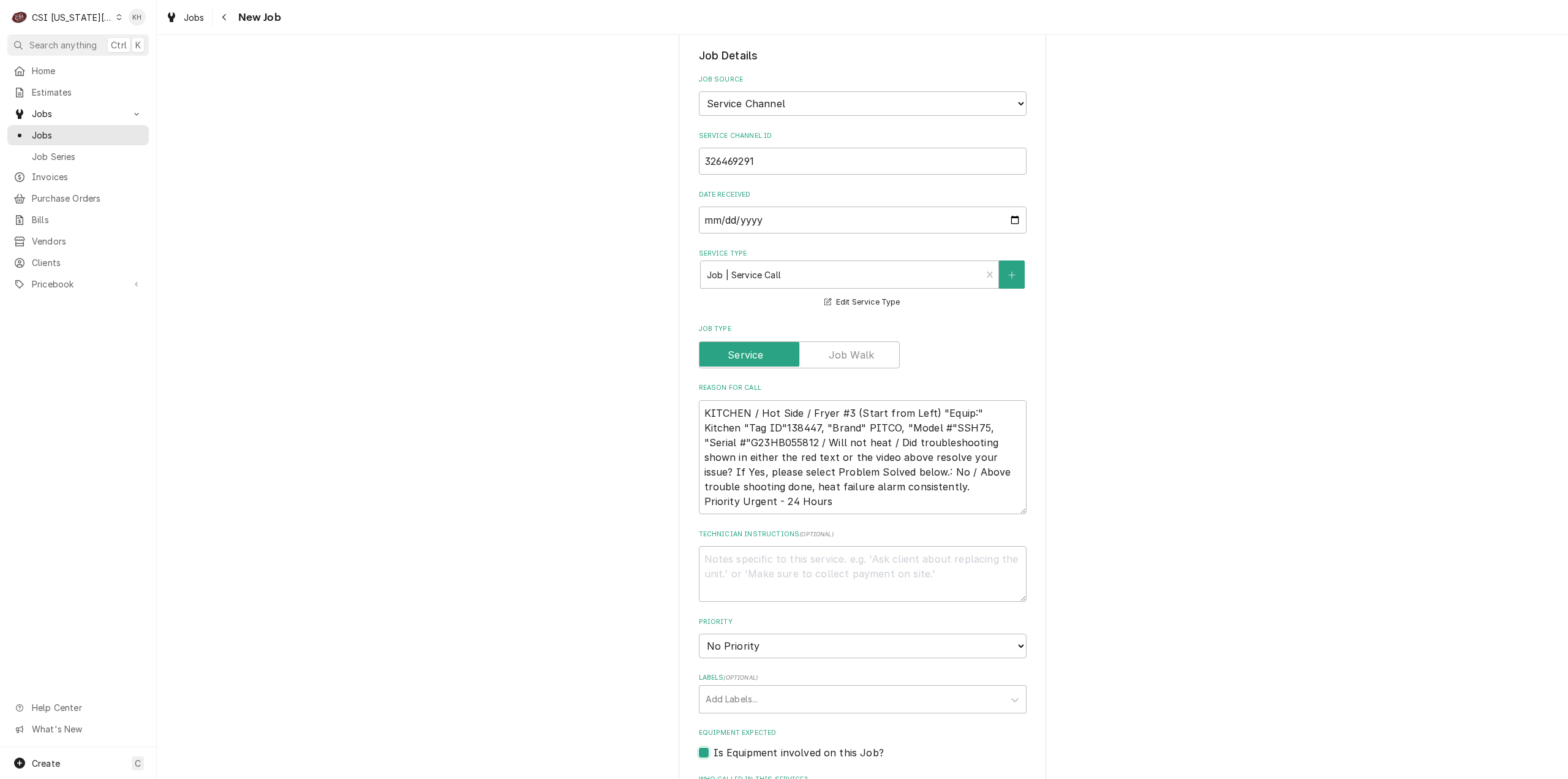
checkbox input "true"
drag, startPoint x: 744, startPoint y: 710, endPoint x: 749, endPoint y: 732, distance: 22.6
paste input "G23HB055812"
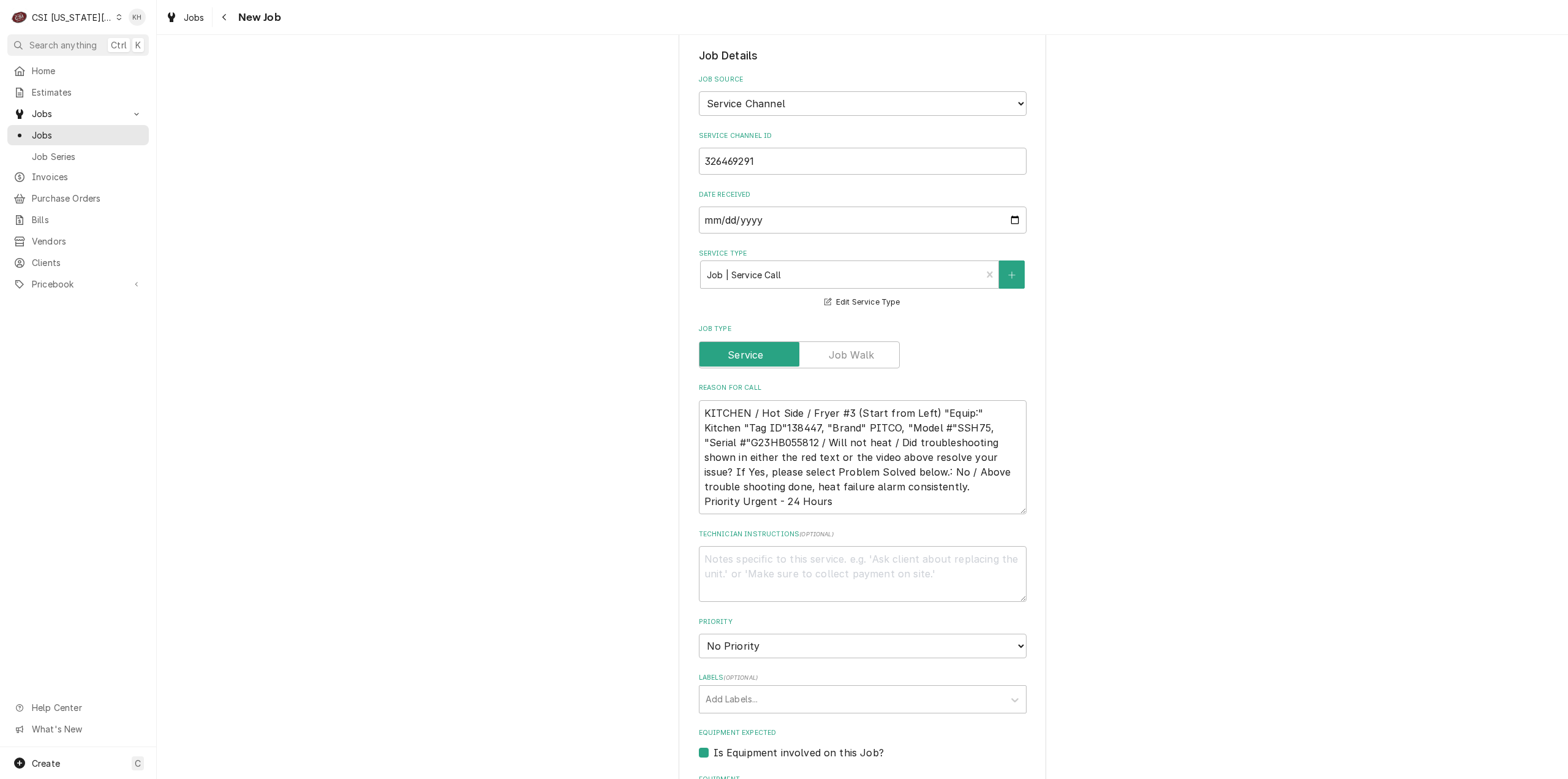
type textarea "x"
type input "G23HB055812"
type textarea "x"
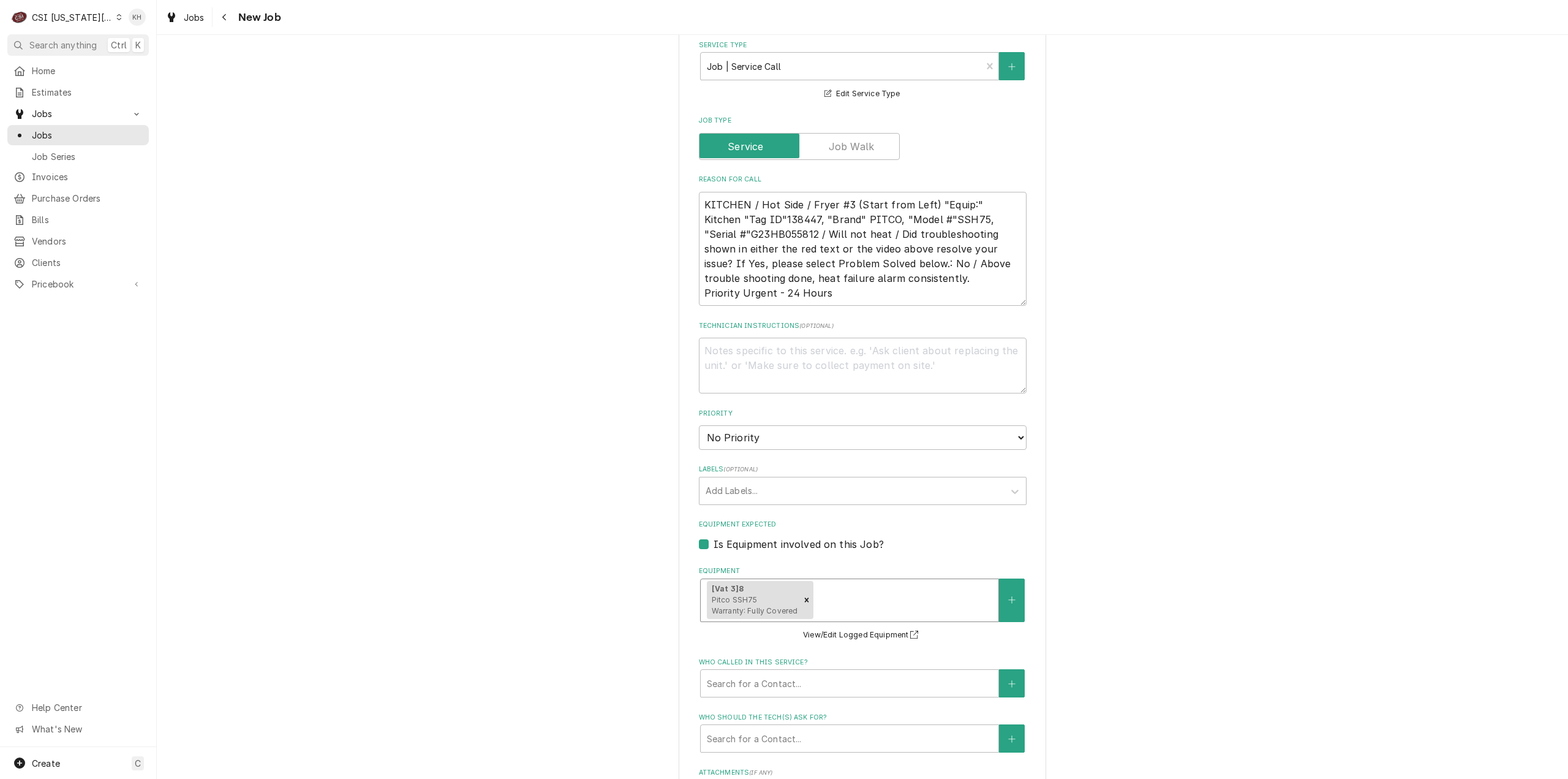
scroll to position [1103, 0]
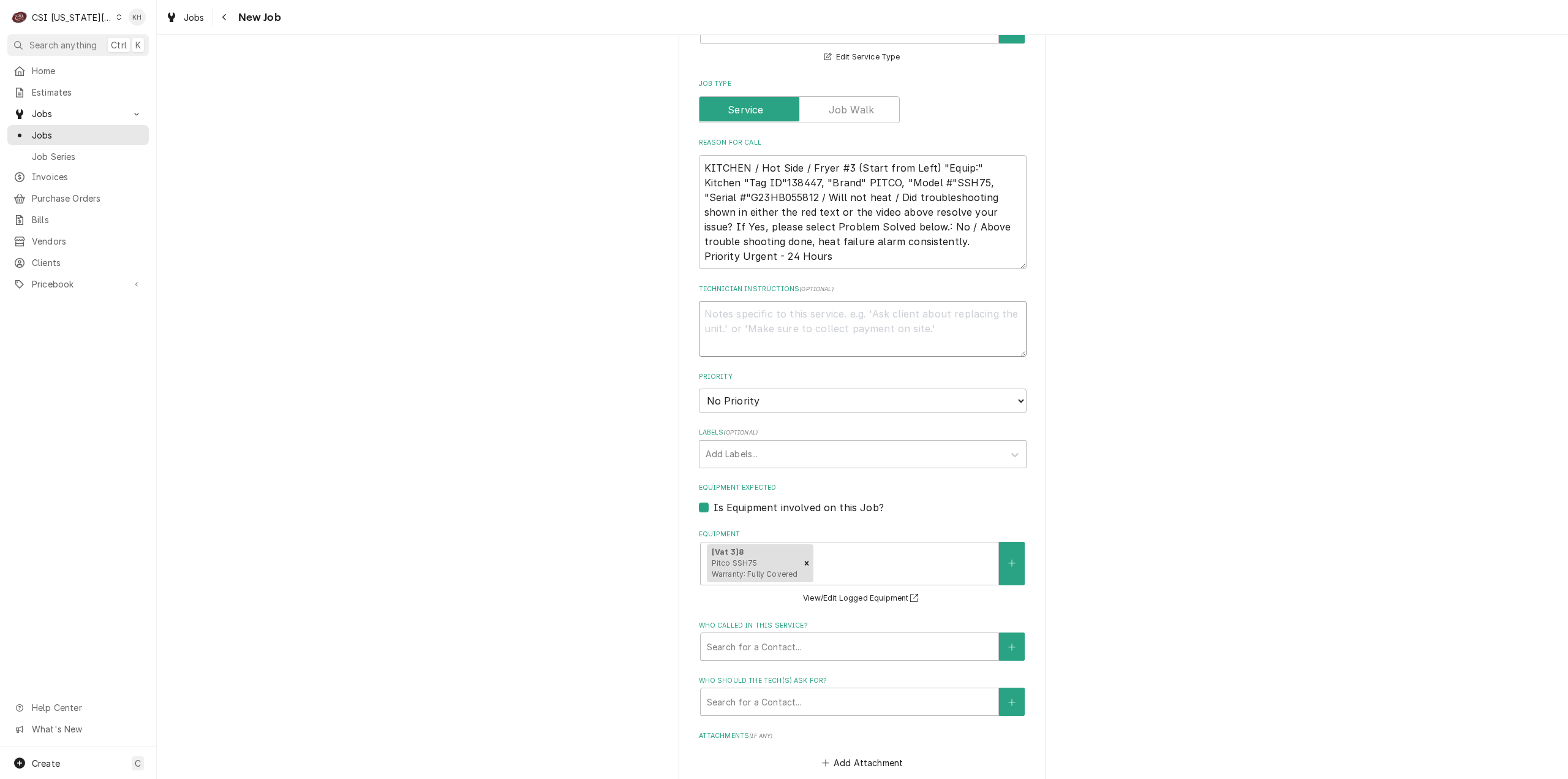
click at [834, 301] on textarea "Technician Instructions ( optional )" at bounding box center [862, 329] width 328 height 56
type textarea "x"
type textarea "N"
type textarea "x"
type textarea "NT"
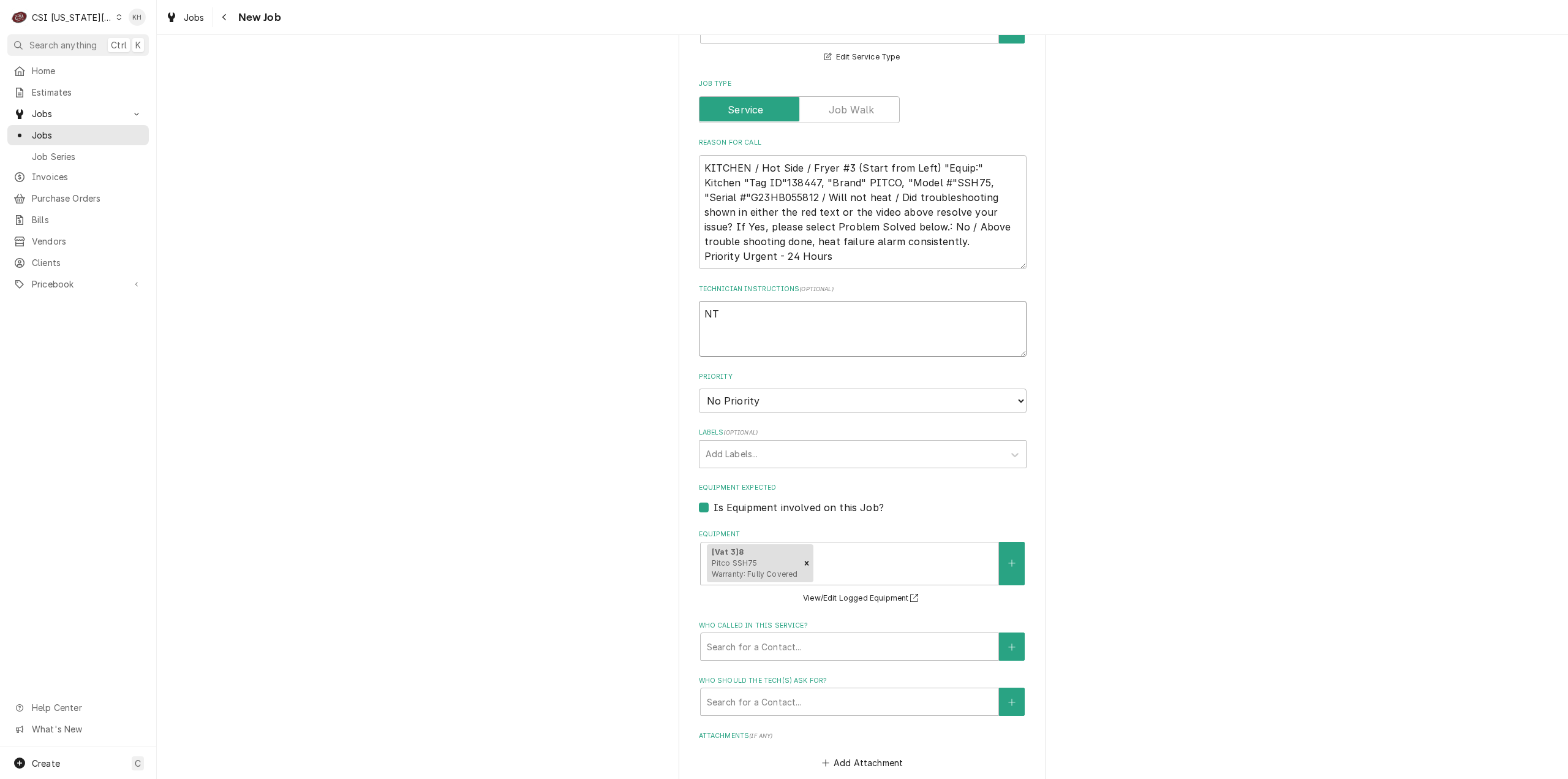
type textarea "x"
type textarea "NTE"
type textarea "x"
type textarea "NTE"
type textarea "x"
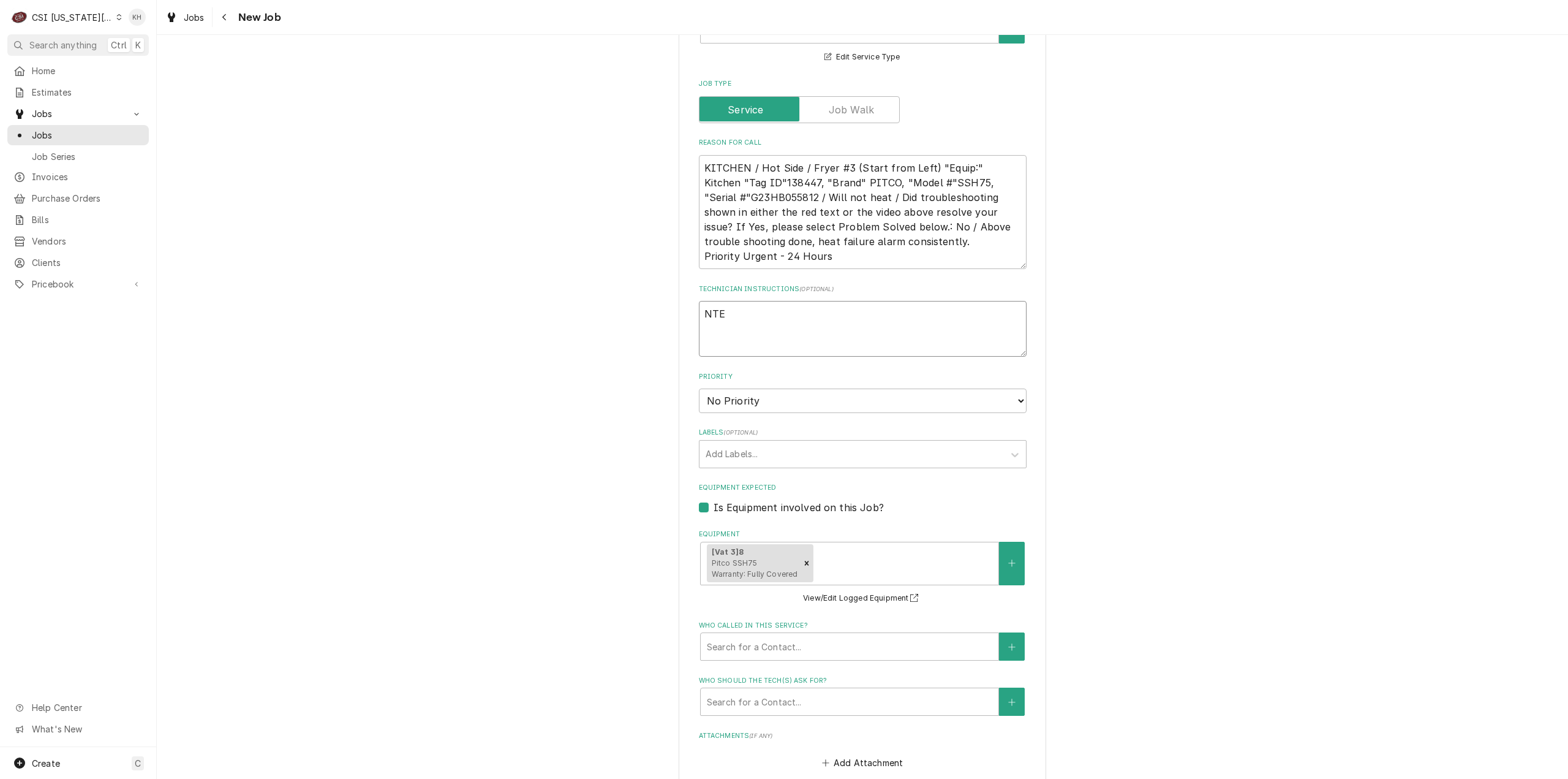
type textarea "NTE $"
type textarea "x"
type textarea "NTE $"
type textarea "x"
type textarea "NTE $ 4"
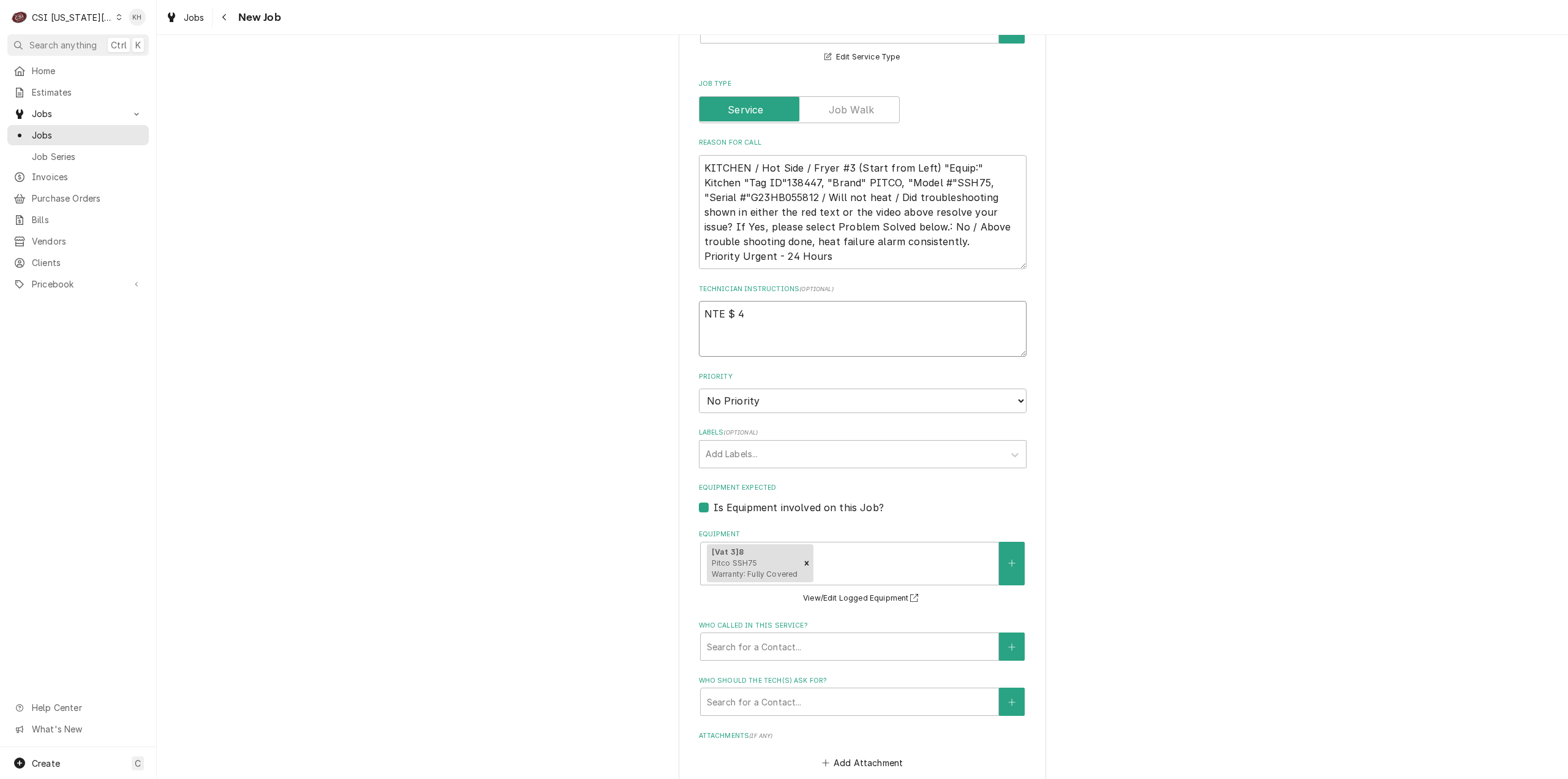
type textarea "x"
type textarea "NTE $ 45"
type textarea "x"
type textarea "NTE $ 450"
type textarea "x"
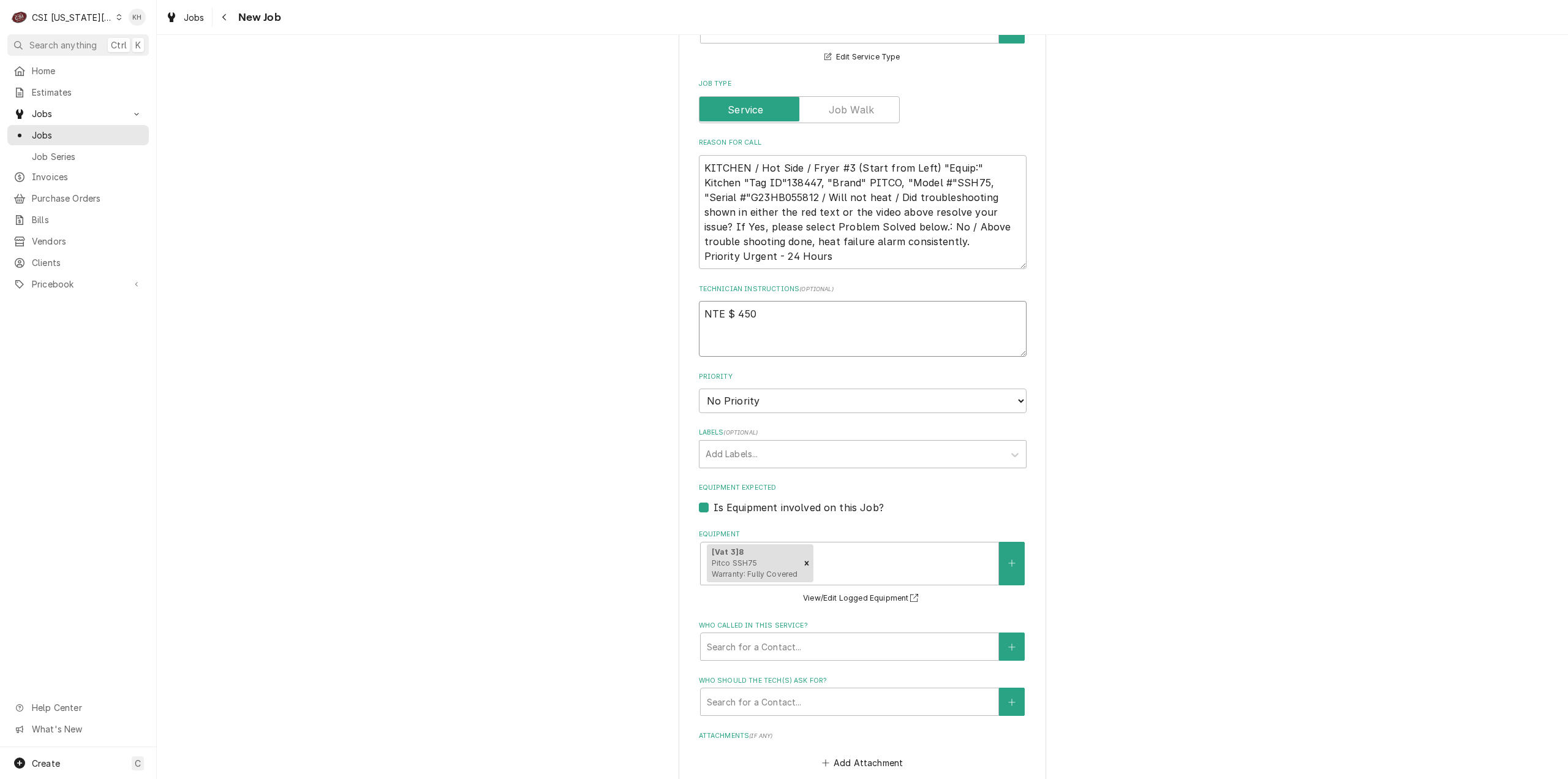
type textarea "NTE $ 450."
type textarea "x"
type textarea "NTE $ 450.0"
type textarea "x"
type textarea "NTE $ 450.00"
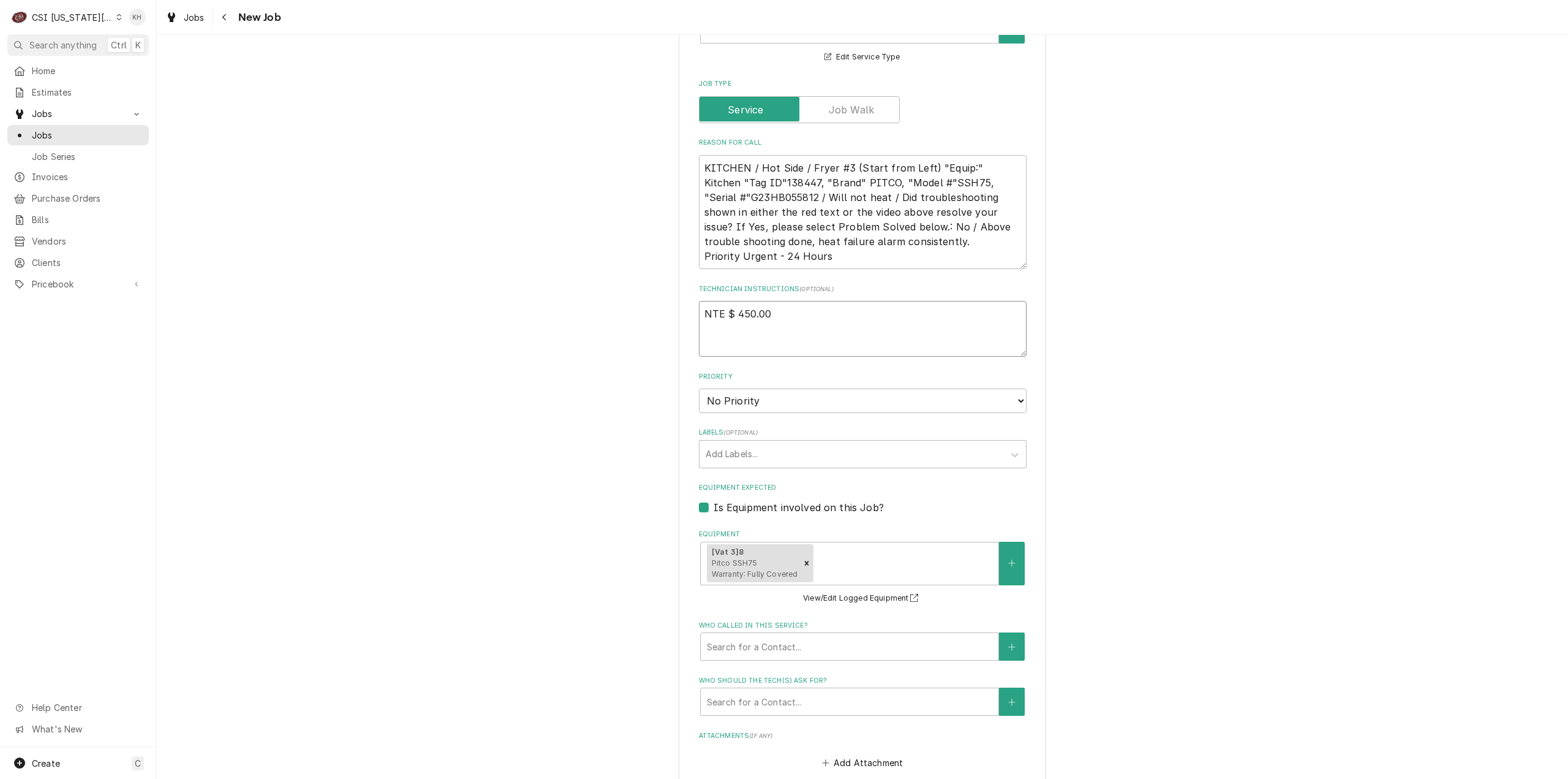
type textarea "x"
type textarea "NTE $ 450.00"
type textarea "x"
type textarea "NTE $ 450.00"
type textarea "x"
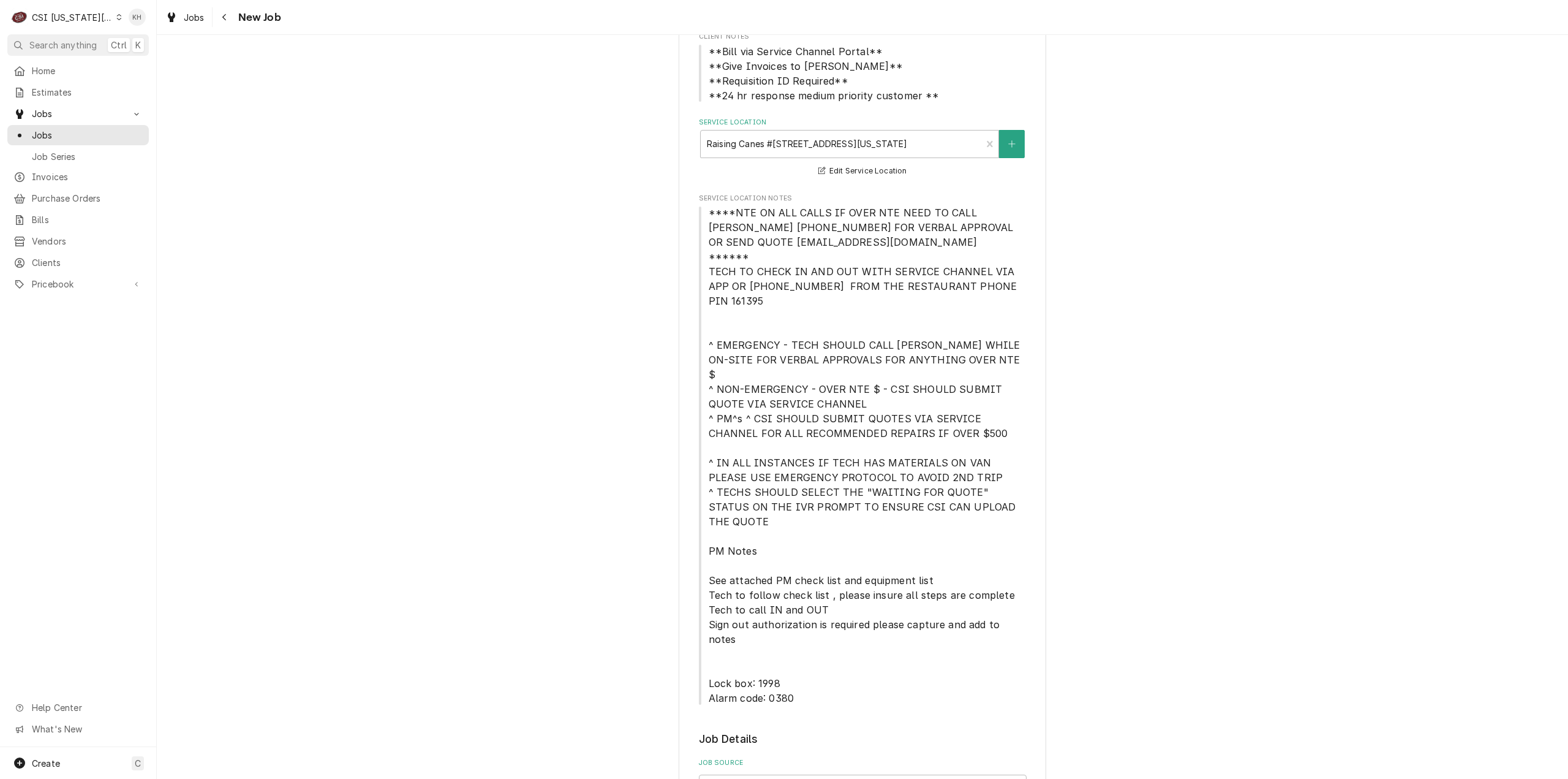
scroll to position [122, 0]
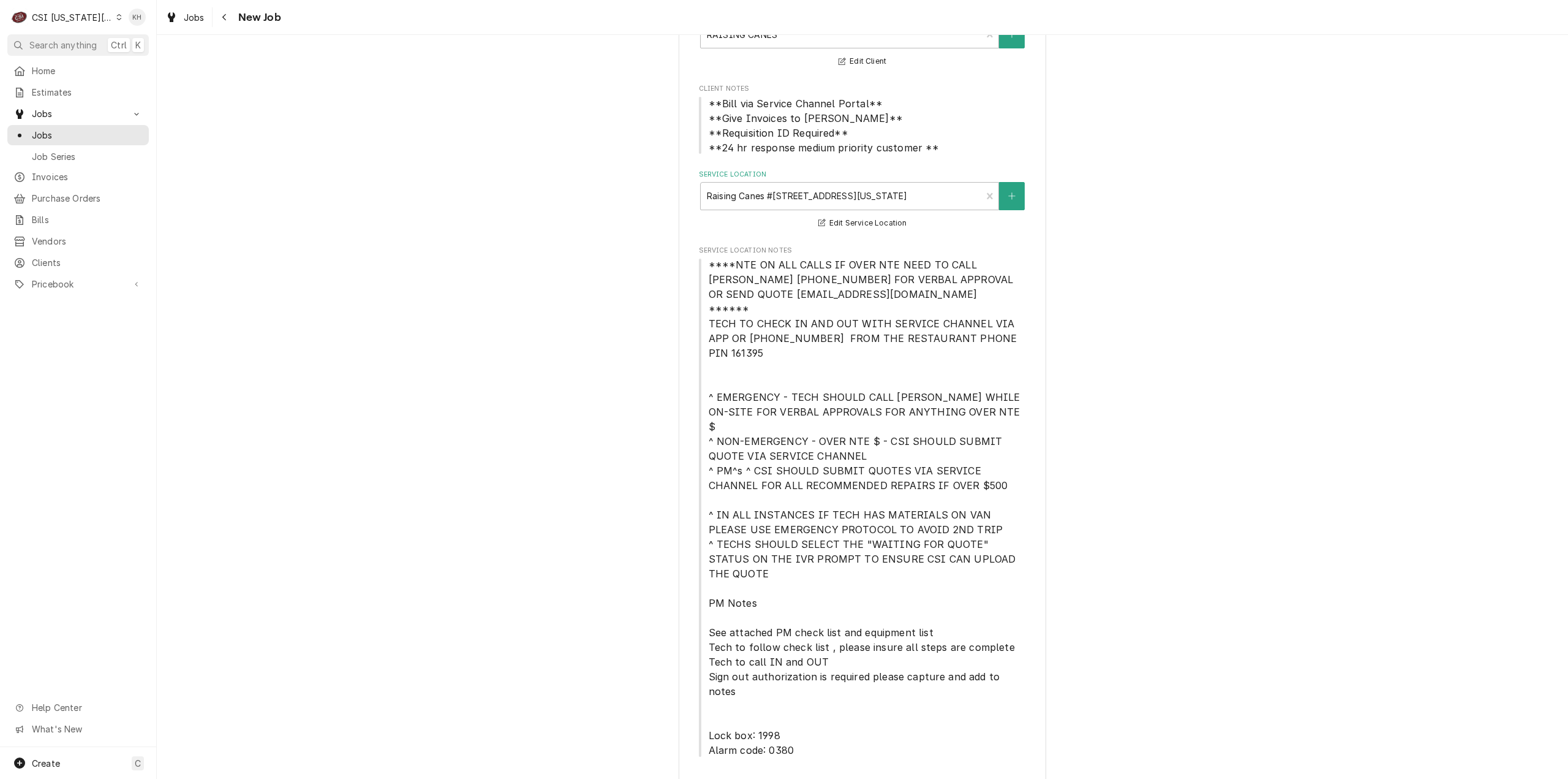
type textarea "NTE $ 450.00"
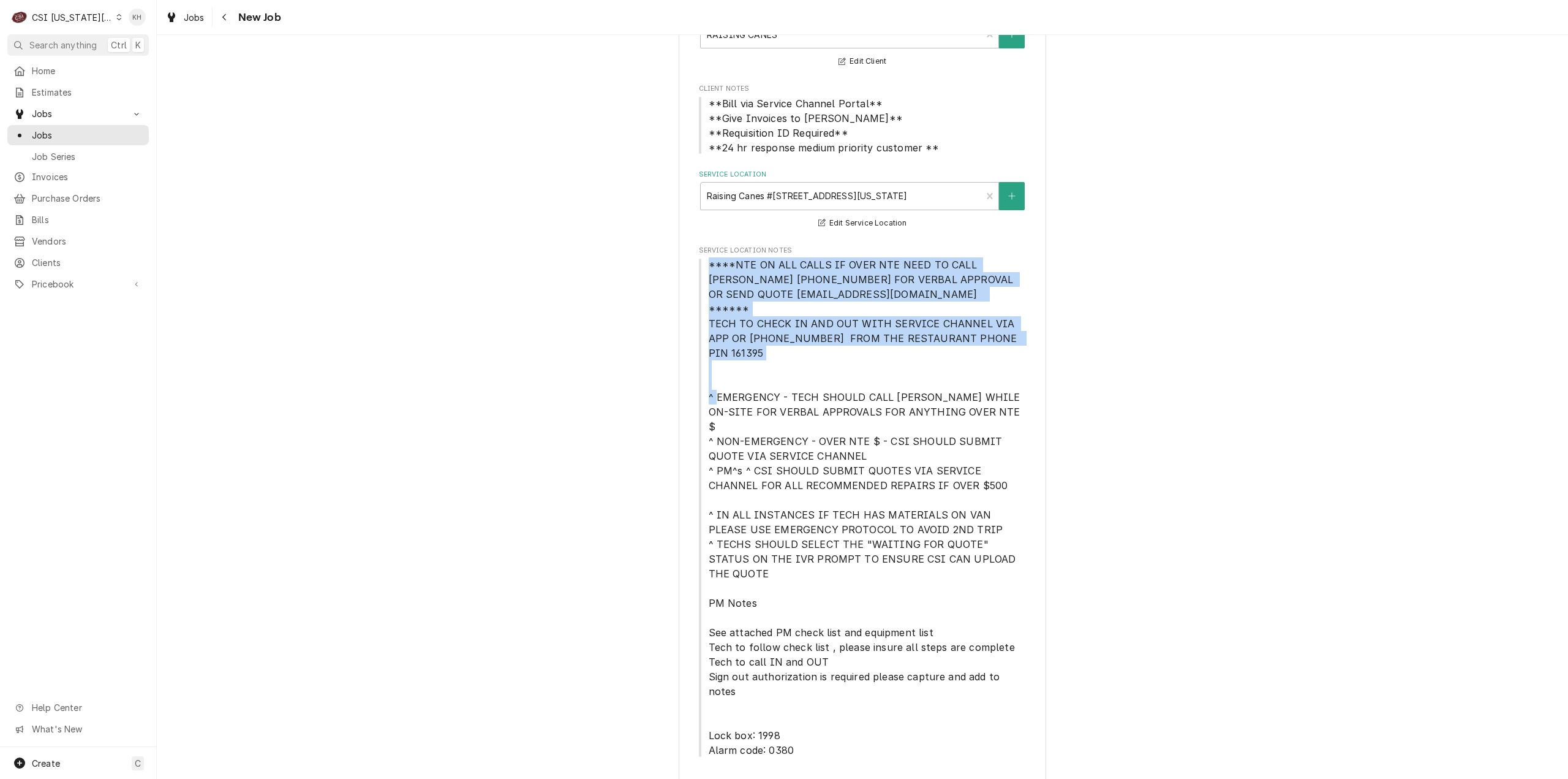
drag, startPoint x: 704, startPoint y: 263, endPoint x: 1017, endPoint y: 325, distance: 319.1
click at [1017, 325] on span "****NTE ON ALL CALLS IF OVER NTE NEED TO CALL JOHN HERBOLSHEIMER 402-380-8262 F…" at bounding box center [862, 507] width 328 height 500
copy span "****NTE ON ALL CALLS IF OVER NTE NEED TO CALL JOHN HERBOLSHEIMER 402-380-8262 F…"
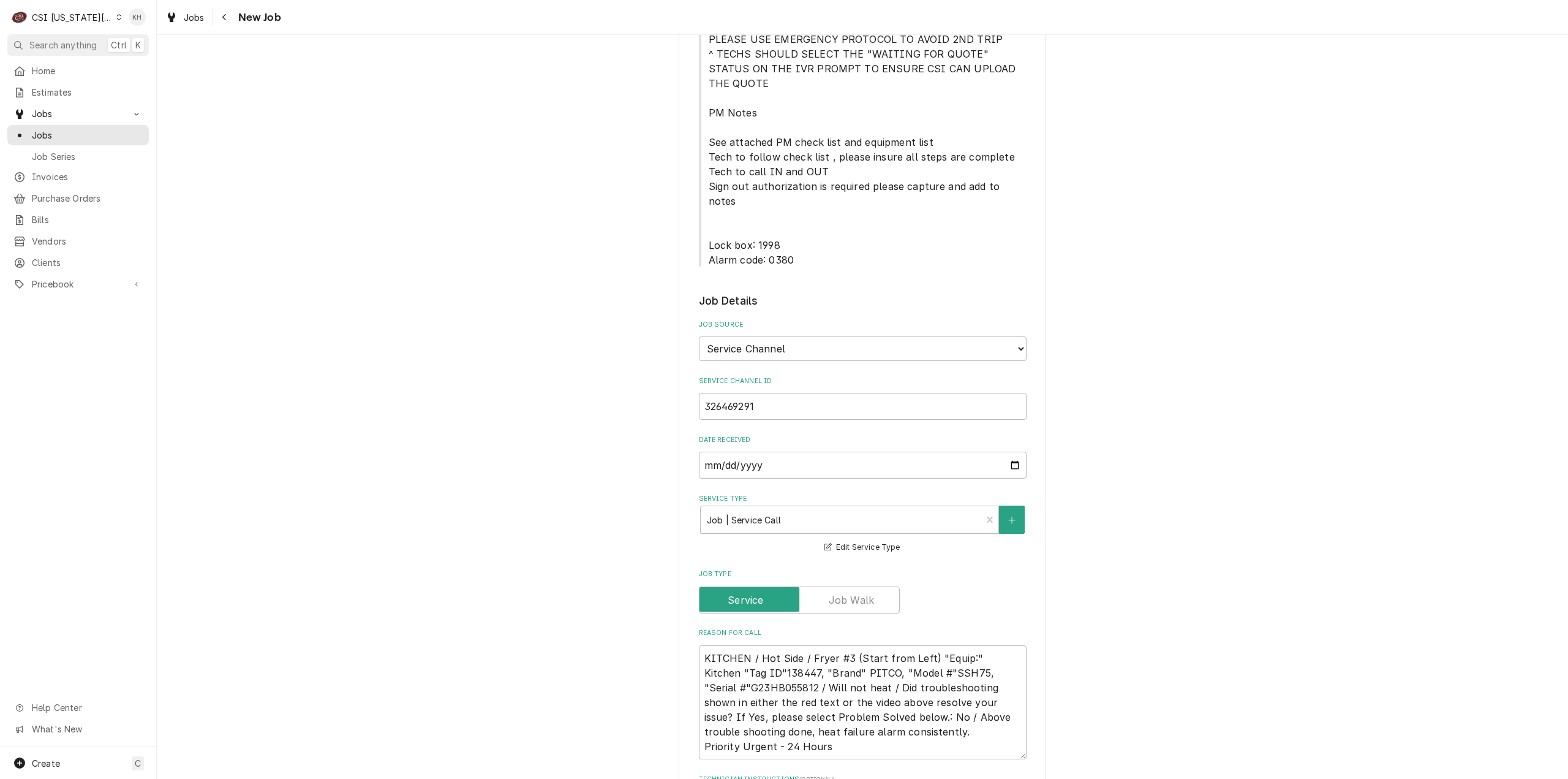
scroll to position [796, 0]
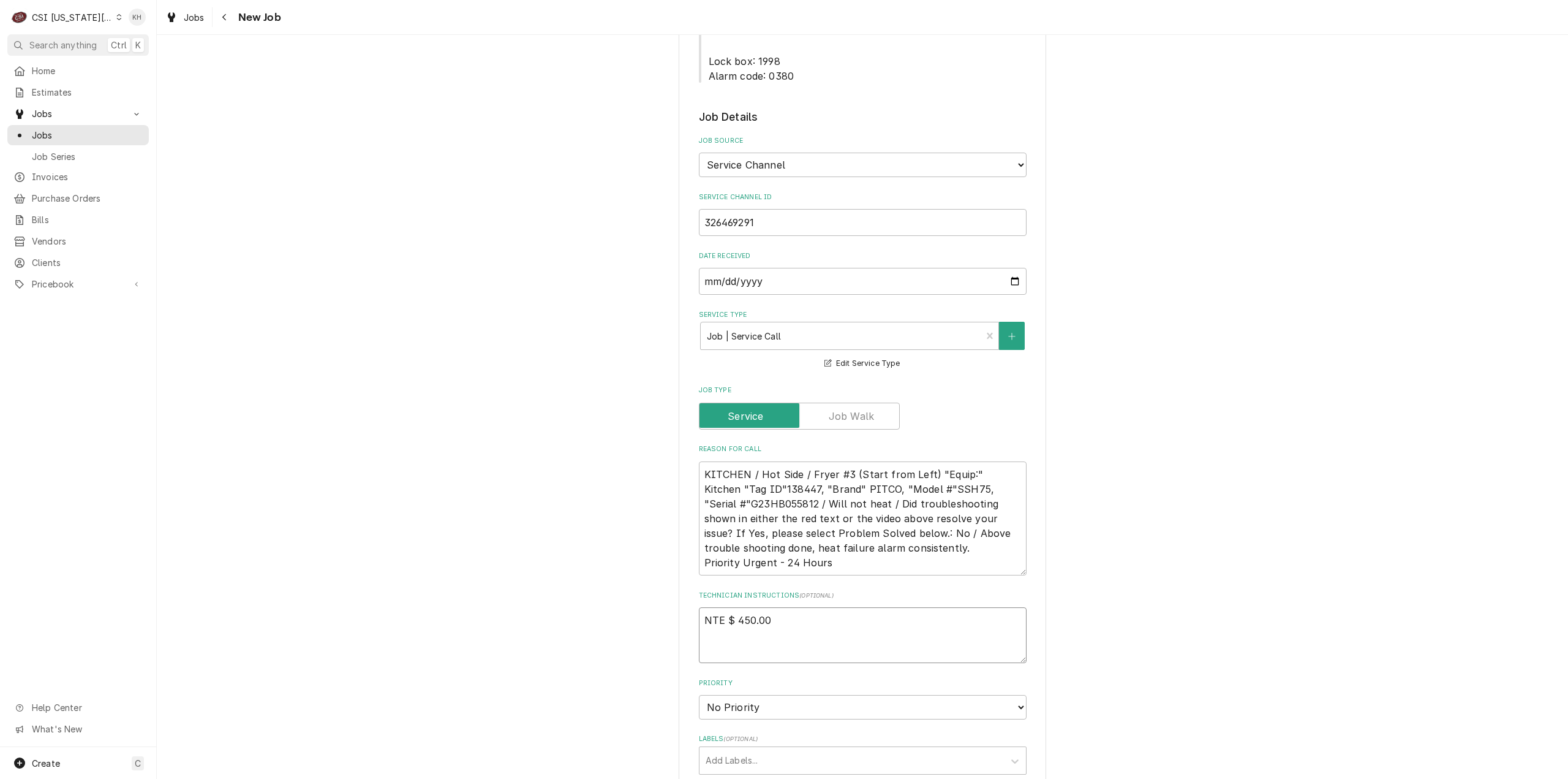
click at [718, 607] on textarea "NTE $ 450.00" at bounding box center [862, 635] width 328 height 56
paste textarea "****NTE ON ALL CALLS IF OVER NTE NEED TO CALL JOHN HERBOLSHEIMER 402-380-8262 F…"
type textarea "x"
type textarea "NTE $ 450.00 ****NTE ON ALL CALLS IF OVER NTE NEED TO CALL JOHN HERBOLSHEIMER 4…"
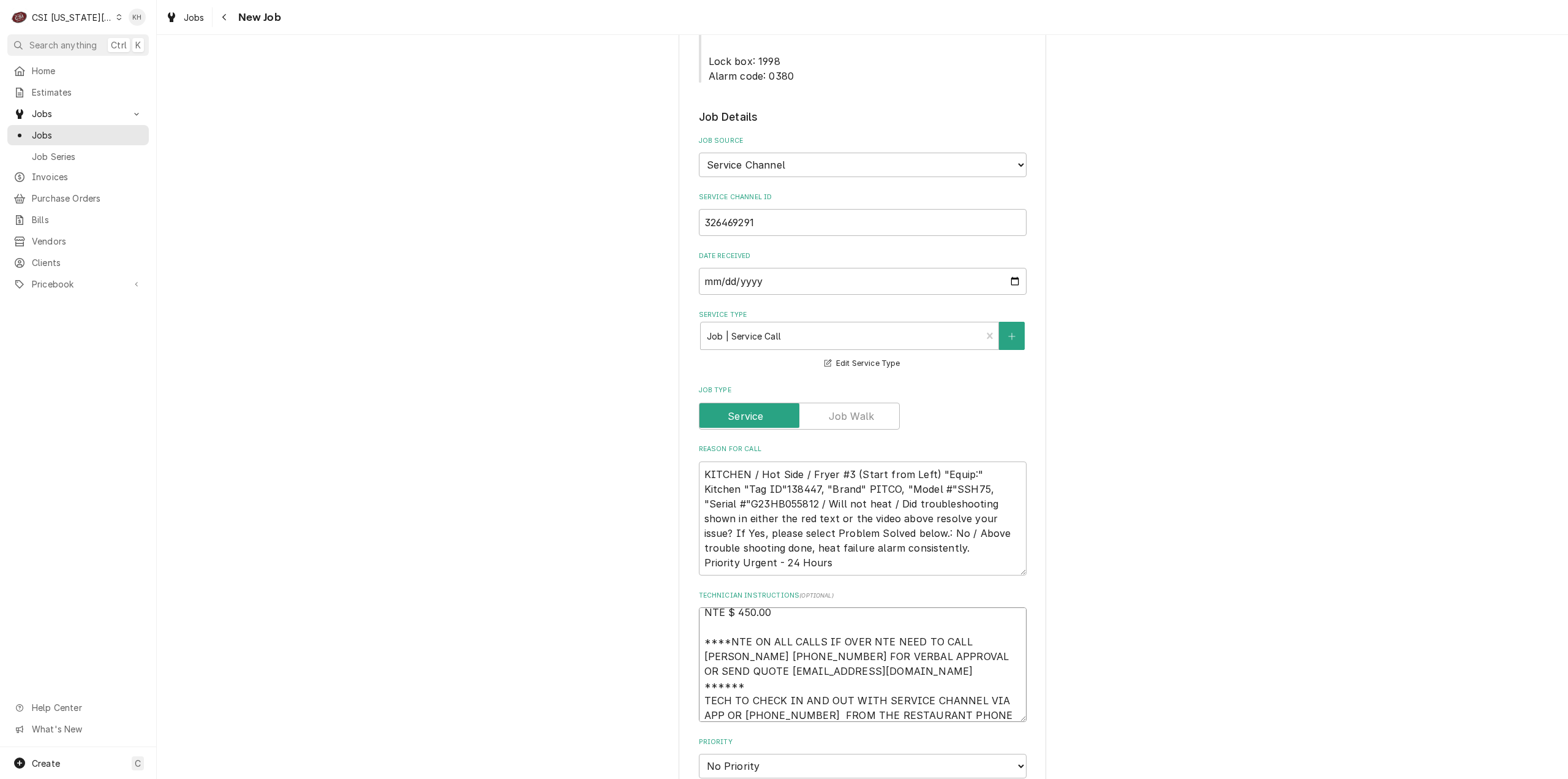
type textarea "x"
type textarea "NTE $ 450.00 ****NTE ON ALL CALLS IF OVER NTE NEED TO CALL JOHN HERBOLSHEIMER 4…"
type textarea "x"
type textarea "NTE $ 450.00 ****NTE ON ALL CALLS IF OVER NTE NEED TO CALL JOHN HERBOLSHEIMER 4…"
type textarea "x"
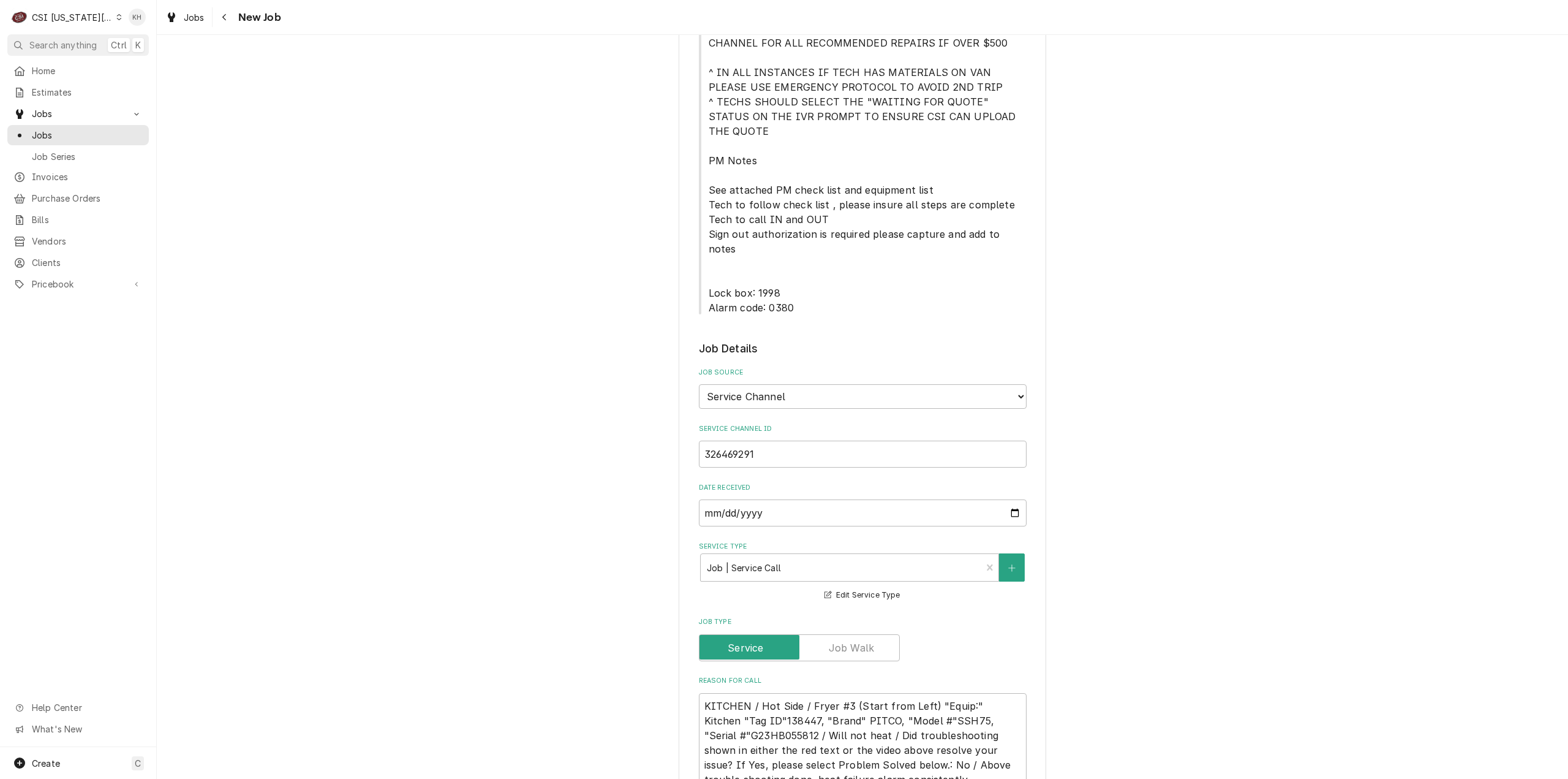
scroll to position [429, 0]
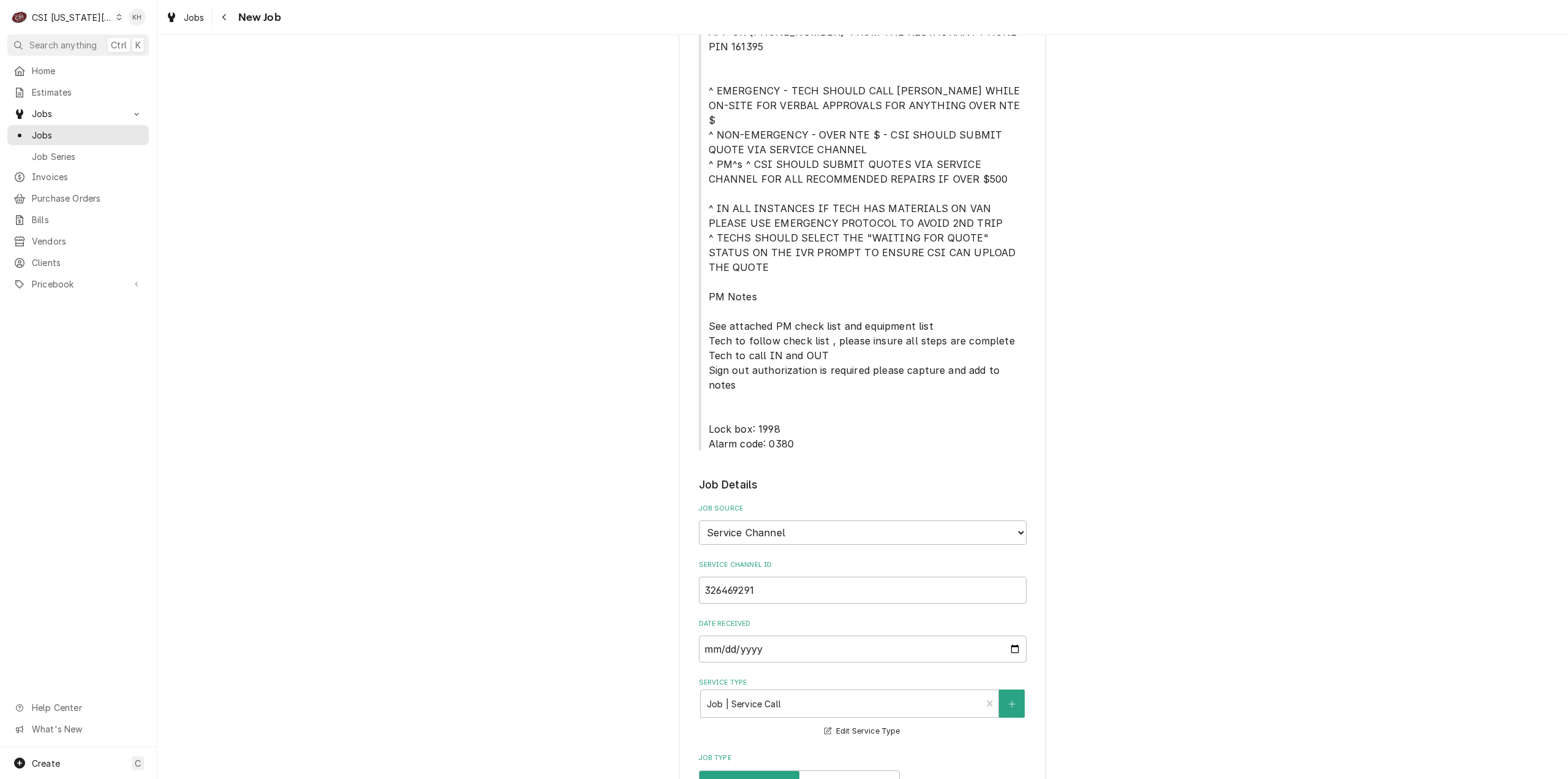
type textarea "NTE $ 450.00 ****NTE ON ALL CALLS IF OVER NTE NEED TO CALL JOHN HERBOLSHEIMER 4…"
drag, startPoint x: 788, startPoint y: 374, endPoint x: 706, endPoint y: 359, distance: 83.4
click at [706, 359] on span "****NTE ON ALL CALLS IF OVER NTE NEED TO CALL JOHN HERBOLSHEIMER 402-380-8262 F…" at bounding box center [862, 201] width 328 height 500
copy span "Lock box: 1998 Alarm code: 0380"
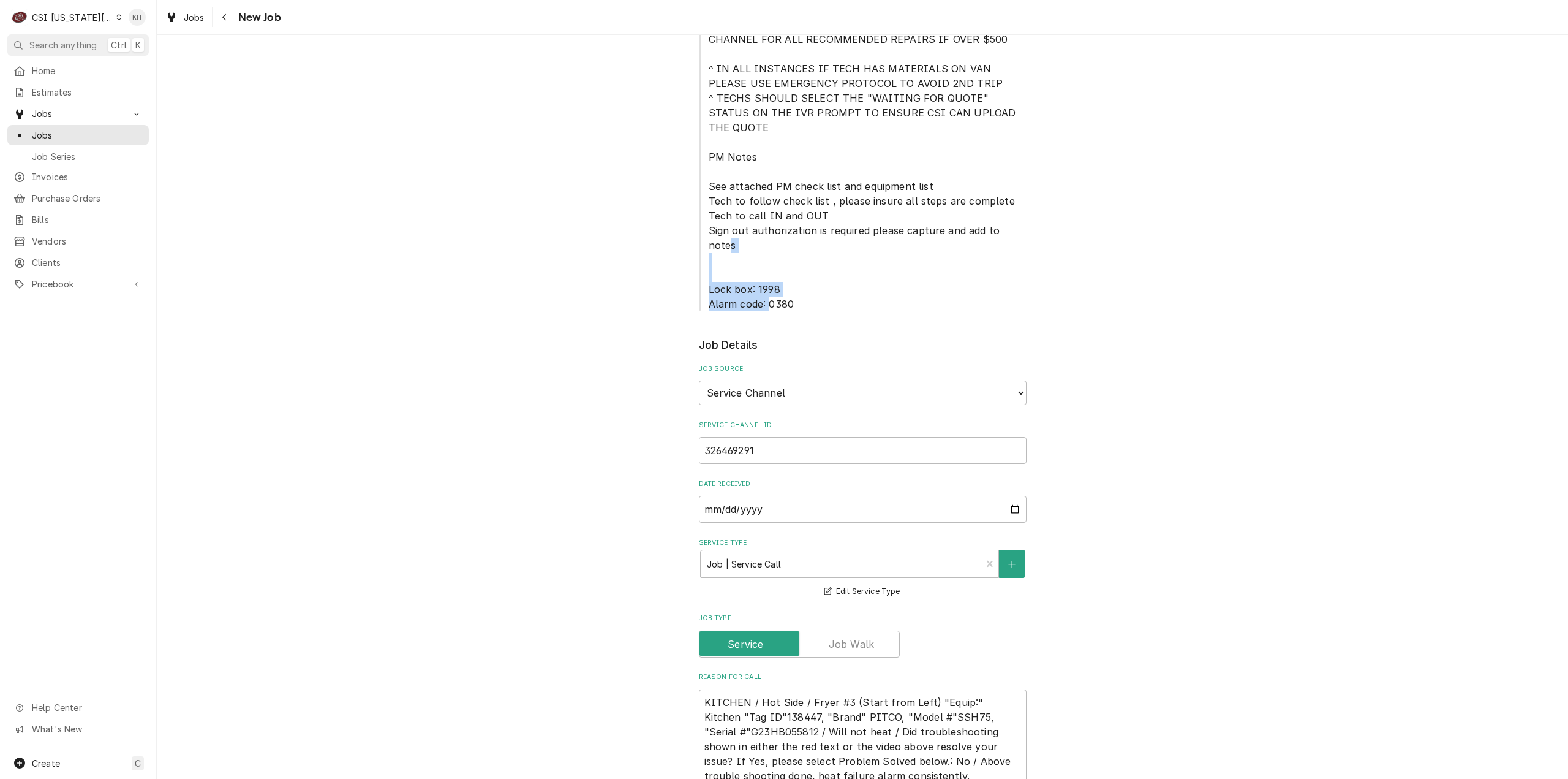
scroll to position [796, 0]
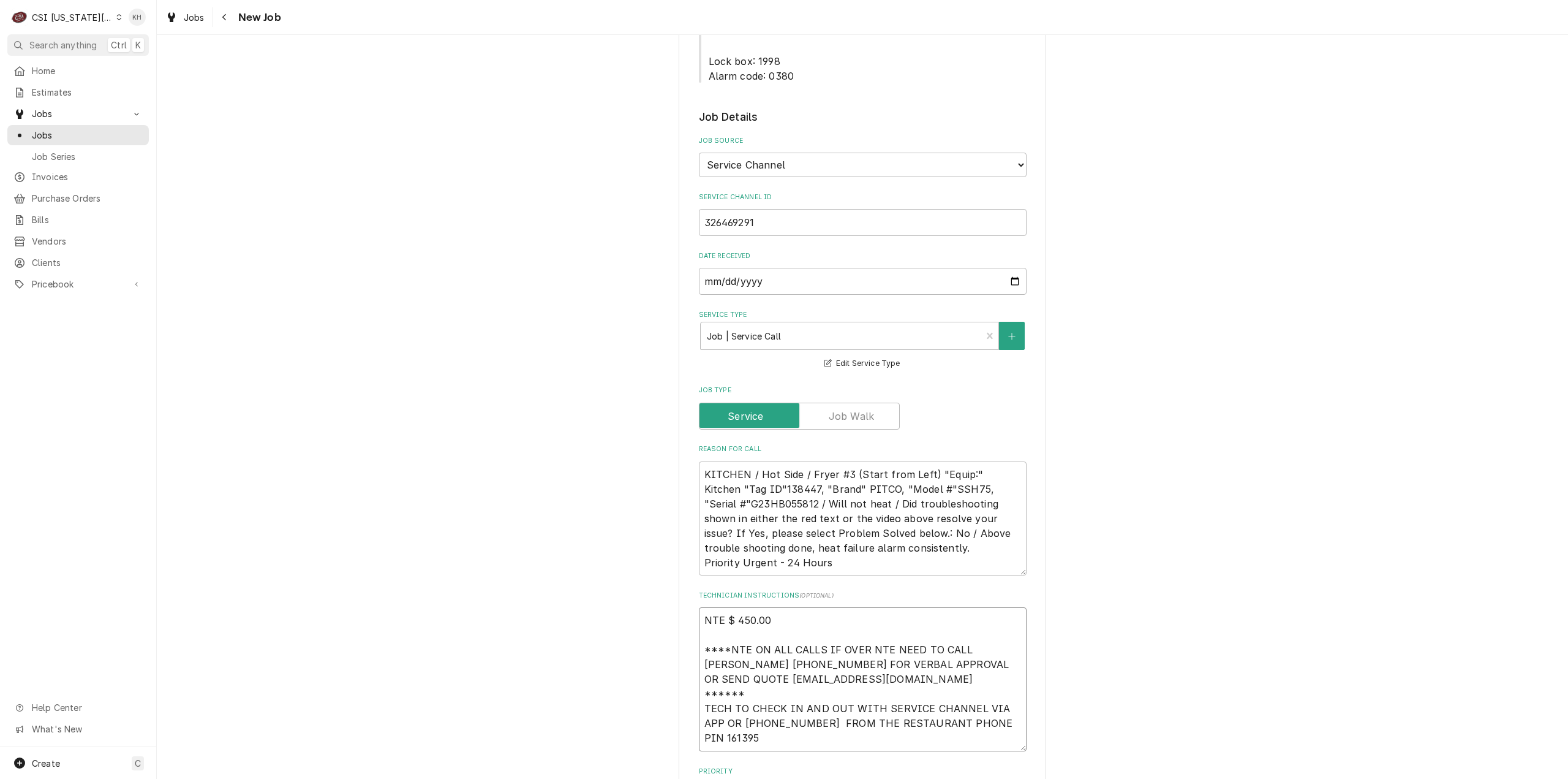
click at [726, 663] on textarea "NTE $ 450.00 ****NTE ON ALL CALLS IF OVER NTE NEED TO CALL JOHN HERBOLSHEIMER 4…" at bounding box center [862, 679] width 328 height 144
click at [712, 678] on fieldset "Job Details Job Source Direct (Phone/Email/etc.) Service Channel Corrigo Ecotra…" at bounding box center [862, 780] width 328 height 1342
click at [708, 667] on textarea "NTE $ 450.00 ****NTE ON ALL CALLS IF OVER NTE NEED TO CALL JOHN HERBOLSHEIMER 4…" at bounding box center [862, 679] width 328 height 144
paste textarea "Lock box: 1998 Alarm code: 0380"
type textarea "x"
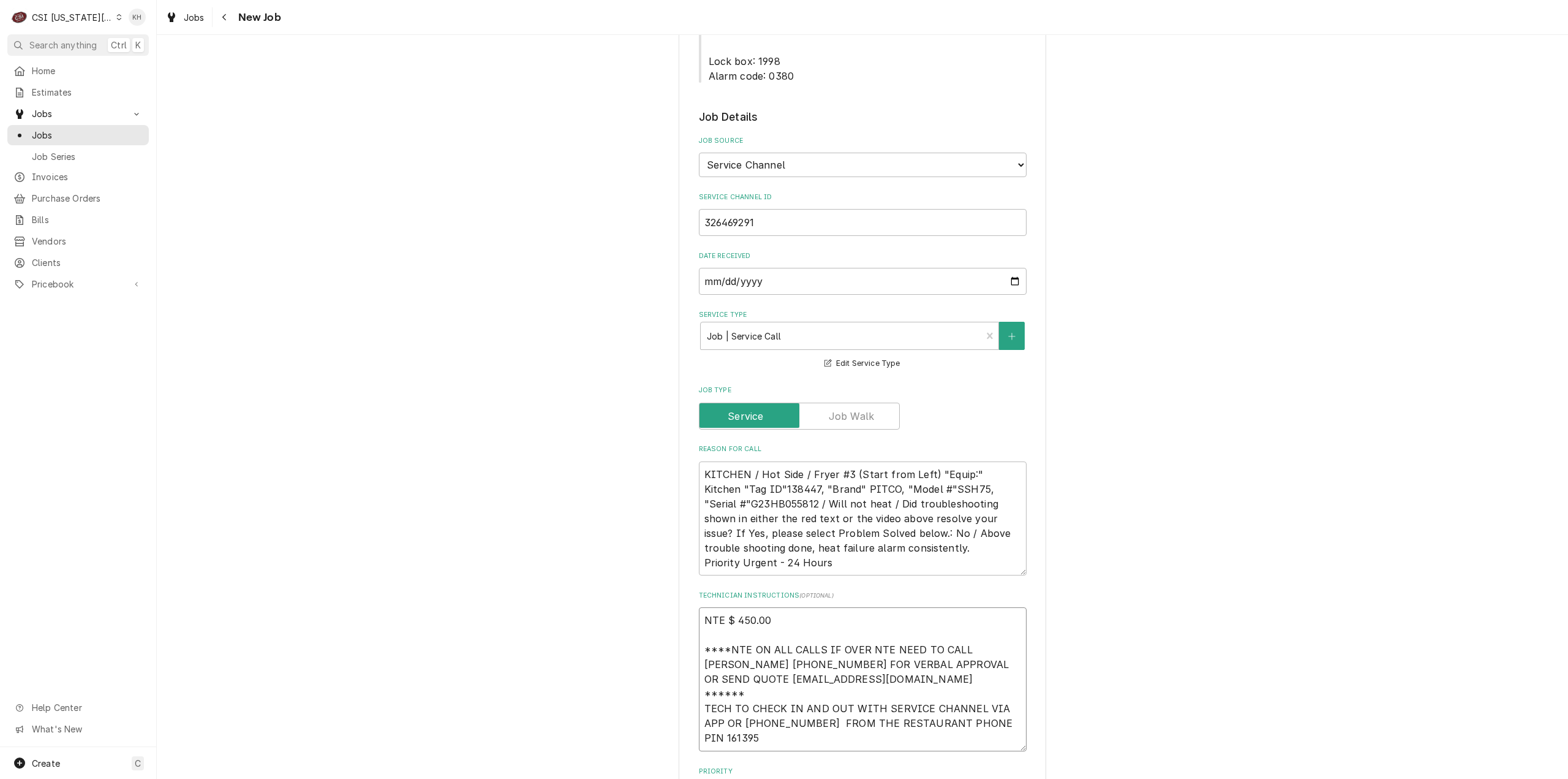
type textarea "NTE $ 450.00 ****NTE ON ALL CALLS IF OVER NTE NEED TO CALL JOHN HERBOLSHEIMER 4…"
type textarea "x"
type textarea "NTE $ 450.00 ****NTE ON ALL CALLS IF OVER NTE NEED TO CALL JOHN HERBOLSHEIMER 4…"
type textarea "x"
type textarea "NTE $ 450.00 ****NTE ON ALL CALLS IF OVER NTE NEED TO CALL JOHN HERBOLSHEIMER 4…"
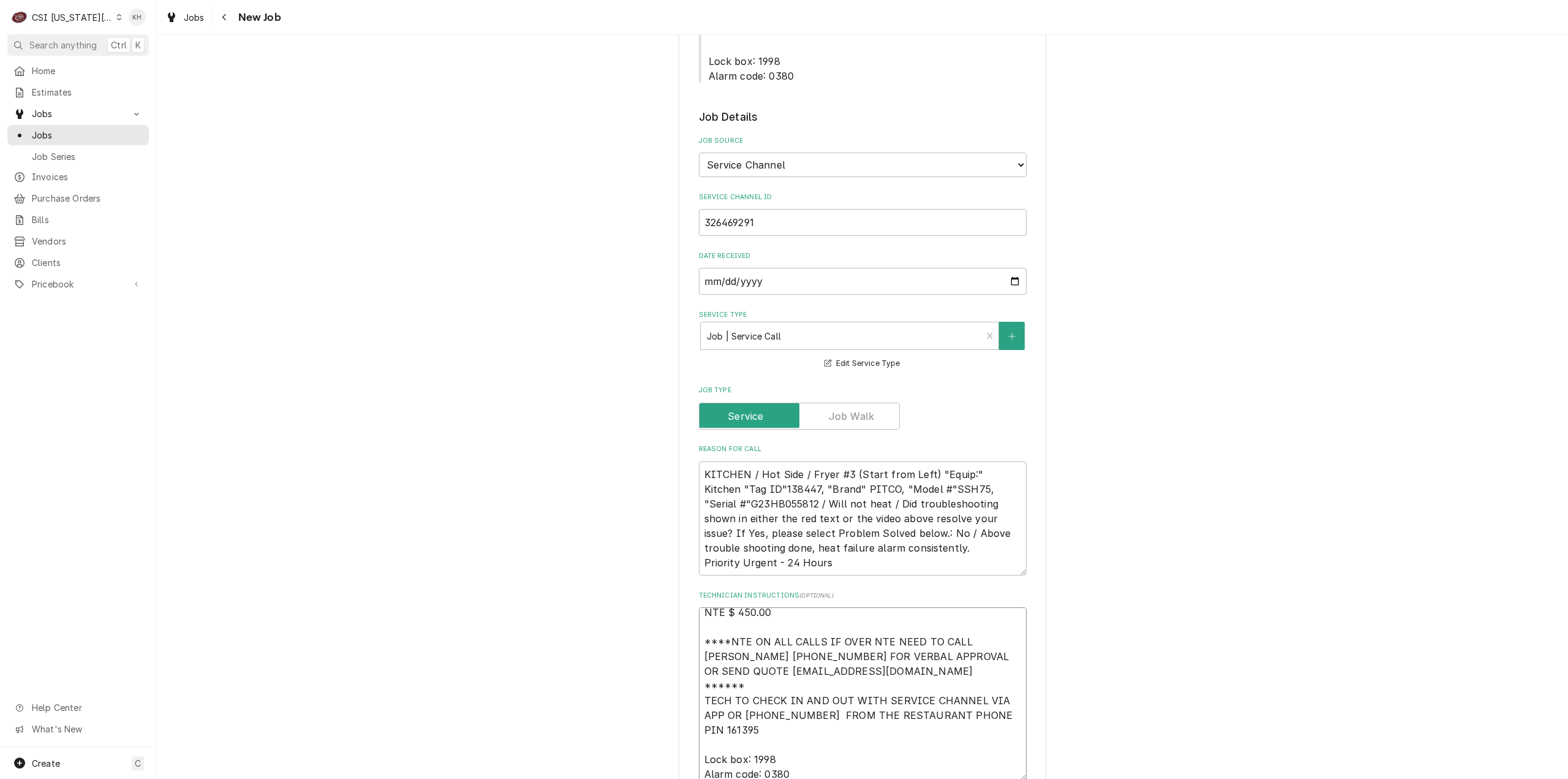
type textarea "x"
type textarea "NTE $ 450.00 ****NTE ON ALL CALLS IF OVER NTE NEED TO CALL JOHN HERBOLSHEIMER 4…"
type textarea "x"
type textarea "NTE $ 450.00 ****NTE ON ALL CALLS IF OVER NTE NEED TO CALL JOHN HERBOLSHEIMER 4…"
type textarea "x"
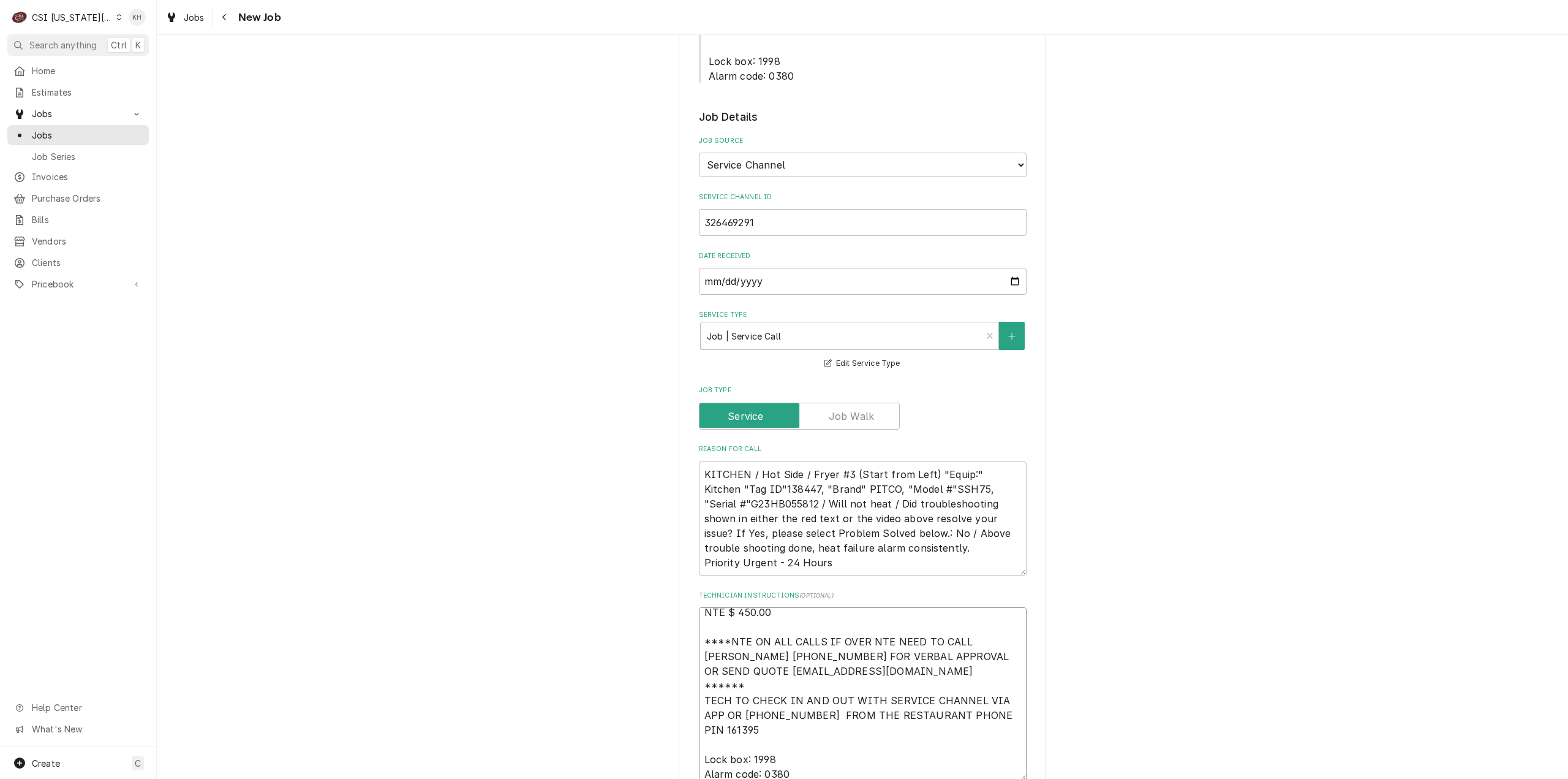
type textarea "NTE $ 450.00 ****NTE ON ALL CALLS IF OVER NTE NEED TO CALL JOHN HERBOLSHEIMER 4…"
type textarea "x"
type textarea "NTE $ 450.00 ****NTE ON ALL CALLS IF OVER NTE NEED TO CALL JOHN HERBOLSHEIMER 4…"
type textarea "x"
type textarea "NTE $ 450.00 ****NTE ON ALL CALLS IF OVER NTE NEED TO CALL JOHN HERBOLSHEIMER 4…"
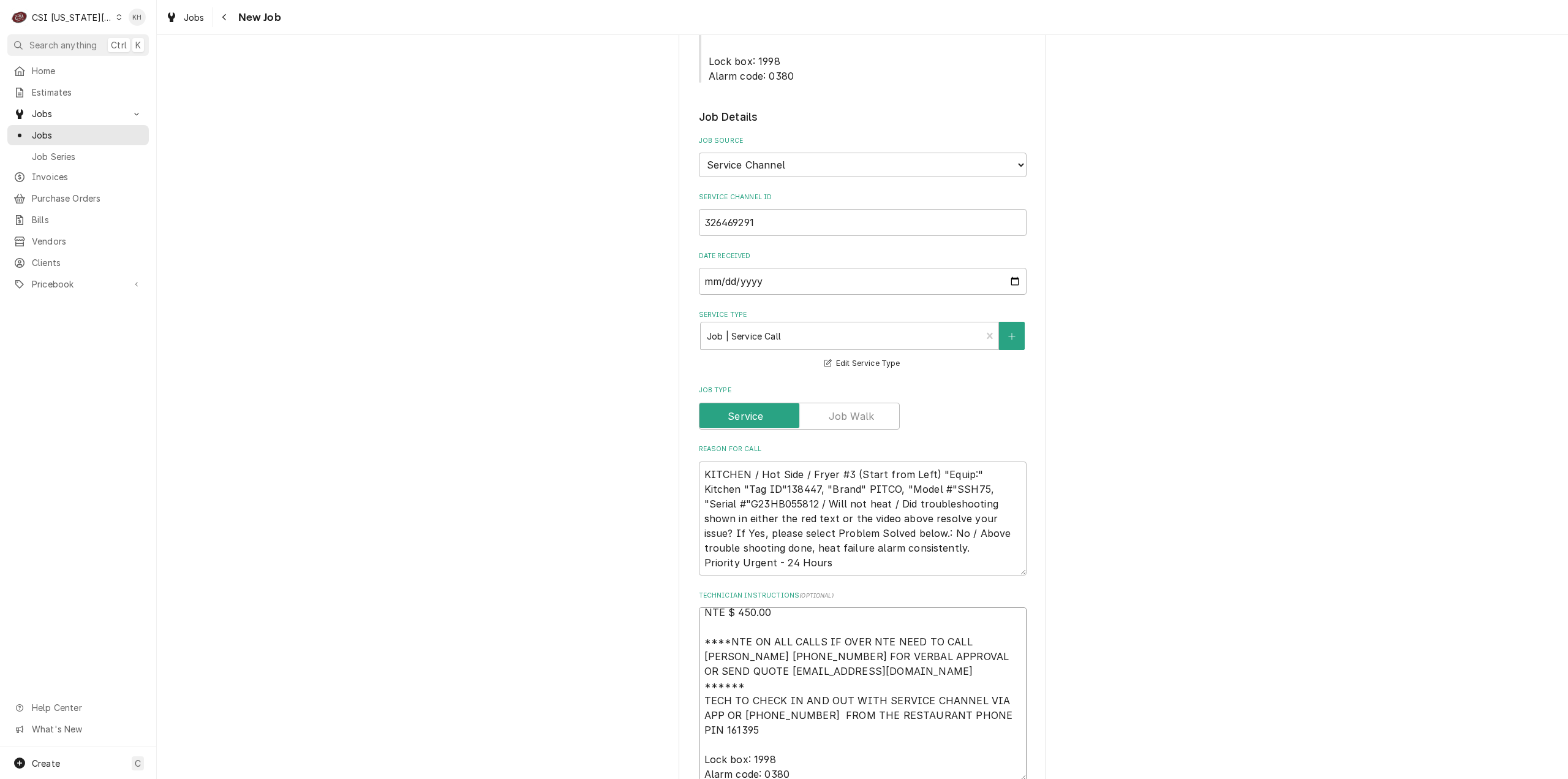
type textarea "x"
type textarea "NTE $ 450.00 ****NTE ON ALL CALLS IF OVER NTE NEED TO CALL JOHN HERBOLSHEIMER 4…"
type textarea "x"
type textarea "NTE $ 450.00 ****NTE ON ALL CALLS IF OVER NTE NEED TO CALL JOHN HERBOLSHEIMER 4…"
type textarea "x"
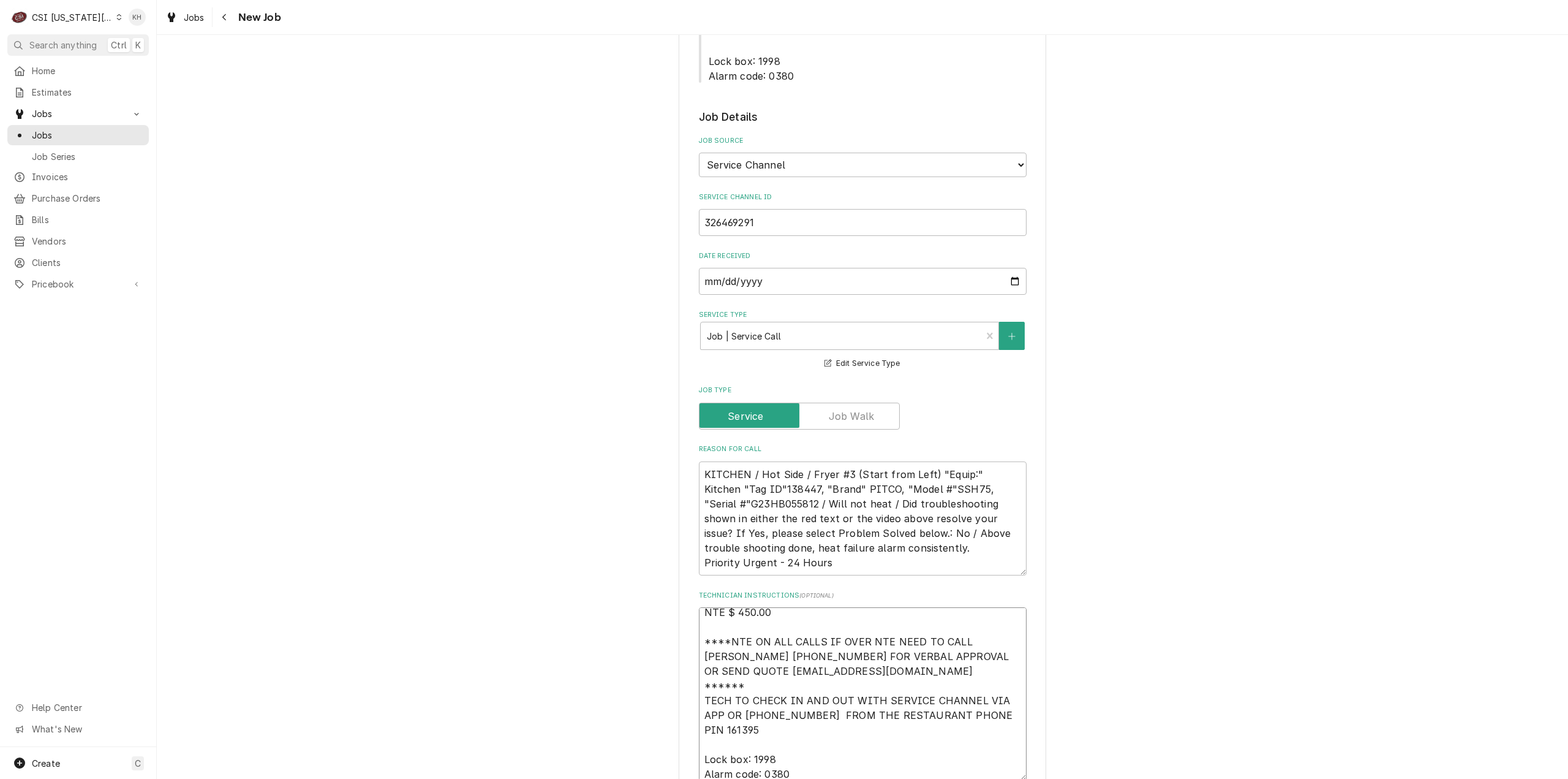
type textarea "NTE $ 450.00 ****NTE ON ALL CALLS IF OVER NTE NEED TO CALL JOHN HERBOLSHEIMER 4…"
type textarea "x"
type textarea "NTE $ 450.00 ****NTE ON ALL CALLS IF OVER NTE NEED TO CALL JOHN HERBOLSHEIMER 4…"
type textarea "x"
type textarea "NTE $ 450.00 ****NTE ON ALL CALLS IF OVER NTE NEED TO CALL JOHN HERBOLSHEIMER 4…"
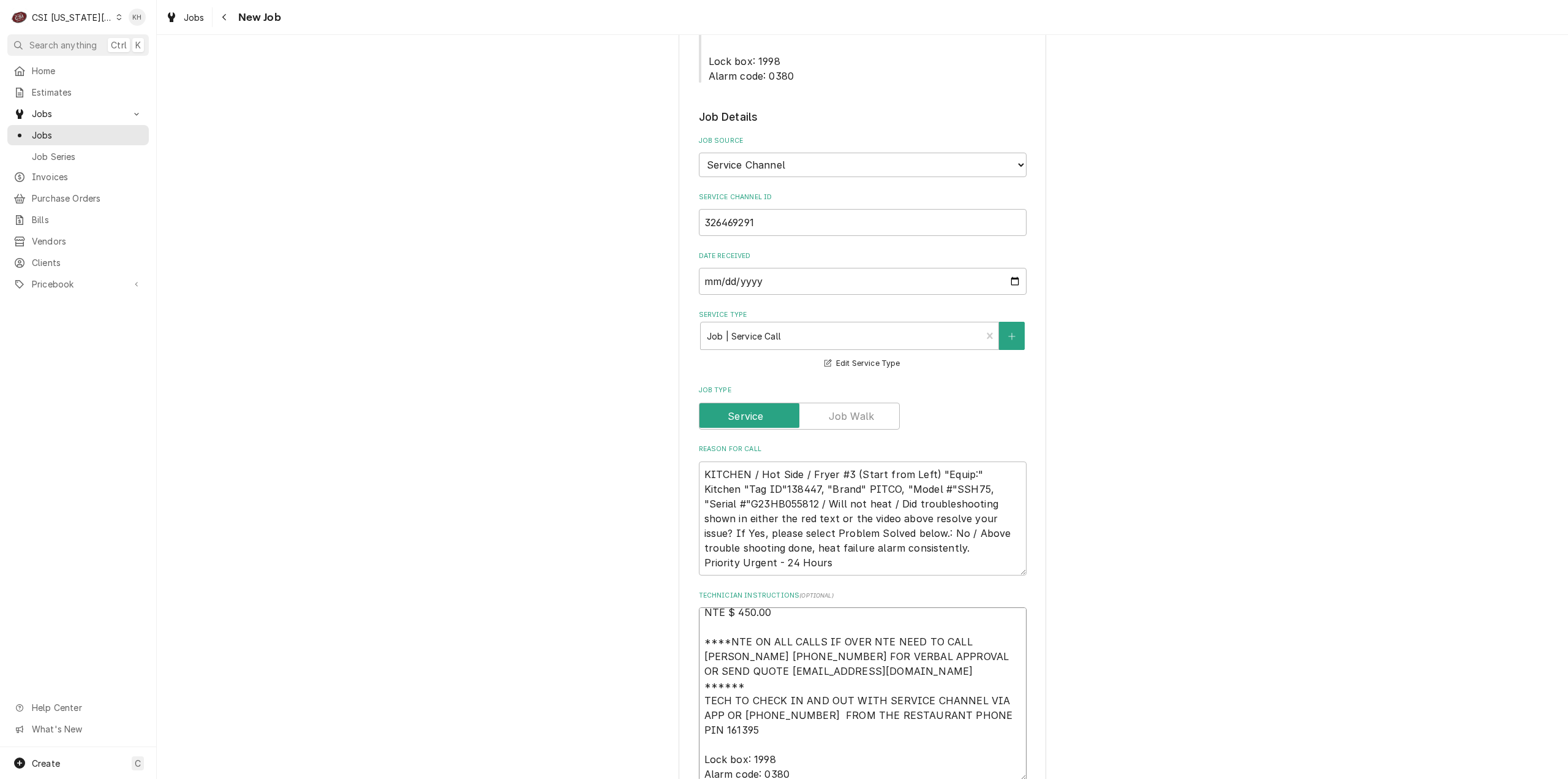
type textarea "x"
type textarea "NTE $ 450.00 ****NTE ON ALL CALLS IF OVER NTE NEED TO CALL JOHN HERBOLSHEIMER 4…"
type textarea "x"
type textarea "NTE $ 450.00 ****NTE ON ALL CALLS IF OVER NTE NEED TO CALL JOHN HERBOLSHEIMER 4…"
type textarea "x"
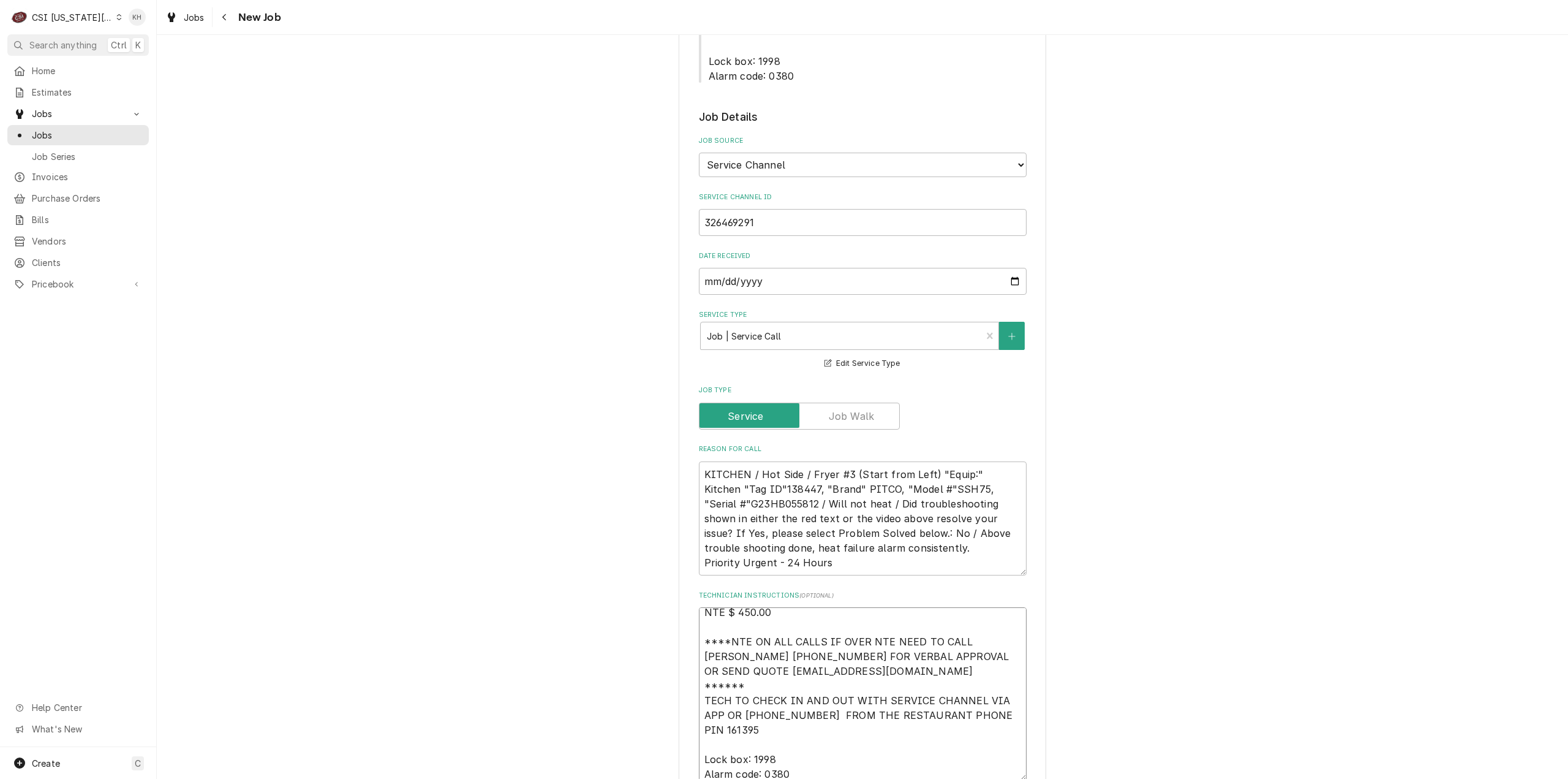
type textarea "NTE $ 450.00 ****NTE ON ALL CALLS IF OVER NTE NEED TO CALL JOHN HERBOLSHEIMER 4…"
type textarea "x"
type textarea "NTE $ 450.00 ****NTE ON ALL CALLS IF OVER NTE NEED TO CALL JOHN HERBOLSHEIMER 4…"
type textarea "x"
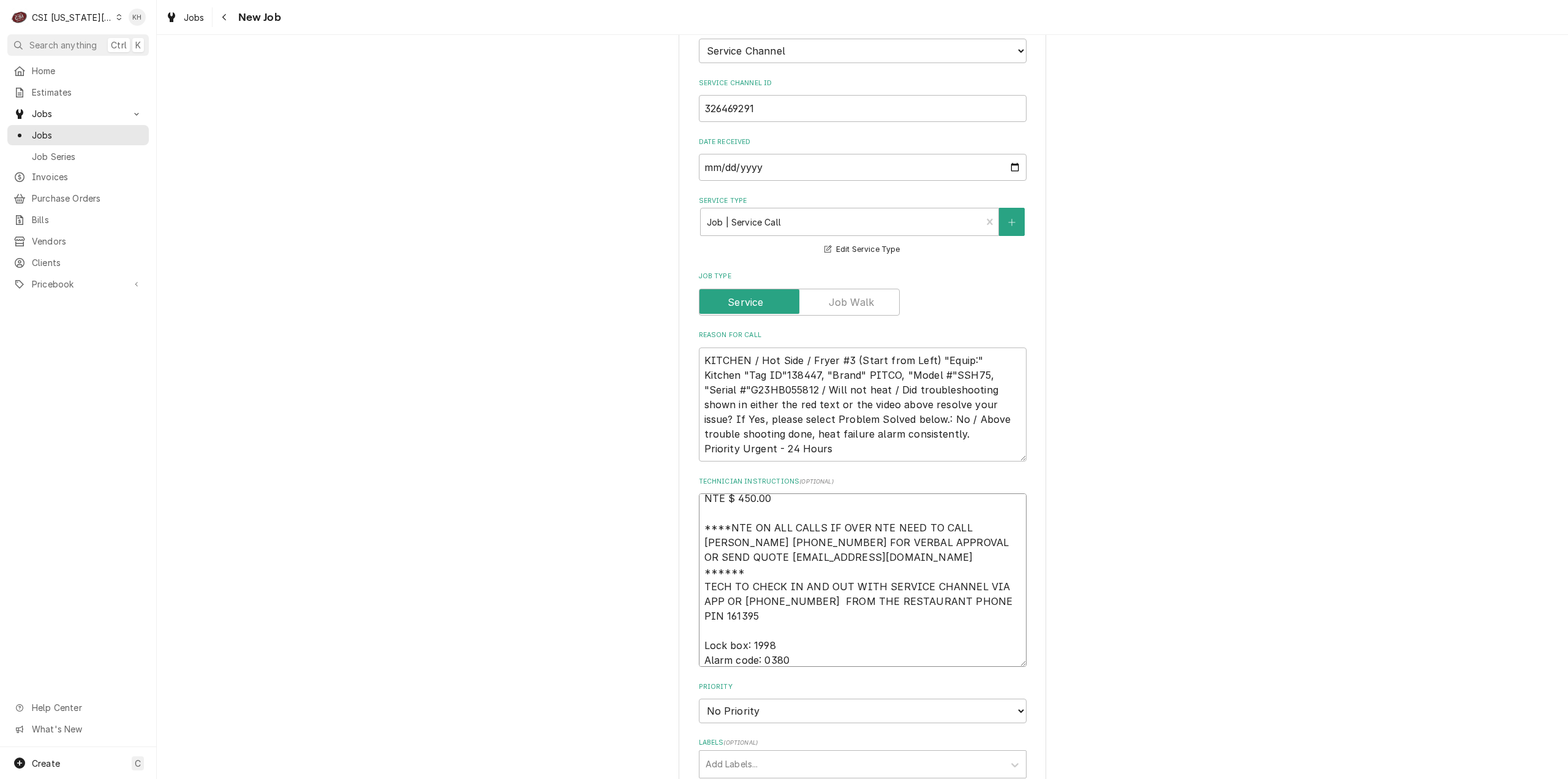
scroll to position [1103, 0]
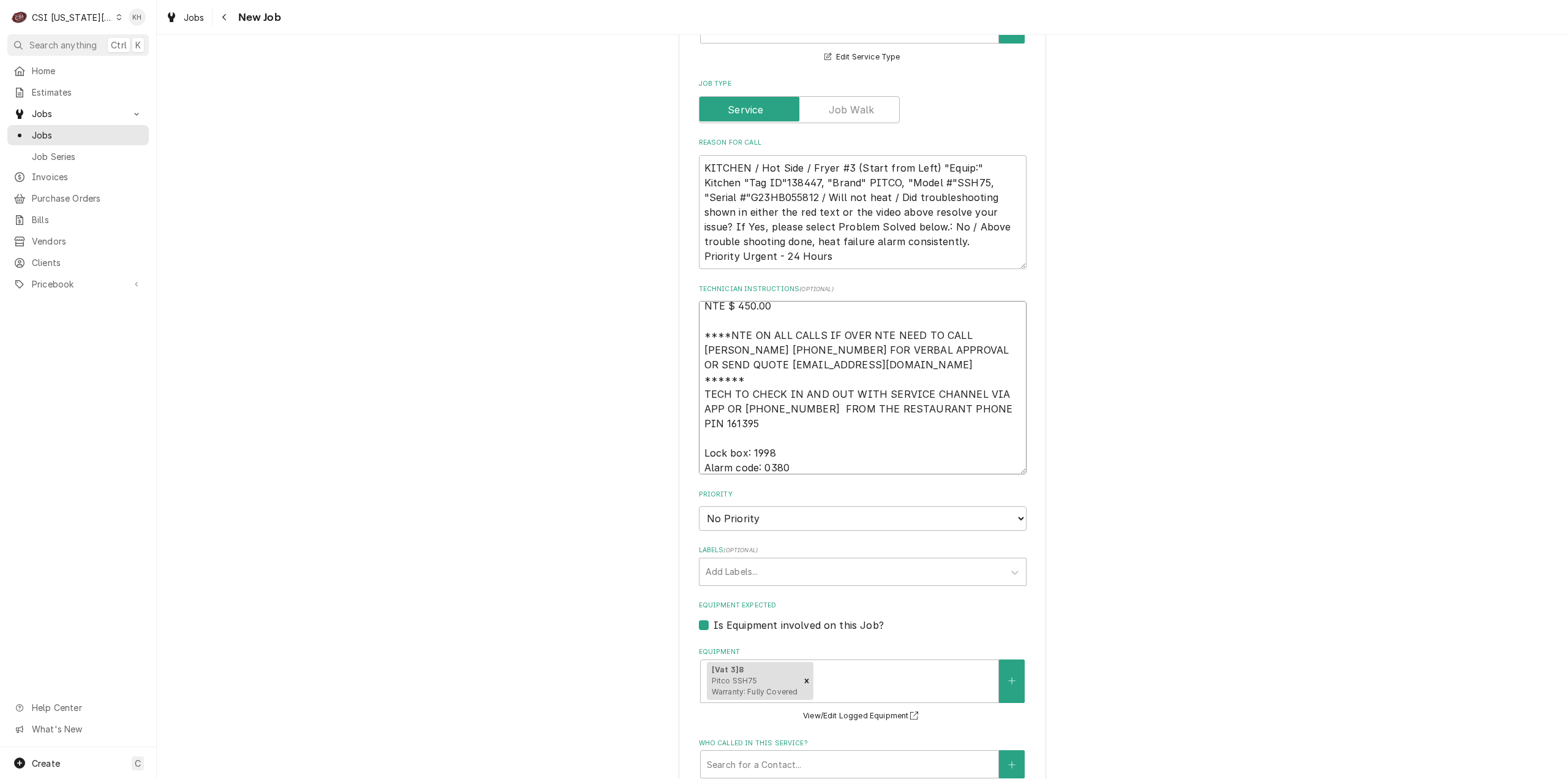
type textarea "NTE $ 450.00 ****NTE ON ALL CALLS IF OVER NTE NEED TO CALL JOHN HERBOLSHEIMER 4…"
click at [750, 506] on select "No Priority Urgent High Medium Low" at bounding box center [862, 518] width 328 height 24
select select "2"
click at [699, 506] on select "No Priority Urgent High Medium Low" at bounding box center [862, 518] width 328 height 24
type textarea "x"
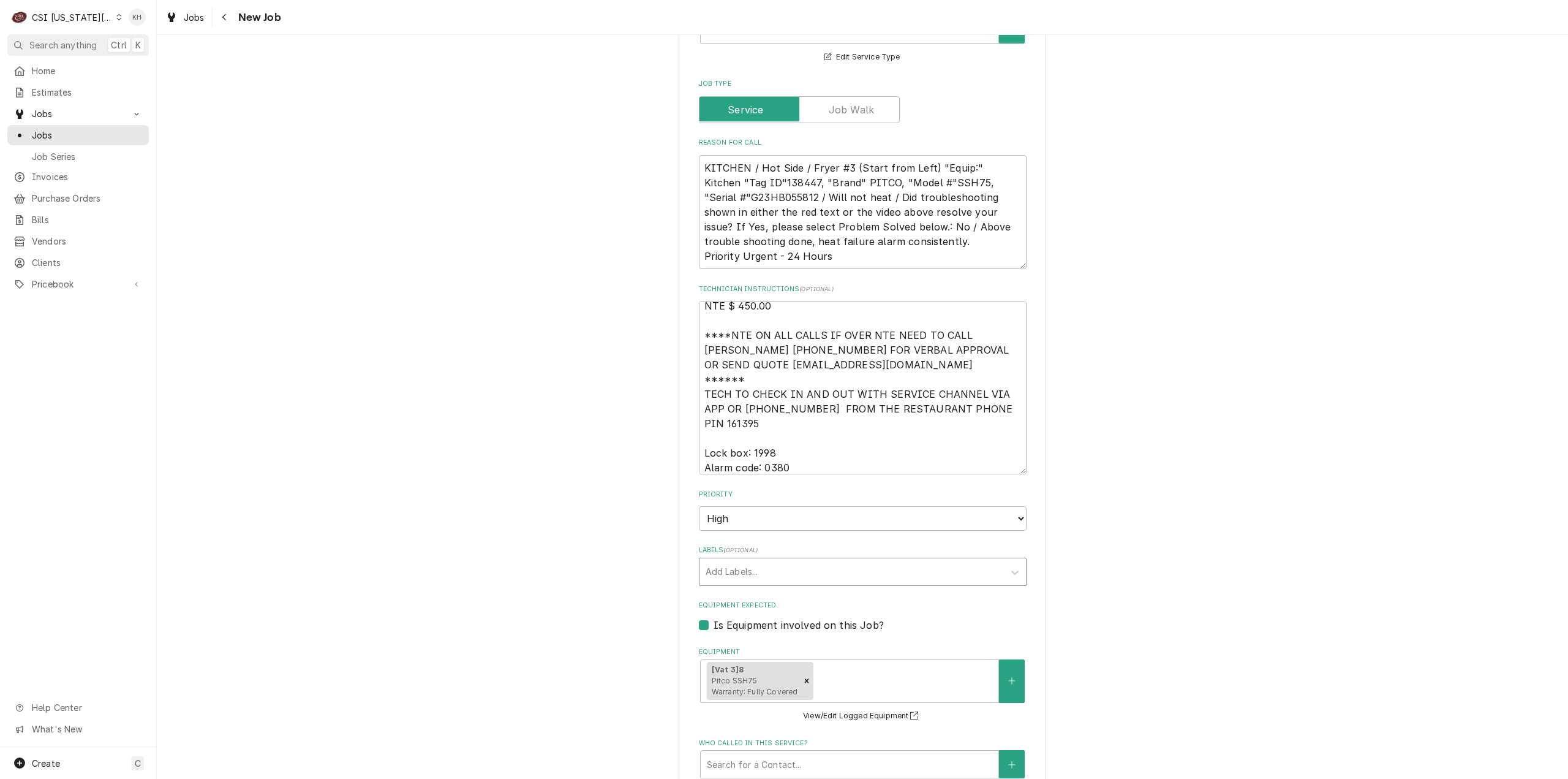
click at [754, 561] on div "Labels" at bounding box center [852, 572] width 292 height 22
type input "cook"
drag, startPoint x: 761, startPoint y: 520, endPoint x: 764, endPoint y: 528, distance: 8.5
click at [761, 588] on div "² Cooking 🔥" at bounding box center [862, 598] width 327 height 19
type textarea "x"
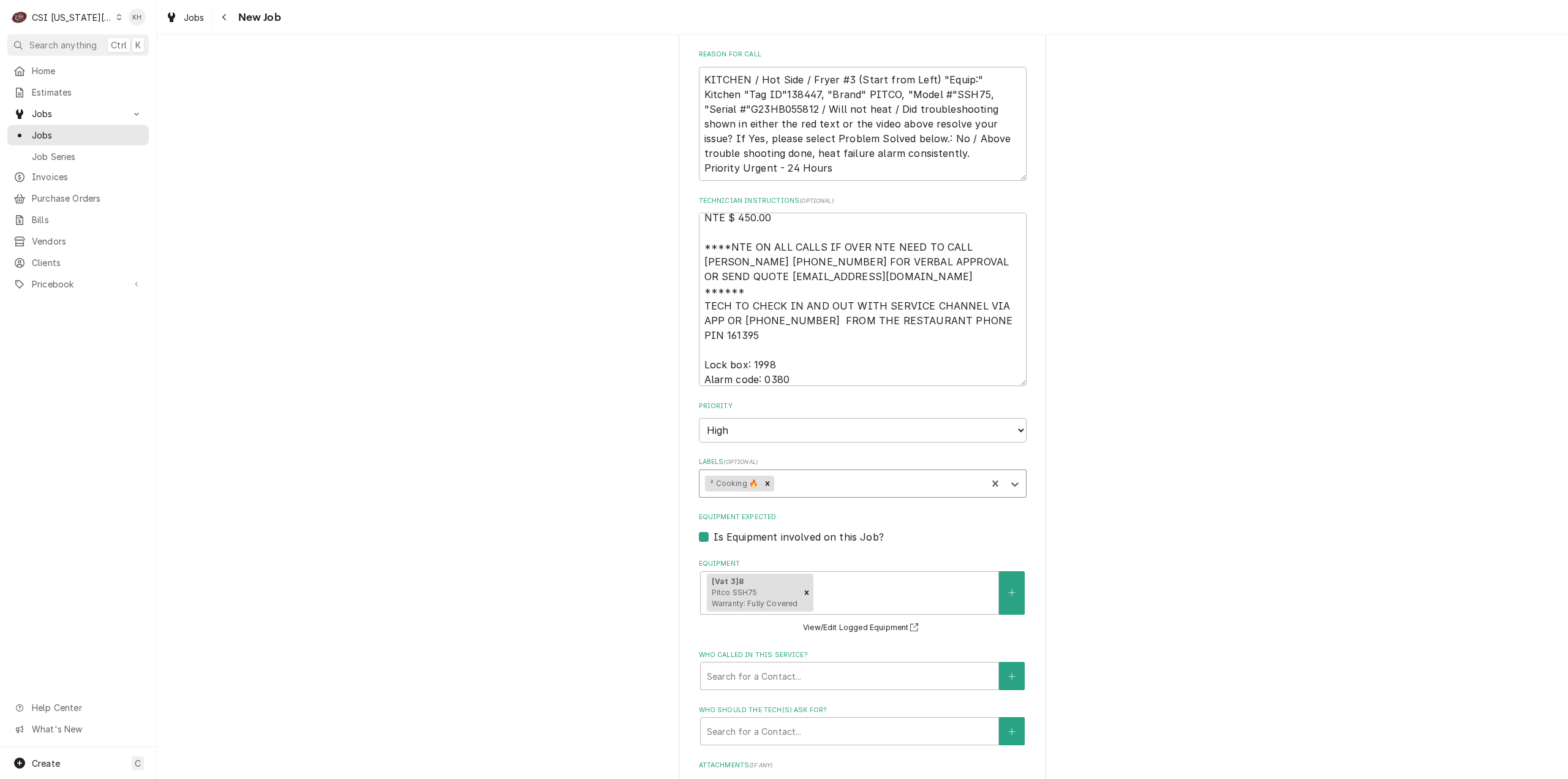
scroll to position [1287, 0]
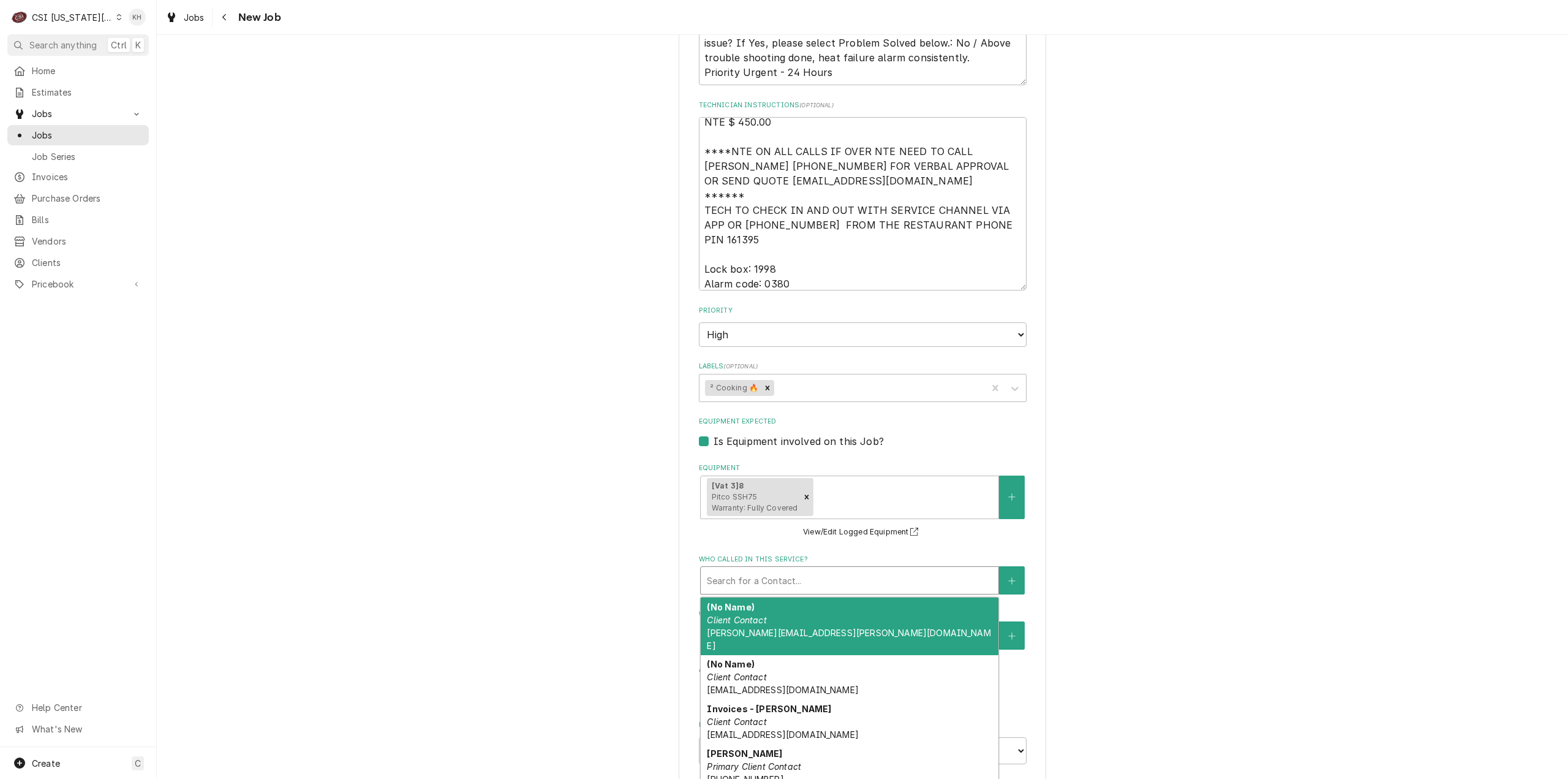
click at [747, 569] on div "Who called in this service?" at bounding box center [849, 580] width 285 height 22
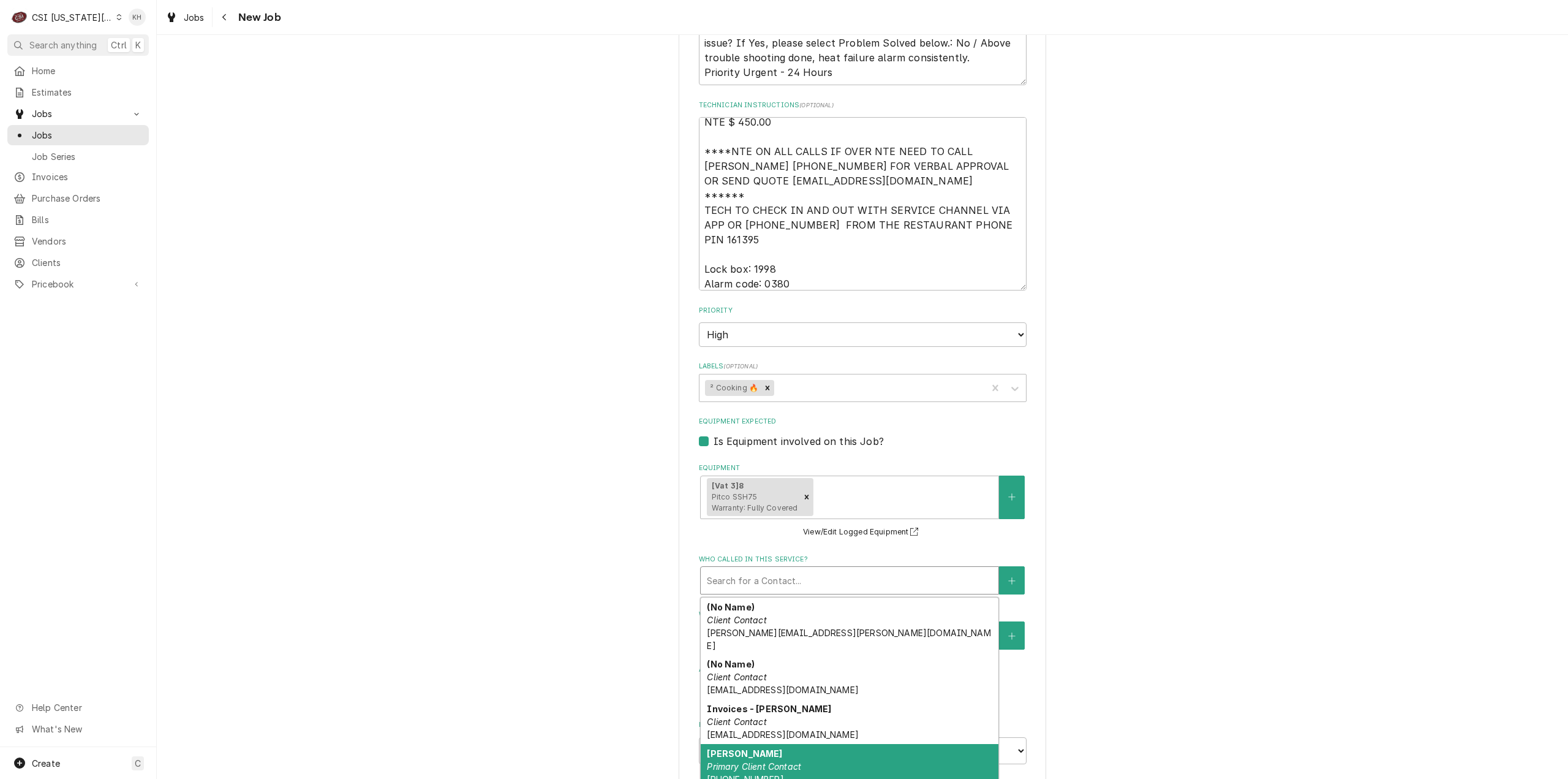
click at [757, 761] on em "Primary Client Contact" at bounding box center [754, 766] width 94 height 11
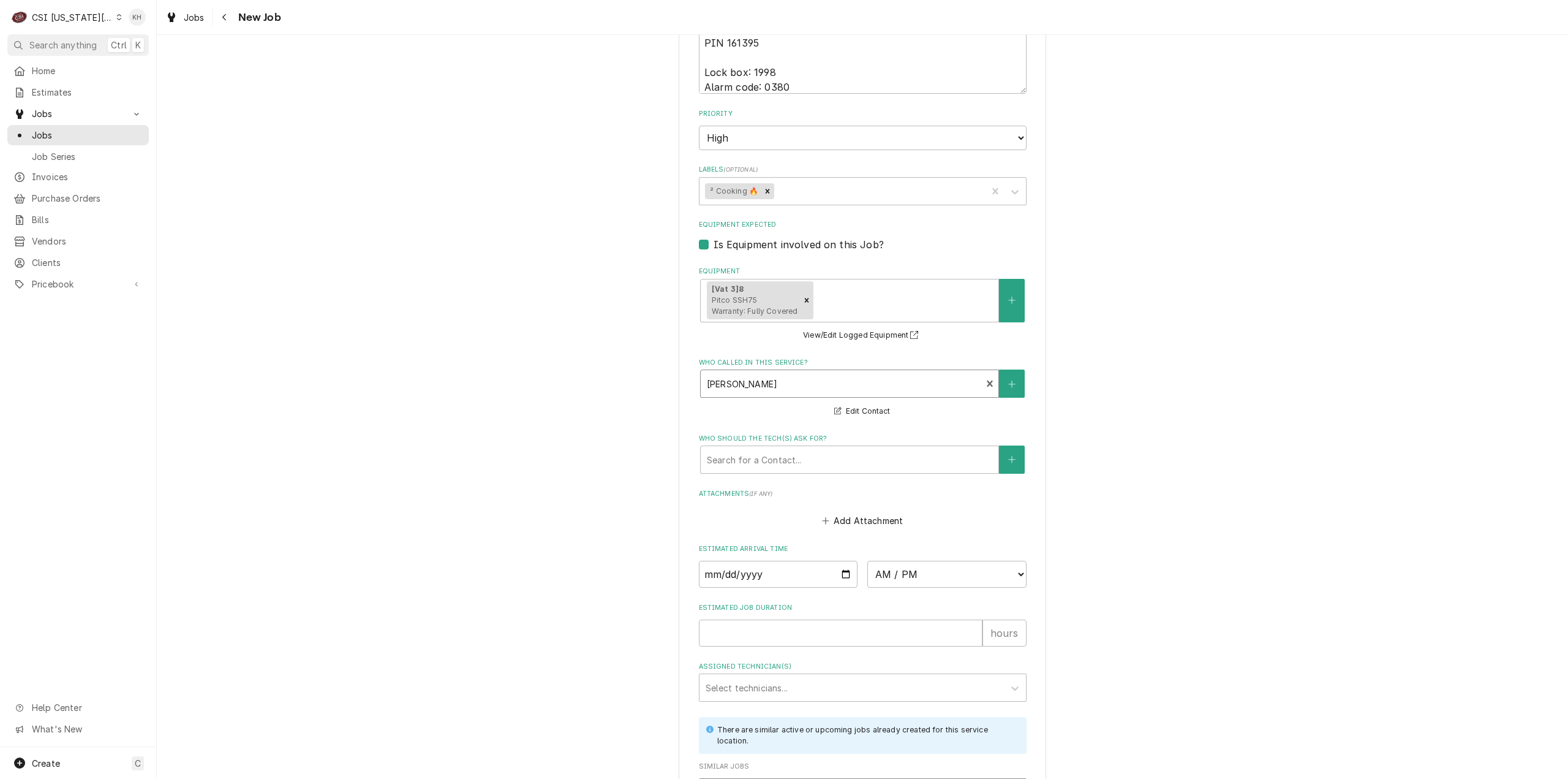
scroll to position [1532, 0]
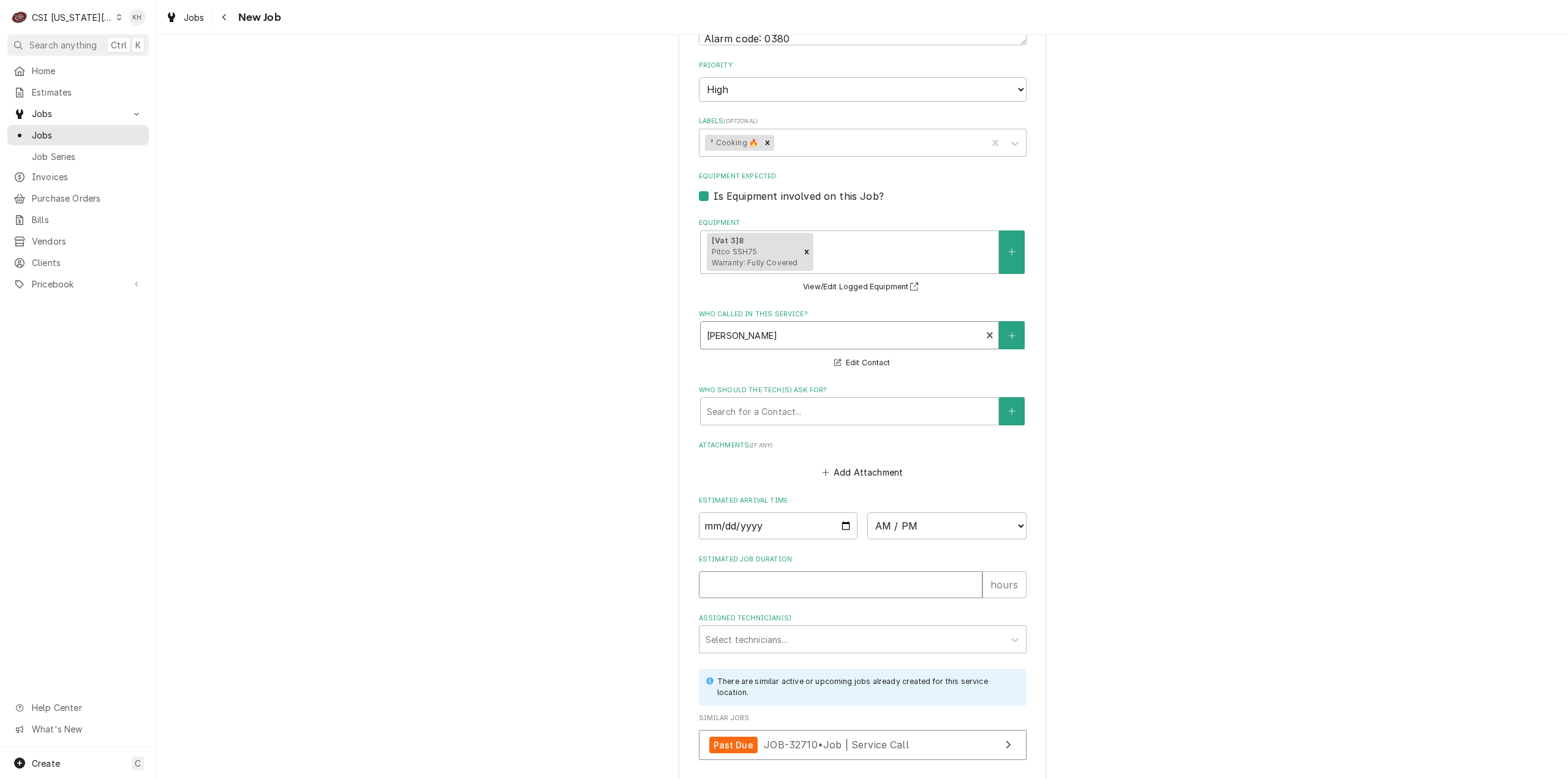
click at [771, 571] on input "Estimated Job Duration" at bounding box center [841, 584] width 284 height 27
type textarea "x"
type input "2"
type textarea "x"
type input "2"
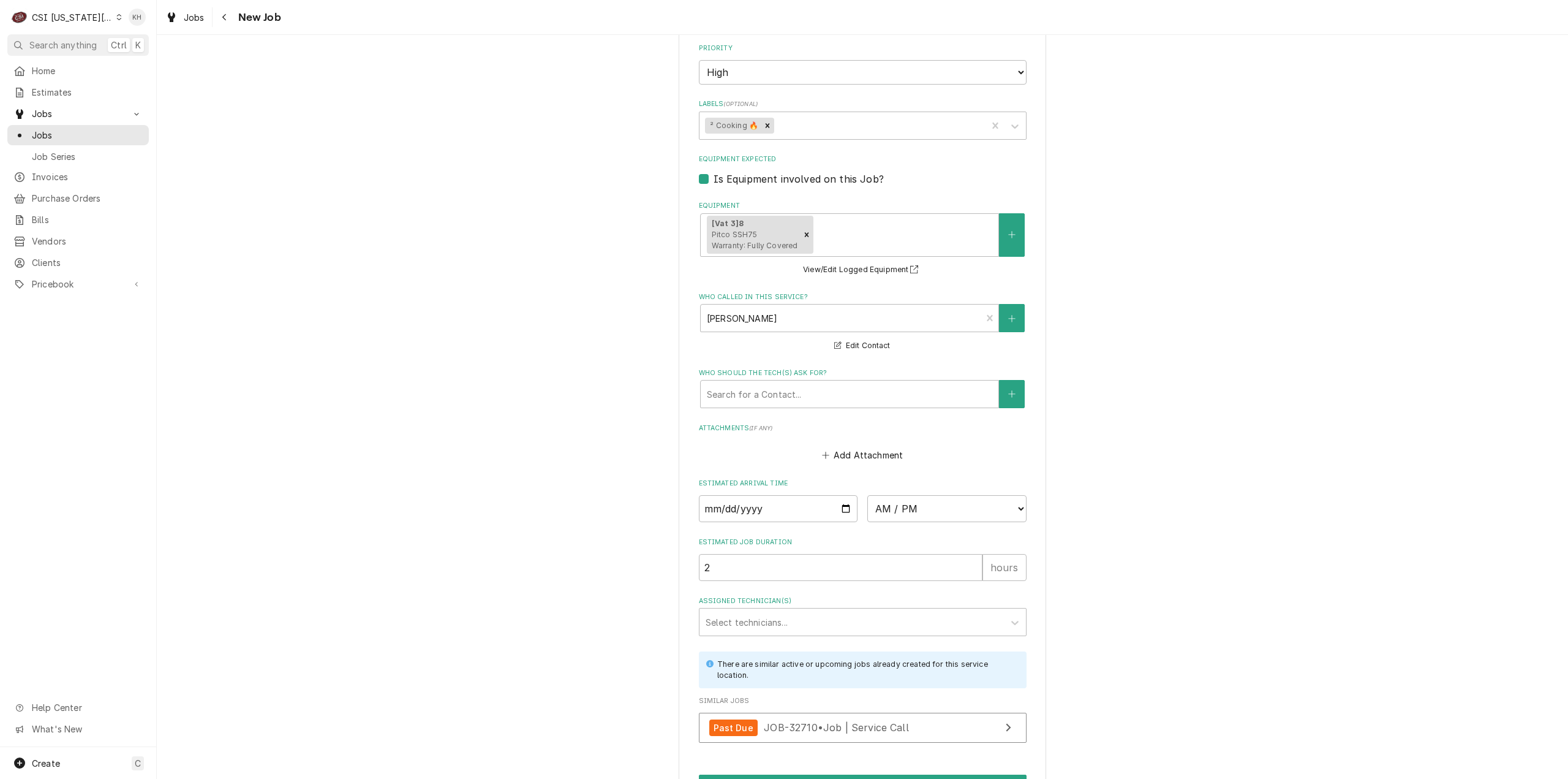
scroll to position [1554, 0]
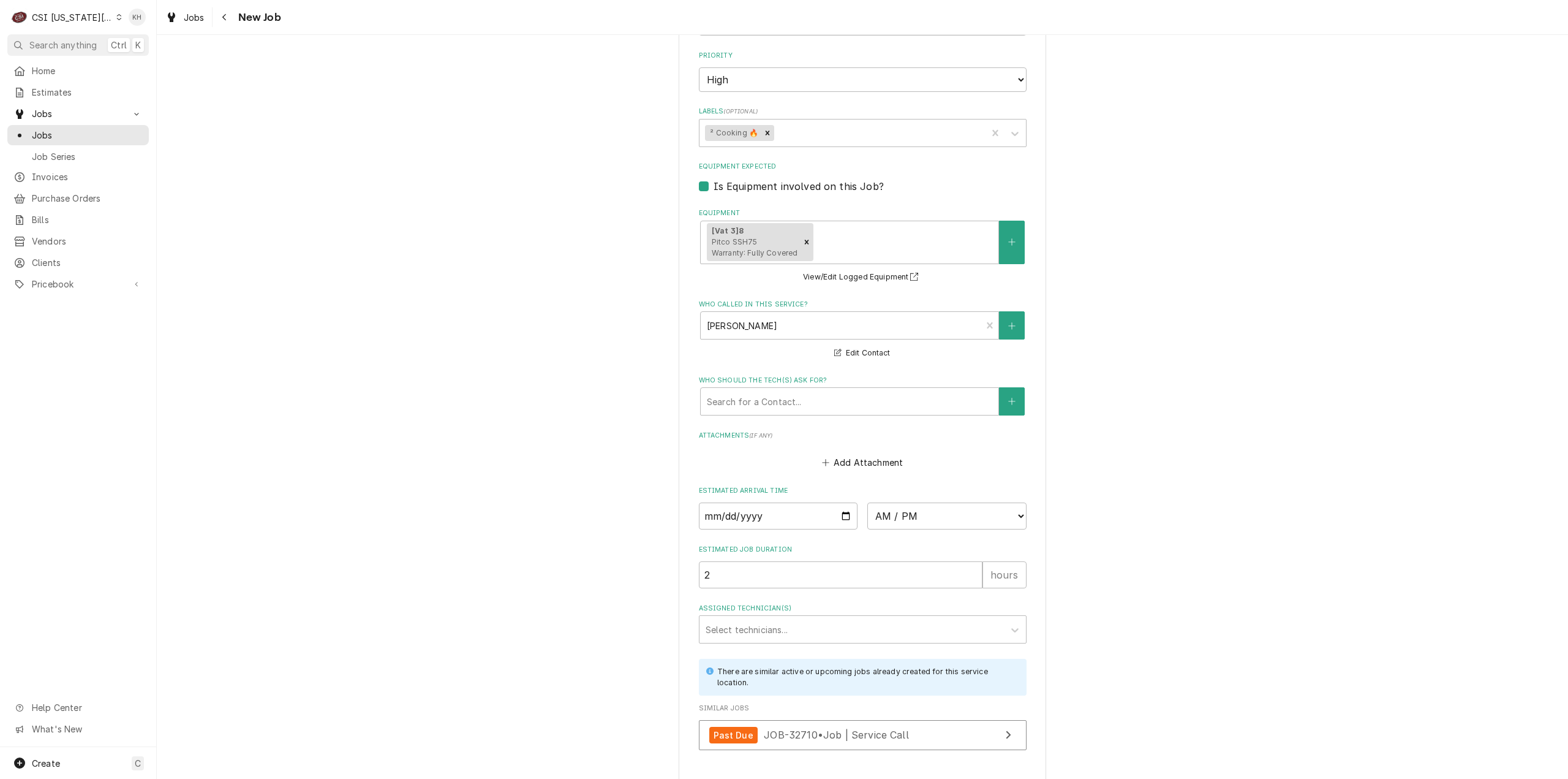
type textarea "x"
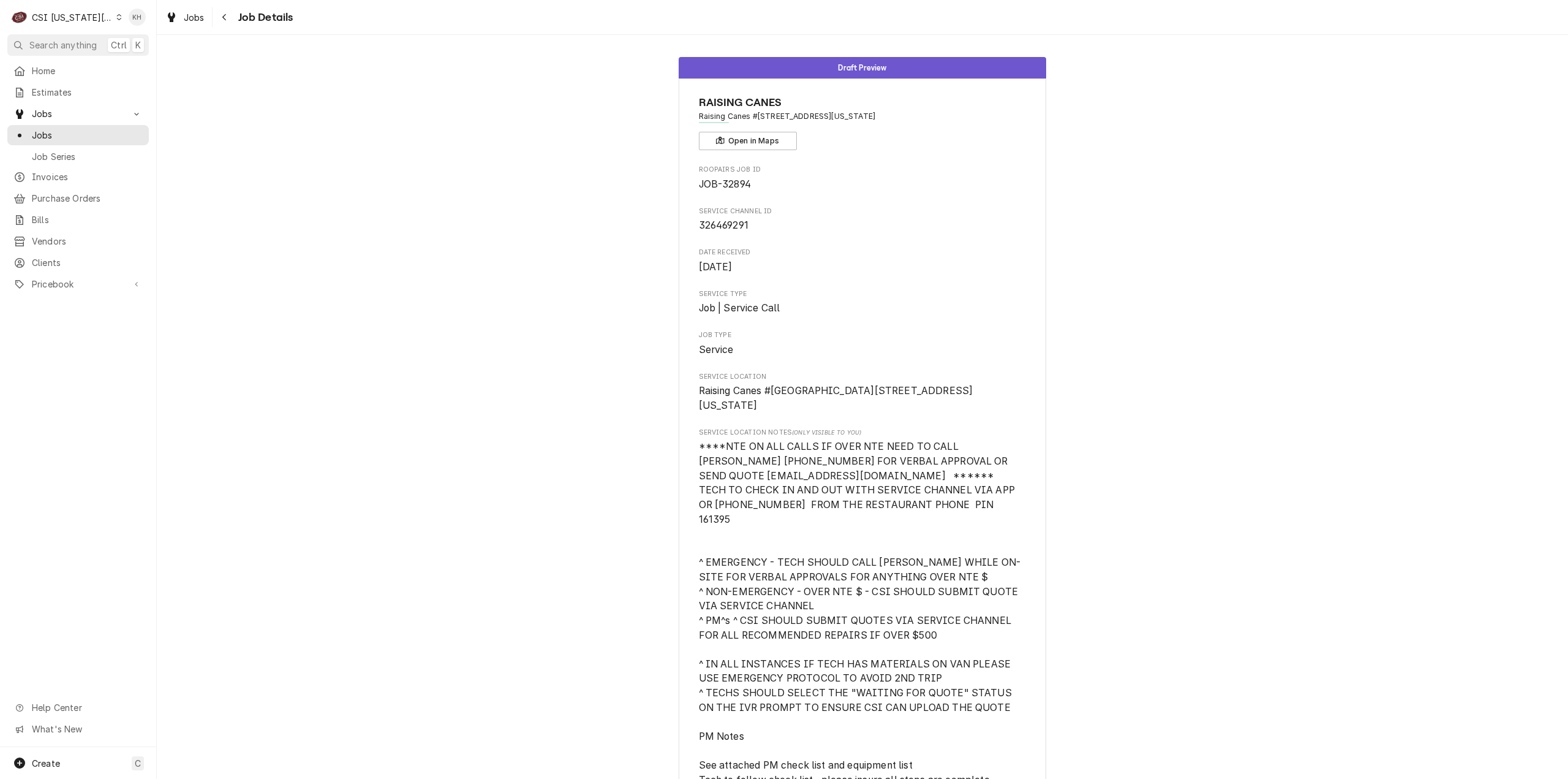
click at [57, 16] on div "CSI [US_STATE][GEOGRAPHIC_DATA]" at bounding box center [72, 17] width 81 height 13
click at [132, 64] on div "CSI St. [PERSON_NAME]" at bounding box center [210, 67] width 179 height 13
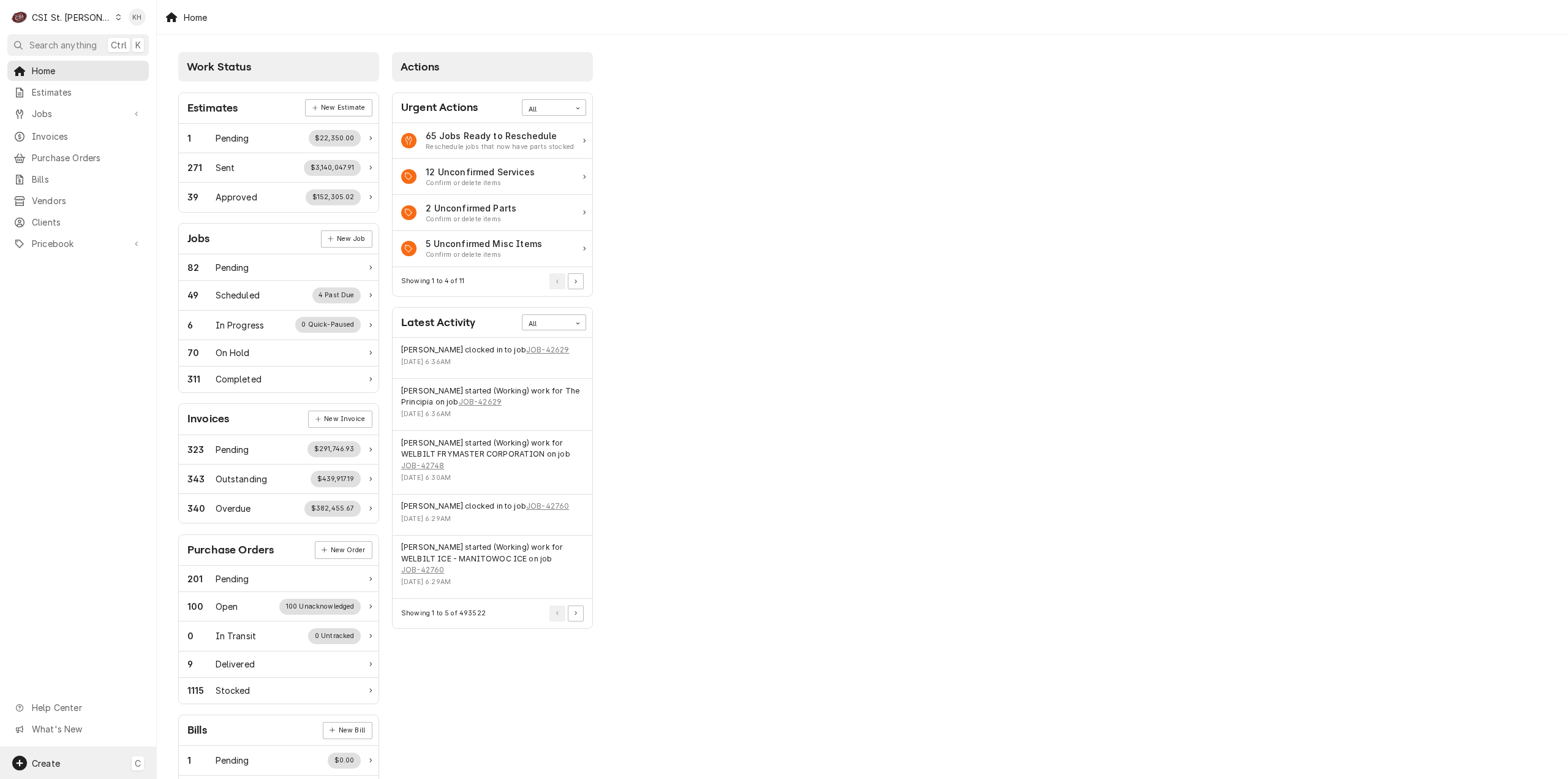
click at [67, 759] on div "Create C" at bounding box center [78, 763] width 156 height 32
click at [209, 628] on div "Job" at bounding box center [220, 636] width 106 height 16
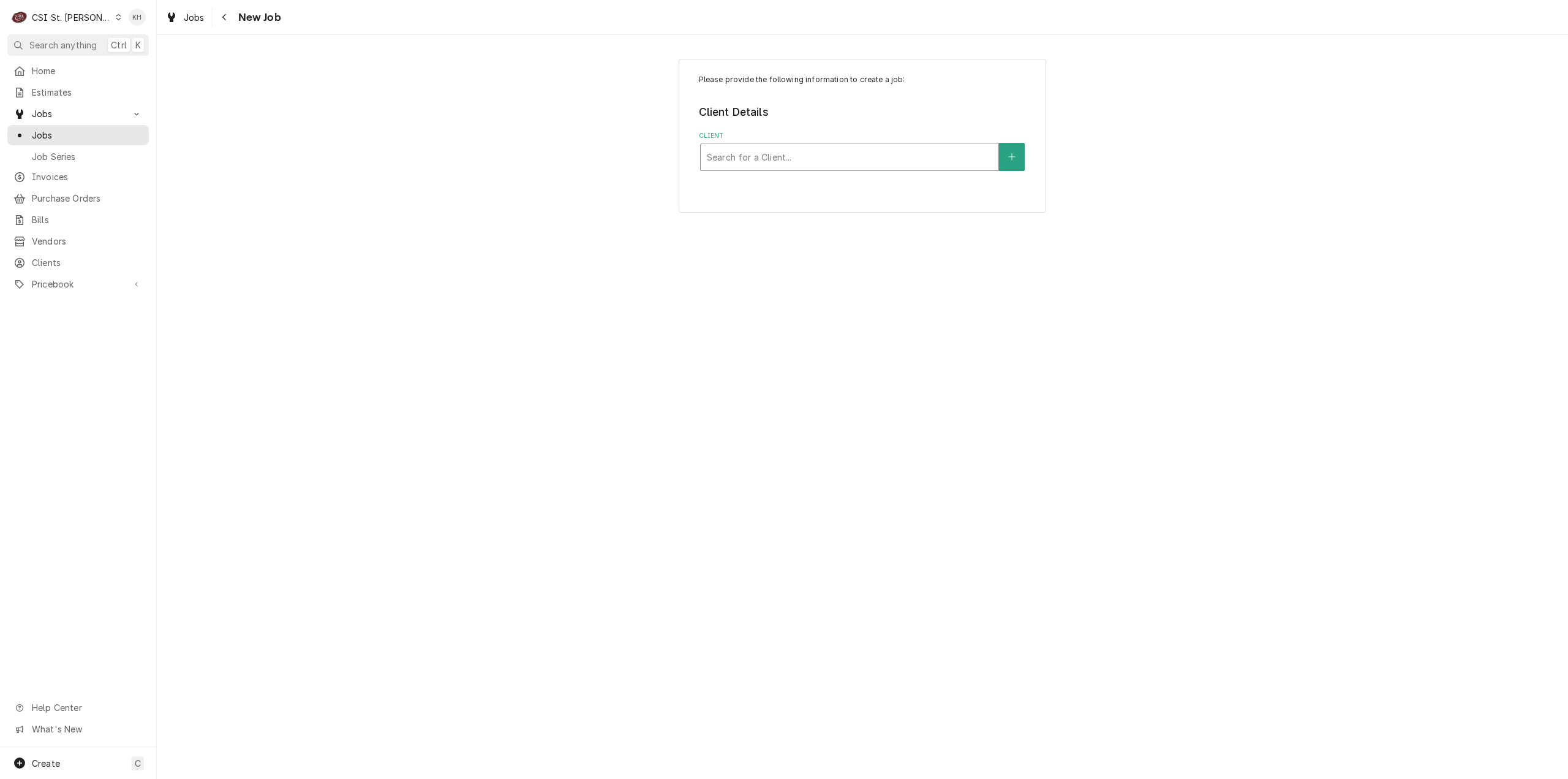
click at [793, 154] on div "Client" at bounding box center [849, 156] width 285 height 22
type input "6095 mid"
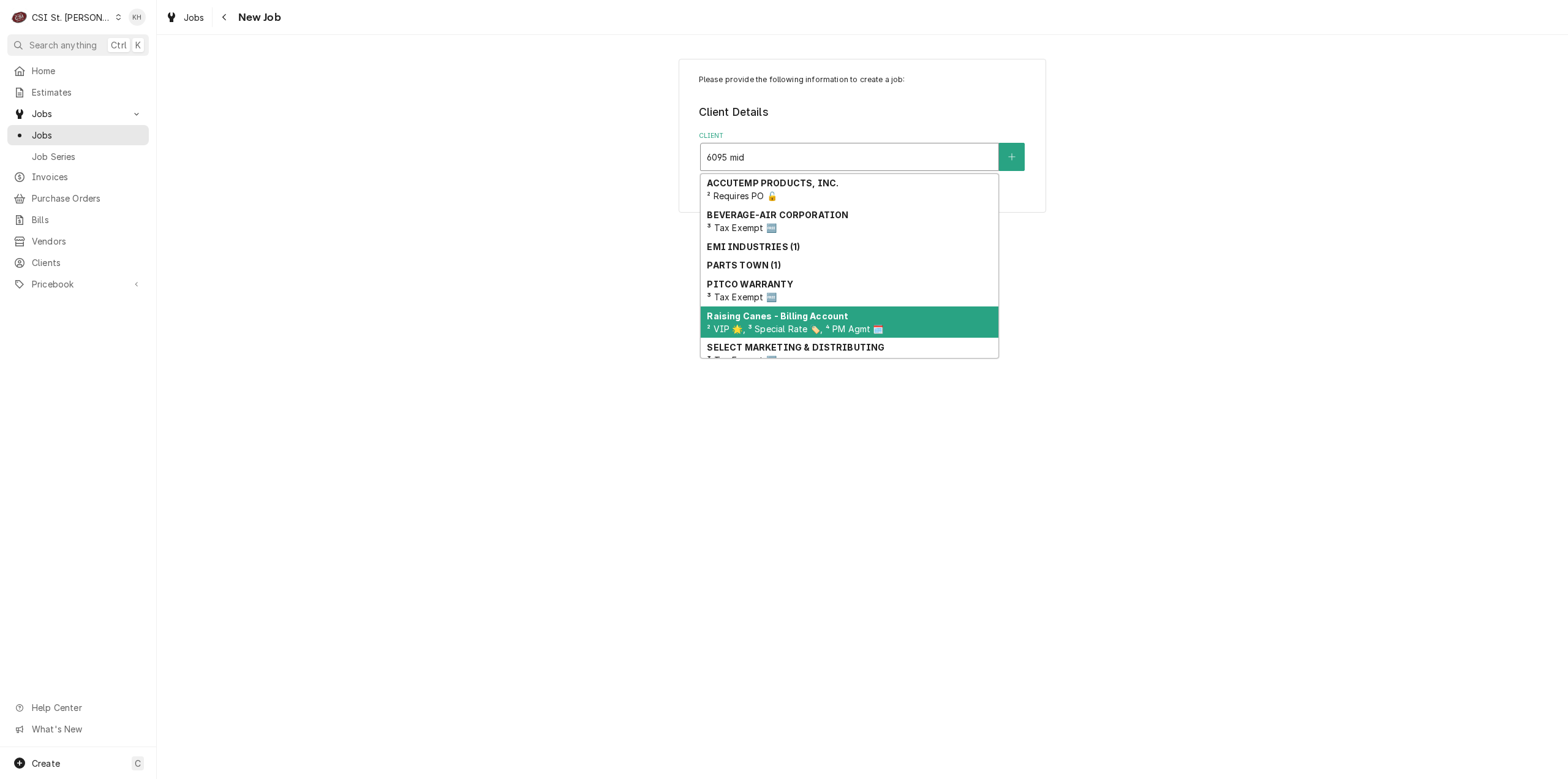
click at [728, 318] on strong "Raising Canes - Billing Account" at bounding box center [777, 315] width 142 height 11
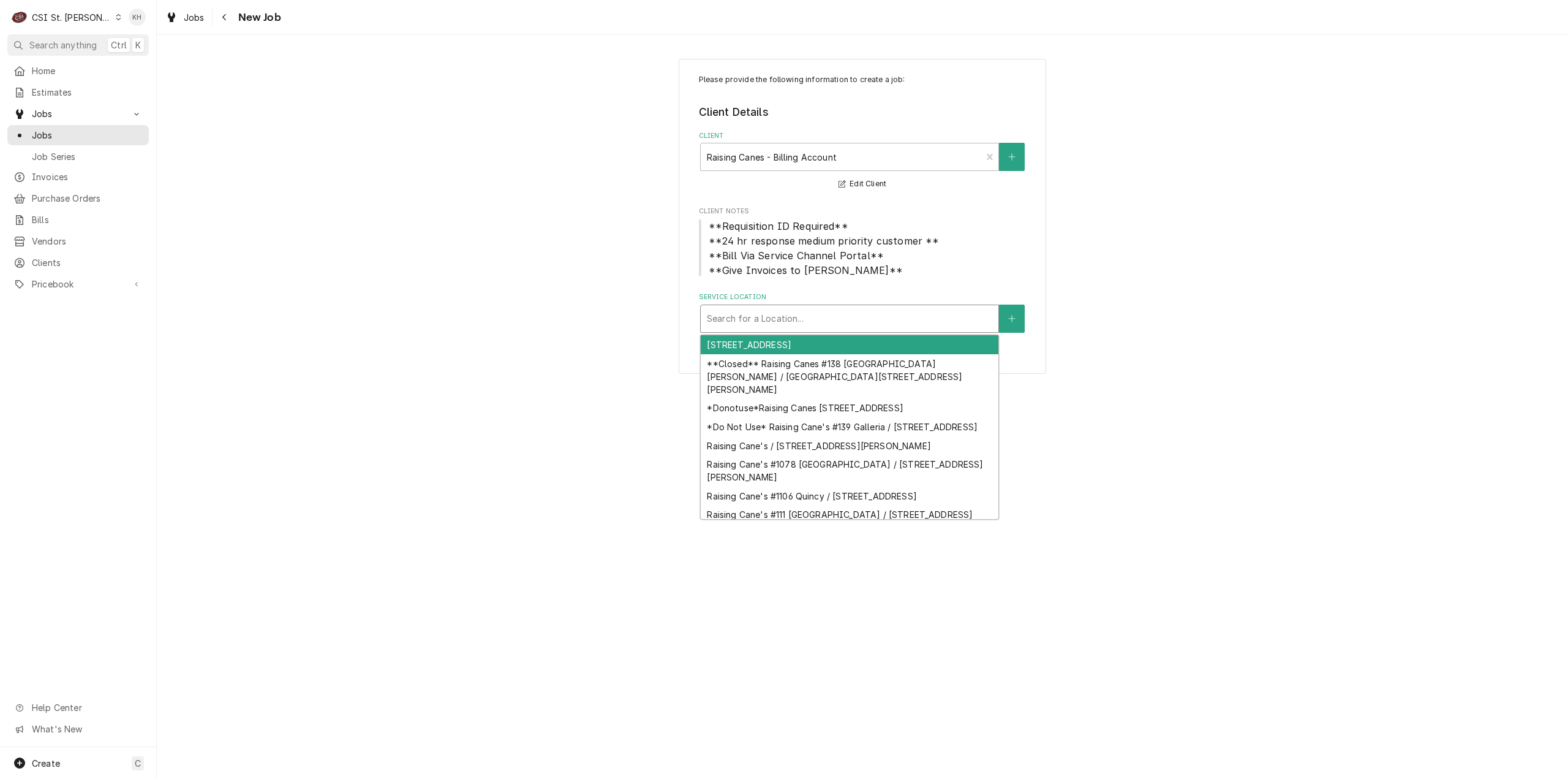
click at [786, 321] on div "Service Location" at bounding box center [849, 318] width 285 height 22
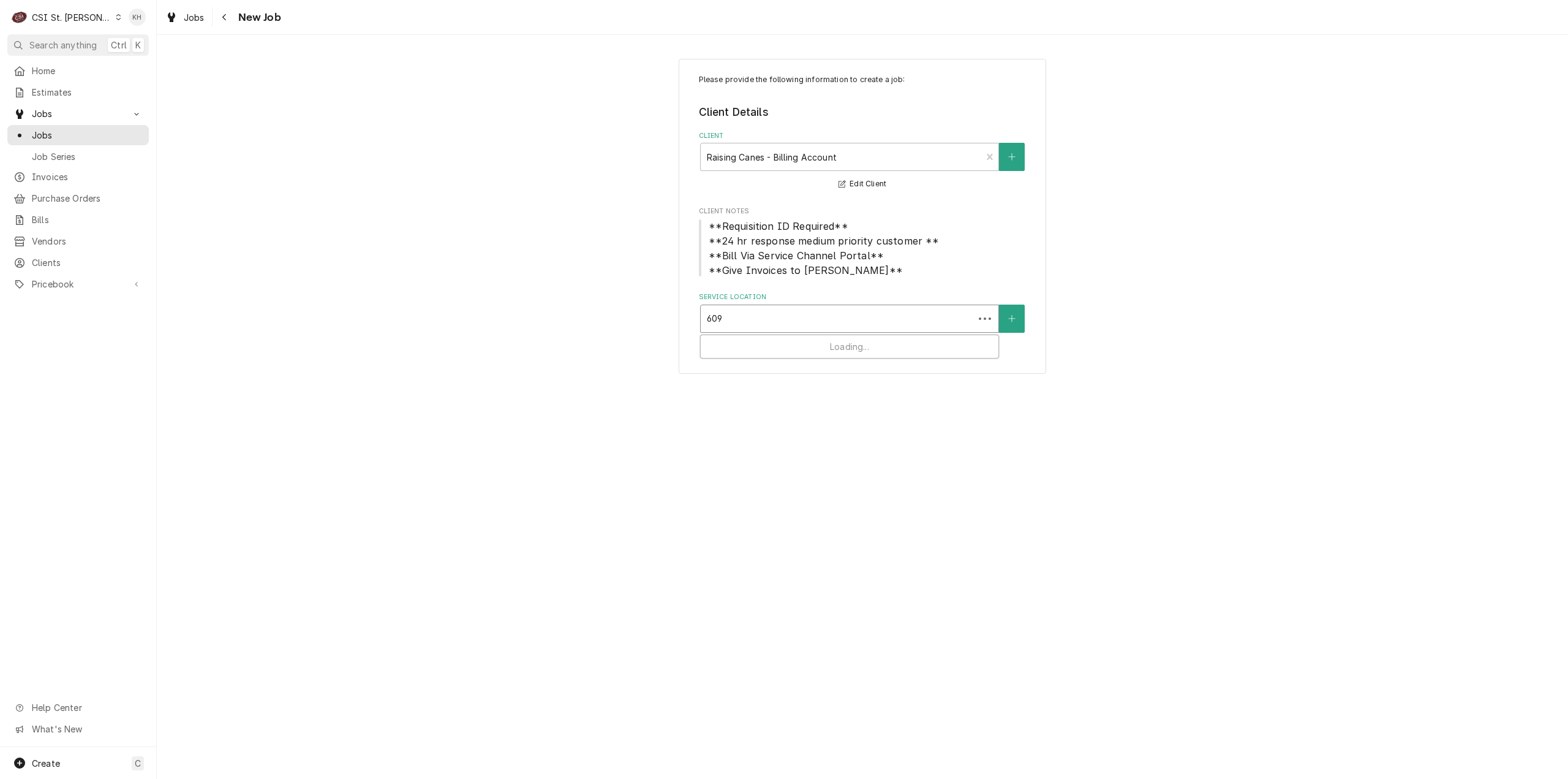
type input "6095"
click at [787, 356] on div "Raising Cane's #[GEOGRAPHIC_DATA][PERSON_NAME] / [STREET_ADDRESS][PERSON_NAME]" at bounding box center [849, 351] width 298 height 32
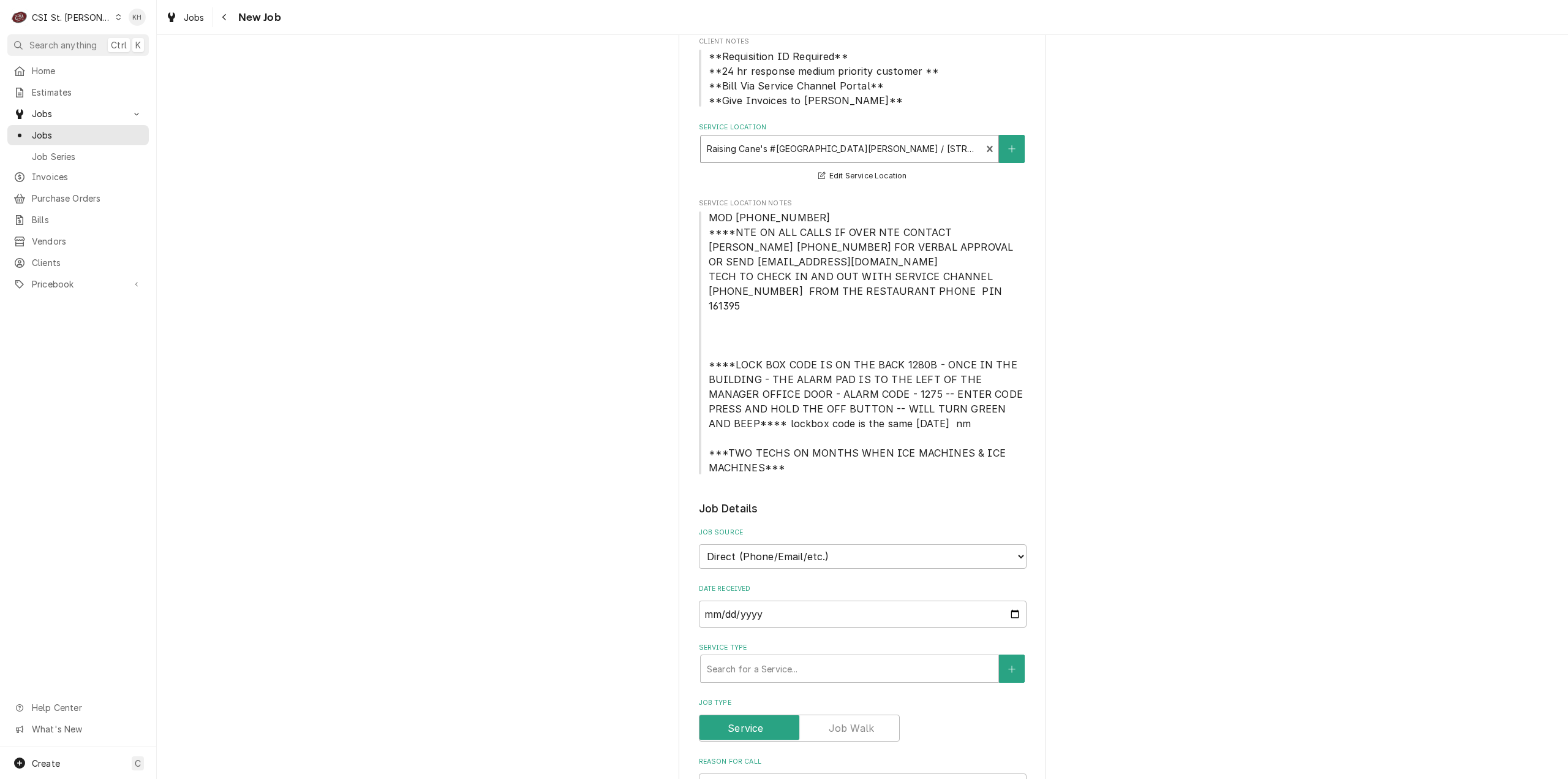
scroll to position [368, 0]
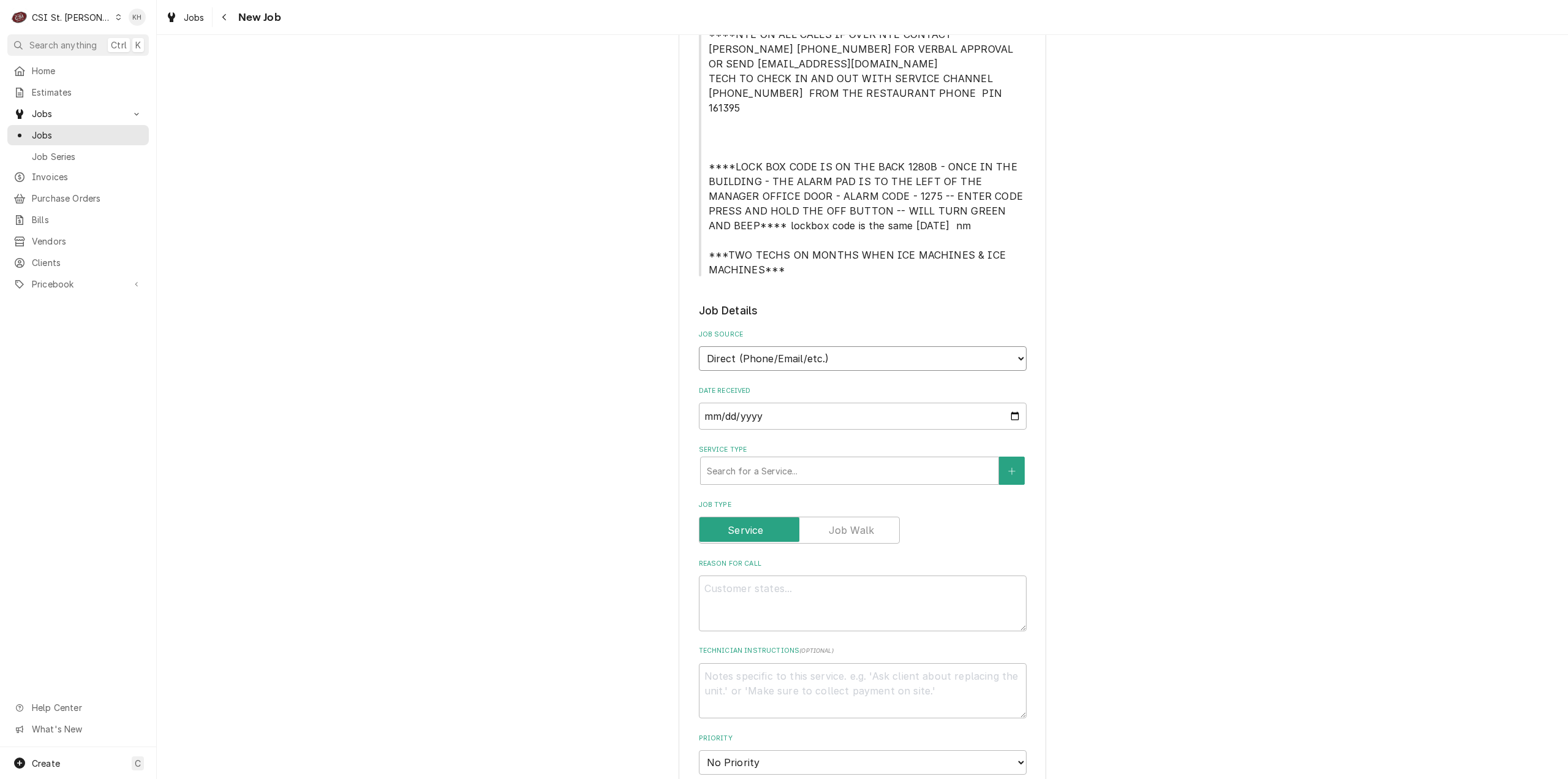
drag, startPoint x: 812, startPoint y: 340, endPoint x: 811, endPoint y: 354, distance: 14.0
click at [812, 346] on select "Direct (Phone/Email/etc.) Service Channel Corrigo Ecotrak Other" at bounding box center [862, 358] width 328 height 24
select select "1"
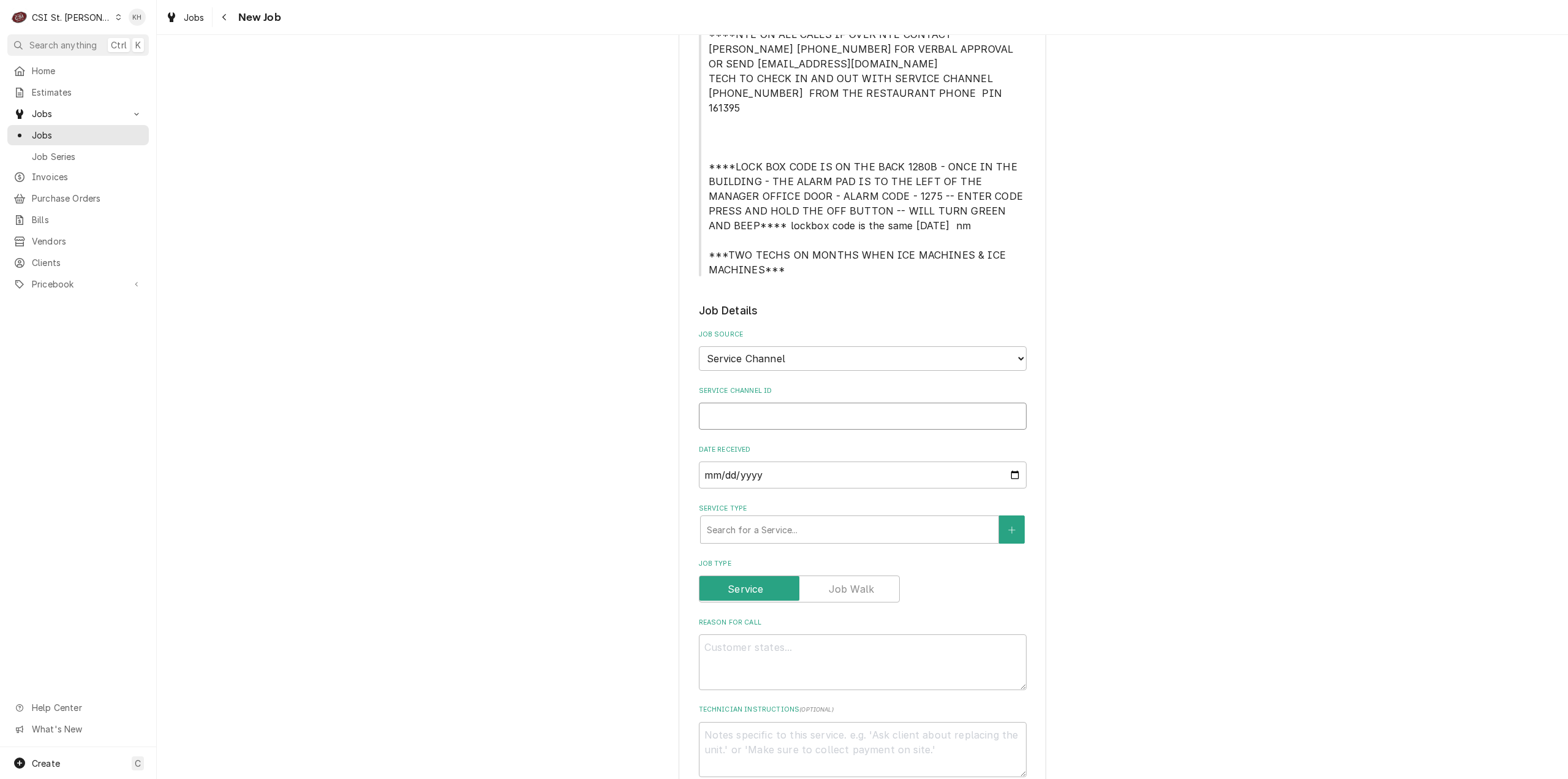
click at [815, 402] on input "Service Channel ID" at bounding box center [862, 415] width 328 height 27
paste input "326401108"
type textarea "x"
type input "326401108"
type textarea "x"
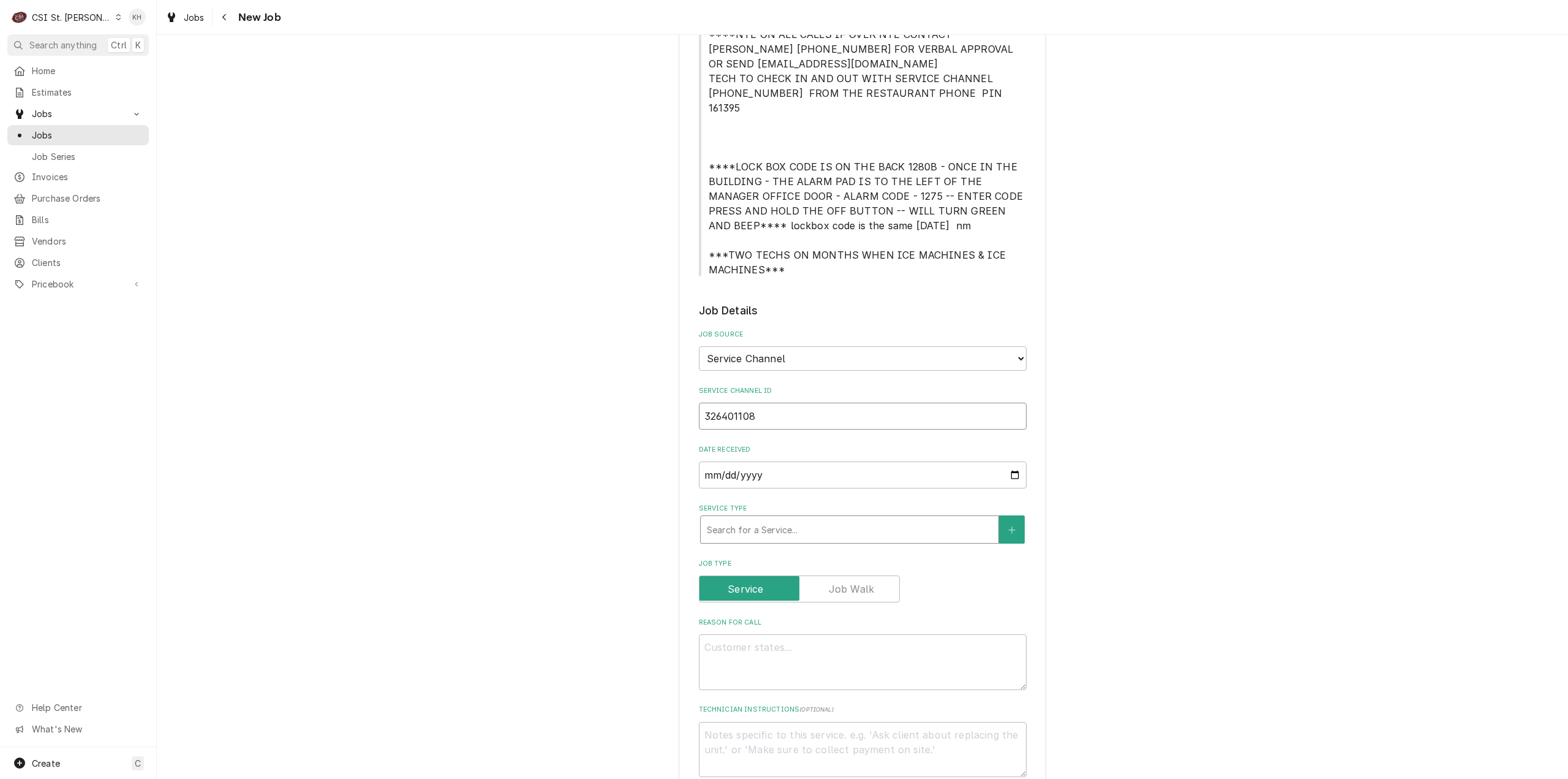
type input "326401108"
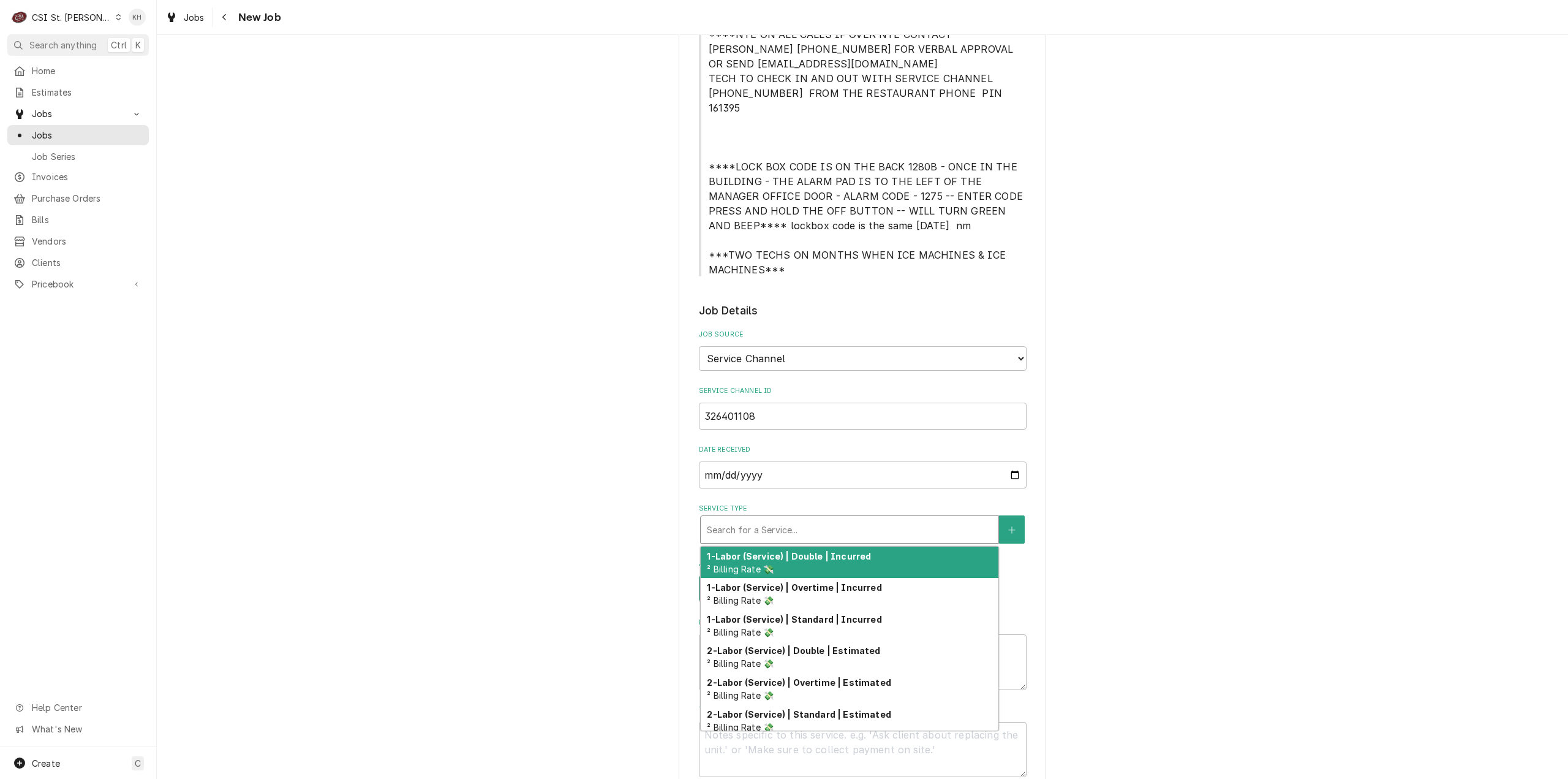
click at [764, 519] on div "Service Type" at bounding box center [849, 529] width 285 height 22
type textarea "x"
type input "s"
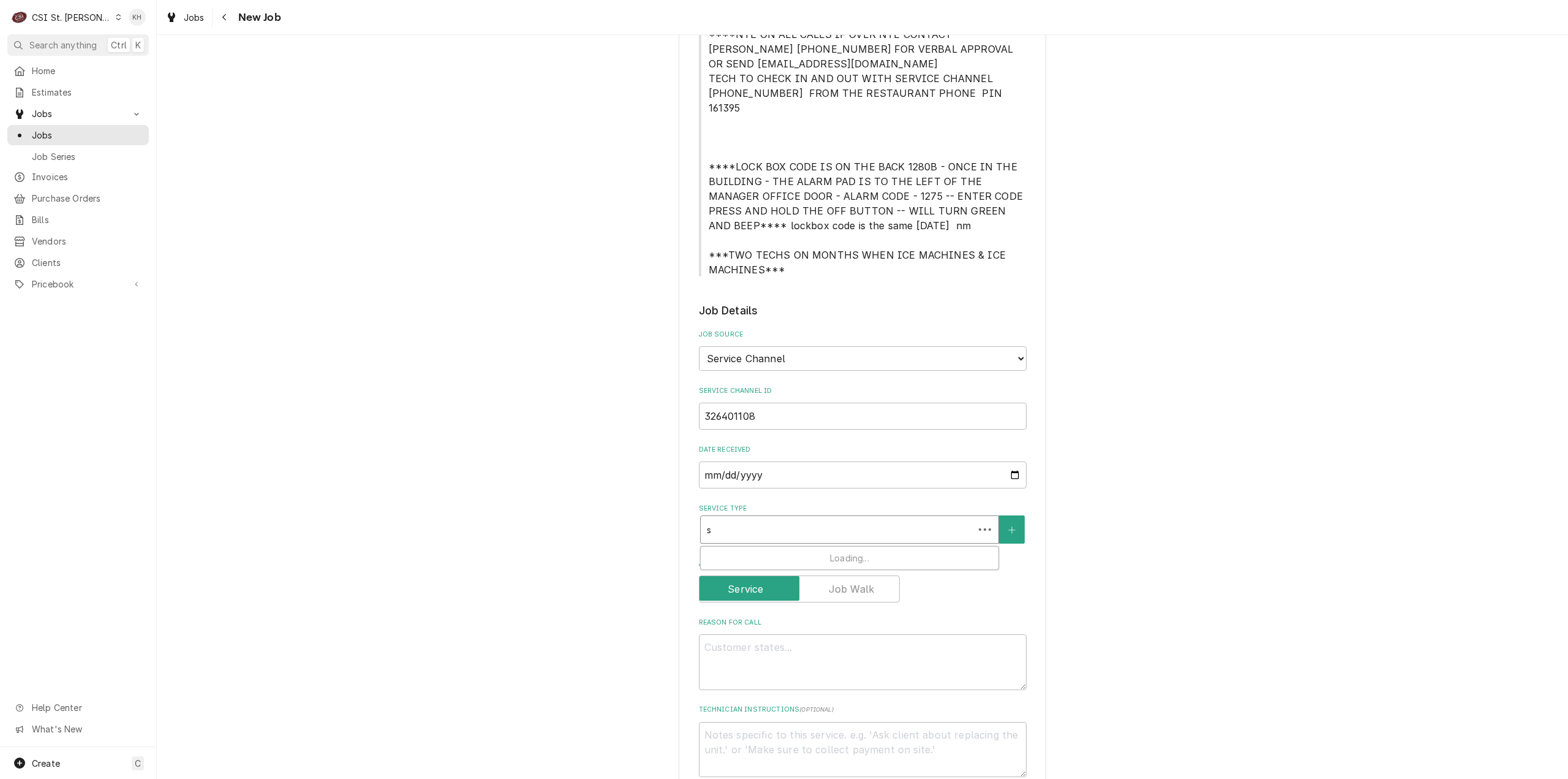
type textarea "x"
type input "se"
type textarea "x"
type input "ser"
type textarea "x"
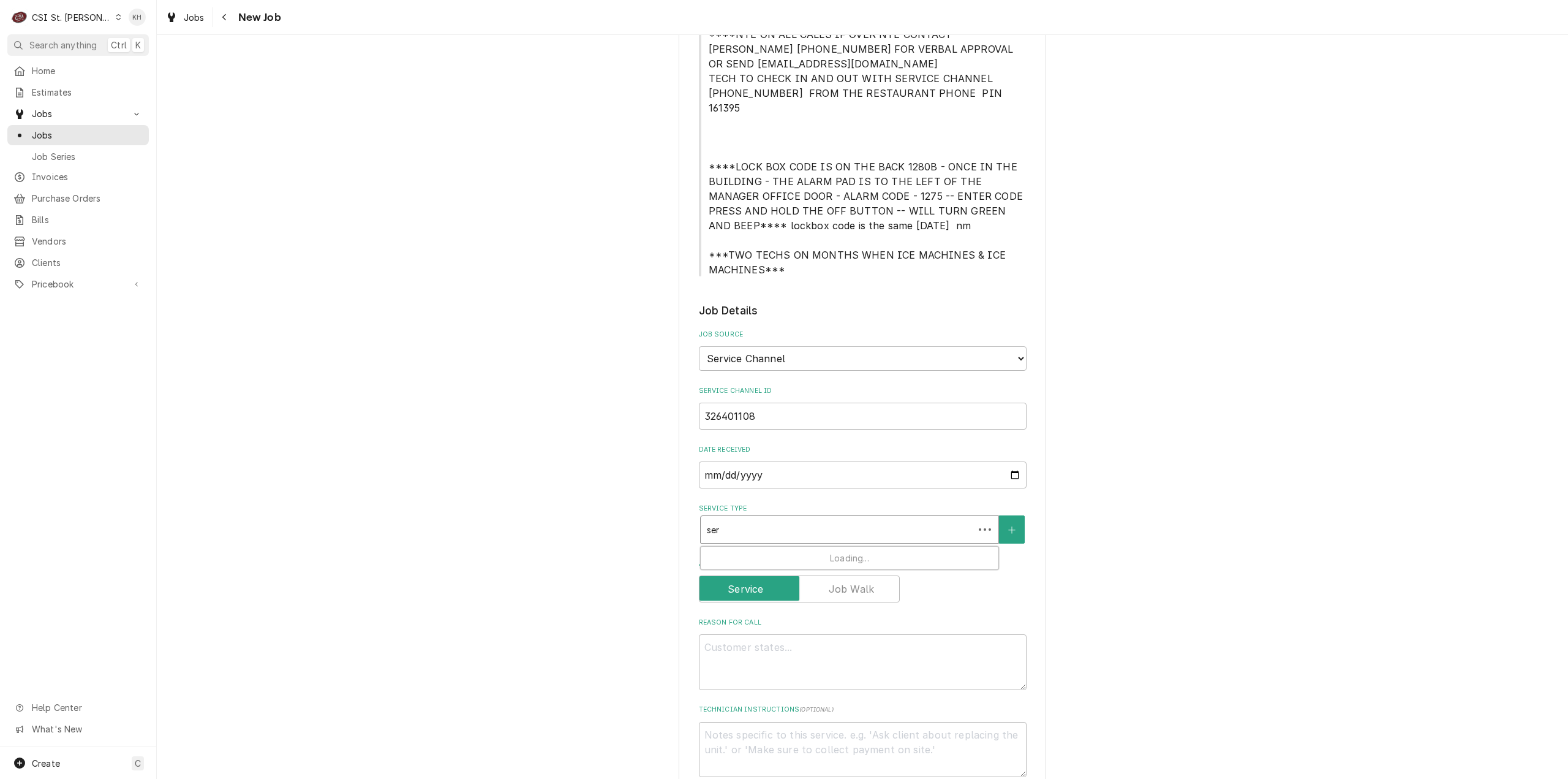
type input "serv"
type textarea "x"
type input "servi"
type textarea "x"
type input "servic"
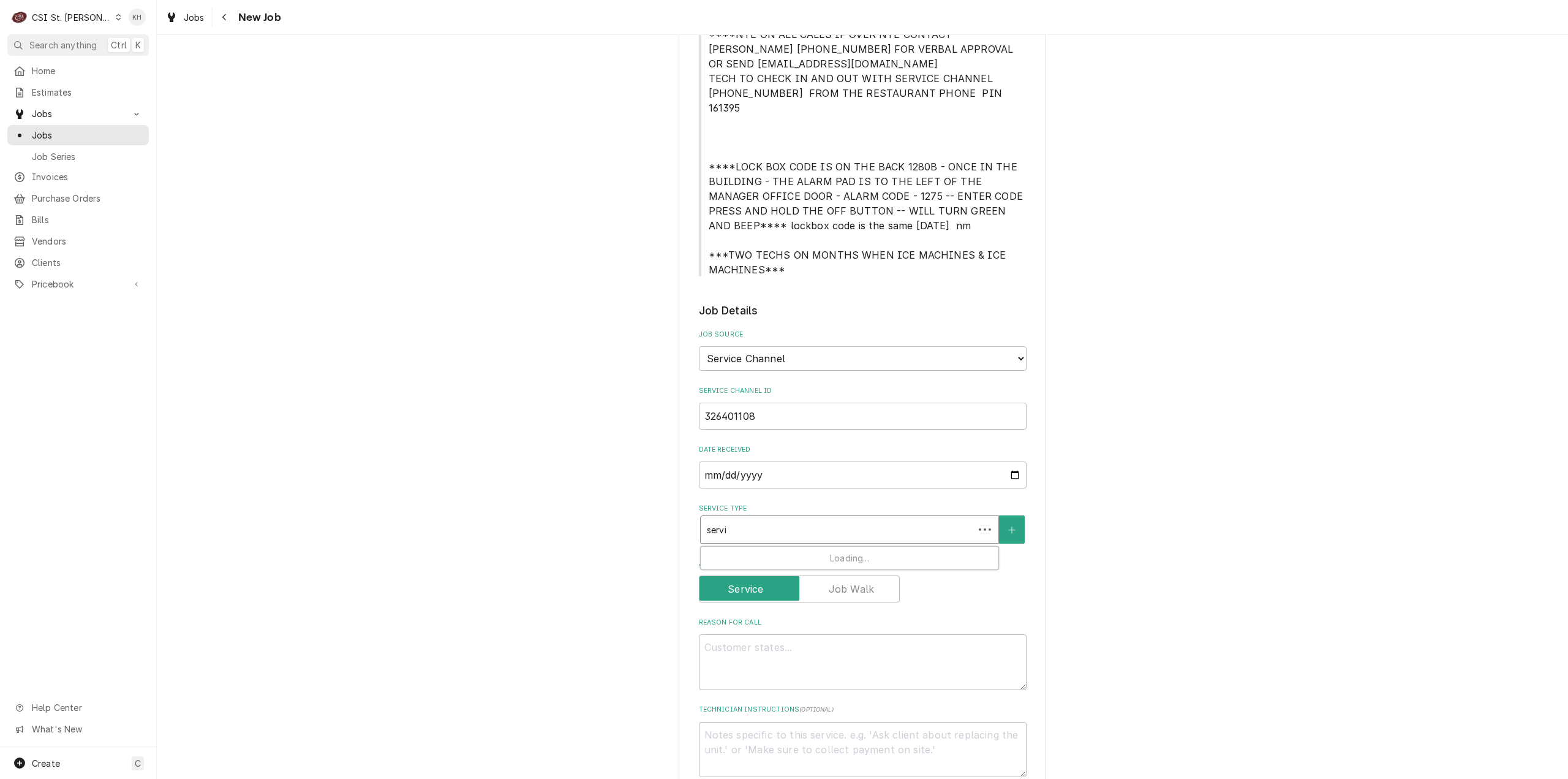
type textarea "x"
type input "service"
type textarea "x"
type input "service"
type textarea "x"
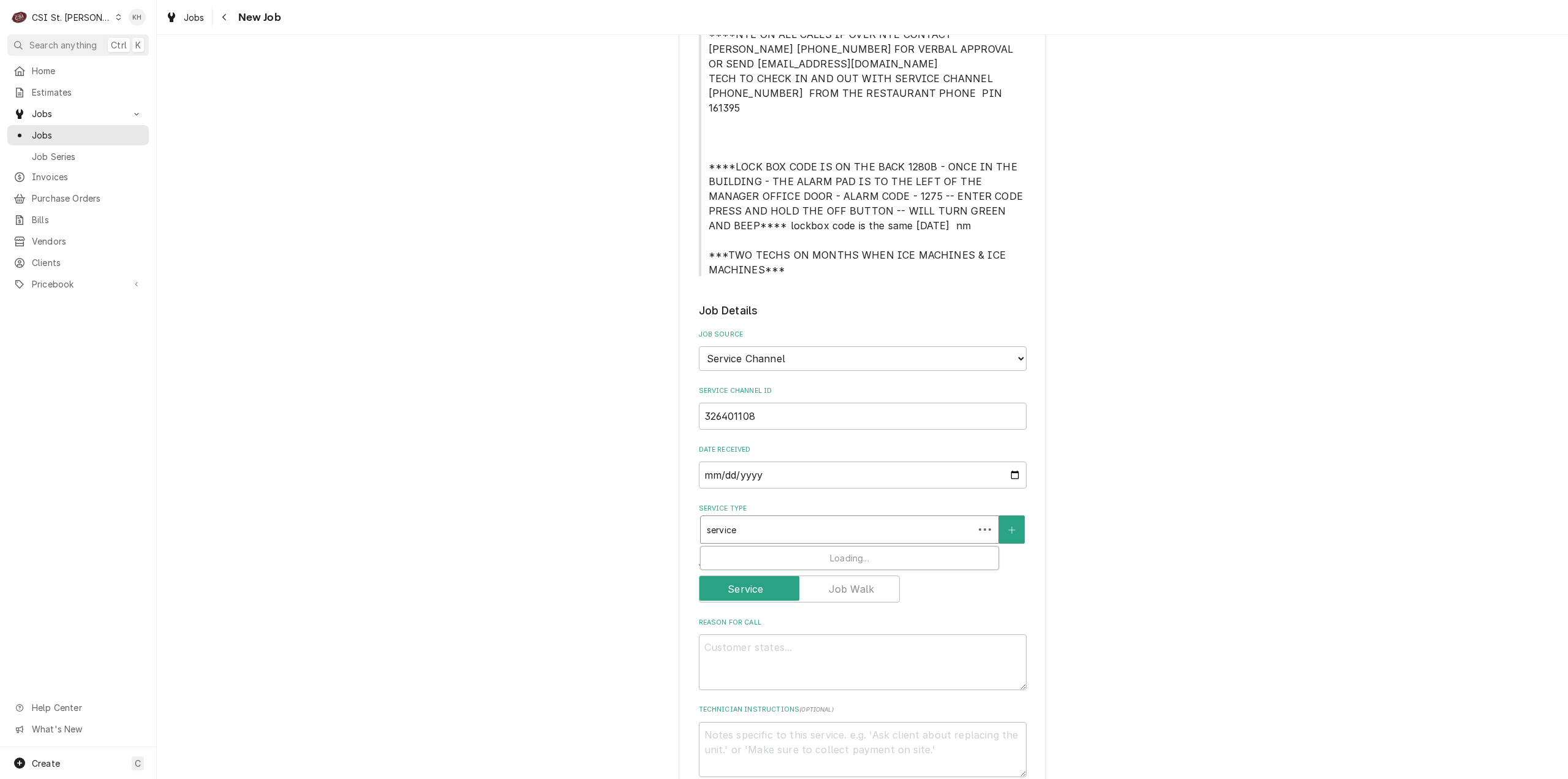
type input "service c"
type textarea "x"
type input "service ca"
type textarea "x"
type input "service cal"
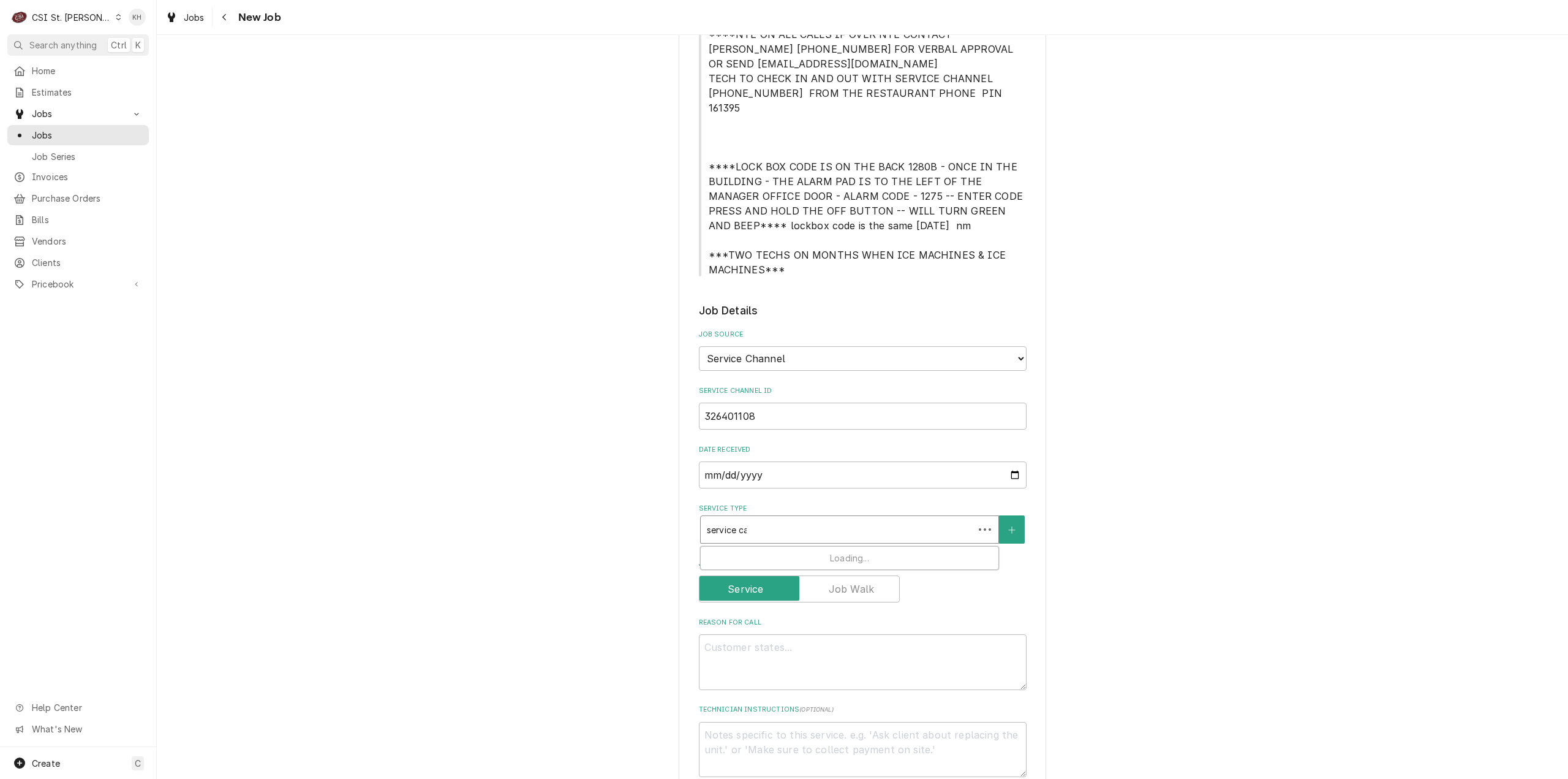
type textarea "x"
type input "service call"
click at [771, 551] on strong "Job | Service Call" at bounding box center [746, 556] width 79 height 11
click at [879, 655] on textarea "Reason For Call" at bounding box center [862, 683] width 328 height 56
paste textarea "KITCHEN / Hot Side / Fryer #6 (Start from Left) "Equip:" KITCHEN/HOT SIDE - LOB…"
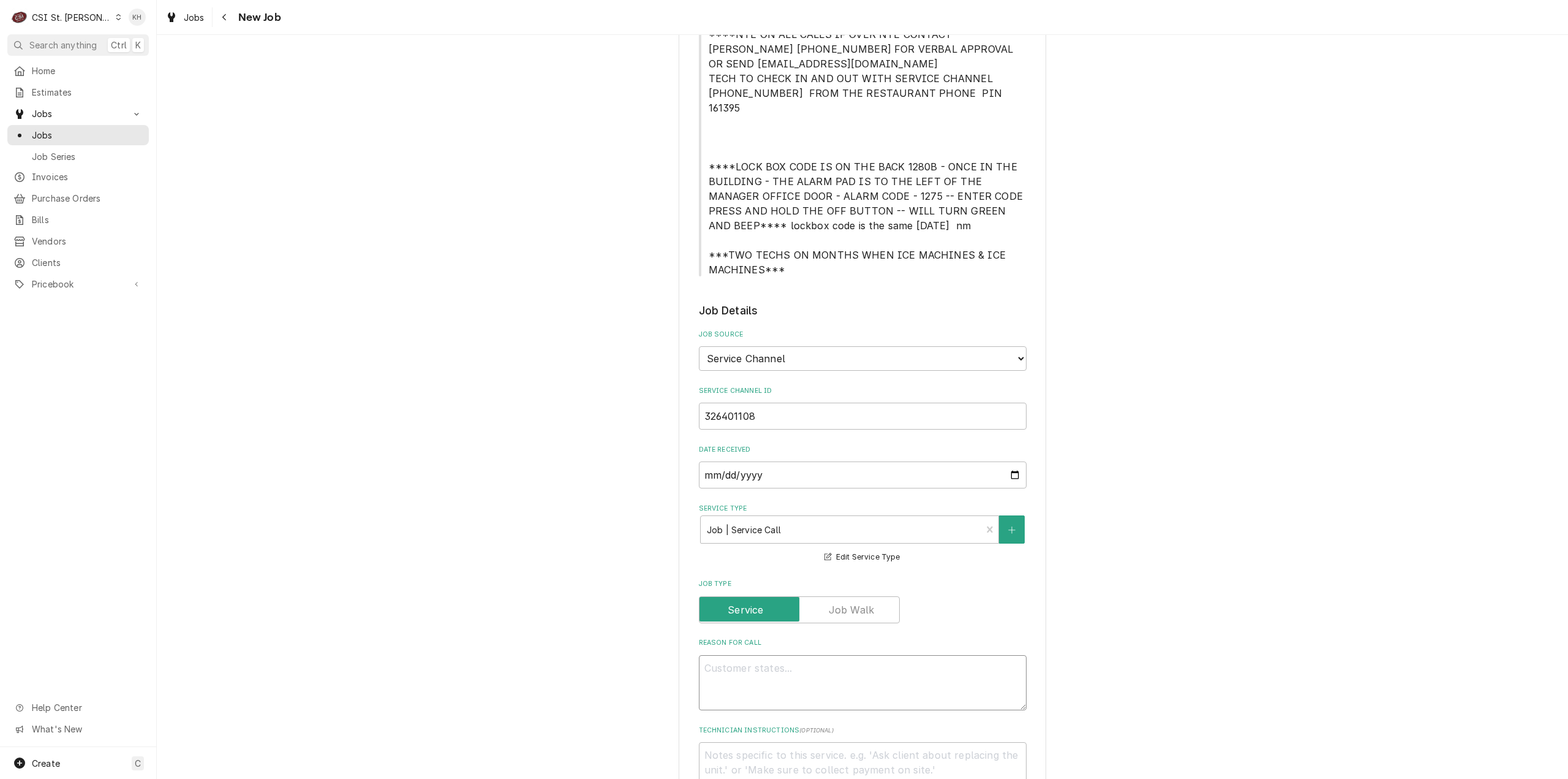
type textarea "x"
type textarea "KITCHEN / Hot Side / Fryer #6 (Start from Left) "Equip:" KITCHEN/HOT SIDE - LOB…"
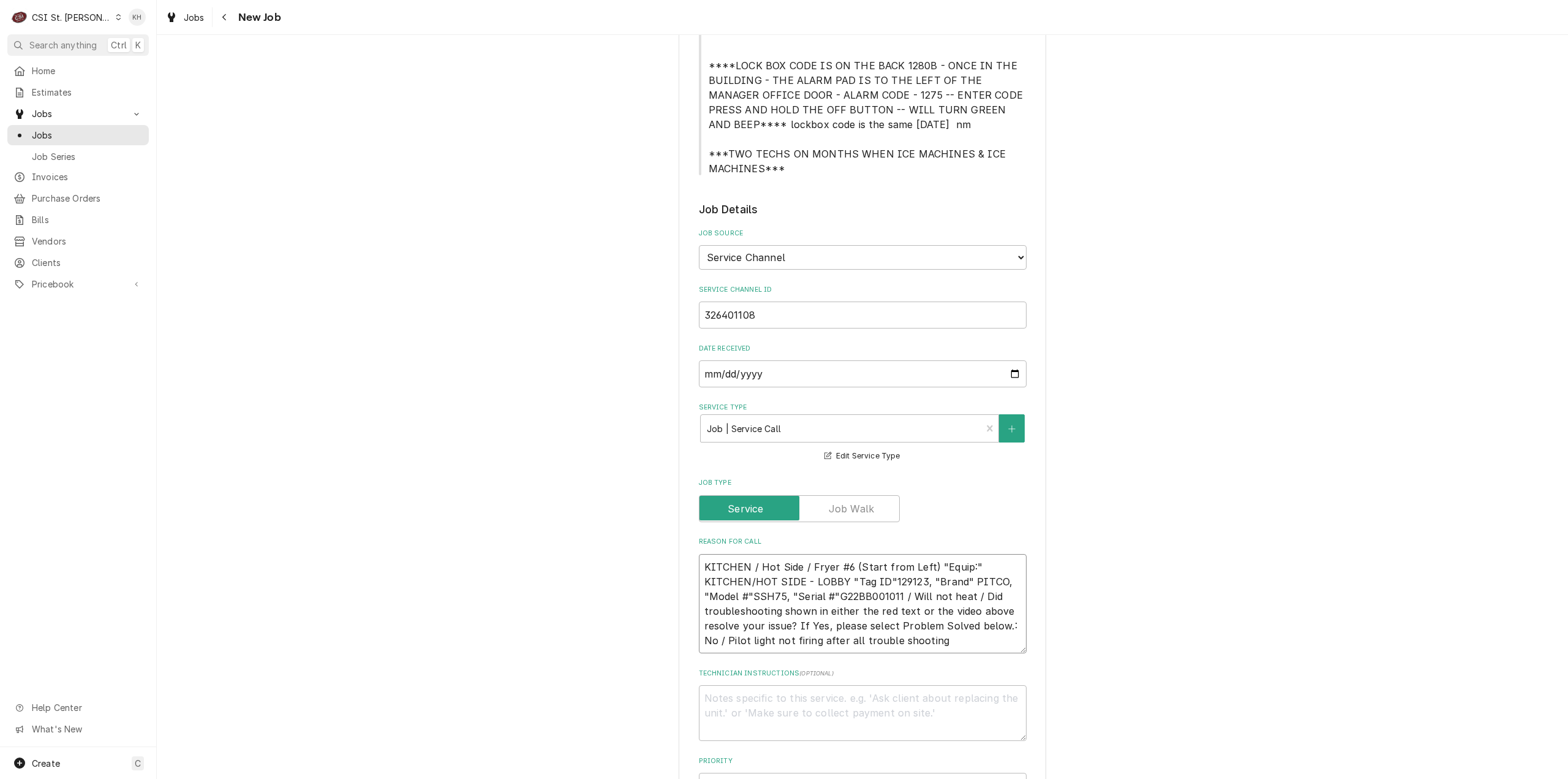
scroll to position [552, 0]
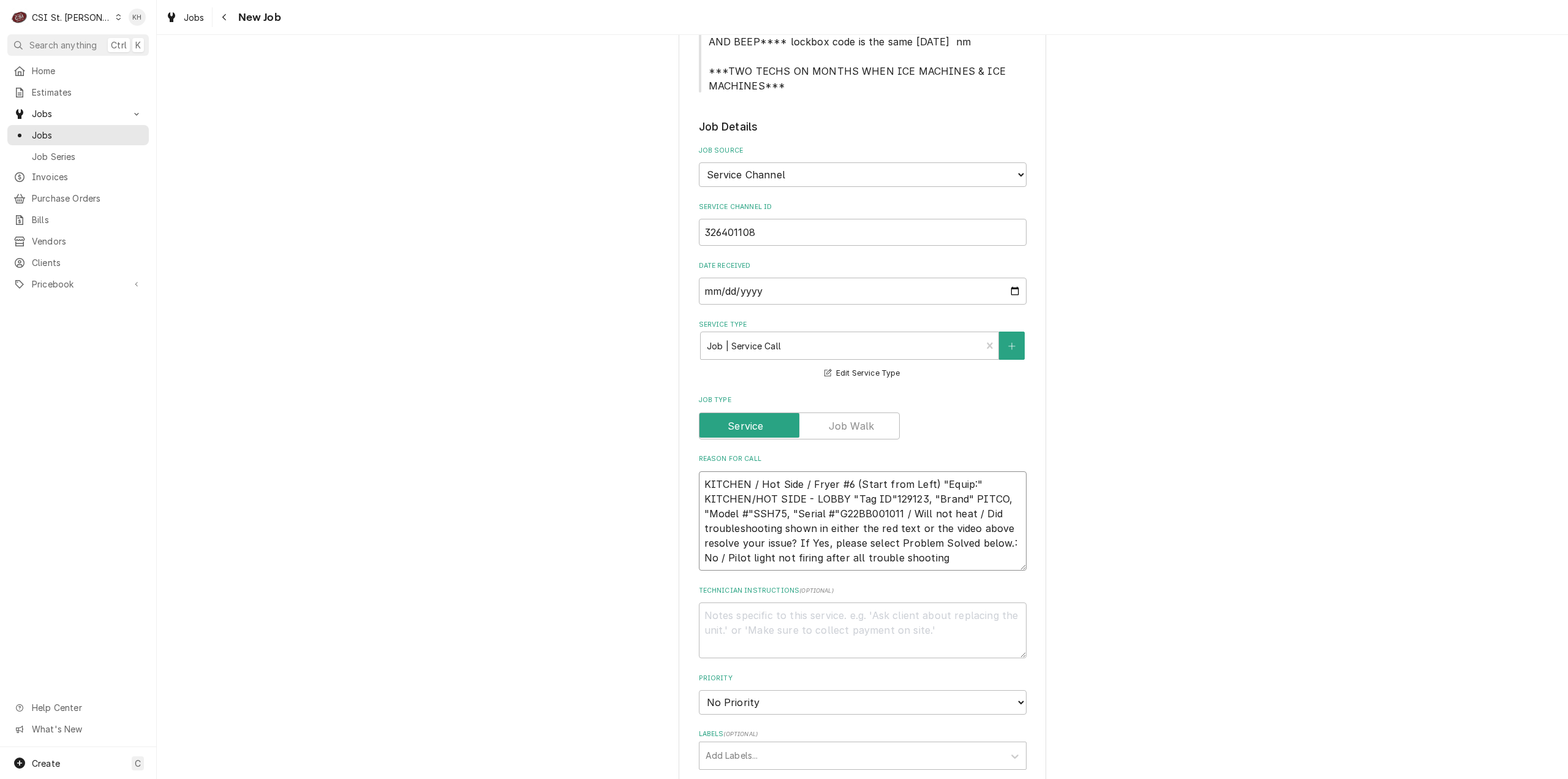
type textarea "x"
type textarea "KITCHEN / Hot Side / Fryer #6 (Start from Left) "Equip:" KITCHEN/HOT SIDE - LOB…"
type textarea "x"
type textarea "KITCHEN / Hot Side / Fryer #6 (Start from Left) "Equip:" KITCHEN/HOT SIDE - LOB…"
type textarea "x"
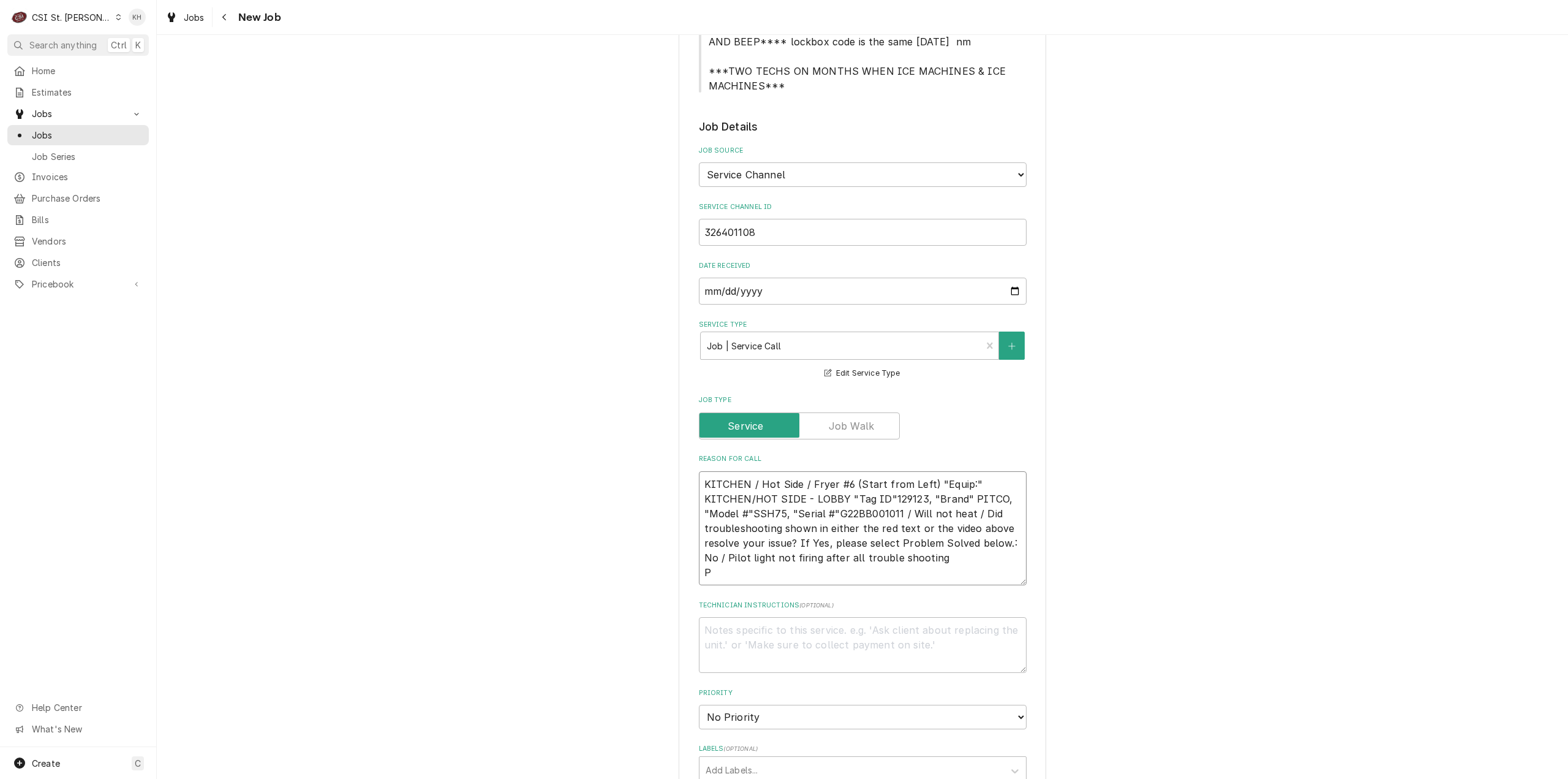
type textarea "KITCHEN / Hot Side / Fryer #6 (Start from Left) "Equip:" KITCHEN/HOT SIDE - LOB…"
type textarea "x"
type textarea "KITCHEN / Hot Side / Fryer #6 (Start from Left) "Equip:" KITCHEN/HOT SIDE - LOB…"
type textarea "x"
type textarea "KITCHEN / Hot Side / Fryer #6 (Start from Left) "Equip:" KITCHEN/HOT SIDE - LOB…"
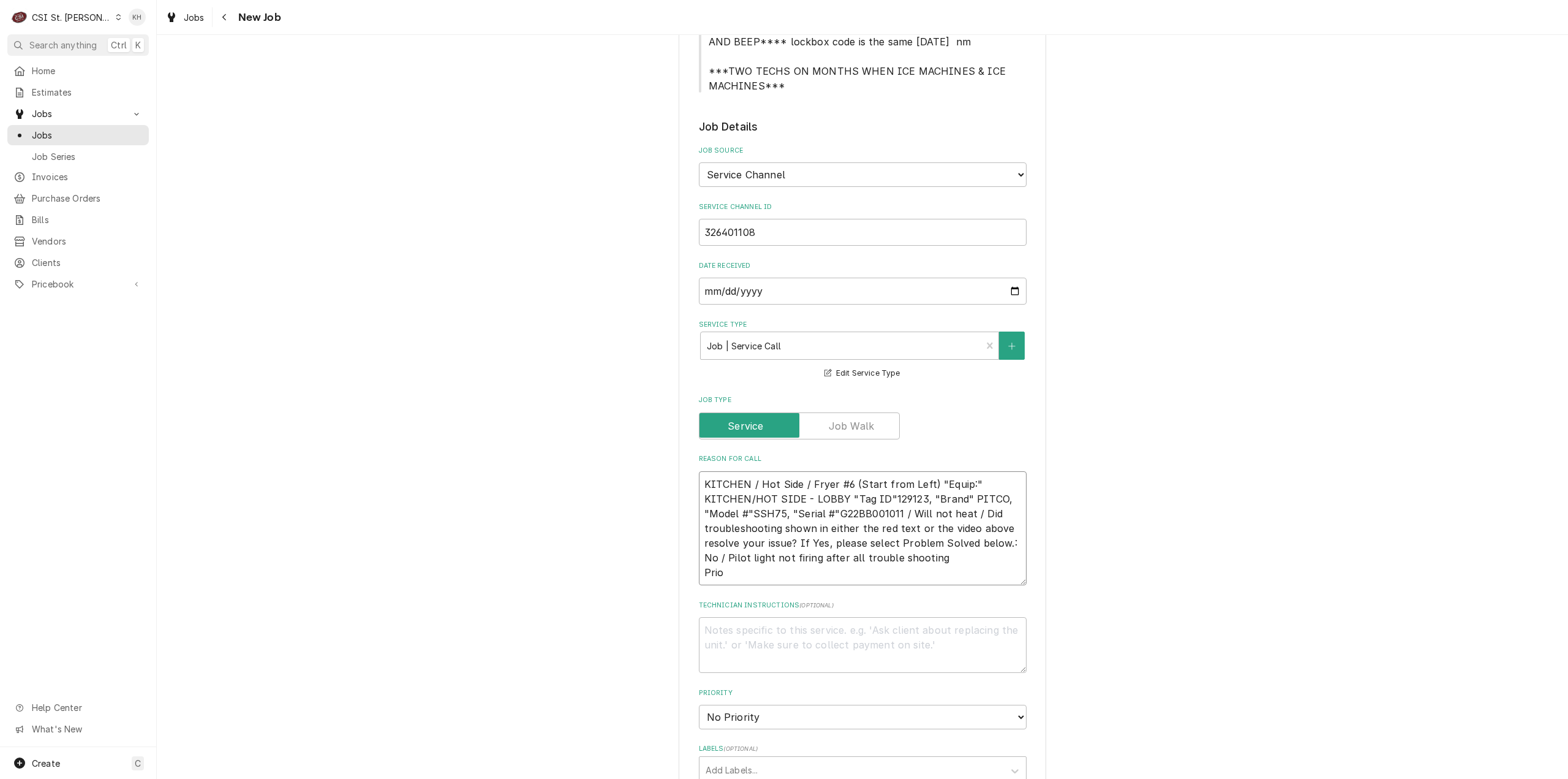
type textarea "x"
type textarea "KITCHEN / Hot Side / Fryer #6 (Start from Left) "Equip:" KITCHEN/HOT SIDE - LOB…"
type textarea "x"
type textarea "KITCHEN / Hot Side / Fryer #6 (Start from Left) "Equip:" KITCHEN/HOT SIDE - LOB…"
type textarea "x"
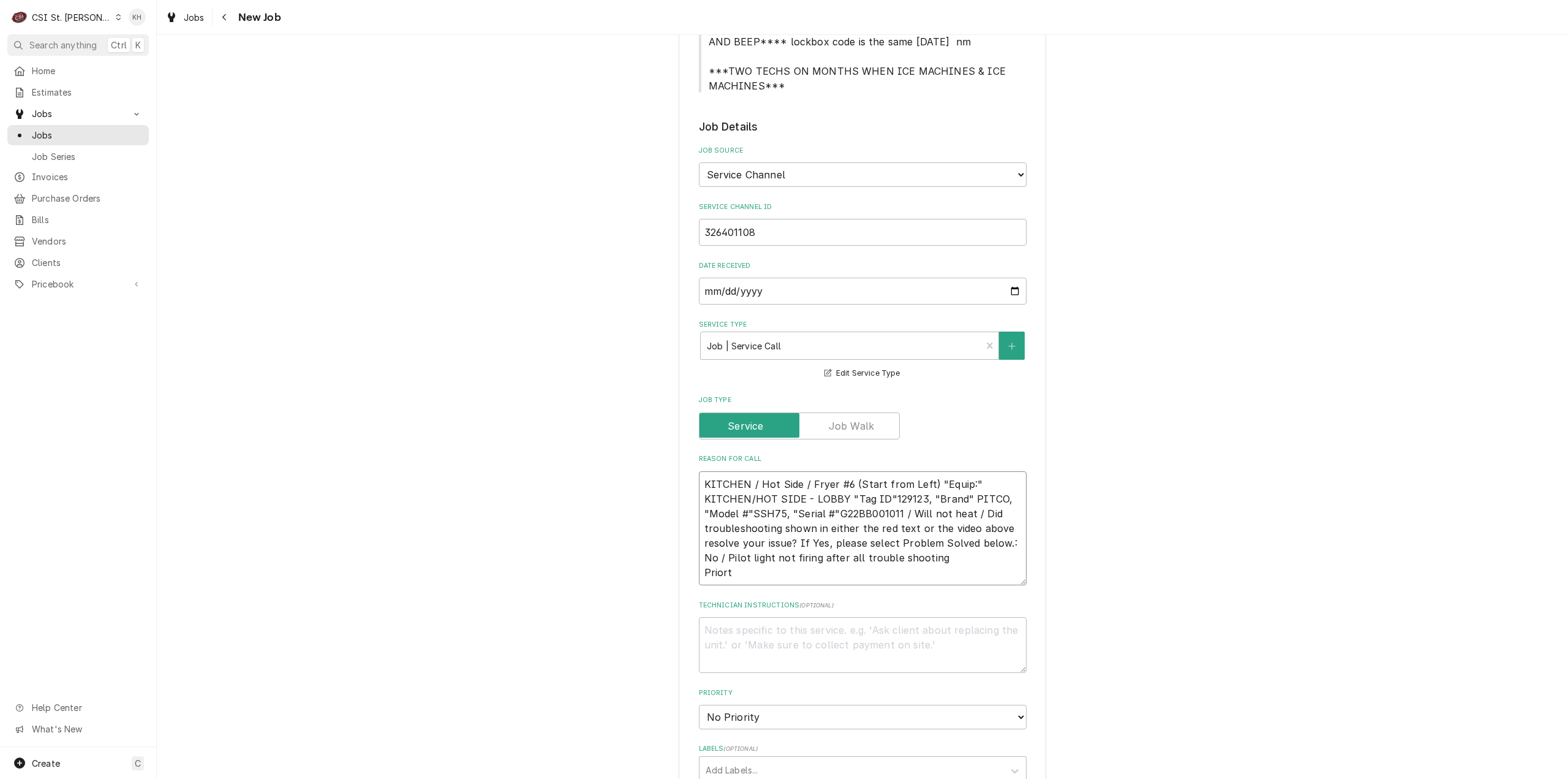
type textarea "KITCHEN / Hot Side / Fryer #6 (Start from Left) "Equip:" KITCHEN/HOT SIDE - LOB…"
type textarea "x"
type textarea "KITCHEN / Hot Side / Fryer #6 (Start from Left) "Equip:" KITCHEN/HOT SIDE - LOB…"
type textarea "x"
type textarea "KITCHEN / Hot Side / Fryer #6 (Start from Left) "Equip:" KITCHEN/HOT SIDE - LOB…"
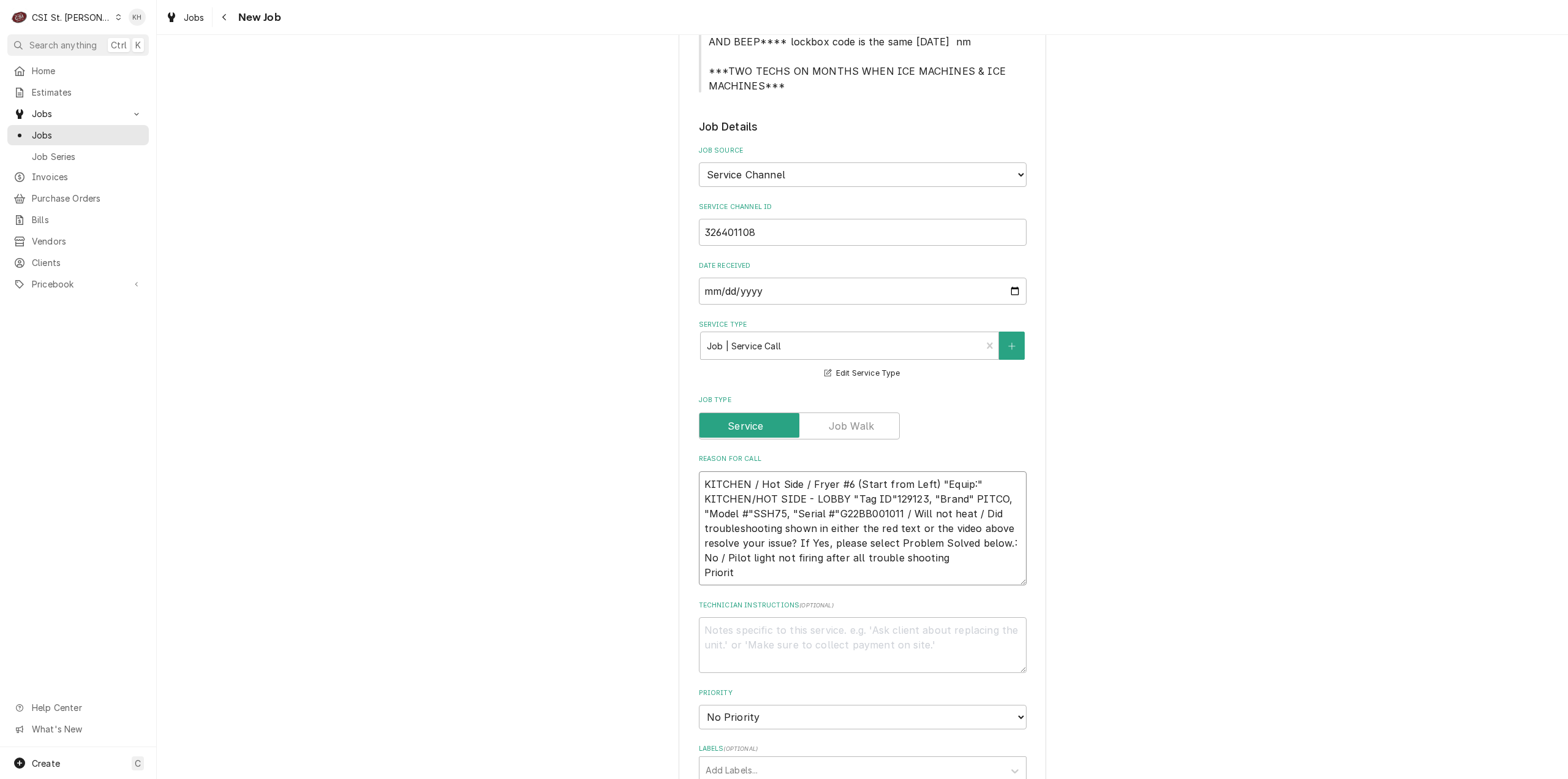
type textarea "x"
type textarea "KITCHEN / Hot Side / Fryer #6 (Start from Left) "Equip:" KITCHEN/HOT SIDE - LOB…"
type textarea "x"
type textarea "KITCHEN / Hot Side / Fryer #6 (Start from Left) "Equip:" KITCHEN/HOT SIDE - LOB…"
type textarea "x"
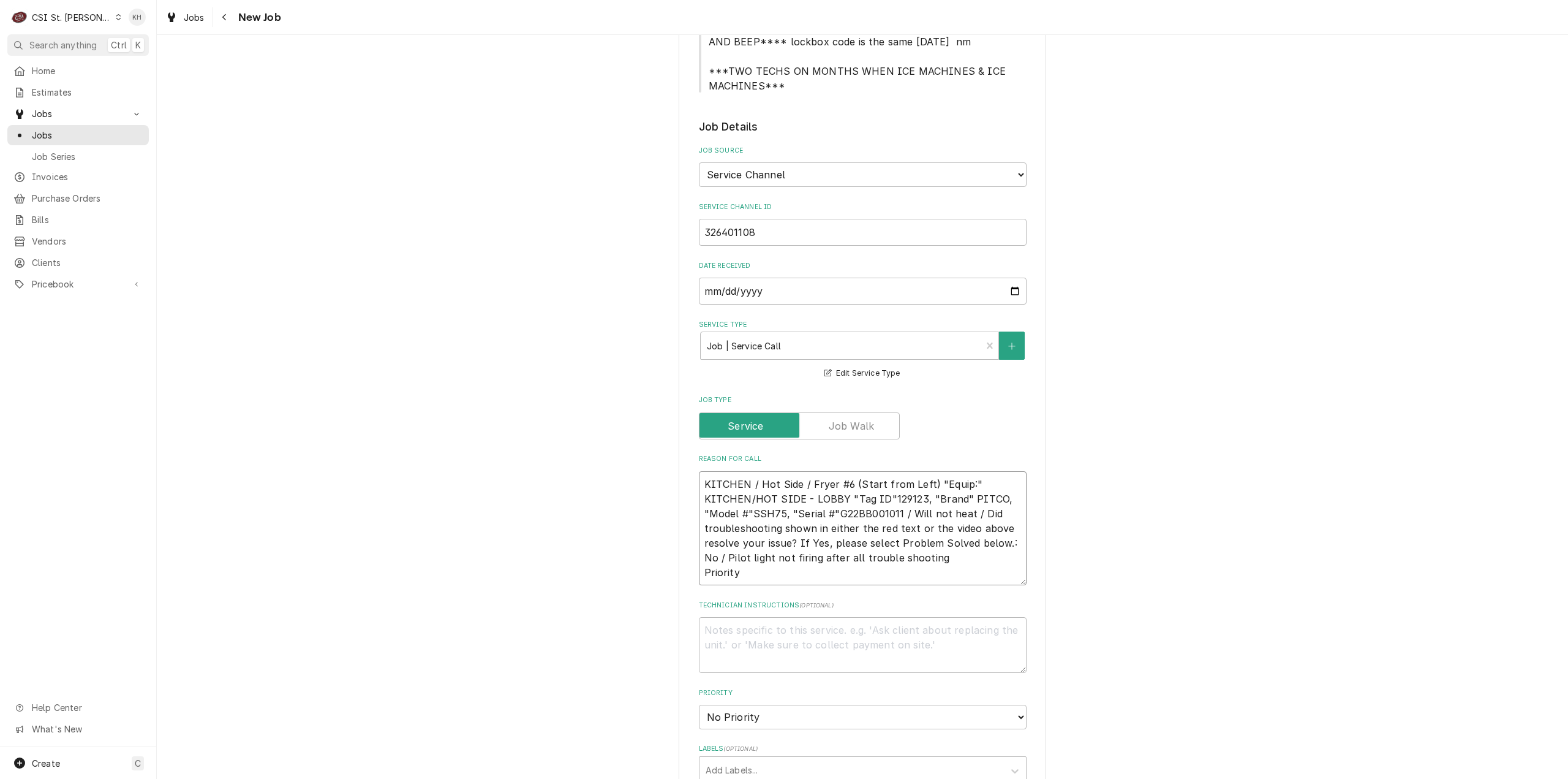
type textarea "KITCHEN / Hot Side / Fryer #6 (Start from Left) "Equip:" KITCHEN/HOT SIDE - LOB…"
click at [871, 562] on textarea "KITCHEN / Hot Side / Fryer #6 (Start from Left) "Equip:" KITCHEN/HOT SIDE - LOB…" at bounding box center [862, 528] width 328 height 114
paste textarea "Urgent - 24 Hours Priority"
type textarea "x"
type textarea "KITCHEN / Hot Side / Fryer #6 (Start from Left) "Equip:" KITCHEN/HOT SIDE - LOB…"
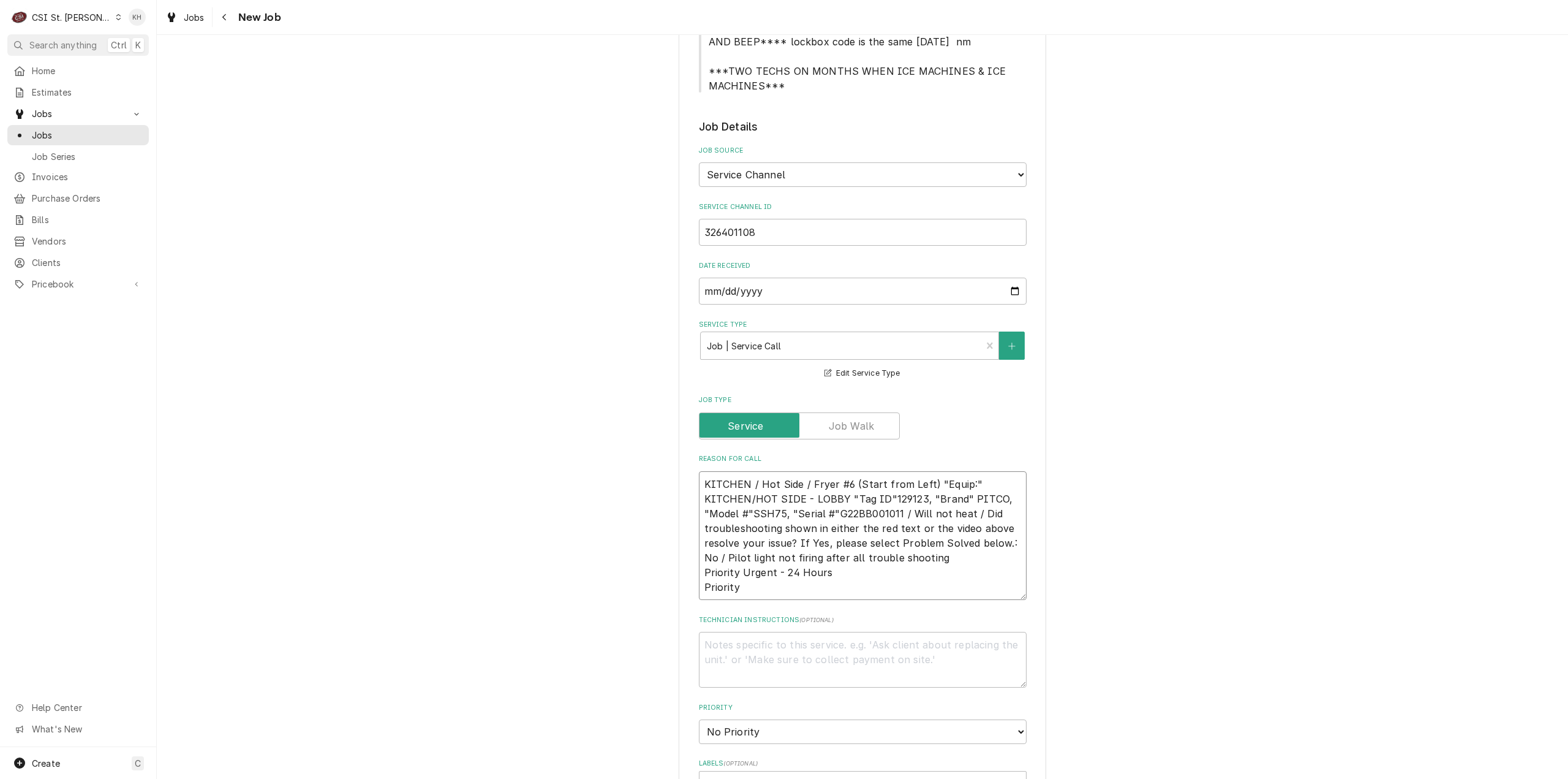
drag, startPoint x: 736, startPoint y: 574, endPoint x: 659, endPoint y: 572, distance: 77.0
click at [659, 572] on div "Please provide the following information to create a job: Client Details Client…" at bounding box center [862, 449] width 1411 height 1906
type textarea "x"
type textarea "KITCHEN / Hot Side / Fryer #6 (Start from Left) "Equip:" KITCHEN/HOT SIDE - LOB…"
type textarea "x"
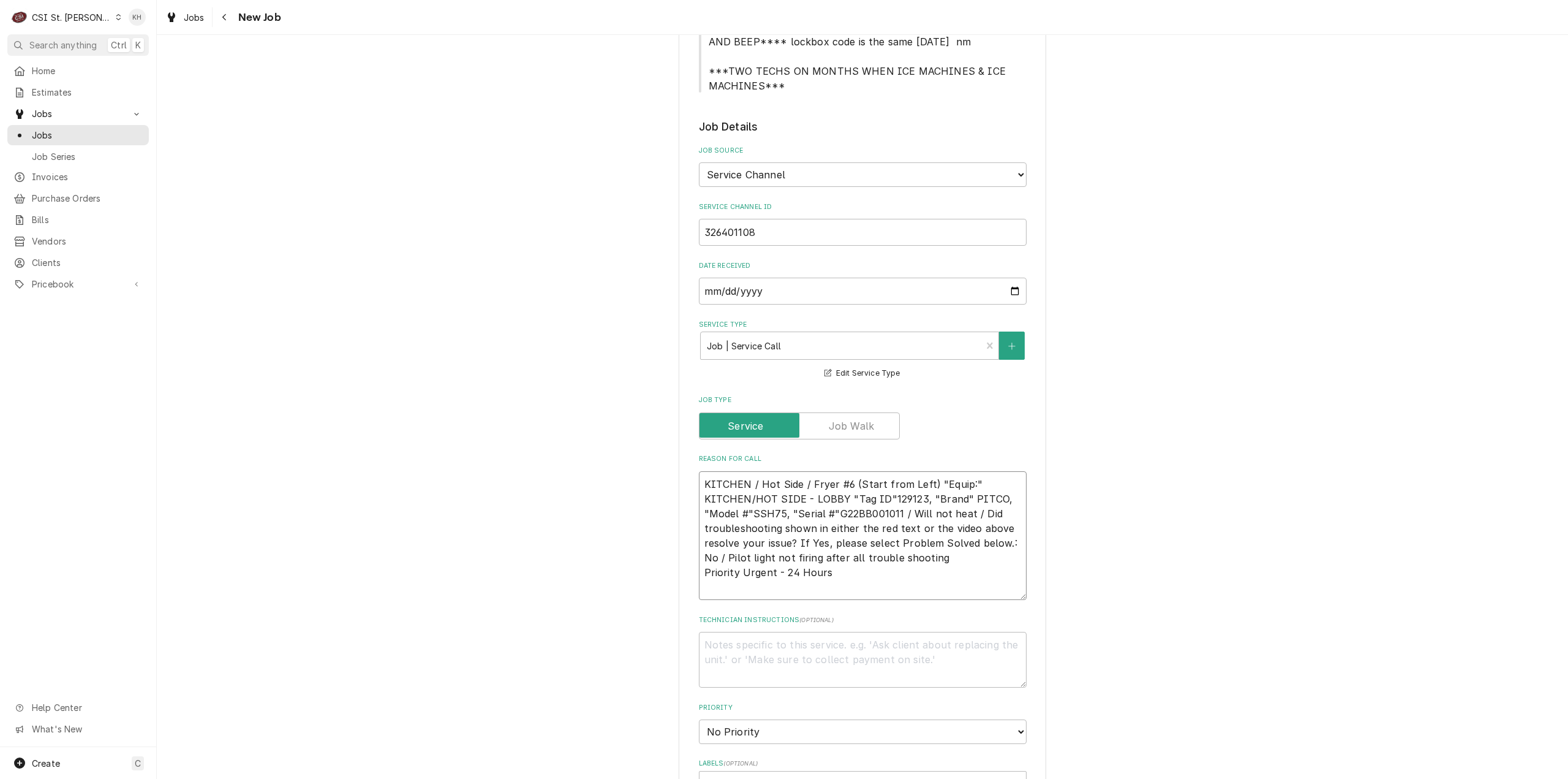
type textarea "KITCHEN / Hot Side / Fryer #6 (Start from Left) "Equip:" KITCHEN/HOT SIDE - LOB…"
type textarea "x"
type textarea "KITCHEN / Hot Side / Fryer #6 (Start from Left) "Equip:" KITCHEN/HOT SIDE - LOB…"
click at [804, 627] on textarea "Technician Instructions ( optional )" at bounding box center [862, 645] width 328 height 56
type textarea "x"
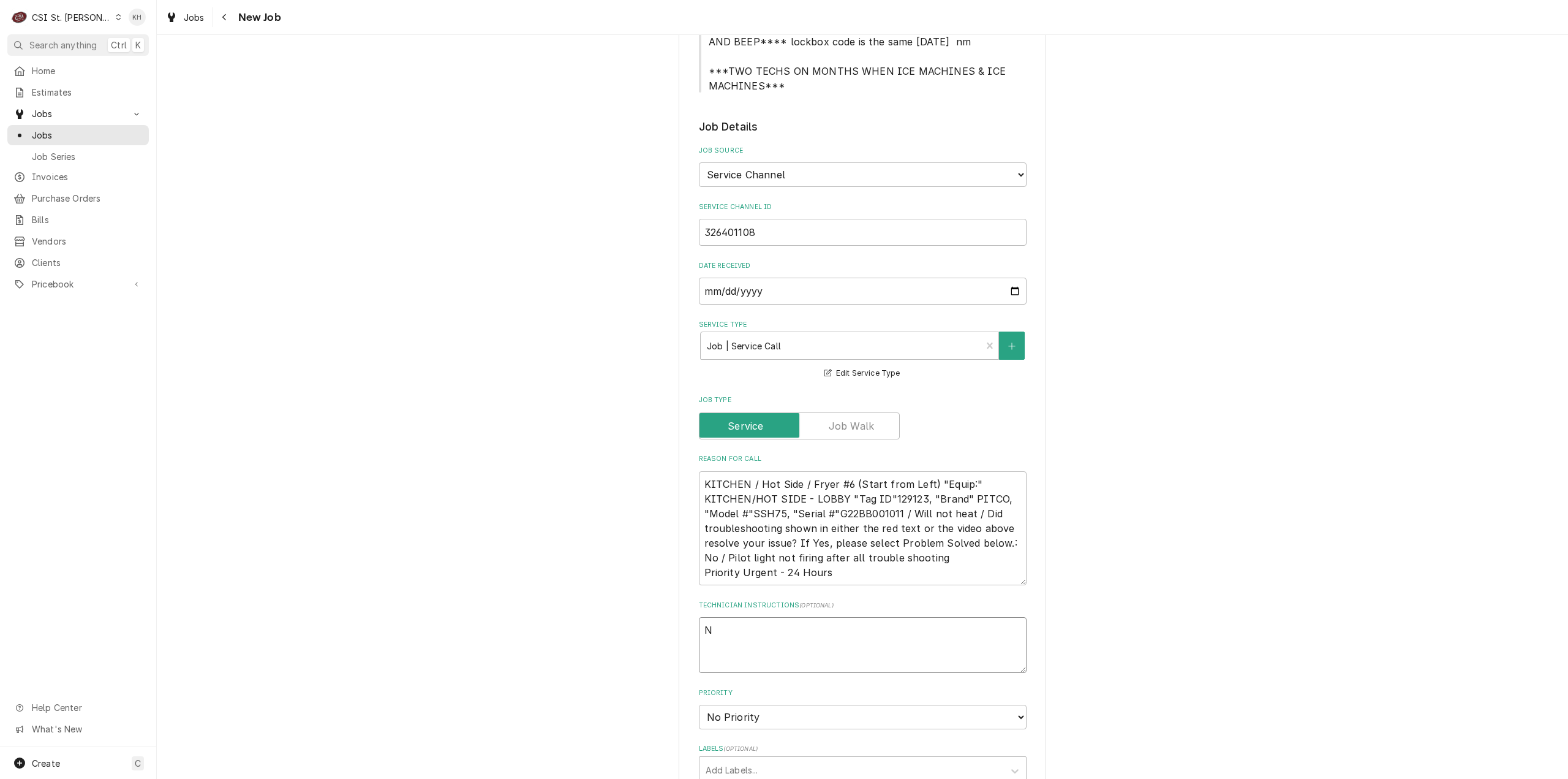
type textarea "NT"
type textarea "x"
type textarea "NTE"
type textarea "x"
type textarea "NTE"
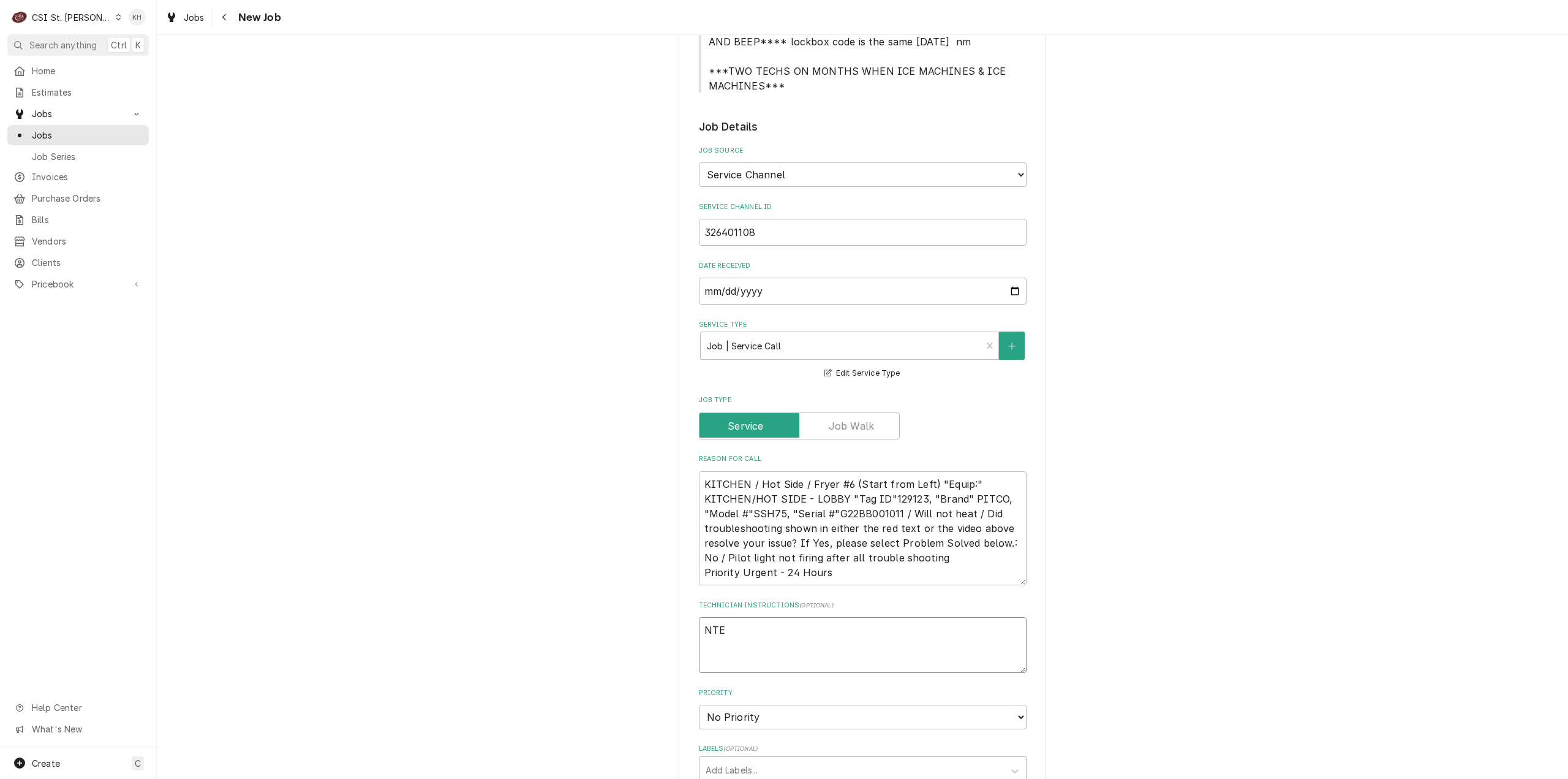
type textarea "x"
type textarea "NTE $"
type textarea "x"
type textarea "NTE $4"
type textarea "x"
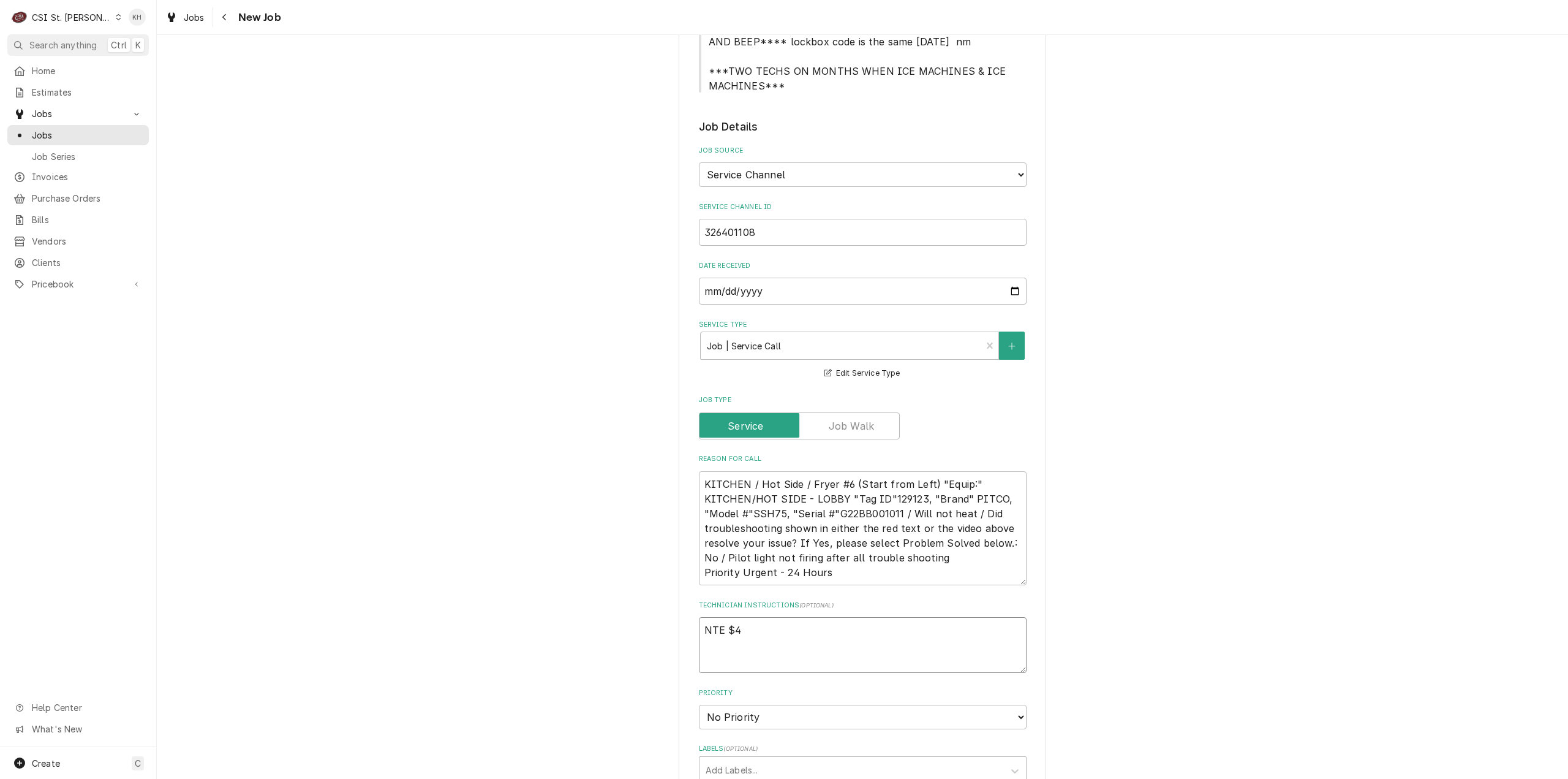
type textarea "NTE $45"
type textarea "x"
type textarea "NTE $450"
type textarea "x"
type textarea "NTE $450."
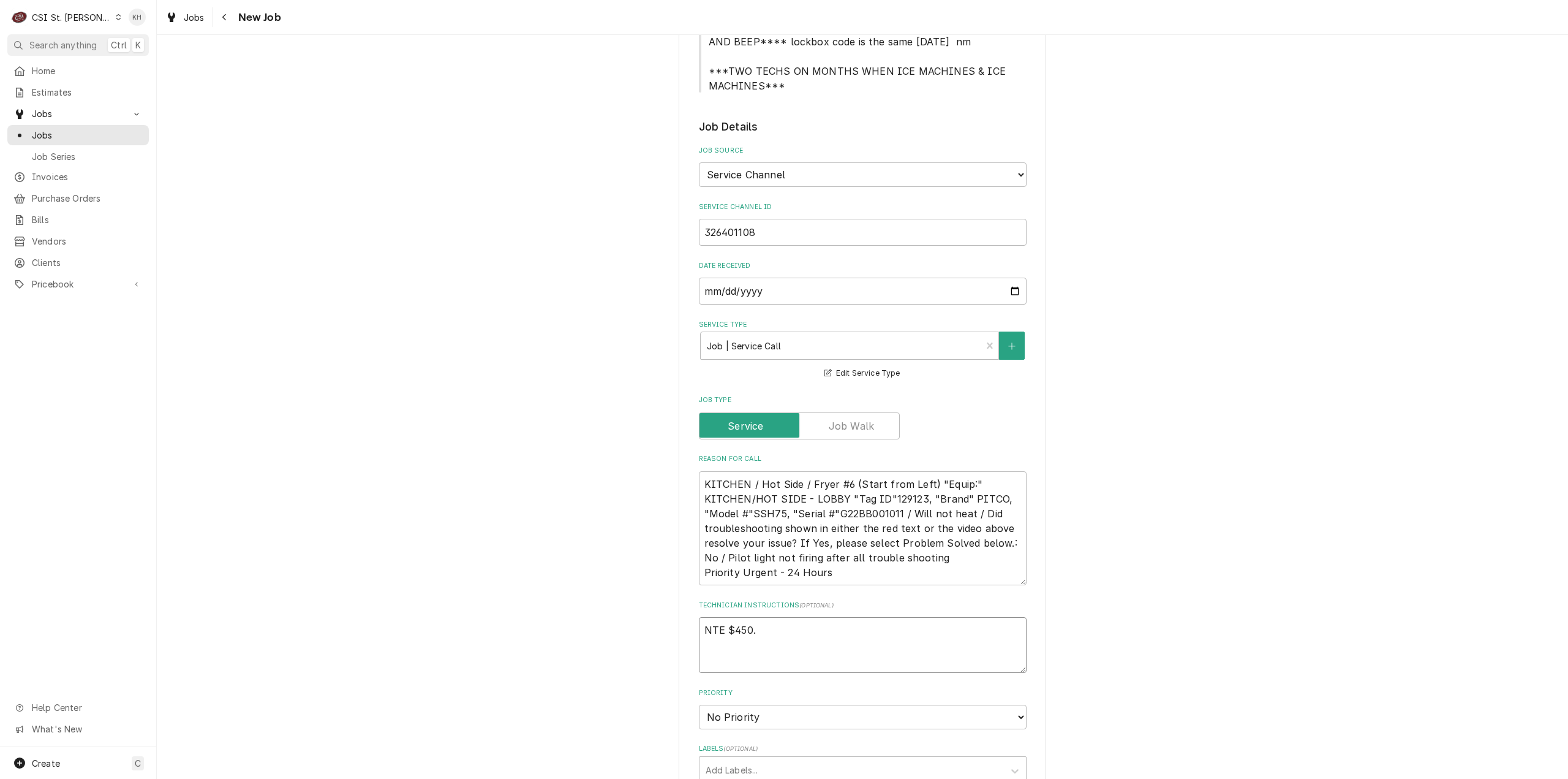
type textarea "x"
type textarea "NTE $450.0"
type textarea "x"
type textarea "NTE $450.00"
type textarea "x"
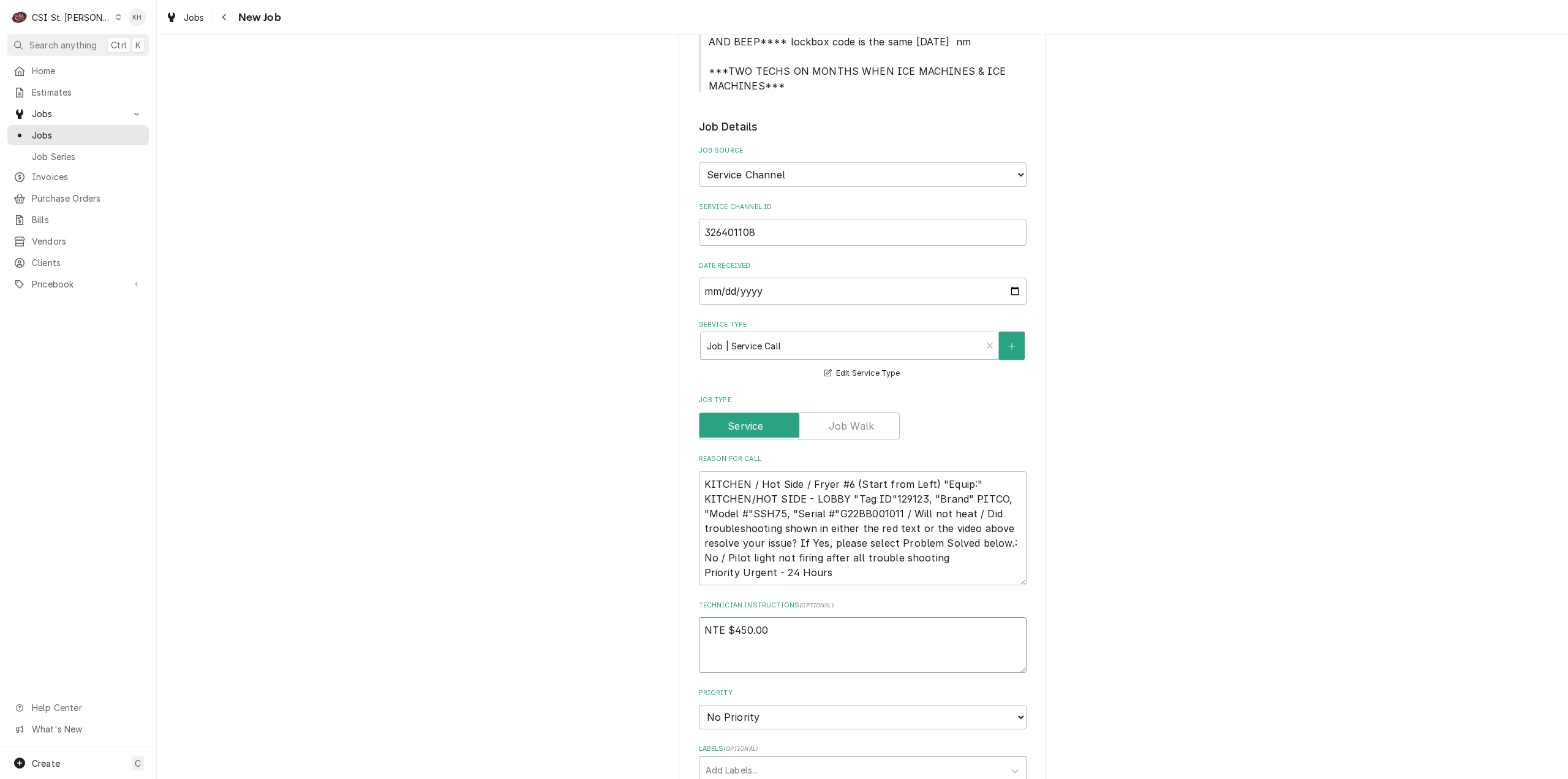
type textarea "NTE $450.00"
type textarea "x"
type textarea "NTE $450.00"
type textarea "x"
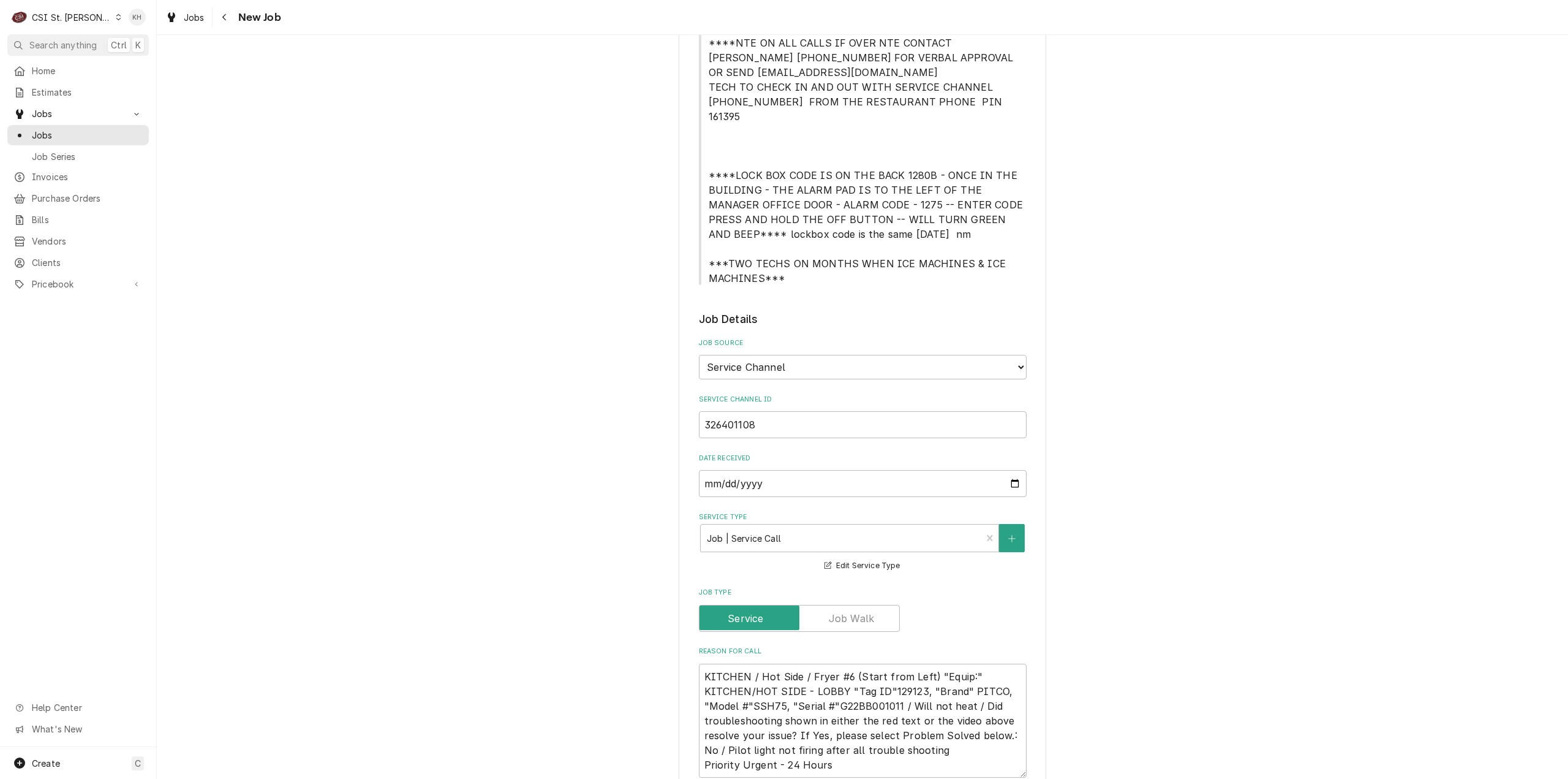
scroll to position [122, 0]
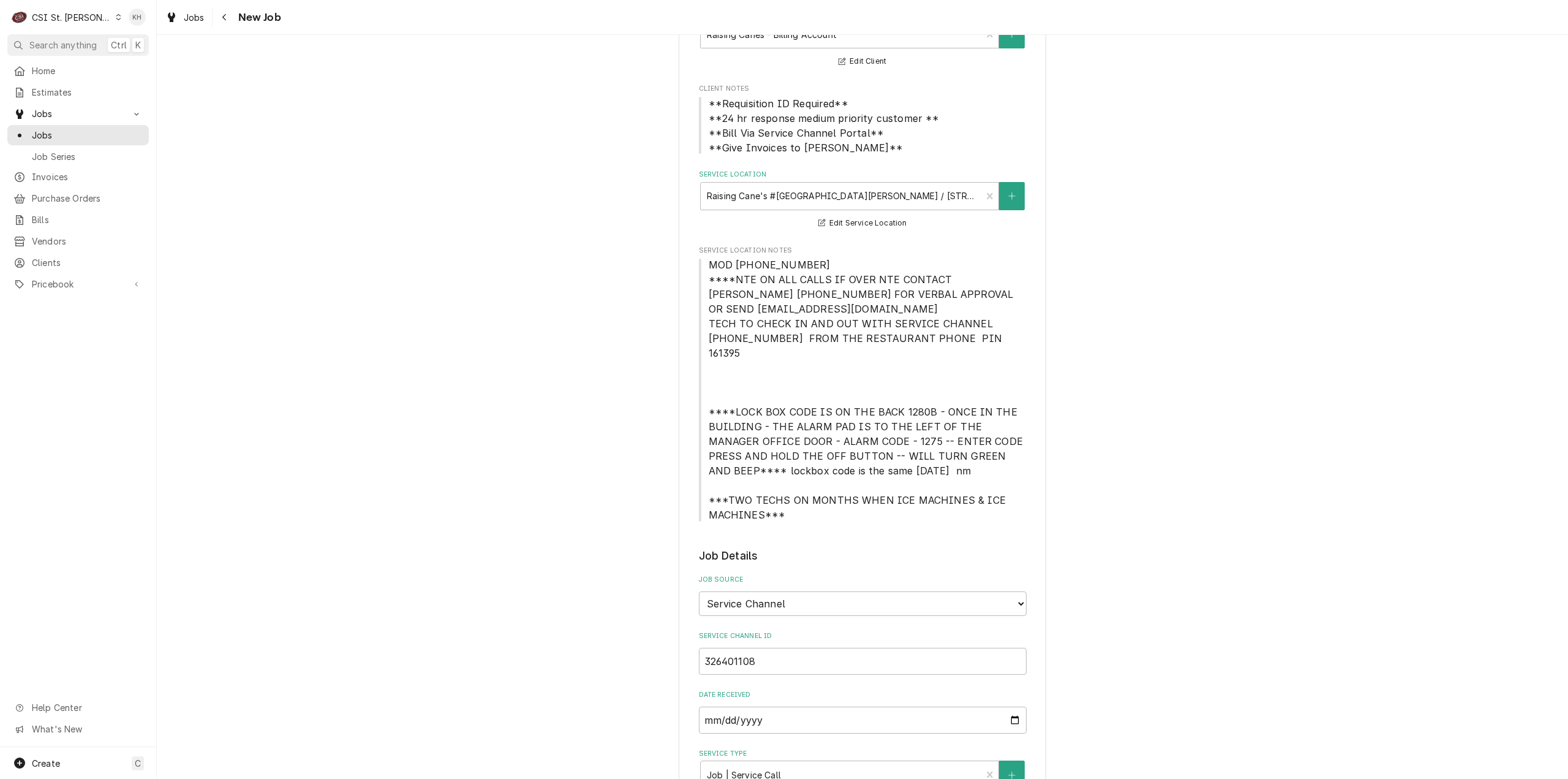
type textarea "NTE $450.00"
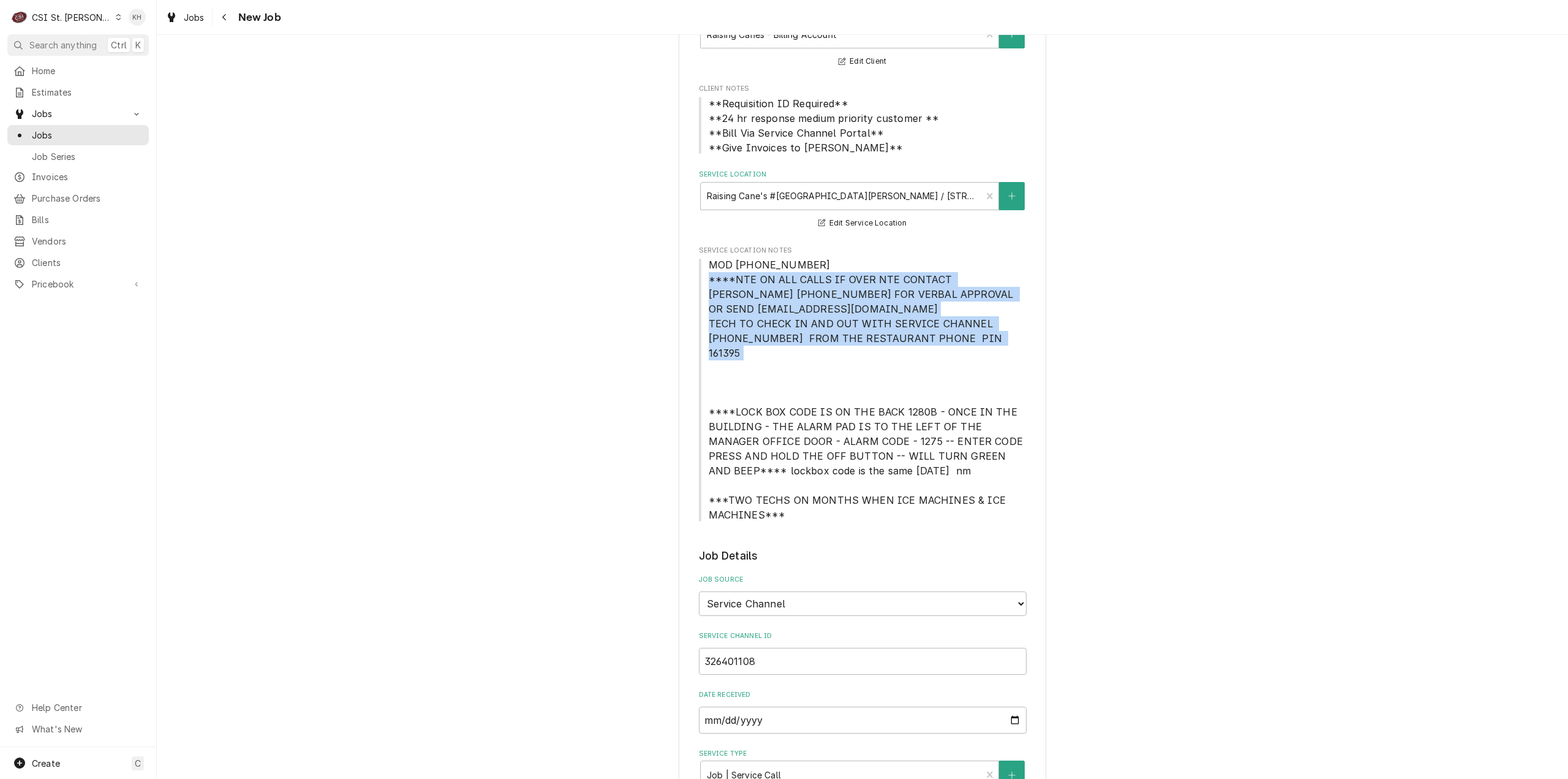
drag, startPoint x: 704, startPoint y: 277, endPoint x: 977, endPoint y: 340, distance: 280.2
click at [977, 340] on span "MOD [PHONE_NUMBER] ****NTE ON ALL CALLS IF OVER NTE CONTACT [PERSON_NAME] [PHON…" at bounding box center [862, 390] width 328 height 265
copy span "****NTE ON ALL CALLS IF OVER NTE CONTACT JEFF COSTA 636-399-1299 FOR VERBAL APP…"
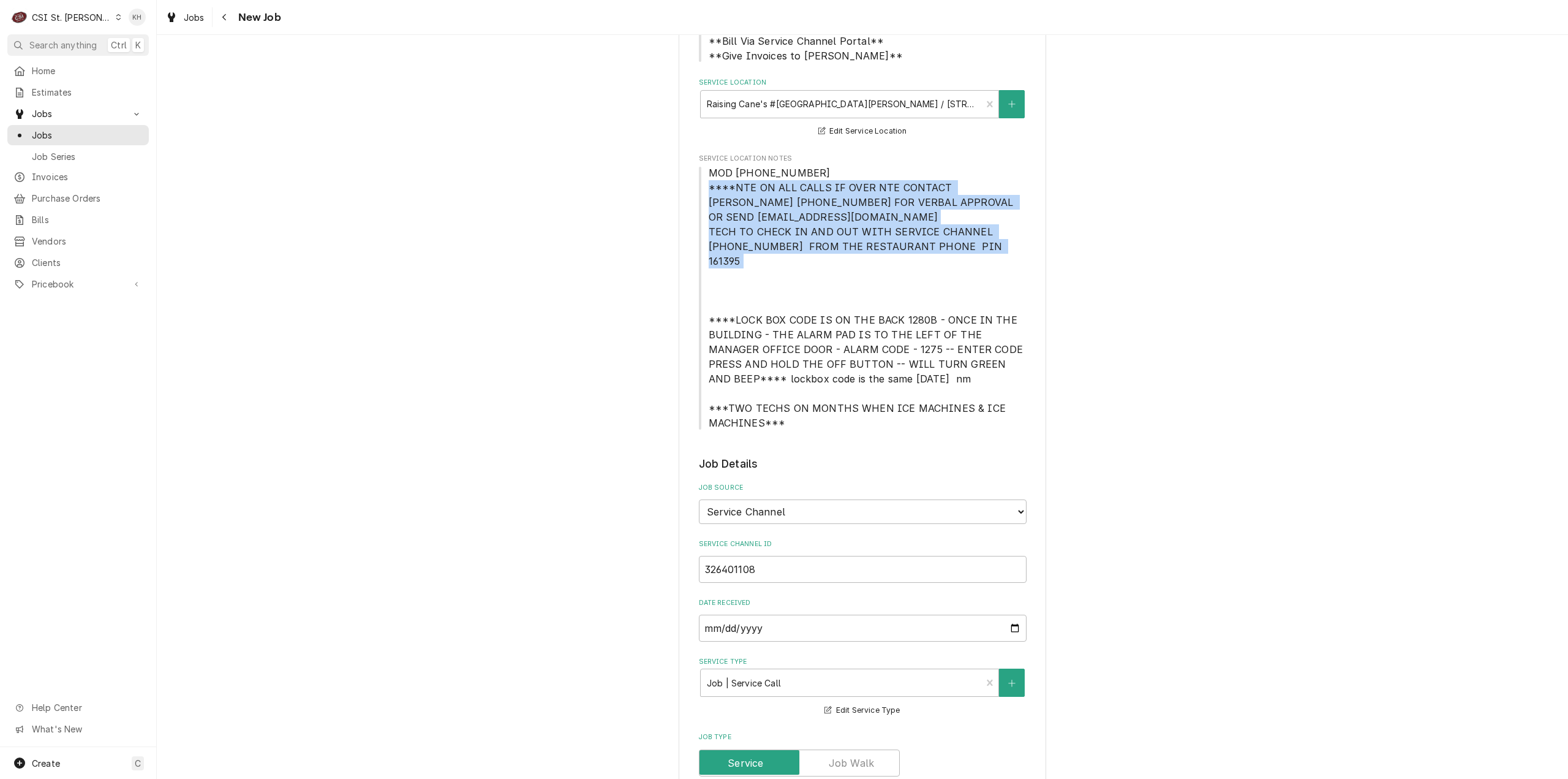
scroll to position [552, 0]
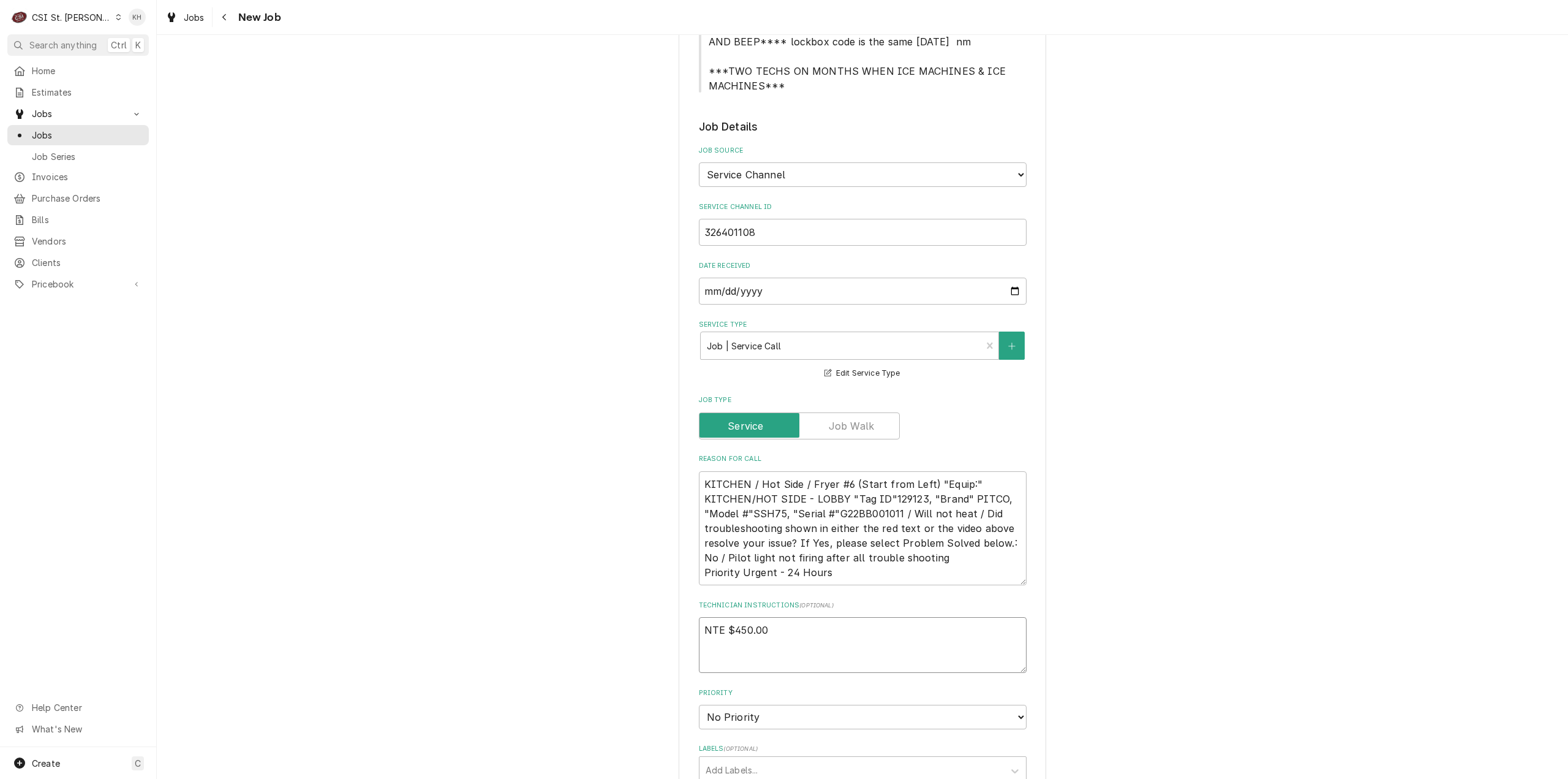
click at [737, 646] on textarea "NTE $450.00" at bounding box center [862, 645] width 328 height 56
paste textarea "****NTE ON ALL CALLS IF OVER NTE CONTACT JEFF COSTA 636-399-1299 FOR VERBAL APP…"
type textarea "x"
type textarea "NTE $450.00 ****NTE ON ALL CALLS IF OVER NTE CONTACT JEFF COSTA 636-399-1299 FO…"
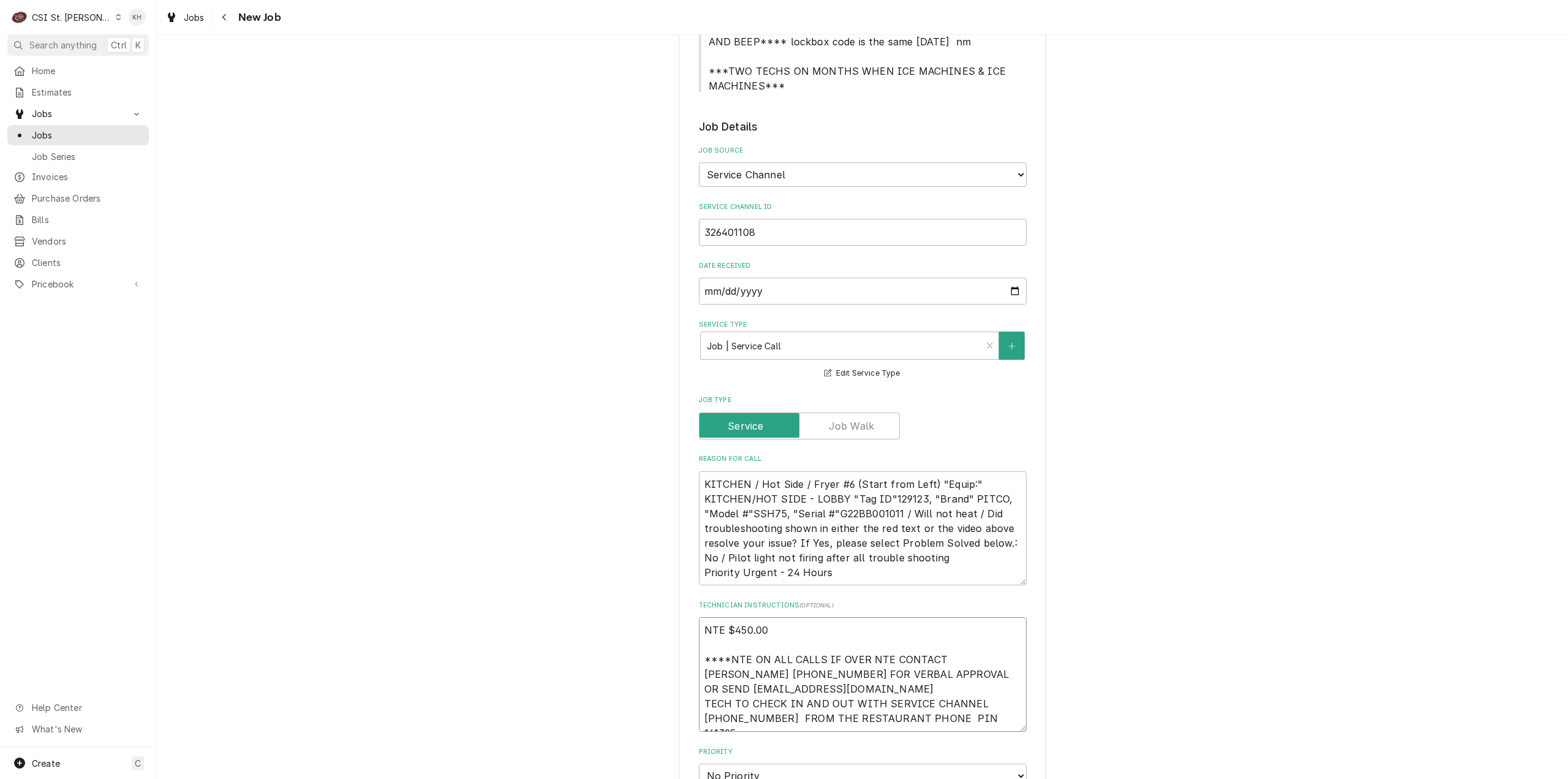
type textarea "x"
type textarea "NTE $450.00 ****NTE ON ALL CALLS IF OVER NTE CONTACT JEFF COSTA 636-399-1299 FO…"
type textarea "x"
type textarea "NTE $450.00 ****NTE ON ALL CALLS IF OVER NTE CONTACT JEFF COSTA 636-399-1299 FO…"
type textarea "x"
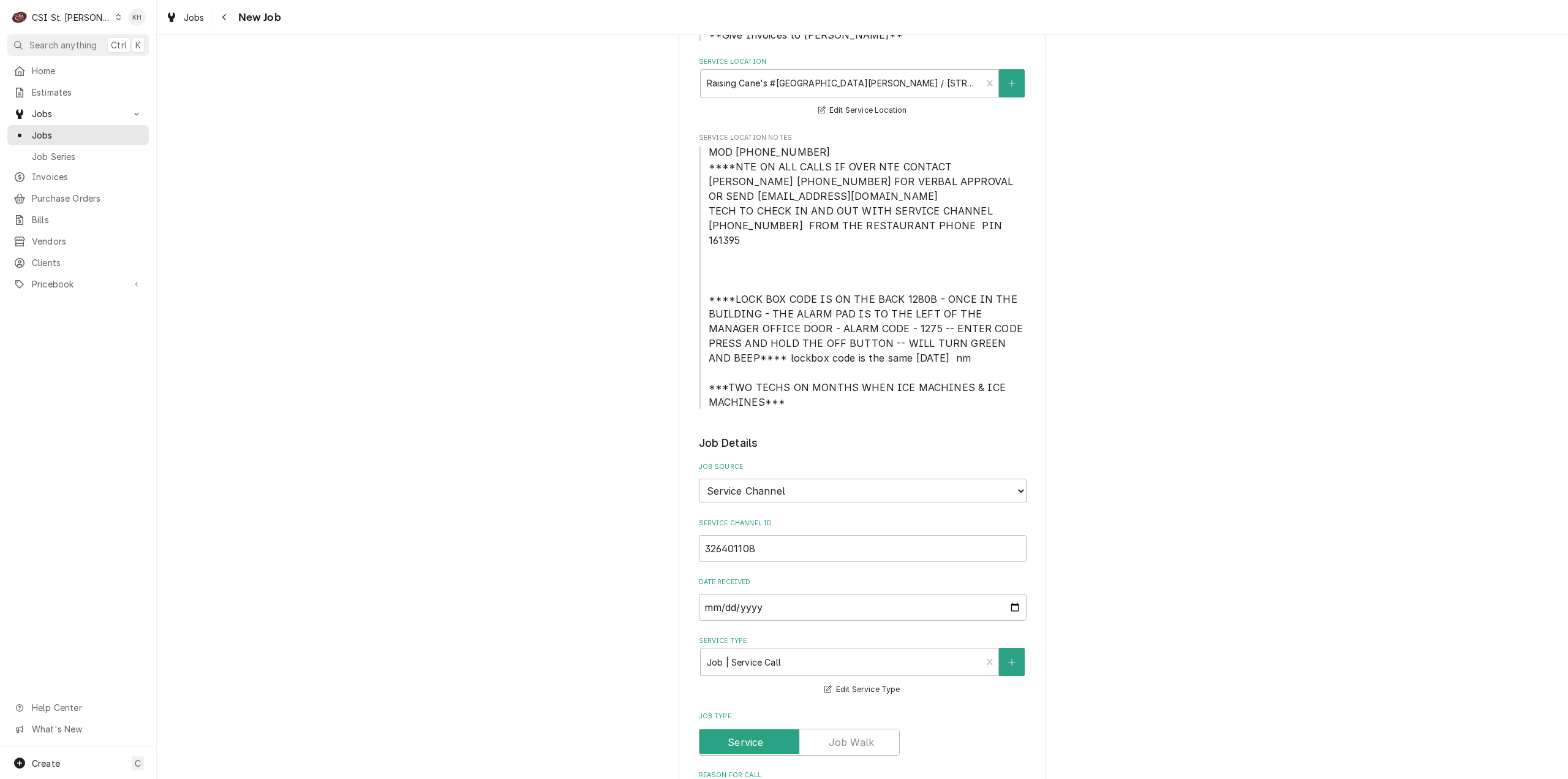
scroll to position [184, 0]
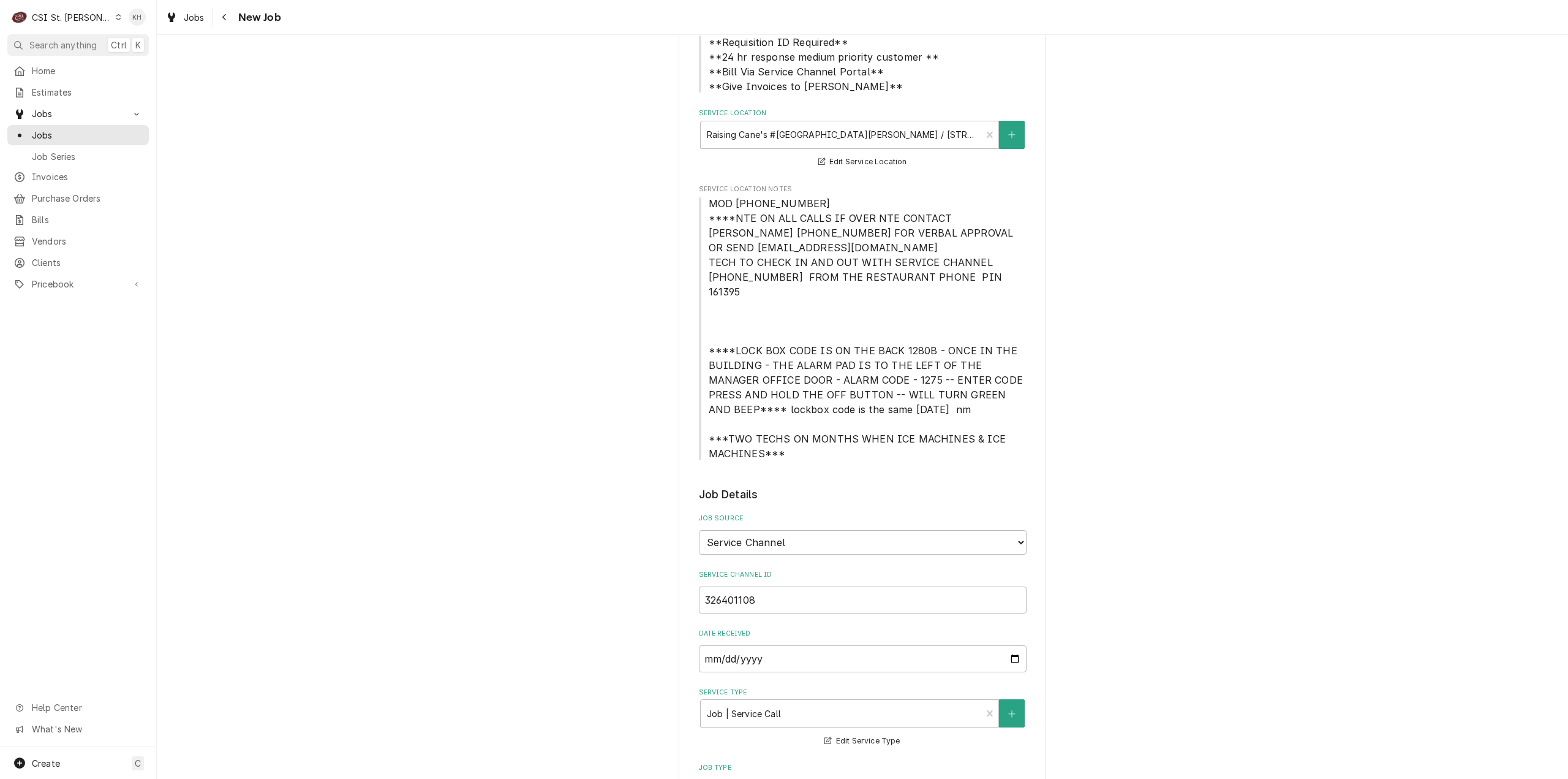
type textarea "NTE $450.00 ****NTE ON ALL CALLS IF OVER NTE CONTACT JEFF COSTA 636-399-1299 FO…"
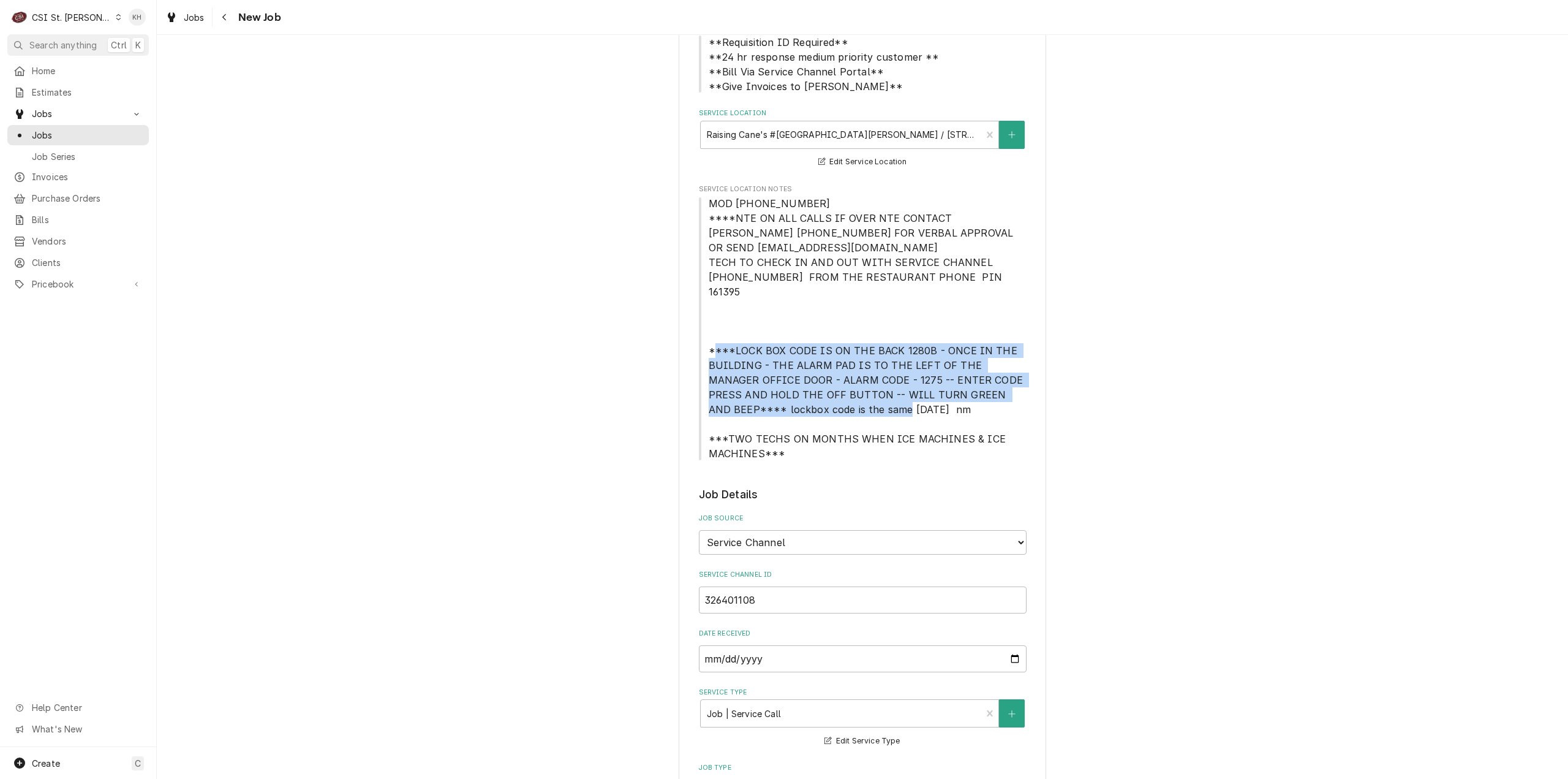
drag, startPoint x: 821, startPoint y: 395, endPoint x: 699, endPoint y: 334, distance: 136.4
click at [699, 333] on span "MOD [PHONE_NUMBER] ****NTE ON ALL CALLS IF OVER NTE CONTACT [PERSON_NAME] [PHON…" at bounding box center [862, 329] width 328 height 265
copy span "****LOCK BOX CODE IS ON THE BACK 1280B - ONCE IN THE BUILDING - THE ALARM PAD I…"
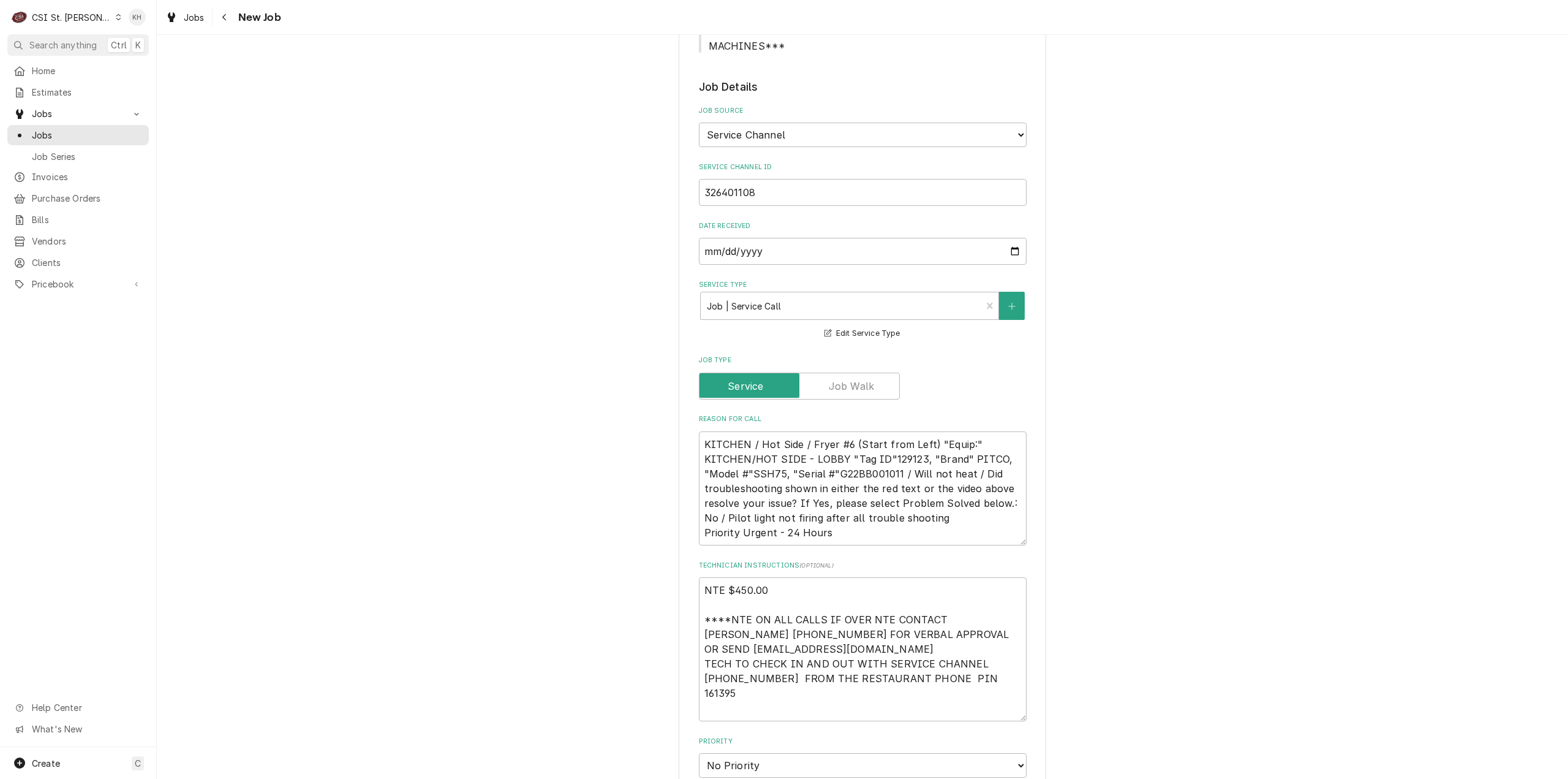
scroll to position [613, 0]
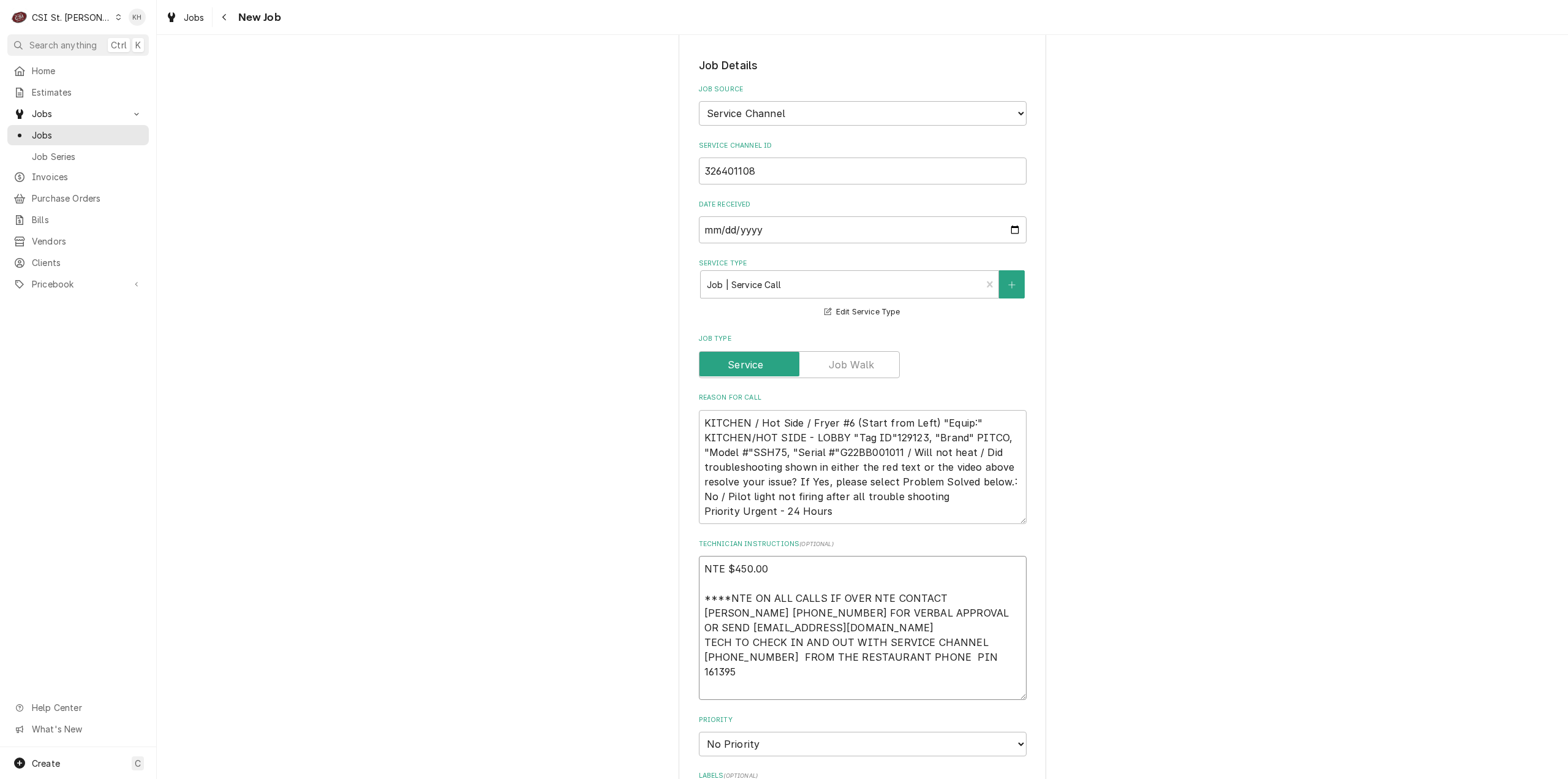
click at [744, 672] on textarea "NTE $450.00 ****NTE ON ALL CALLS IF OVER NTE CONTACT JEFF COSTA 636-399-1299 FO…" at bounding box center [862, 628] width 328 height 144
paste textarea "****LOCK BOX CODE IS ON THE BACK 1280B - ONCE IN THE BUILDING - THE ALARM PAD I…"
type textarea "x"
type textarea "NTE $450.00 ****NTE ON ALL CALLS IF OVER NTE CONTACT JEFF COSTA 636-399-1299 FO…"
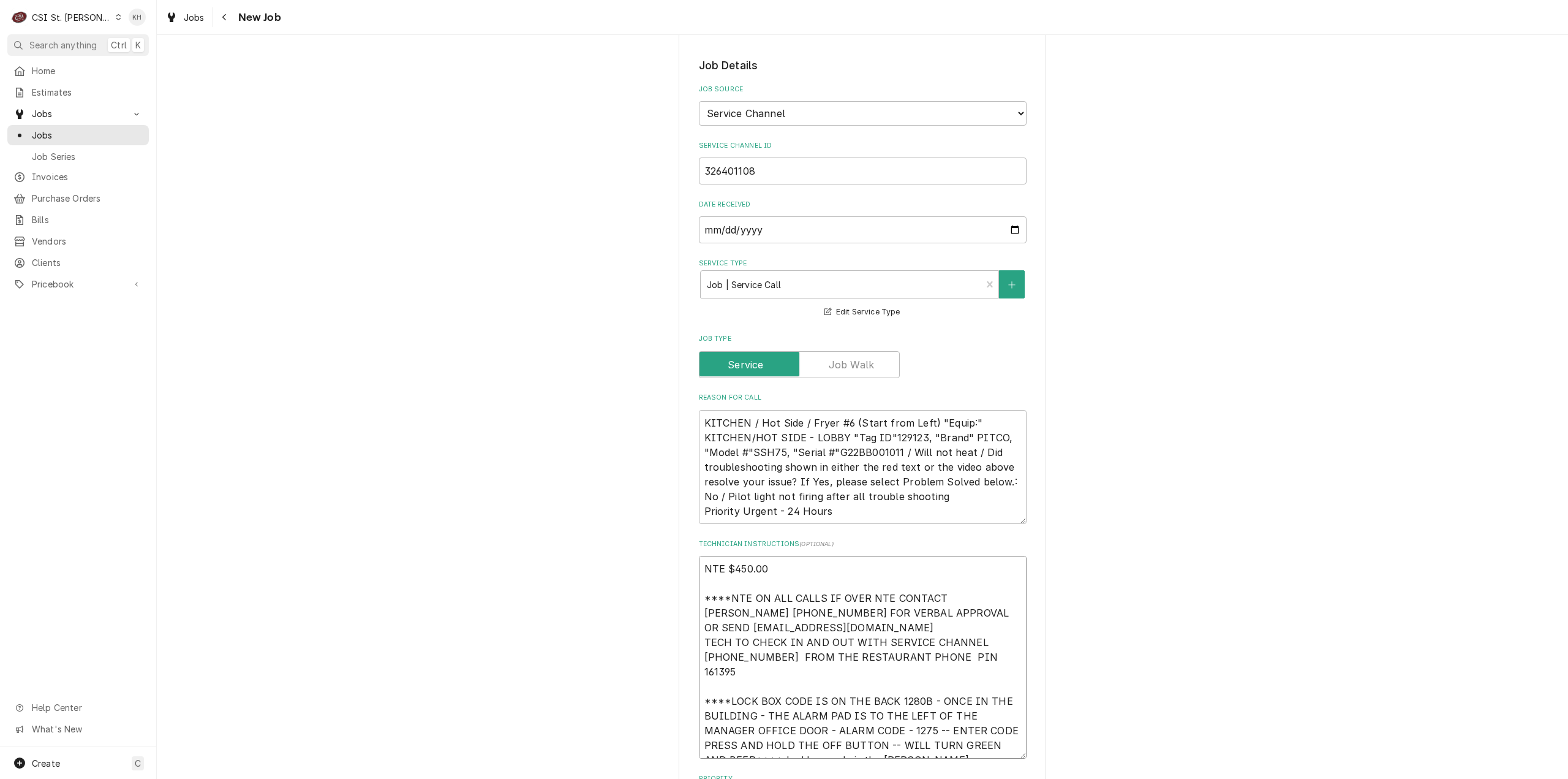
type textarea "x"
type textarea "NTE $450.00 ****NTE ON ALL CALLS IF OVER NTE CONTACT JEFF COSTA 636-399-1299 FO…"
type textarea "x"
type textarea "NTE $450.00 ****NTE ON ALL CALLS IF OVER NTE CONTACT JEFF COSTA 636-399-1299 FO…"
type textarea "x"
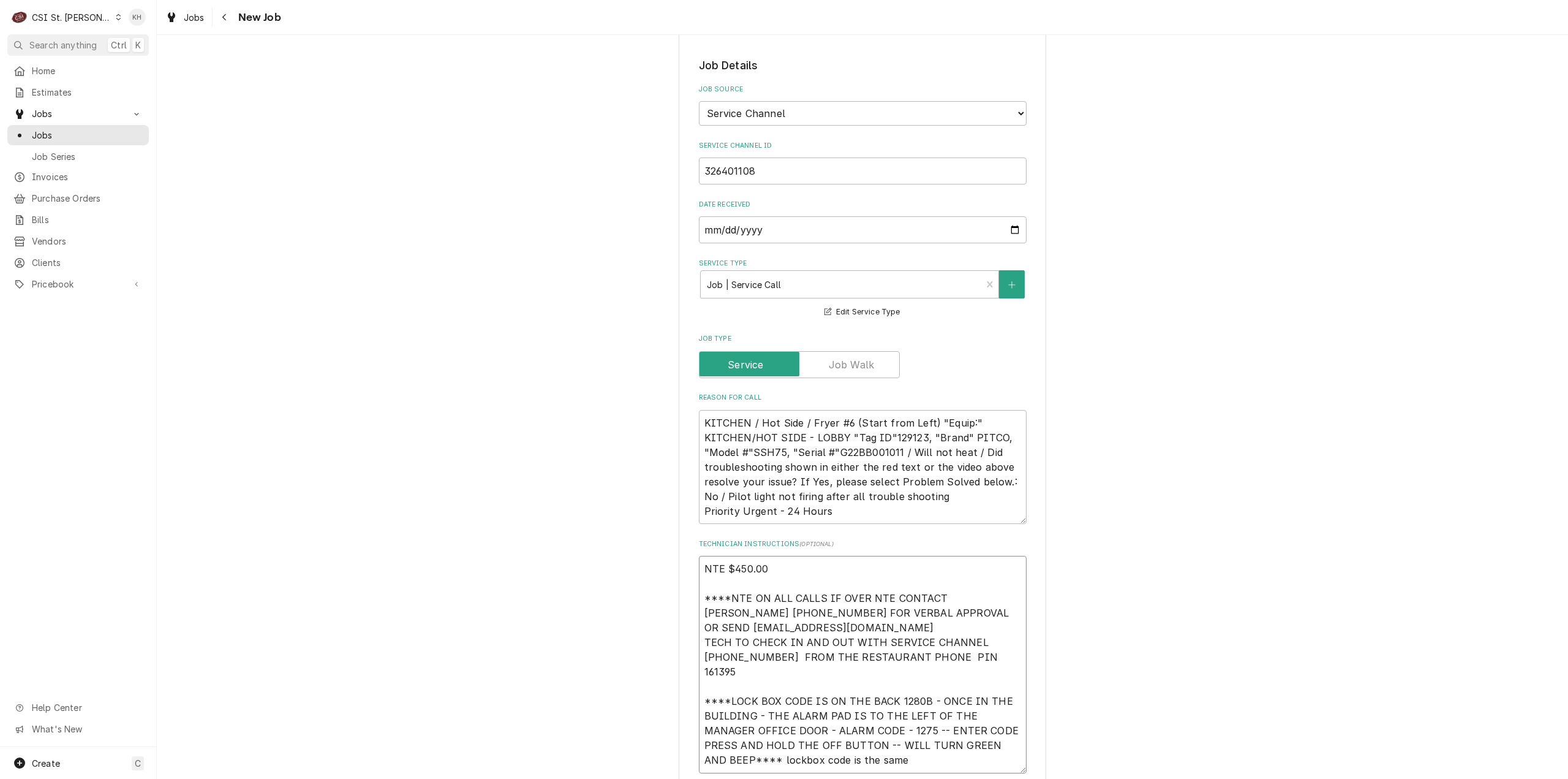
type textarea "NTE $450.00 ****NTE ON ALL CALLS IF OVER NTE CONTACT JEFF COSTA 636-399-1299 FO…"
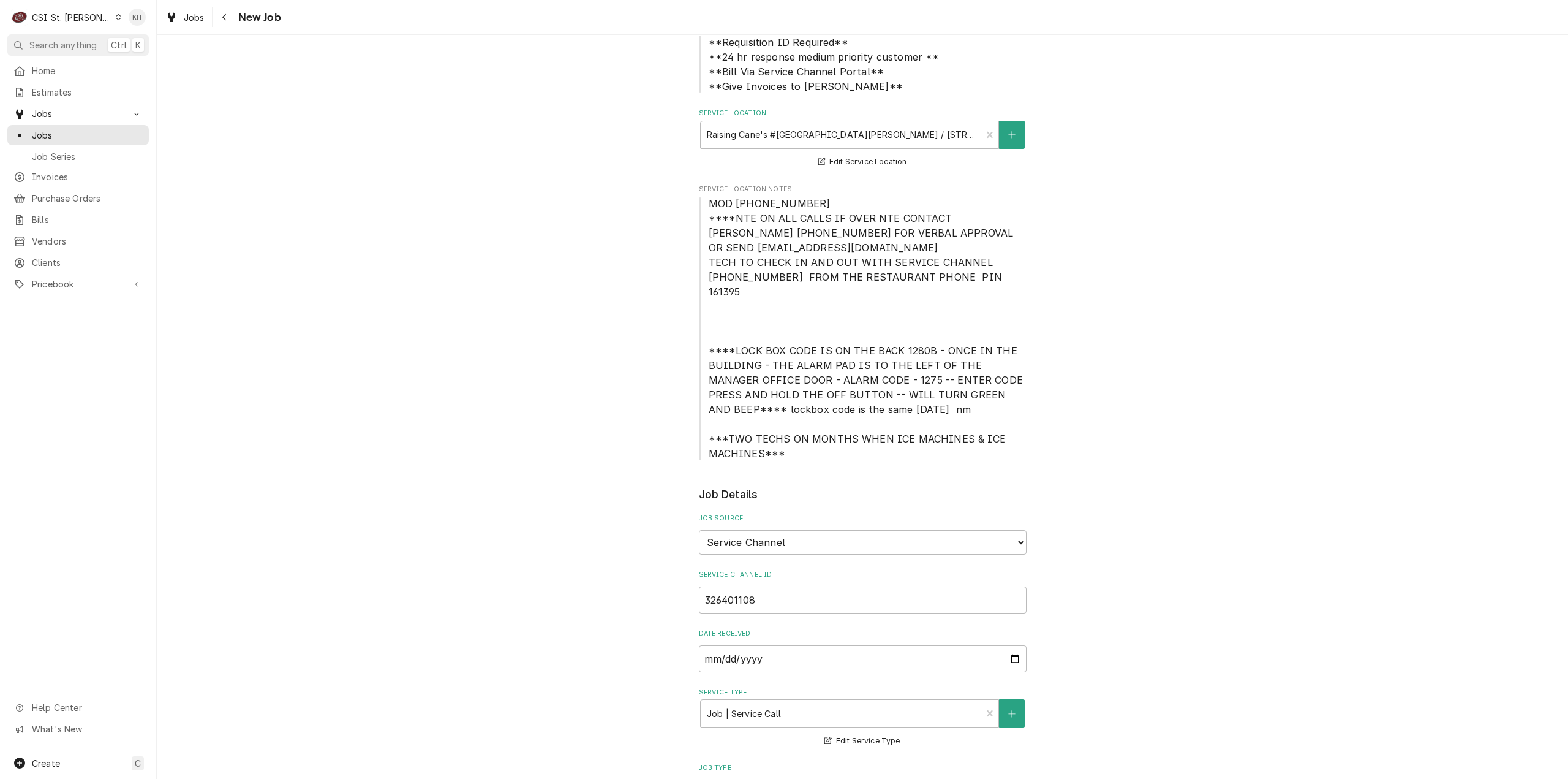
type textarea "x"
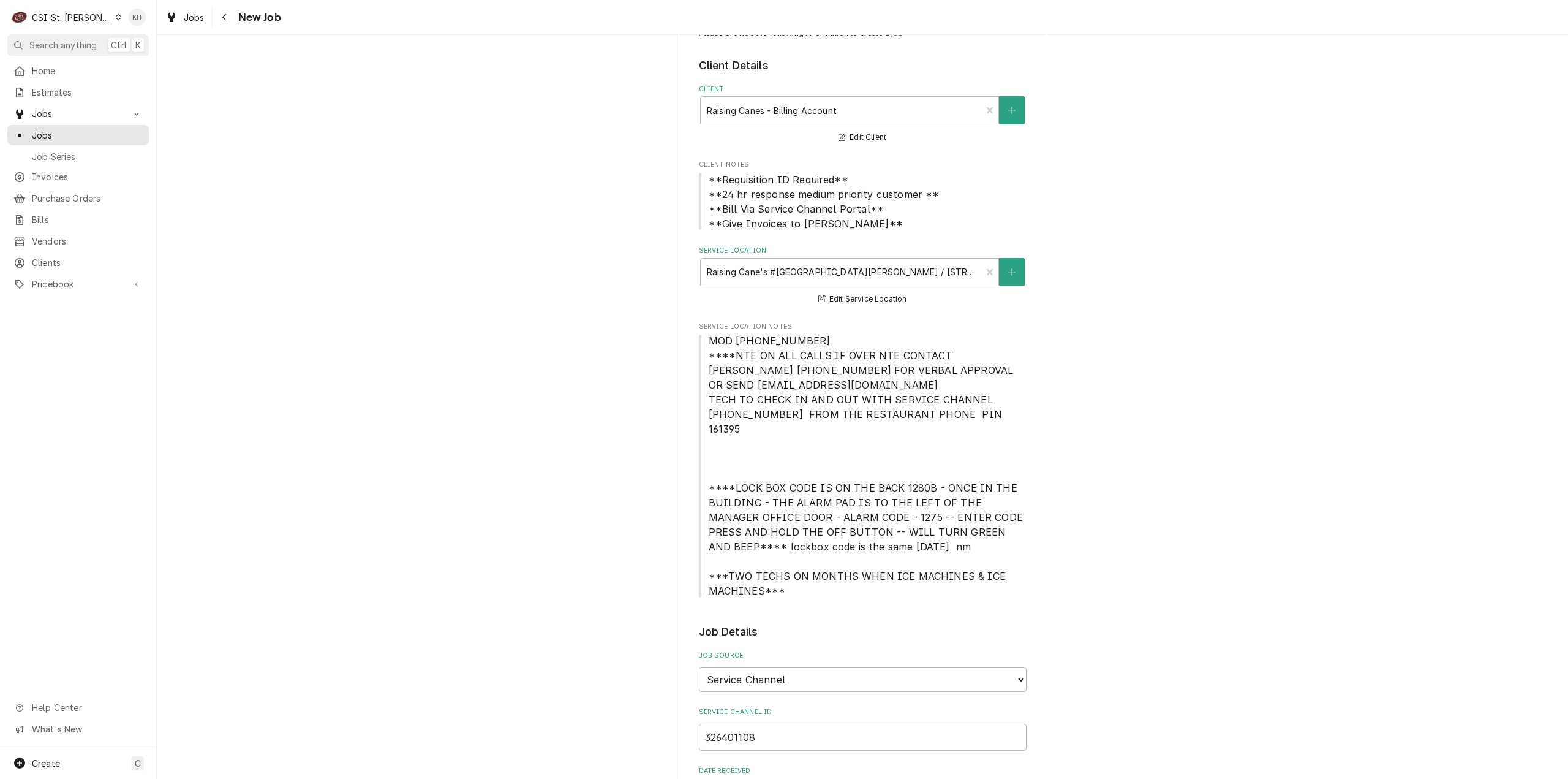
scroll to position [0, 0]
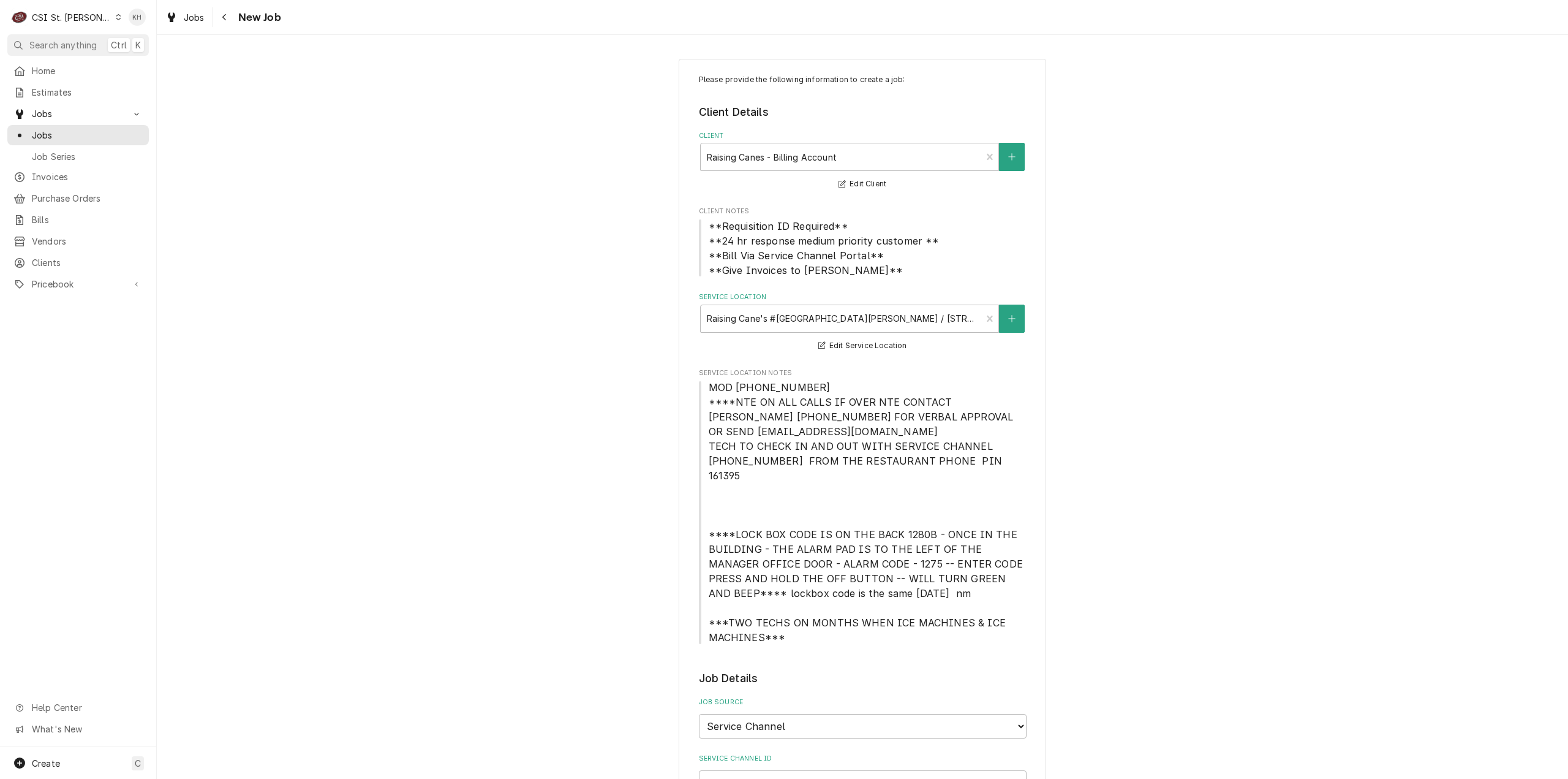
type textarea "NTE $450.00 ****NTE ON ALL CALLS IF OVER NTE CONTACT JEFF COSTA 636-399-1299 FO…"
drag, startPoint x: 802, startPoint y: 387, endPoint x: 706, endPoint y: 381, distance: 96.2
click at [709, 381] on span "MOD [PHONE_NUMBER] ****NTE ON ALL CALLS IF OVER NTE CONTACT [PERSON_NAME] [PHON…" at bounding box center [867, 512] width 318 height 262
copy span "MOD (636) 922-7429"
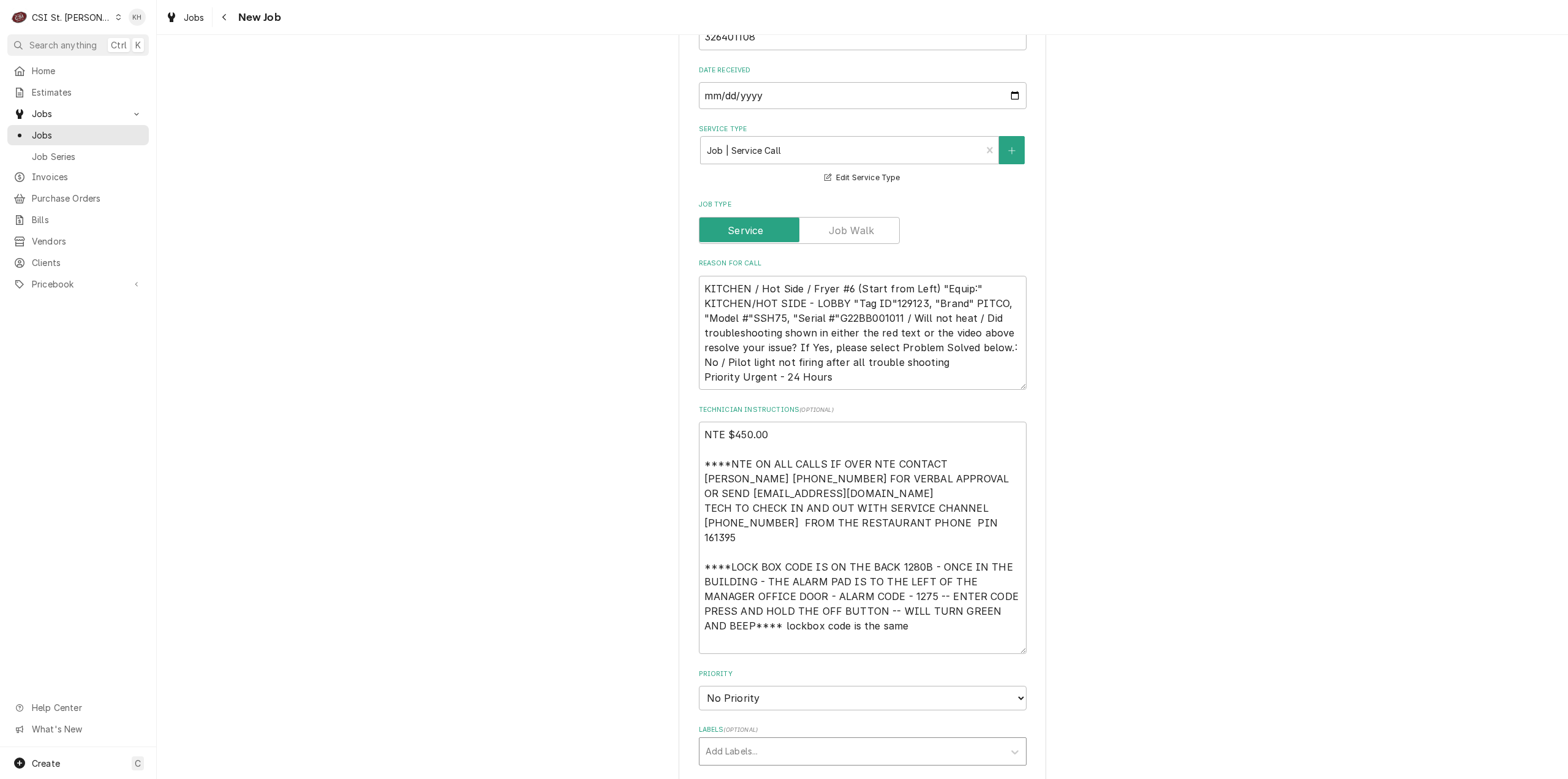
scroll to position [858, 0]
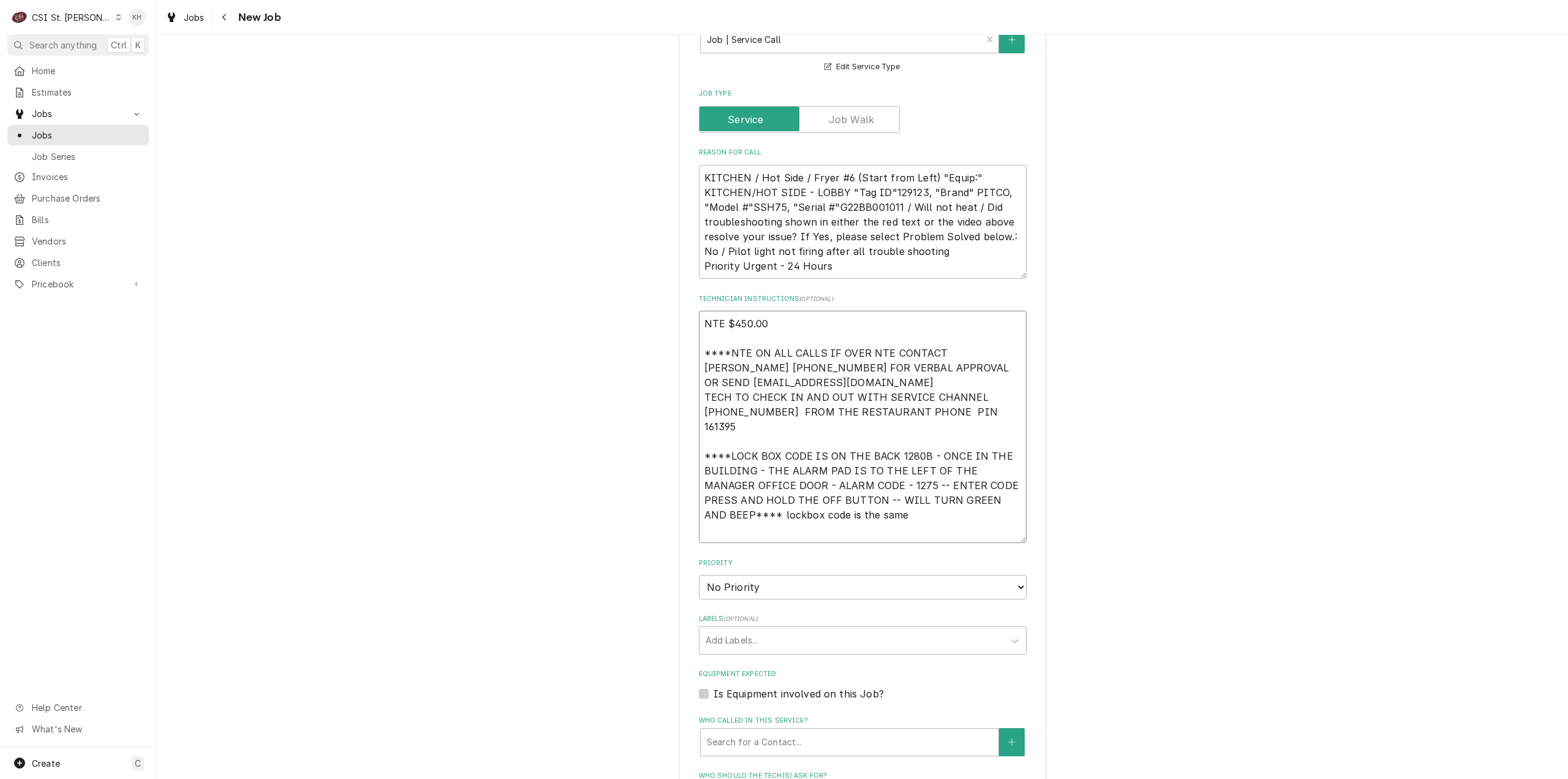
click at [715, 507] on textarea "NTE $450.00 ****NTE ON ALL CALLS IF OVER NTE CONTACT JEFF COSTA 636-399-1299 FO…" at bounding box center [862, 427] width 328 height 232
click at [714, 521] on textarea "NTE $450.00 ****NTE ON ALL CALLS IF OVER NTE CONTACT JEFF COSTA 636-399-1299 FO…" at bounding box center [862, 427] width 328 height 232
paste textarea "MOD (636) 922-7429"
type textarea "x"
type textarea "NTE $450.00 ****NTE ON ALL CALLS IF OVER NTE CONTACT [PERSON_NAME] [PHONE_NUMBE…"
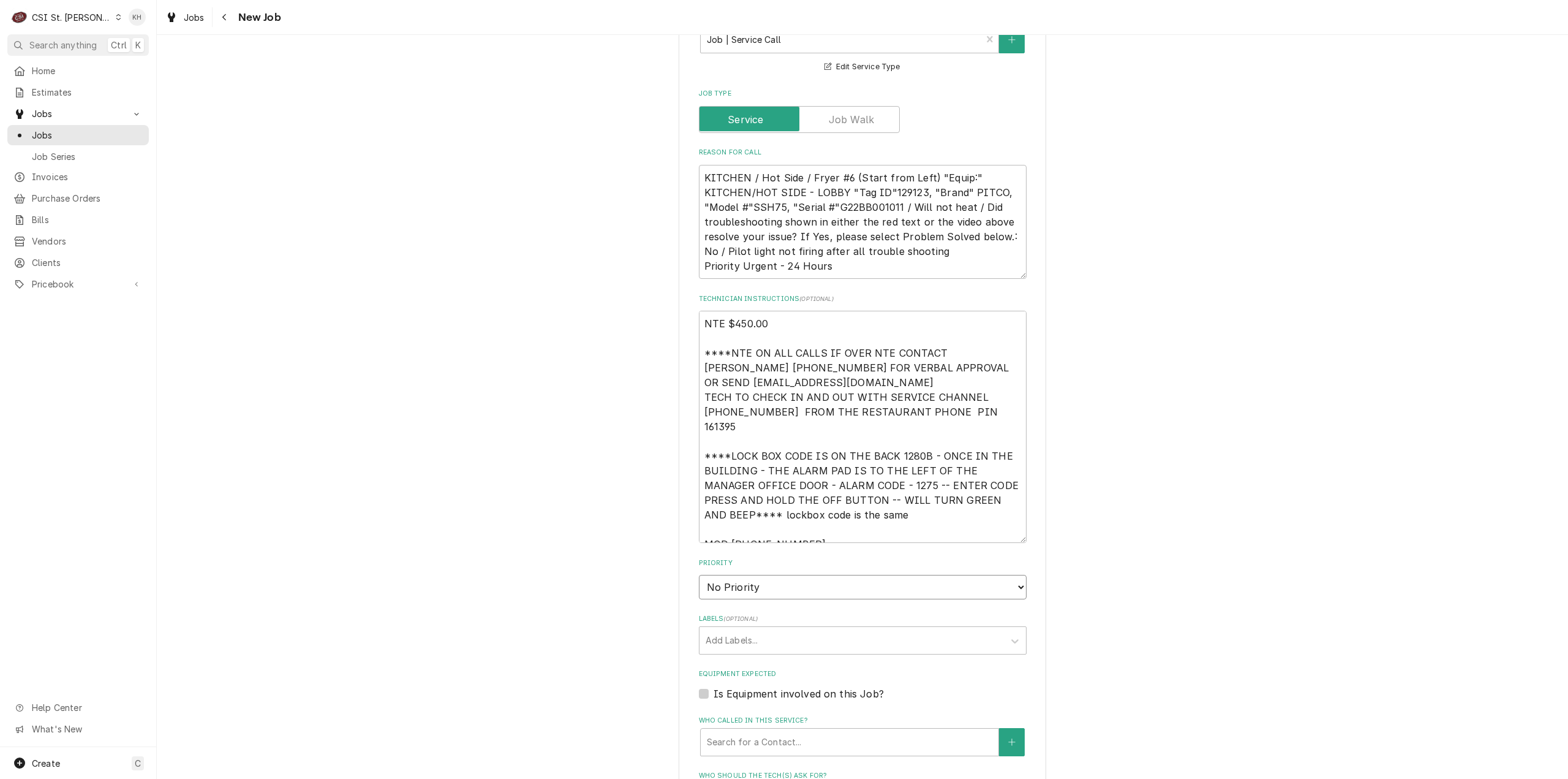
type textarea "x"
click at [761, 578] on select "No Priority Urgent High Medium Low" at bounding box center [862, 587] width 328 height 24
select select "2"
click at [699, 575] on select "No Priority Urgent High Medium Low" at bounding box center [862, 587] width 328 height 24
type textarea "x"
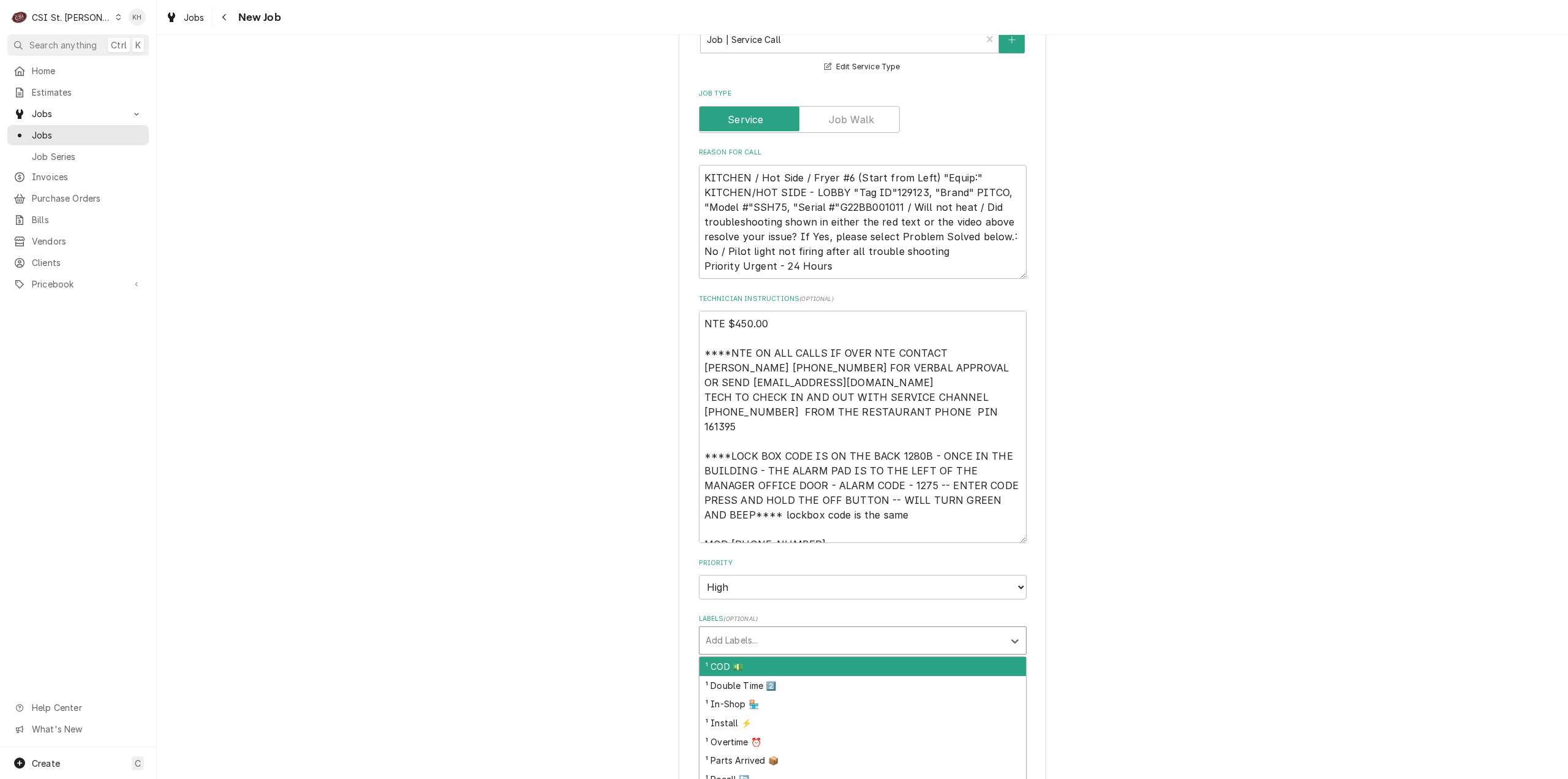
click at [749, 629] on div "Labels" at bounding box center [852, 640] width 292 height 22
type input "cook"
type textarea "x"
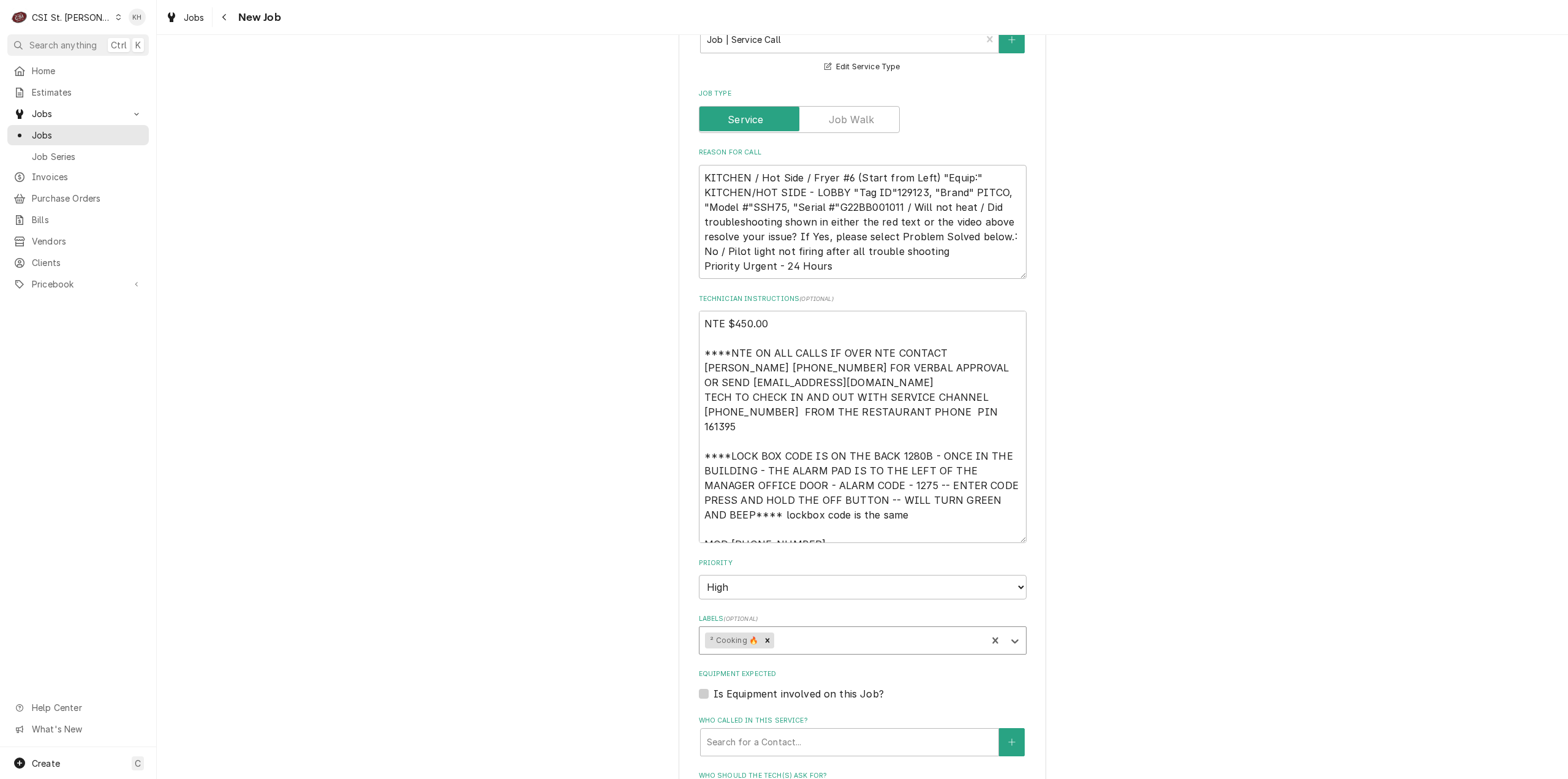
type textarea "x"
click at [856, 191] on textarea "KITCHEN / Hot Side / Fryer #6 (Start from Left) "Equip:" KITCHEN/HOT SIDE - LOB…" at bounding box center [862, 222] width 328 height 114
click at [856, 191] on textarea "KITCHEN / Hot Side / Fryer #6 (Start from Left) "Equip:" KITCHEN/HOT SIDE - LOB…" at bounding box center [862, 222] width 328 height 114
click at [714, 687] on label "Is Equipment involved on this Job?" at bounding box center [799, 694] width 170 height 15
click at [714, 687] on input "Equipment Expected" at bounding box center [877, 700] width 328 height 27
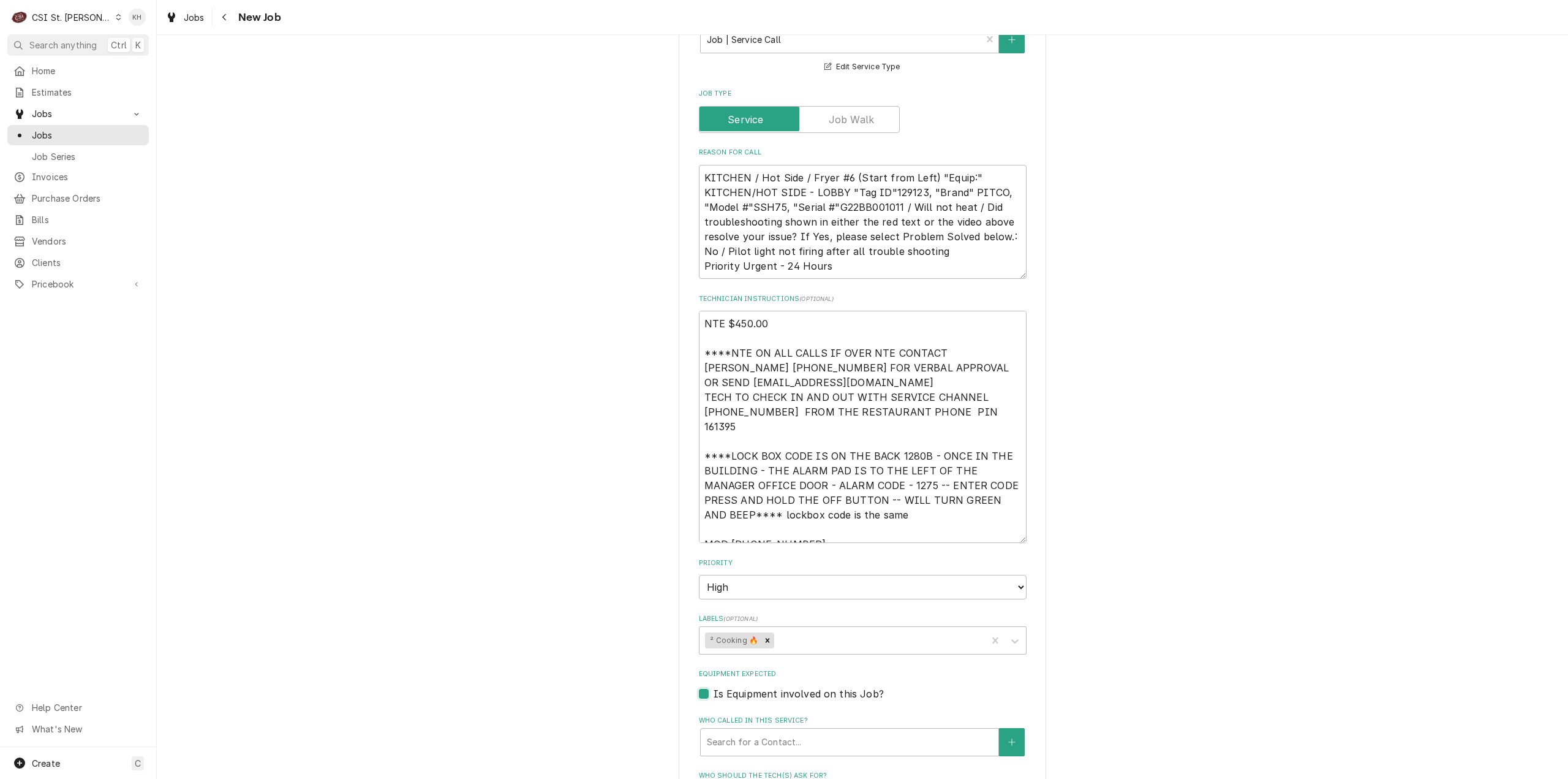
checkbox input "true"
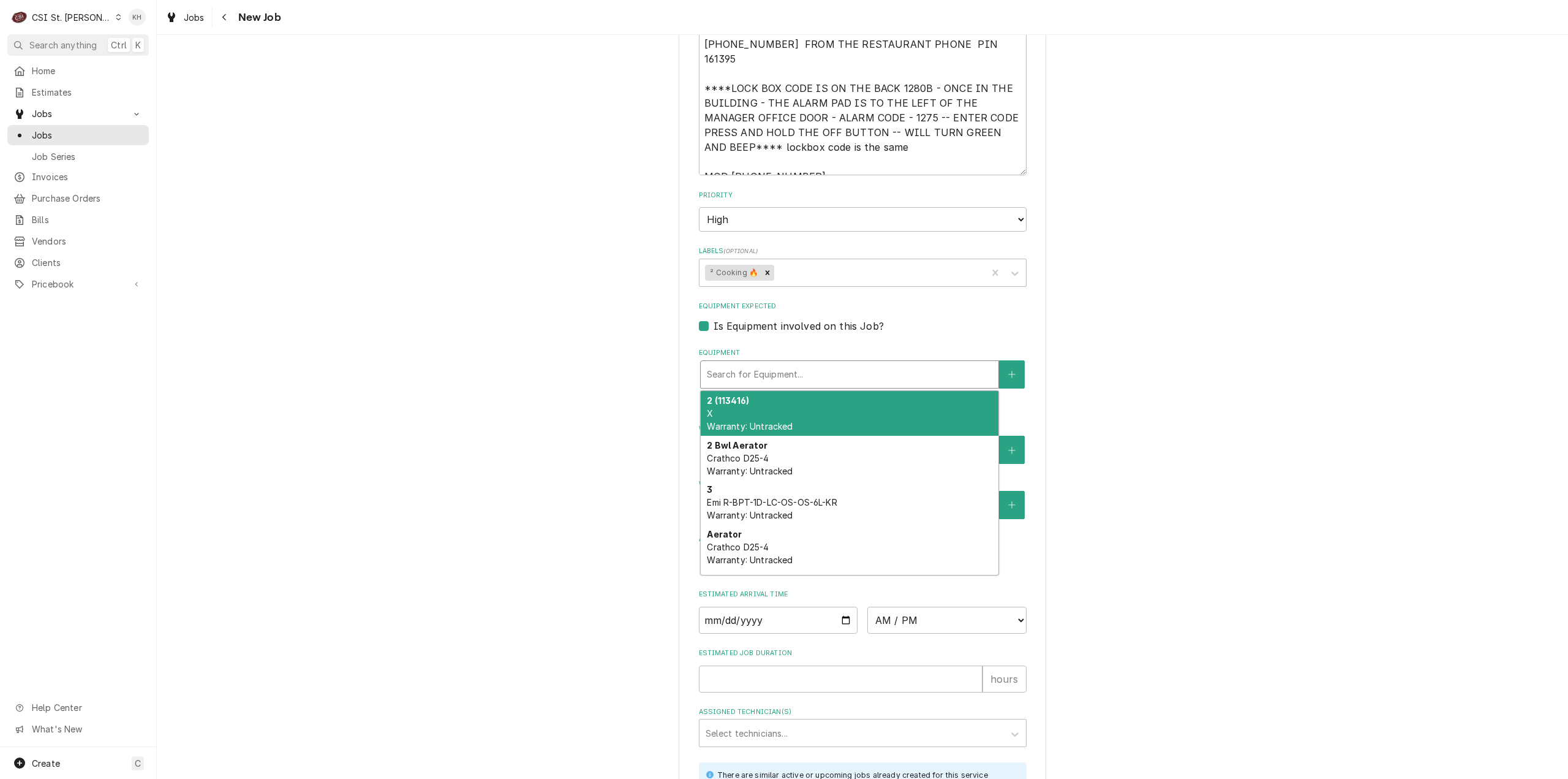
click at [792, 364] on div "Equipment" at bounding box center [849, 374] width 285 height 22
paste input "G22BB001011"
type textarea "x"
type input "G22BB001011"
click at [778, 391] on div "[#6] Fryer #6 (129123) Pitco SSH75 Warranty: Untracked" at bounding box center [849, 414] width 298 height 45
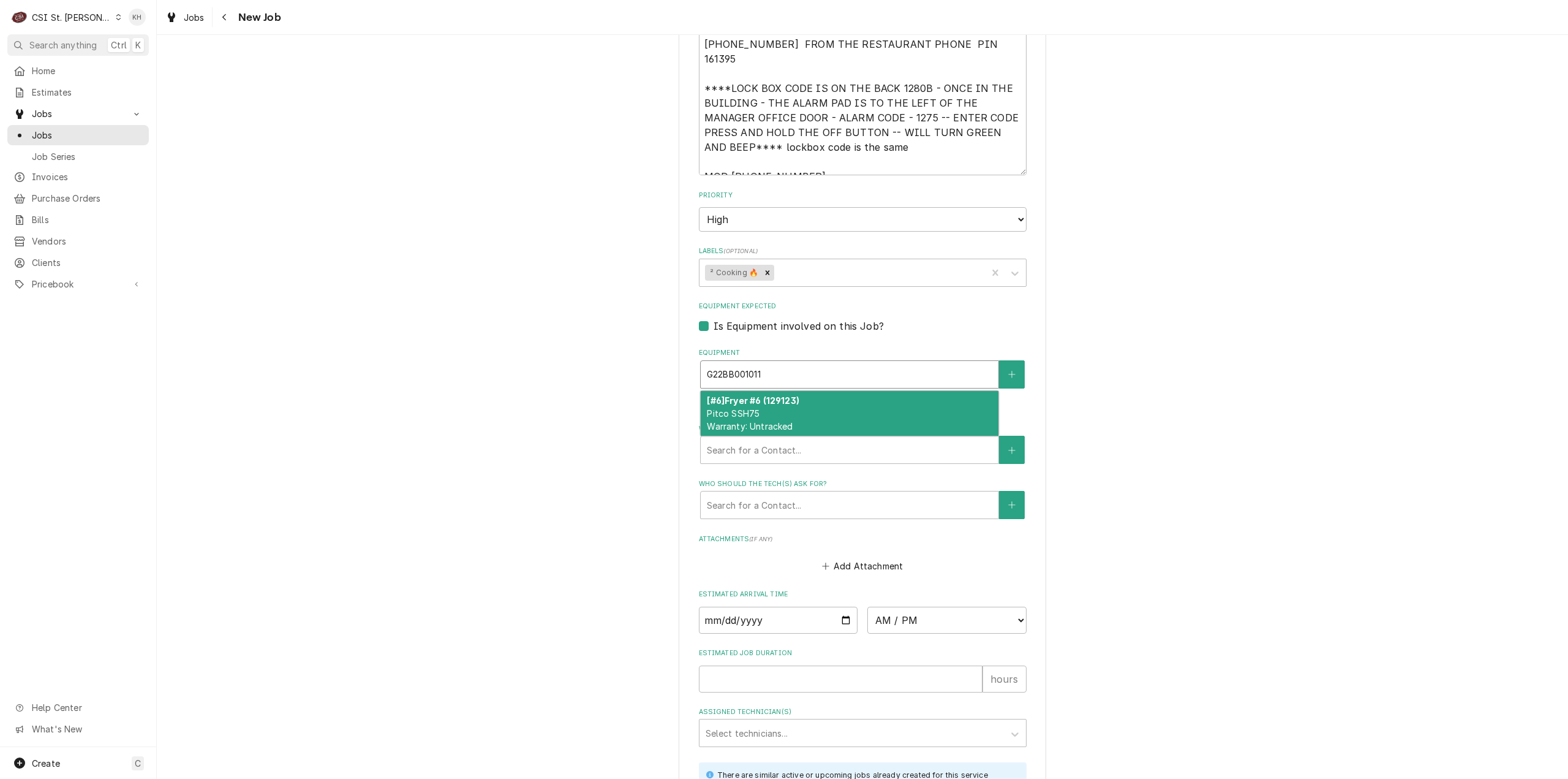
type textarea "x"
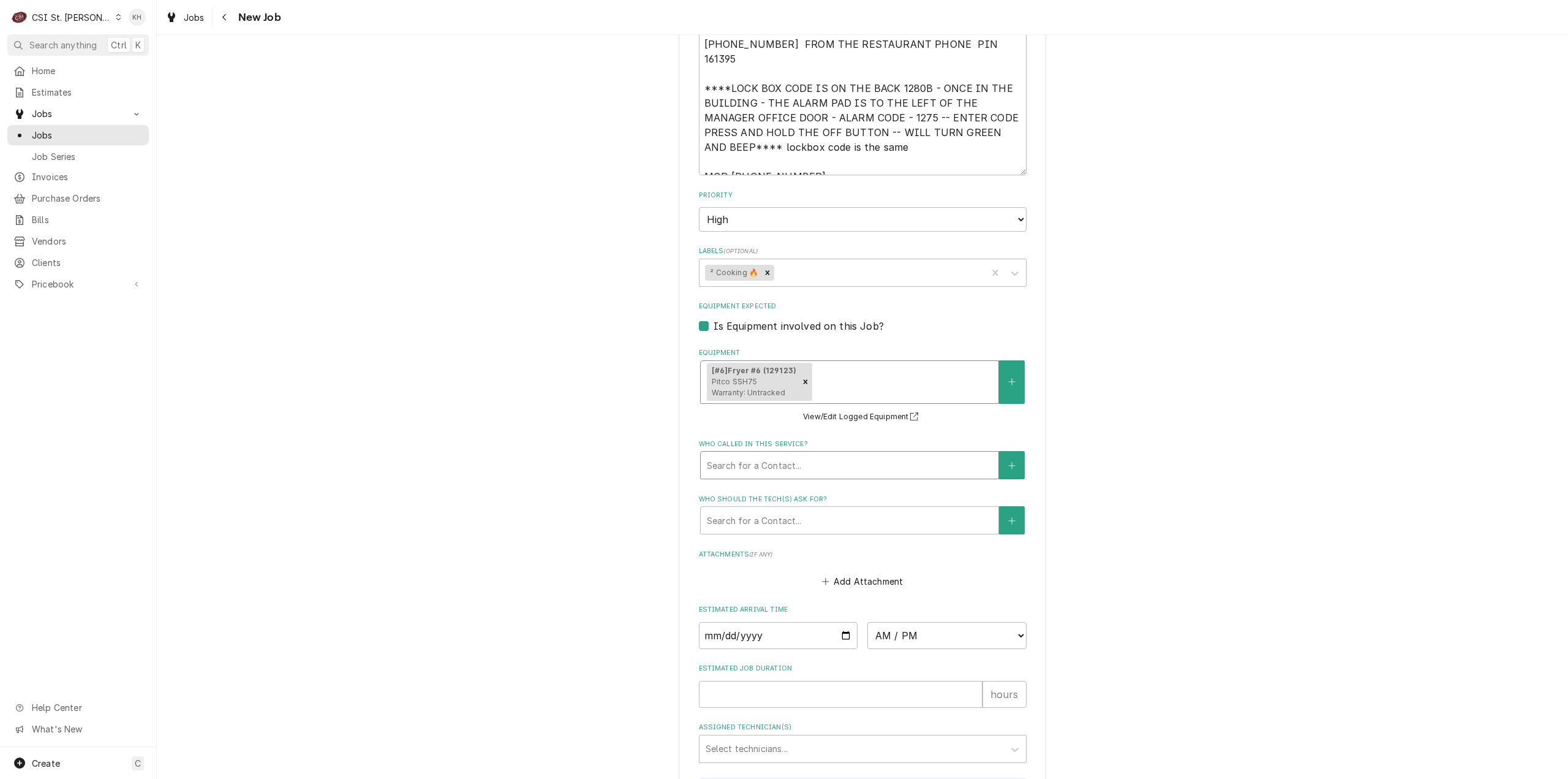
click at [759, 462] on div "Who called in this service?" at bounding box center [849, 465] width 285 height 22
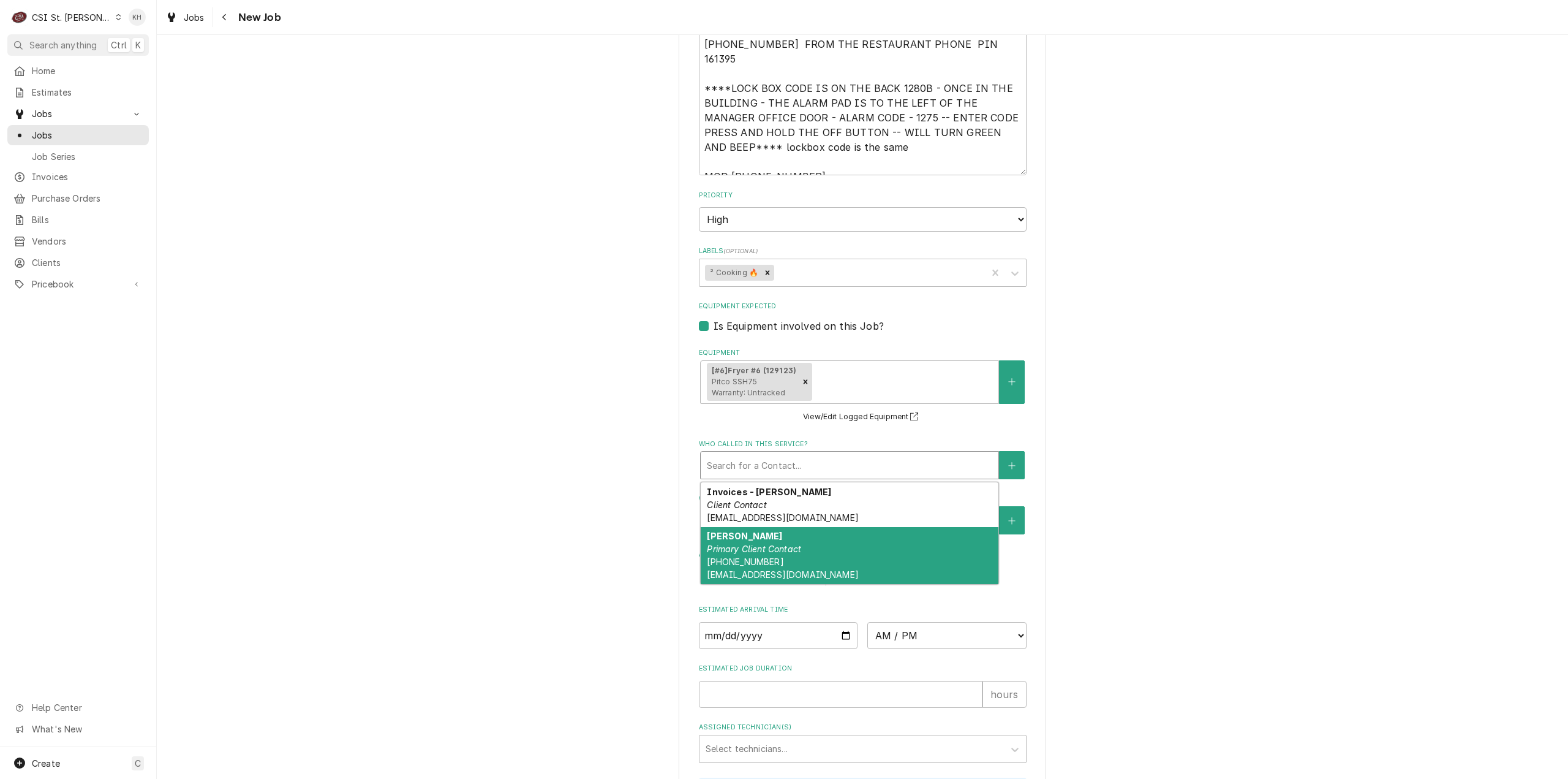
click at [754, 527] on div "Jeff Costa Primary Client Contact (636) 399-1299 jcosta@raisingcanes.com" at bounding box center [849, 556] width 298 height 57
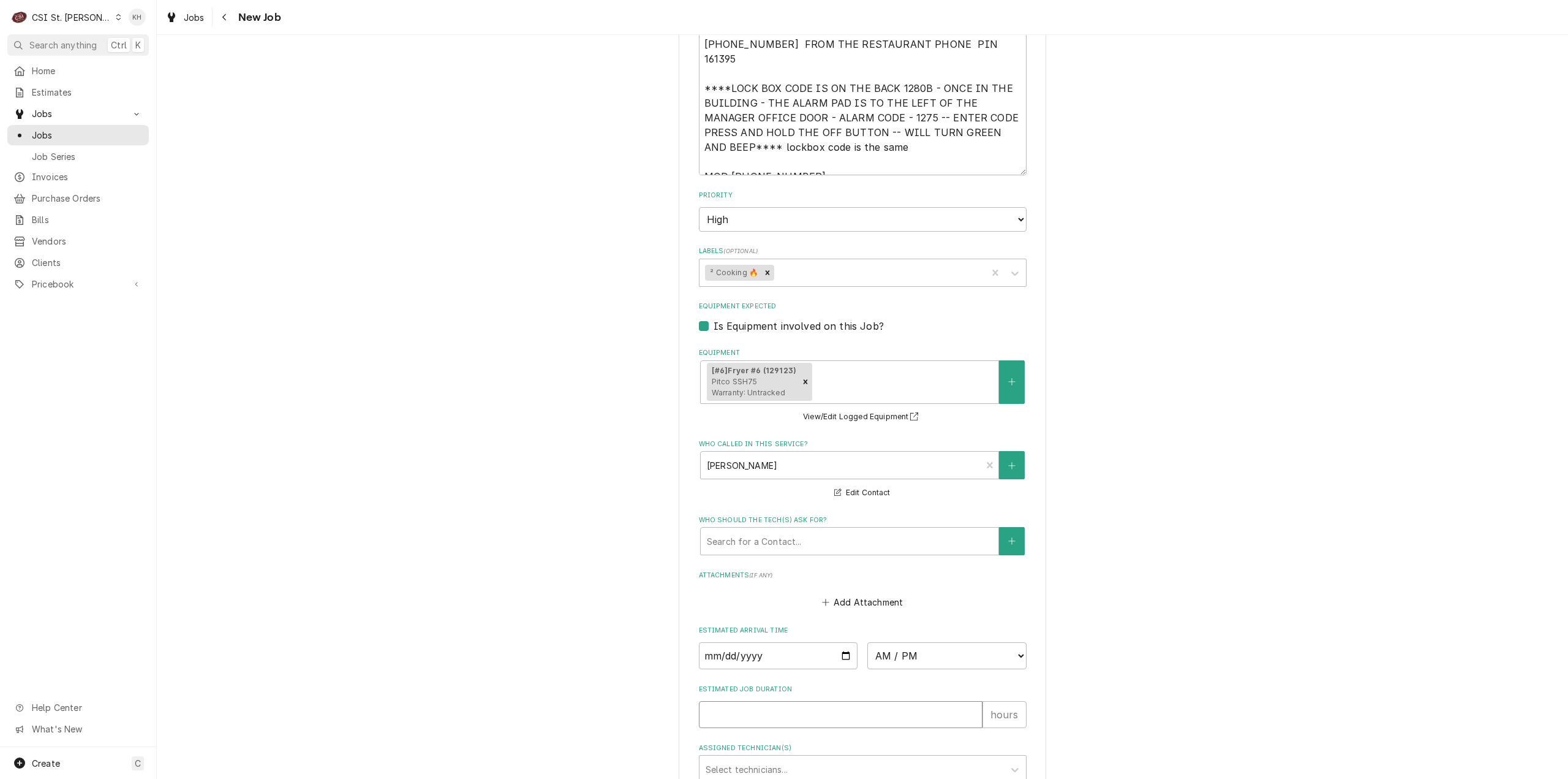
click at [754, 701] on input "Estimated Job Duration" at bounding box center [841, 714] width 284 height 27
type textarea "x"
type input "2"
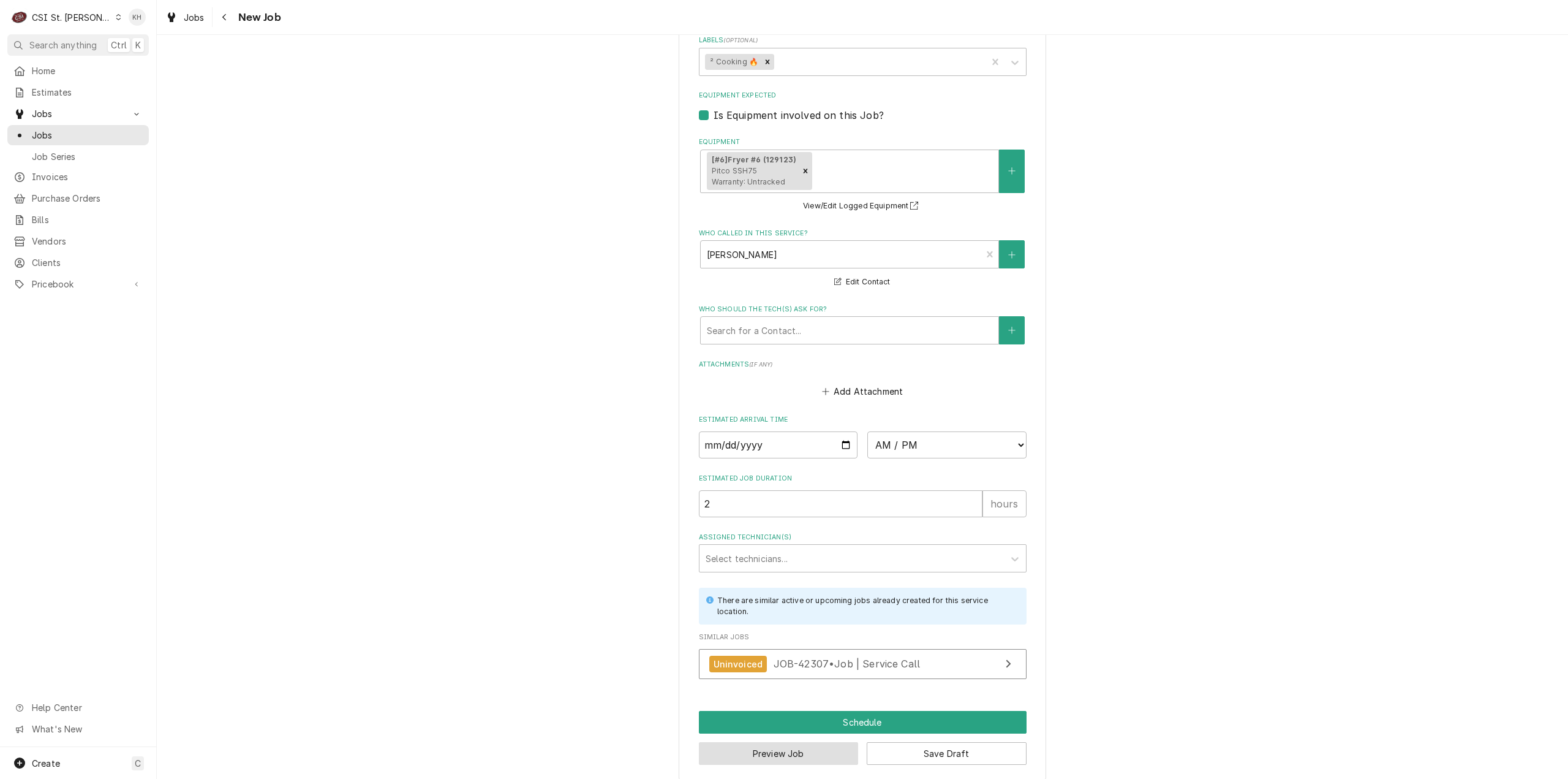
click at [766, 742] on button "Preview Job" at bounding box center [779, 753] width 160 height 22
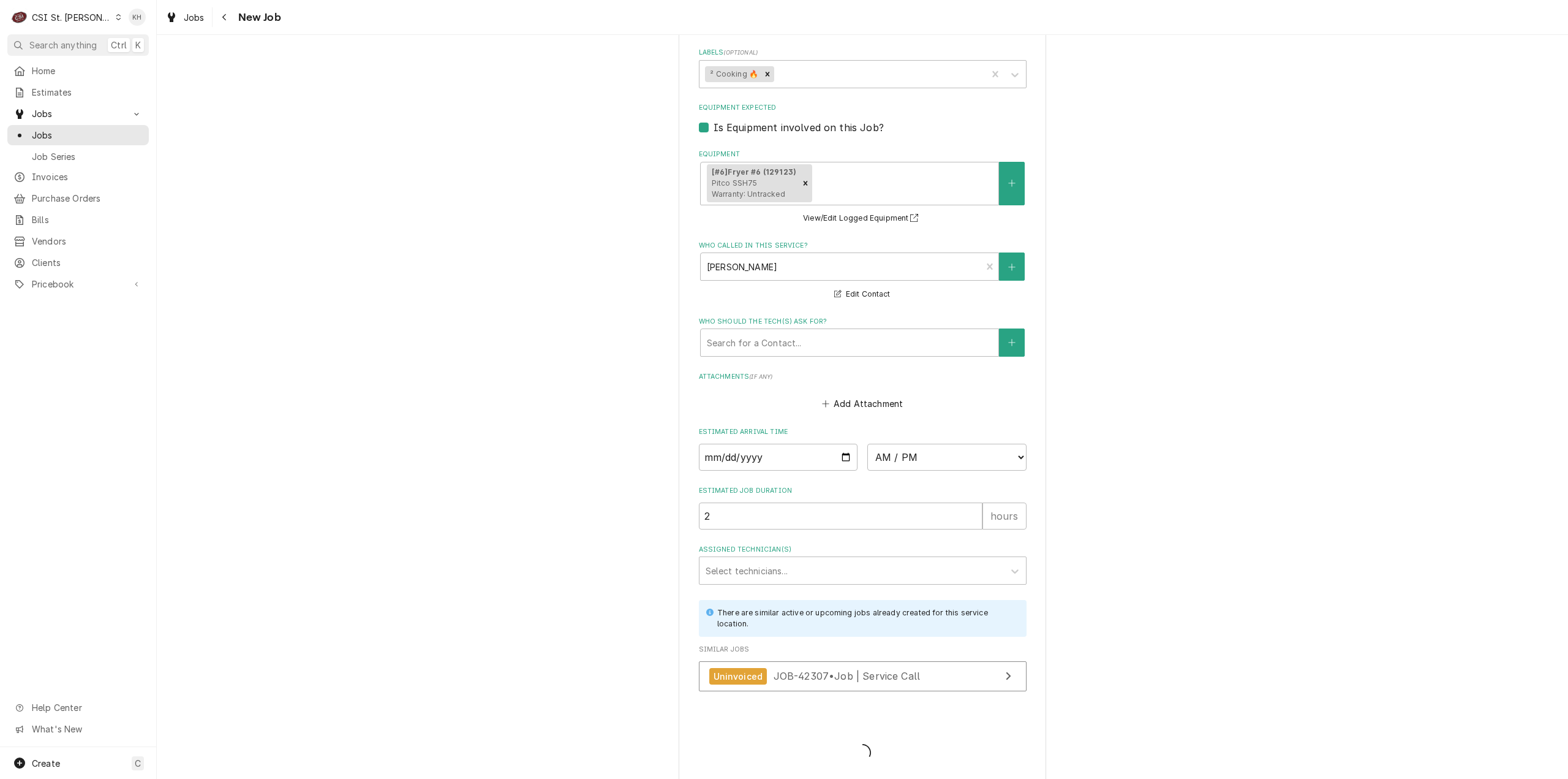
type textarea "x"
